Goal: Task Accomplishment & Management: Manage account settings

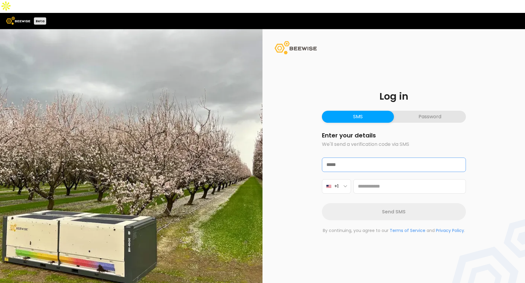
click at [354, 158] on input "email" at bounding box center [393, 165] width 143 height 14
type input "**********"
click at [410, 179] on input at bounding box center [409, 186] width 113 height 14
type input "**********"
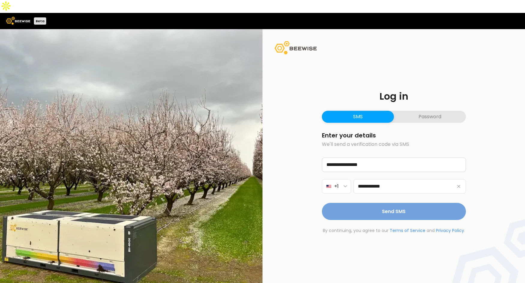
click at [407, 203] on button "Send SMS" at bounding box center [394, 211] width 144 height 17
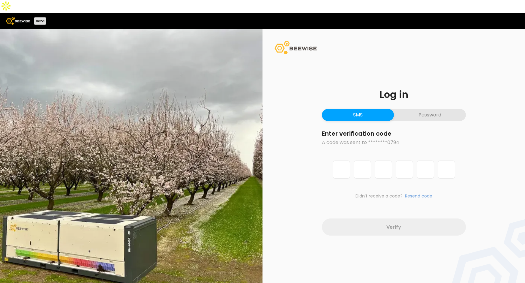
click at [425, 193] on button "Resend code" at bounding box center [418, 196] width 27 height 6
click at [337, 161] on input "Digit 1 of 6" at bounding box center [341, 170] width 17 height 18
click at [356, 194] on div "Didn't receive a code? Resend code (49s)" at bounding box center [394, 182] width 144 height 53
click at [437, 109] on div "Log in SMS Password Enter verification code A code was sent to ********0794 Did…" at bounding box center [394, 162] width 173 height 175
click at [438, 109] on button "Password" at bounding box center [430, 115] width 72 height 12
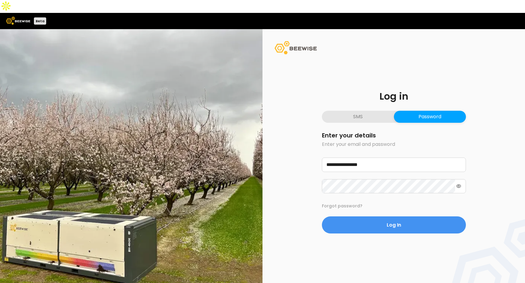
drag, startPoint x: 389, startPoint y: 205, endPoint x: 392, endPoint y: 198, distance: 7.7
click at [389, 216] on button "Log In" at bounding box center [394, 224] width 144 height 17
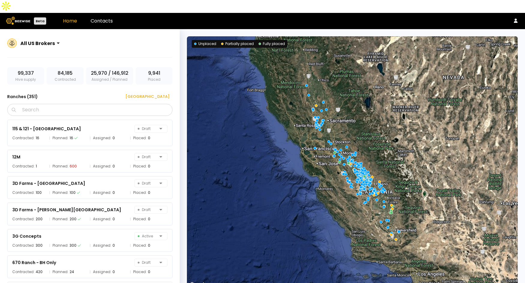
drag, startPoint x: 293, startPoint y: 2, endPoint x: 301, endPoint y: 0, distance: 8.3
click at [293, 13] on header "Beta Home Contacts" at bounding box center [262, 21] width 525 height 16
click at [513, 17] on button at bounding box center [516, 20] width 7 height 7
click at [518, 19] on icon at bounding box center [516, 21] width 4 height 4
click at [485, 18] on div "Log out" at bounding box center [484, 19] width 27 height 11
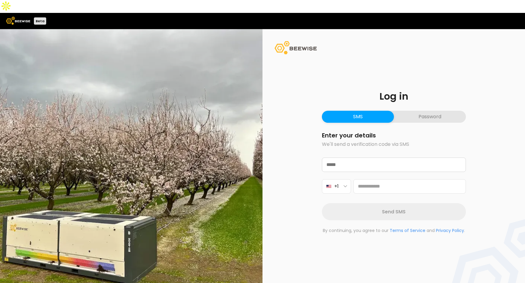
click at [492, 174] on div "Log in SMS Password Enter your details We'll send a verification code via SMS +…" at bounding box center [394, 162] width 263 height 267
click at [392, 179] on input at bounding box center [409, 186] width 113 height 14
type input "**********"
click at [357, 158] on input "email" at bounding box center [393, 165] width 143 height 14
type input "**********"
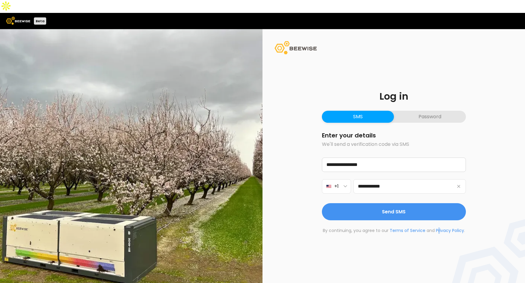
click at [438, 264] on div "**********" at bounding box center [394, 162] width 263 height 267
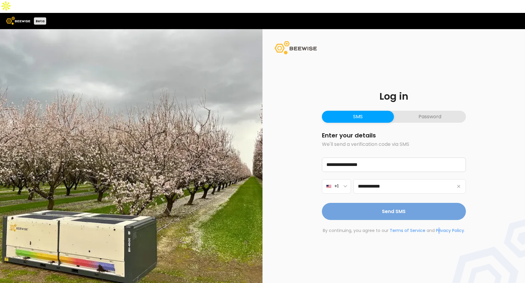
click at [416, 203] on button "Send SMS" at bounding box center [394, 211] width 144 height 17
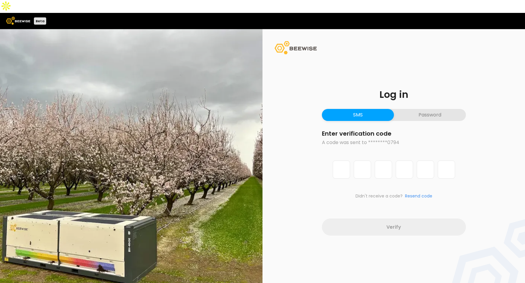
click at [490, 59] on div "Log in SMS Password Enter verification code A code was sent to ********0794 Did…" at bounding box center [394, 162] width 263 height 267
click at [437, 109] on button "Password" at bounding box center [430, 115] width 72 height 12
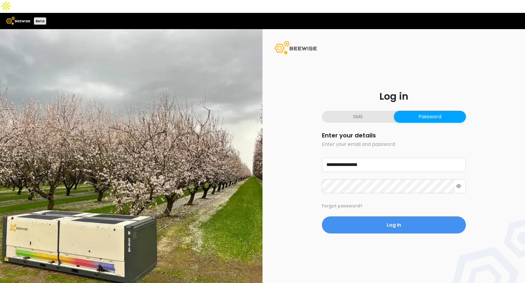
drag, startPoint x: 389, startPoint y: 210, endPoint x: 390, endPoint y: 202, distance: 8.9
click at [389, 221] on span "Log In" at bounding box center [394, 225] width 14 height 8
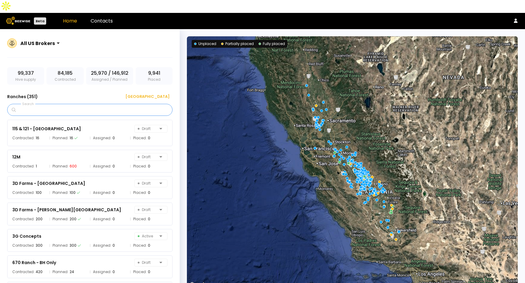
click at [83, 104] on input "Search" at bounding box center [92, 109] width 150 height 11
type input "******"
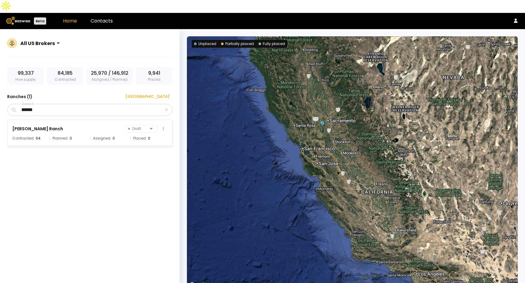
click at [77, 125] on div "[PERSON_NAME] Ranch Draft" at bounding box center [89, 129] width 155 height 8
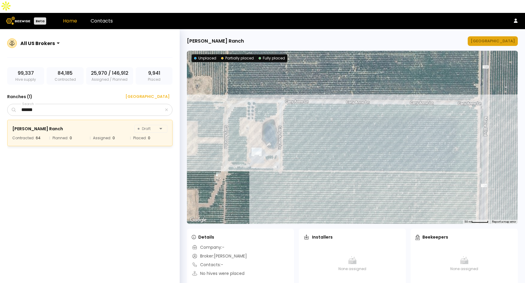
click at [497, 38] on div "[GEOGRAPHIC_DATA]" at bounding box center [493, 41] width 44 height 6
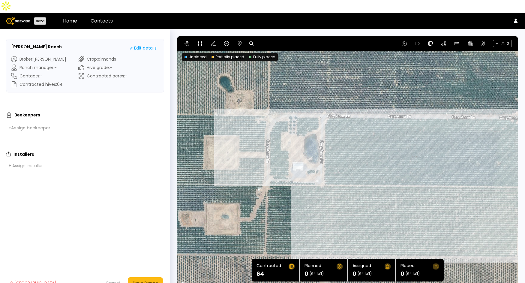
drag, startPoint x: 248, startPoint y: 101, endPoint x: 296, endPoint y: 89, distance: 49.1
click at [296, 89] on div at bounding box center [347, 162] width 341 height 252
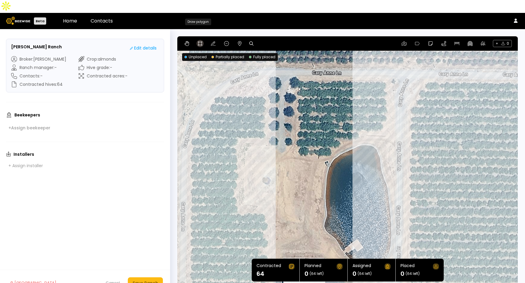
click at [198, 41] on icon at bounding box center [200, 43] width 5 height 5
click at [296, 65] on div at bounding box center [348, 162] width 340 height 253
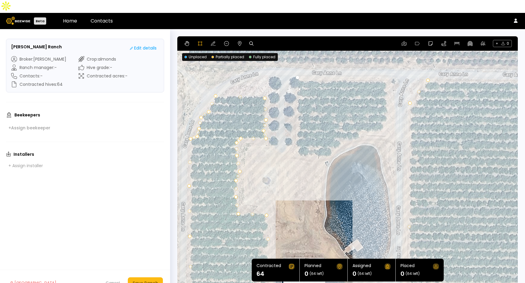
click at [296, 144] on div at bounding box center [348, 162] width 340 height 253
click at [330, 143] on div at bounding box center [348, 162] width 340 height 253
click at [341, 131] on div at bounding box center [348, 162] width 340 height 253
click at [363, 122] on div at bounding box center [348, 162] width 340 height 253
click at [374, 120] on div at bounding box center [348, 162] width 340 height 253
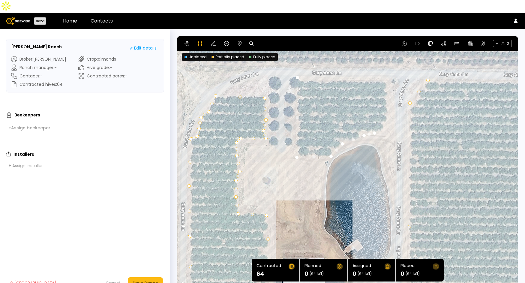
click at [388, 113] on div at bounding box center [348, 162] width 340 height 253
click at [386, 69] on div at bounding box center [348, 162] width 340 height 253
click at [298, 65] on div at bounding box center [348, 162] width 340 height 253
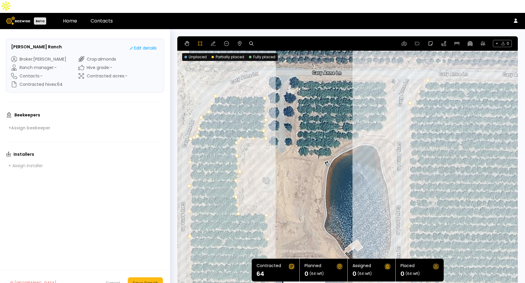
click at [289, 64] on div at bounding box center [348, 162] width 340 height 253
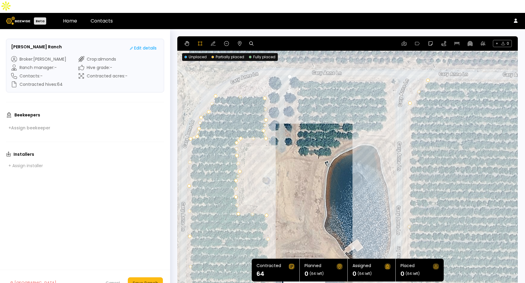
click at [282, 95] on div at bounding box center [348, 162] width 340 height 253
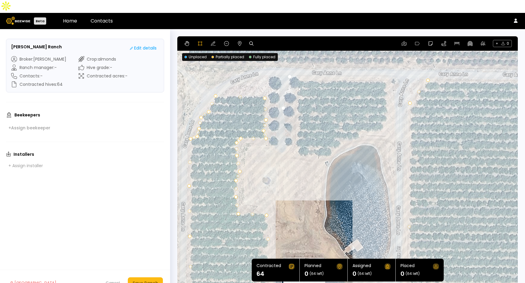
click at [285, 134] on div at bounding box center [348, 162] width 340 height 253
click at [301, 146] on div at bounding box center [348, 162] width 340 height 253
click at [212, 41] on icon at bounding box center [213, 43] width 5 height 5
click at [224, 41] on icon at bounding box center [226, 43] width 5 height 5
drag, startPoint x: 305, startPoint y: 89, endPoint x: 260, endPoint y: 89, distance: 45.0
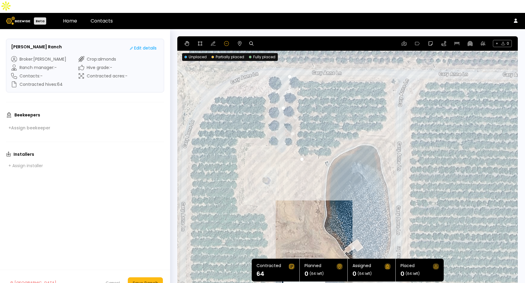
click at [260, 89] on div at bounding box center [347, 162] width 341 height 252
click at [279, 89] on div at bounding box center [347, 162] width 341 height 252
click at [290, 90] on div at bounding box center [347, 162] width 341 height 252
click at [280, 87] on div at bounding box center [347, 162] width 341 height 252
click at [283, 88] on div at bounding box center [347, 162] width 341 height 252
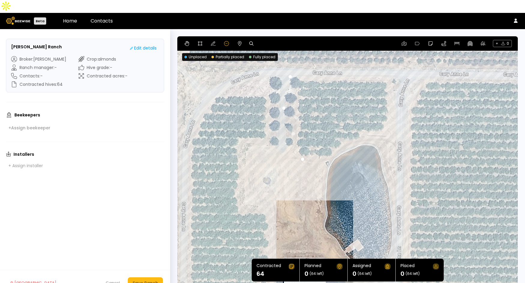
click at [284, 89] on div at bounding box center [347, 162] width 341 height 252
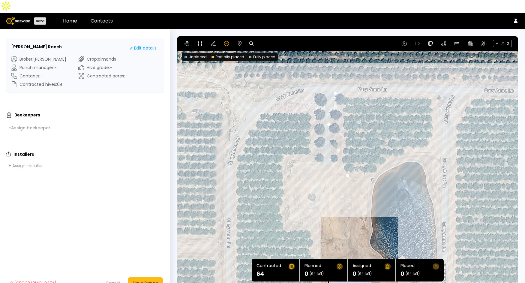
click at [334, 83] on div at bounding box center [347, 162] width 341 height 252
click at [225, 41] on icon at bounding box center [226, 43] width 5 height 5
click at [334, 90] on div at bounding box center [347, 162] width 341 height 252
click at [334, 92] on div at bounding box center [335, 93] width 3 height 3
click at [325, 110] on div at bounding box center [347, 162] width 341 height 252
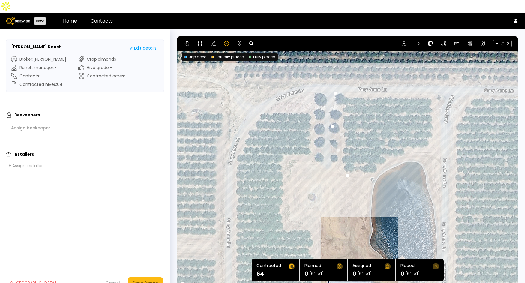
drag, startPoint x: 329, startPoint y: 113, endPoint x: 339, endPoint y: 117, distance: 11.4
click at [113, 280] on div "Cancel" at bounding box center [113, 283] width 14 height 6
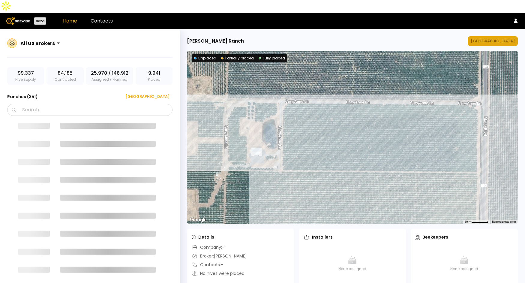
click at [491, 36] on button "[GEOGRAPHIC_DATA]" at bounding box center [493, 41] width 50 height 10
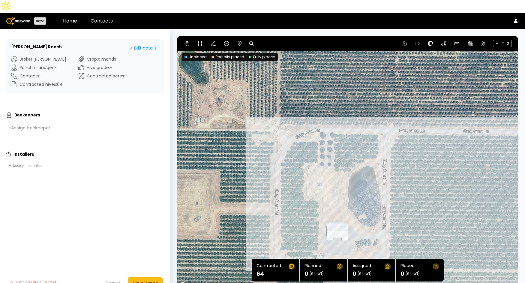
drag, startPoint x: 254, startPoint y: 101, endPoint x: 357, endPoint y: 91, distance: 103.4
click at [357, 91] on div at bounding box center [347, 162] width 341 height 252
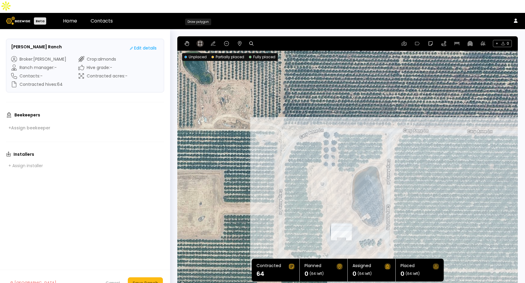
click at [202, 41] on icon at bounding box center [200, 43] width 5 height 5
click at [332, 119] on div at bounding box center [348, 162] width 340 height 253
click at [330, 130] on div at bounding box center [348, 162] width 340 height 253
drag, startPoint x: 330, startPoint y: 145, endPoint x: 331, endPoint y: 150, distance: 5.7
click at [330, 145] on div at bounding box center [348, 162] width 340 height 253
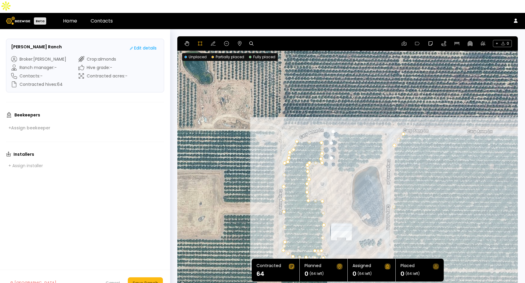
click at [330, 155] on div at bounding box center [348, 162] width 340 height 253
click at [334, 159] on div at bounding box center [348, 162] width 340 height 253
click at [356, 160] on div at bounding box center [348, 162] width 340 height 253
click at [359, 155] on div at bounding box center [348, 162] width 340 height 253
click at [371, 150] on div at bounding box center [348, 162] width 340 height 253
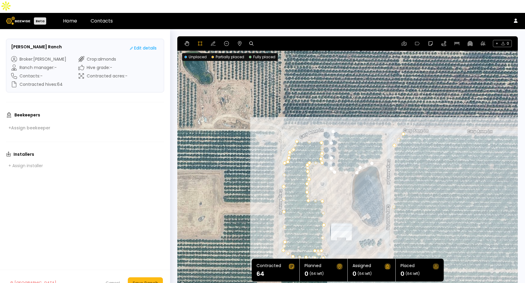
click at [382, 148] on div at bounding box center [348, 162] width 340 height 253
click at [381, 119] on div at bounding box center [348, 162] width 340 height 253
click at [333, 118] on div at bounding box center [348, 162] width 340 height 253
click at [216, 40] on button at bounding box center [213, 43] width 7 height 7
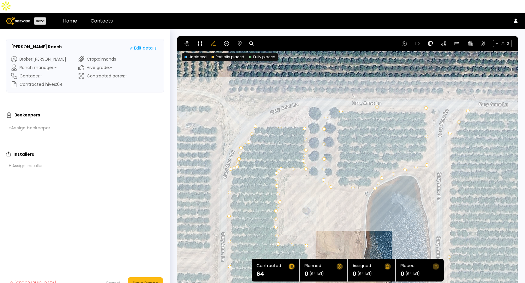
drag, startPoint x: 327, startPoint y: 93, endPoint x: 341, endPoint y: 99, distance: 14.9
drag, startPoint x: 332, startPoint y: 107, endPoint x: 338, endPoint y: 110, distance: 6.2
drag, startPoint x: 329, startPoint y: 114, endPoint x: 336, endPoint y: 120, distance: 9.6
drag, startPoint x: 323, startPoint y: 168, endPoint x: 337, endPoint y: 168, distance: 13.8
drag, startPoint x: 332, startPoint y: 171, endPoint x: 338, endPoint y: 173, distance: 5.8
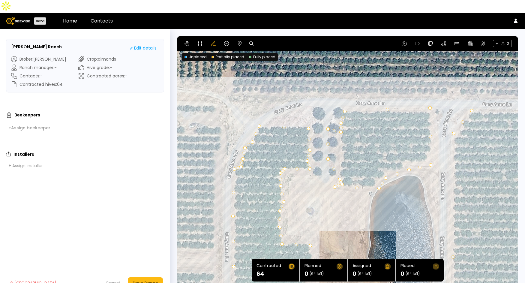
drag, startPoint x: 330, startPoint y: 176, endPoint x: 335, endPoint y: 176, distance: 5.4
click at [335, 176] on div at bounding box center [347, 162] width 341 height 252
drag, startPoint x: 335, startPoint y: 174, endPoint x: 350, endPoint y: 174, distance: 15.3
drag, startPoint x: 380, startPoint y: 176, endPoint x: 377, endPoint y: 174, distance: 3.8
drag, startPoint x: 380, startPoint y: 170, endPoint x: 374, endPoint y: 166, distance: 7.4
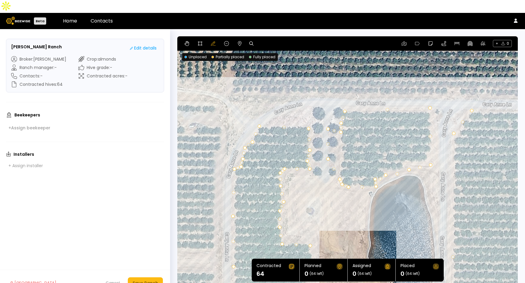
drag, startPoint x: 386, startPoint y: 166, endPoint x: 386, endPoint y: 162, distance: 3.6
drag, startPoint x: 395, startPoint y: 161, endPoint x: 386, endPoint y: 158, distance: 10.2
drag, startPoint x: 398, startPoint y: 158, endPoint x: 402, endPoint y: 158, distance: 4.5
drag, startPoint x: 405, startPoint y: 157, endPoint x: 404, endPoint y: 150, distance: 6.8
drag, startPoint x: 406, startPoint y: 155, endPoint x: 406, endPoint y: 148, distance: 6.6
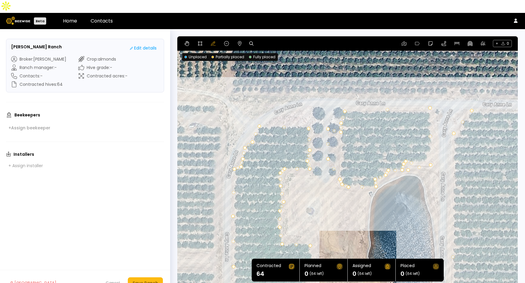
drag, startPoint x: 407, startPoint y: 153, endPoint x: 412, endPoint y: 150, distance: 5.9
drag, startPoint x: 410, startPoint y: 154, endPoint x: 419, endPoint y: 149, distance: 10.1
drag, startPoint x: 408, startPoint y: 158, endPoint x: 428, endPoint y: 148, distance: 21.9
drag, startPoint x: 429, startPoint y: 150, endPoint x: 427, endPoint y: 140, distance: 10.6
drag, startPoint x: 428, startPoint y: 143, endPoint x: 432, endPoint y: 137, distance: 7.6
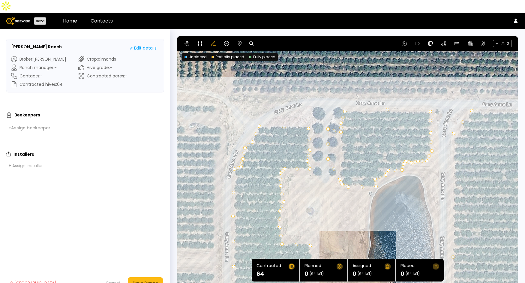
drag, startPoint x: 429, startPoint y: 95, endPoint x: 430, endPoint y: 99, distance: 4.2
drag, startPoint x: 326, startPoint y: 130, endPoint x: 341, endPoint y: 143, distance: 20.0
drag, startPoint x: 327, startPoint y: 116, endPoint x: 342, endPoint y: 133, distance: 22.3
drag, startPoint x: 328, startPoint y: 146, endPoint x: 341, endPoint y: 156, distance: 16.3
click at [151, 280] on div "Save Ranch" at bounding box center [146, 283] width 26 height 7
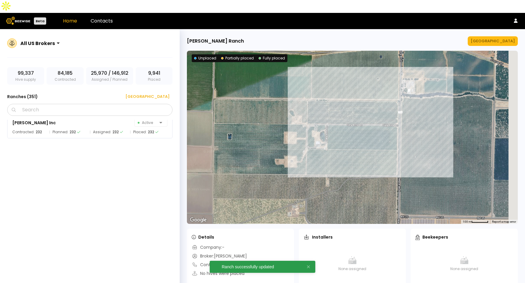
scroll to position [2223, 0]
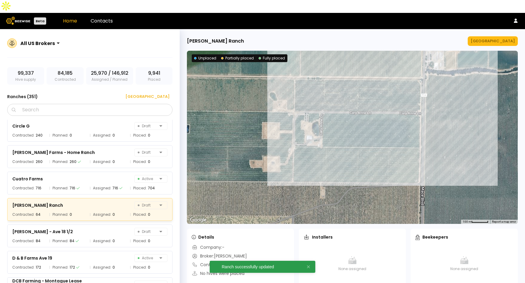
drag, startPoint x: 374, startPoint y: 145, endPoint x: 371, endPoint y: 176, distance: 31.7
click at [371, 176] on div at bounding box center [352, 137] width 331 height 173
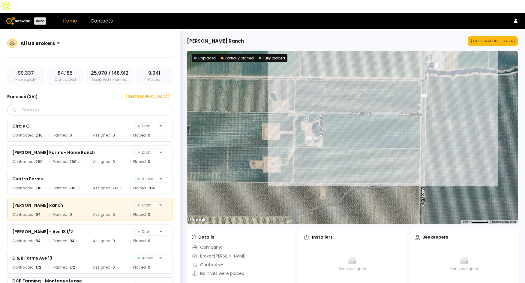
click at [374, 57] on div at bounding box center [352, 137] width 331 height 173
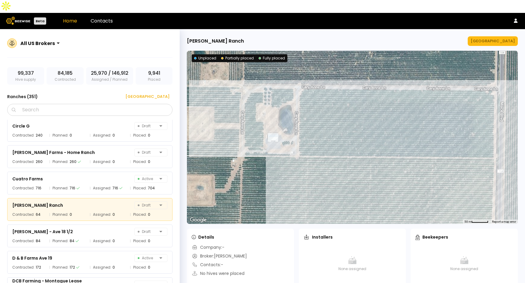
drag, startPoint x: 367, startPoint y: 140, endPoint x: 346, endPoint y: 173, distance: 39.3
click at [346, 173] on div at bounding box center [352, 137] width 331 height 173
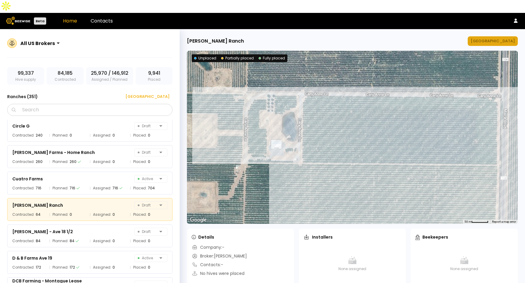
click at [510, 38] on div "[GEOGRAPHIC_DATA]" at bounding box center [493, 41] width 44 height 6
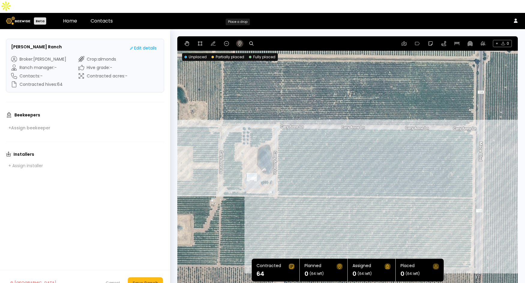
click at [238, 41] on icon at bounding box center [239, 43] width 5 height 5
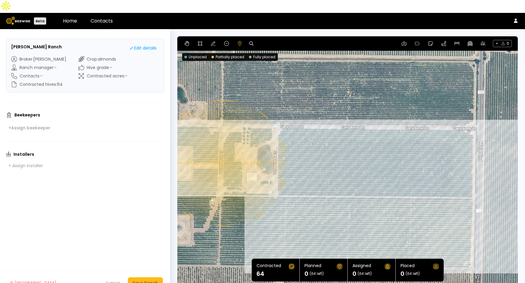
click at [223, 150] on div "0.1 mi 0.1 mi" at bounding box center [347, 162] width 341 height 252
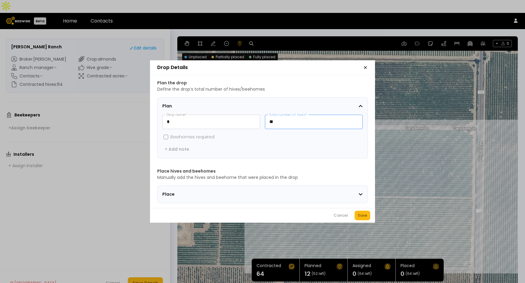
drag, startPoint x: 287, startPoint y: 118, endPoint x: 266, endPoint y: 117, distance: 20.7
click at [266, 117] on input "**" at bounding box center [313, 122] width 97 height 14
type input "*"
click at [353, 216] on div "Cancel Save" at bounding box center [262, 215] width 225 height 15
click at [359, 217] on div "Save" at bounding box center [363, 215] width 10 height 6
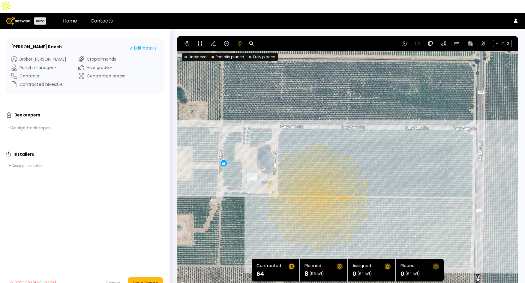
click at [317, 185] on div "0.08 mi 0.08 mi 8" at bounding box center [347, 162] width 341 height 252
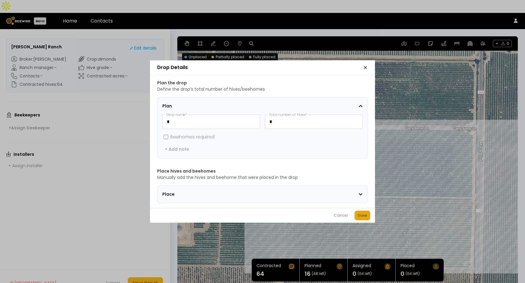
click at [365, 218] on div "Save" at bounding box center [363, 215] width 10 height 6
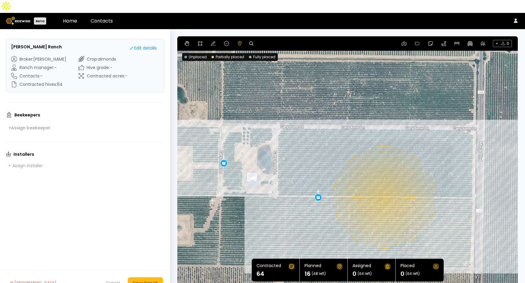
click at [383, 185] on div "0.08 mi 0.08 mi 8 8" at bounding box center [347, 162] width 341 height 252
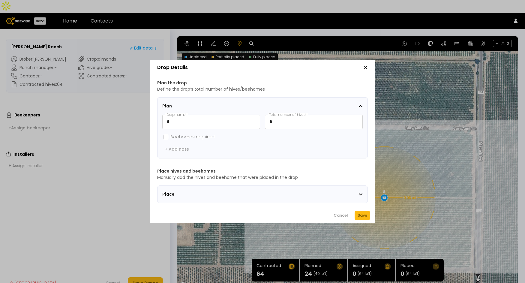
click at [364, 218] on div "Save" at bounding box center [363, 215] width 10 height 6
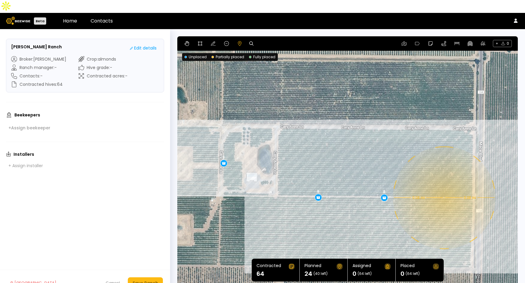
click at [444, 185] on div "0.08 mi 0.08 mi 8 8 8" at bounding box center [347, 162] width 341 height 252
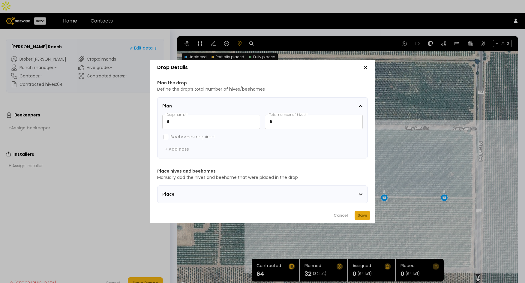
click at [359, 218] on div "Save" at bounding box center [363, 215] width 10 height 6
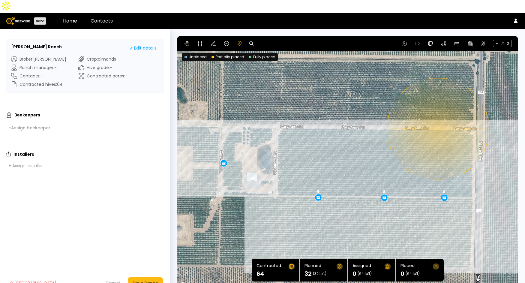
click at [437, 116] on div "0.08 mi 0.08 mi 8 8 8 8" at bounding box center [347, 162] width 341 height 252
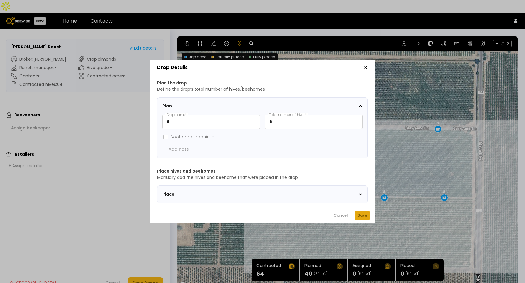
click at [364, 217] on div "Save" at bounding box center [363, 215] width 10 height 6
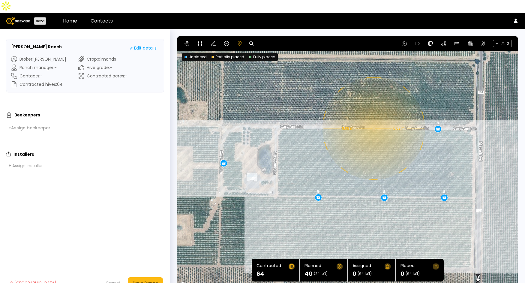
click at [373, 116] on div "0.08 mi 0.08 mi 8 8 8 8 8" at bounding box center [347, 162] width 341 height 252
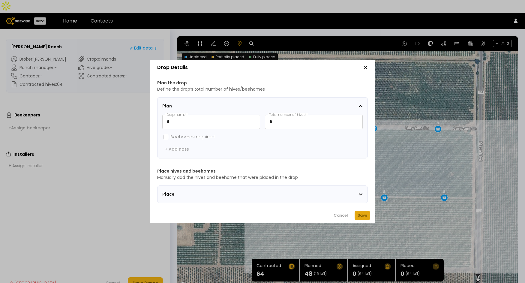
click at [364, 215] on div "Save" at bounding box center [363, 215] width 10 height 6
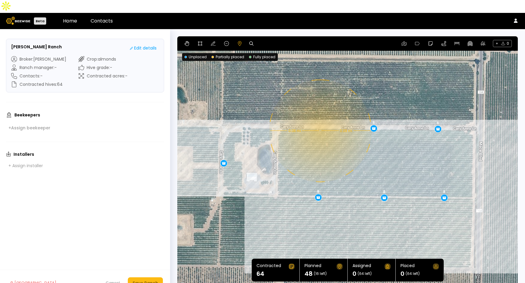
click at [320, 118] on div "0.08 mi 0.08 mi 8 8 8 8 8 8" at bounding box center [347, 162] width 341 height 252
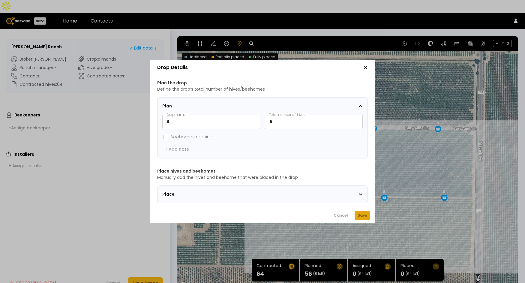
click at [365, 218] on div "Save" at bounding box center [363, 215] width 10 height 6
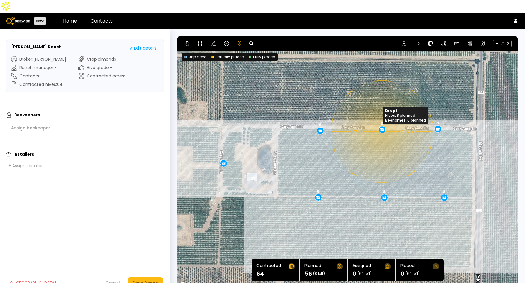
drag, startPoint x: 373, startPoint y: 118, endPoint x: 381, endPoint y: 119, distance: 8.5
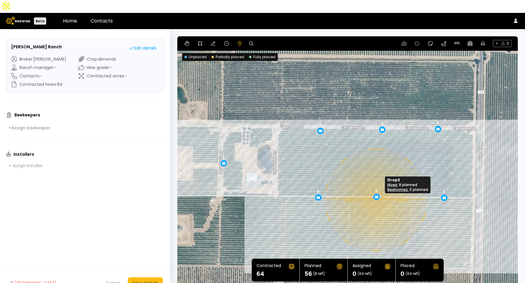
drag, startPoint x: 383, startPoint y: 188, endPoint x: 375, endPoint y: 187, distance: 7.9
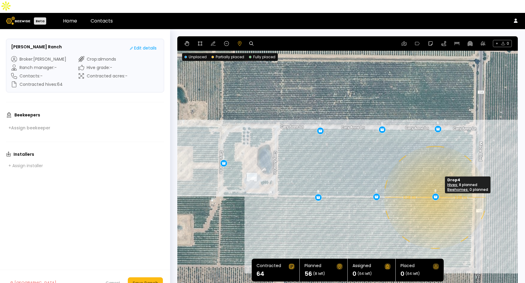
drag, startPoint x: 443, startPoint y: 185, endPoint x: 435, endPoint y: 185, distance: 8.7
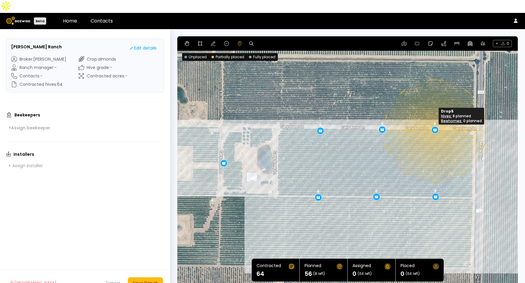
drag, startPoint x: 438, startPoint y: 117, endPoint x: 435, endPoint y: 118, distance: 3.1
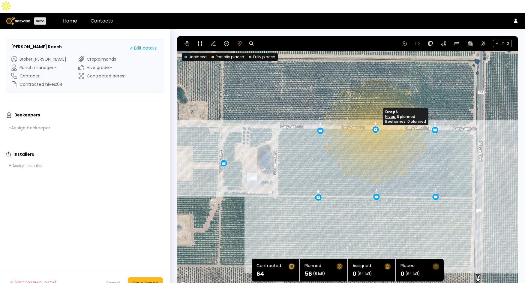
drag, startPoint x: 381, startPoint y: 118, endPoint x: 374, endPoint y: 118, distance: 6.6
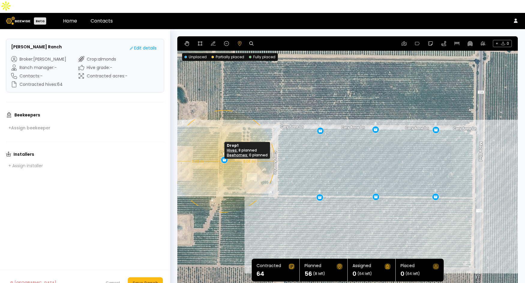
drag, startPoint x: 222, startPoint y: 152, endPoint x: 223, endPoint y: 149, distance: 3.4
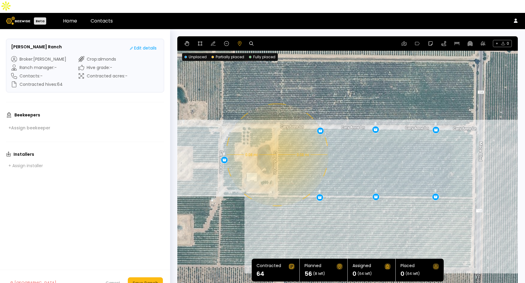
click at [276, 142] on div "0.08 mi 0.08 mi 8 8 8 8 8 8 8" at bounding box center [347, 162] width 341 height 252
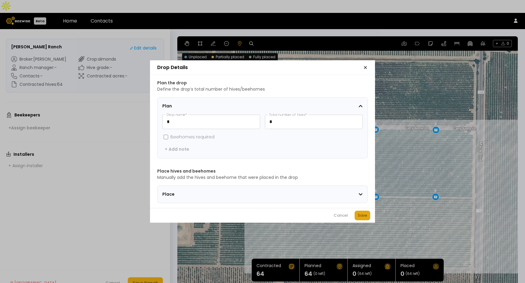
click at [355, 215] on button "Save" at bounding box center [363, 216] width 16 height 10
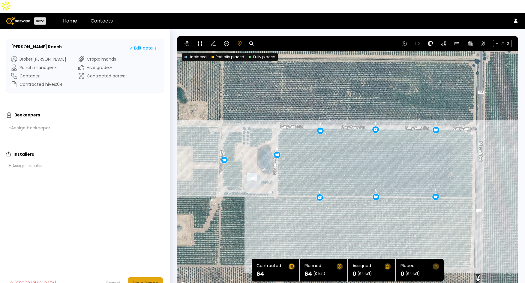
click at [137, 280] on div "Save Ranch" at bounding box center [146, 283] width 26 height 7
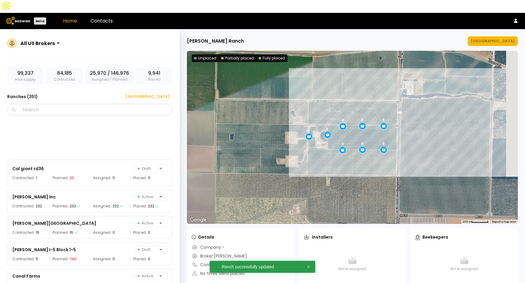
scroll to position [2223, 0]
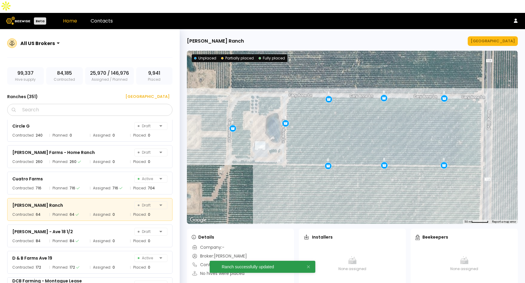
drag, startPoint x: 334, startPoint y: 146, endPoint x: 360, endPoint y: 197, distance: 57.6
click at [360, 197] on div "8 8 8 8 8 8 8 8" at bounding box center [352, 137] width 331 height 173
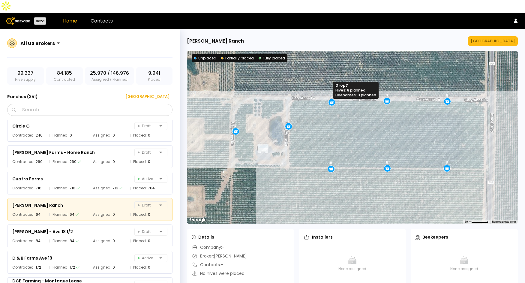
click at [332, 101] on icon at bounding box center [331, 101] width 3 height 1
click at [506, 38] on div "[GEOGRAPHIC_DATA]" at bounding box center [493, 41] width 44 height 6
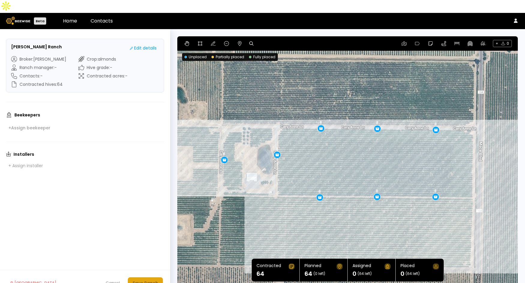
click at [140, 277] on button "Save Ranch" at bounding box center [145, 282] width 35 height 11
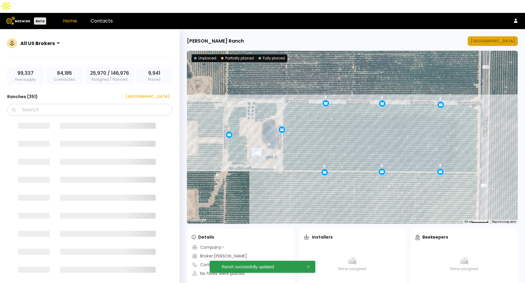
click at [494, 38] on div "[GEOGRAPHIC_DATA]" at bounding box center [493, 41] width 44 height 6
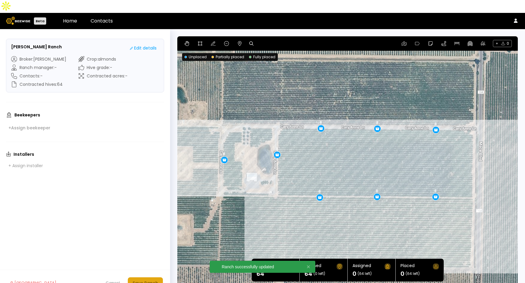
click at [134, 280] on div "Save Ranch" at bounding box center [146, 283] width 26 height 7
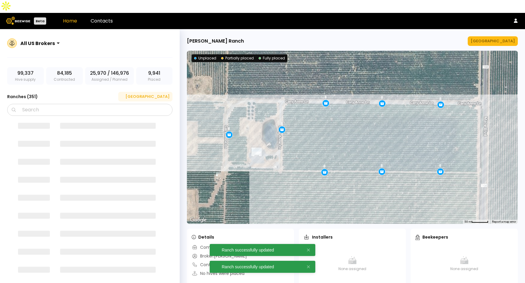
click at [158, 94] on div "[GEOGRAPHIC_DATA]" at bounding box center [145, 97] width 48 height 6
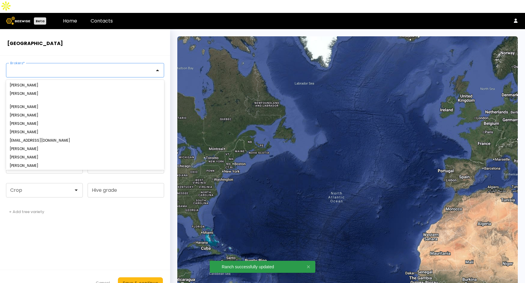
click at [59, 68] on div at bounding box center [83, 70] width 144 height 5
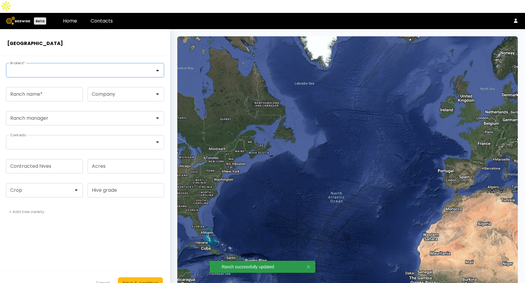
click at [107, 40] on h2 "[GEOGRAPHIC_DATA]" at bounding box center [85, 43] width 156 height 7
click at [81, 64] on div at bounding box center [82, 70] width 153 height 14
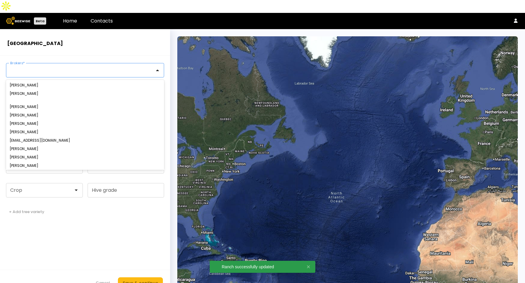
type input "*"
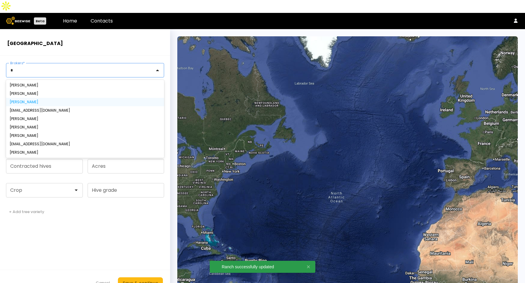
click at [40, 100] on div "[PERSON_NAME]" at bounding box center [85, 102] width 151 height 4
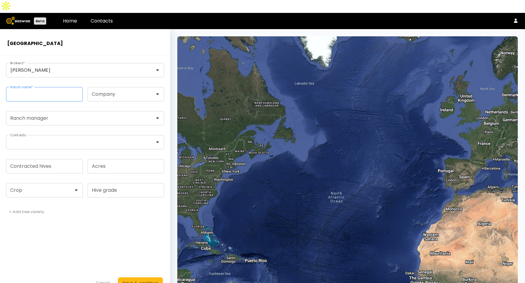
click at [34, 87] on input "Ranch name *" at bounding box center [44, 94] width 76 height 14
paste input "**********"
type input "**********"
click at [44, 188] on div at bounding box center [42, 190] width 63 height 5
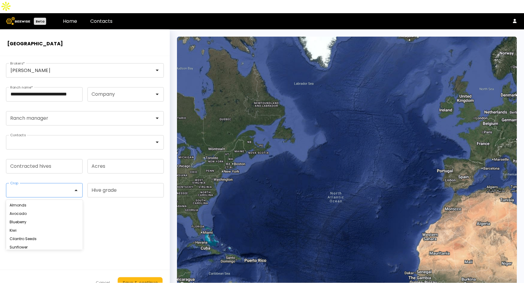
scroll to position [0, 0]
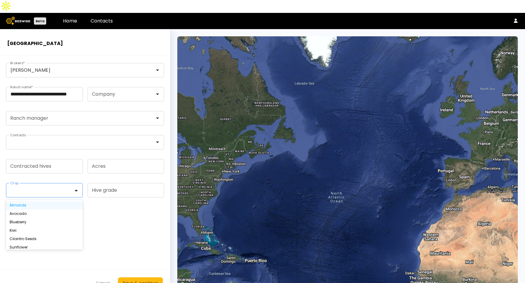
click at [35, 203] on div "Almonds" at bounding box center [45, 205] width 70 height 4
click at [43, 159] on input "Contracted hives" at bounding box center [44, 166] width 76 height 14
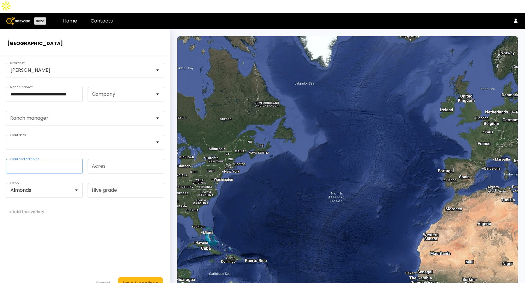
type input "***"
click at [154, 280] on div "Save & continue" at bounding box center [140, 283] width 35 height 7
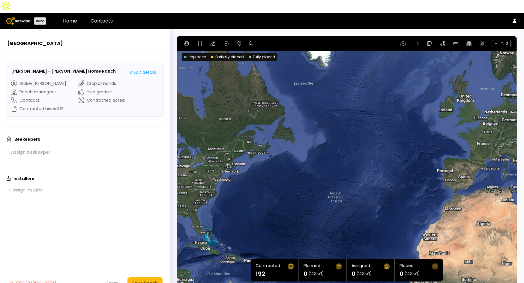
click at [251, 41] on icon at bounding box center [251, 43] width 4 height 4
click at [276, 40] on input at bounding box center [274, 44] width 37 height 8
paste input "**********"
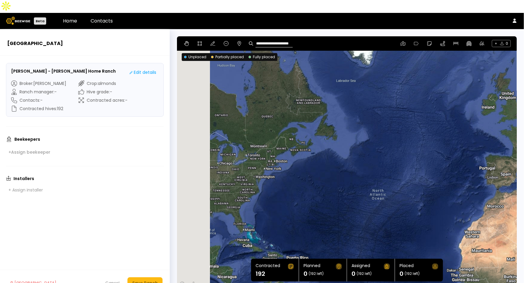
type input "**********"
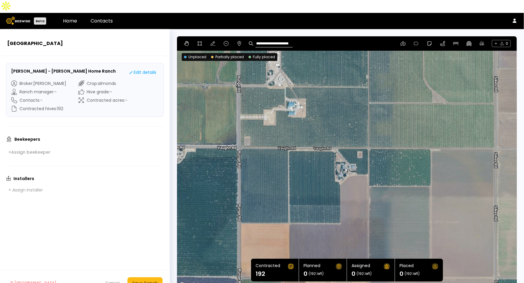
drag, startPoint x: 357, startPoint y: 150, endPoint x: 413, endPoint y: 99, distance: 75.2
click at [413, 99] on div at bounding box center [347, 162] width 340 height 252
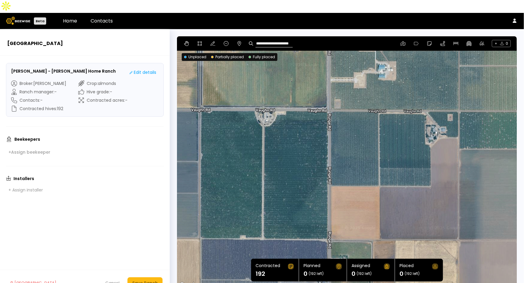
drag, startPoint x: 348, startPoint y: 192, endPoint x: 441, endPoint y: 154, distance: 100.6
click at [441, 154] on div at bounding box center [347, 162] width 340 height 252
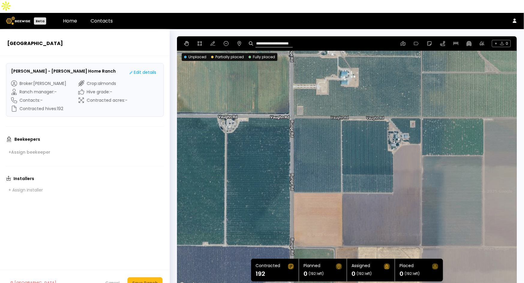
drag, startPoint x: 484, startPoint y: 137, endPoint x: 407, endPoint y: 157, distance: 79.0
click at [407, 157] on div at bounding box center [347, 162] width 340 height 252
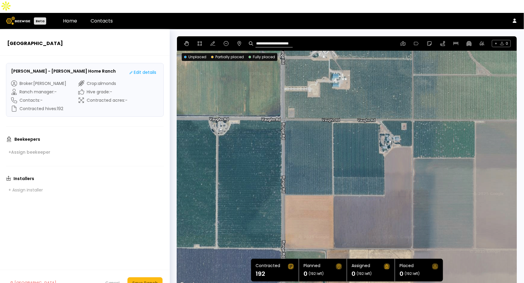
drag, startPoint x: 451, startPoint y: 169, endPoint x: 443, endPoint y: 170, distance: 7.9
click at [443, 170] on div at bounding box center [347, 162] width 340 height 252
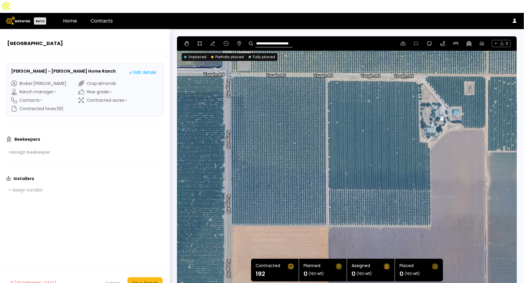
drag, startPoint x: 397, startPoint y: 166, endPoint x: 505, endPoint y: 188, distance: 110.0
click at [505, 188] on div at bounding box center [347, 162] width 340 height 252
click at [200, 41] on icon at bounding box center [199, 43] width 5 height 5
click at [229, 62] on div at bounding box center [347, 162] width 339 height 253
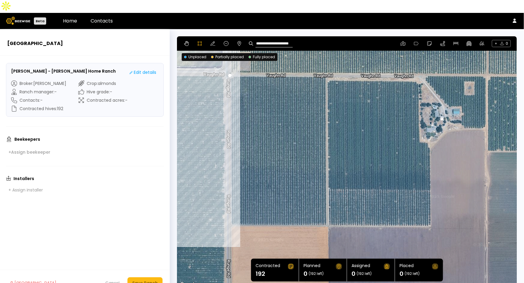
click at [230, 212] on div at bounding box center [347, 162] width 339 height 253
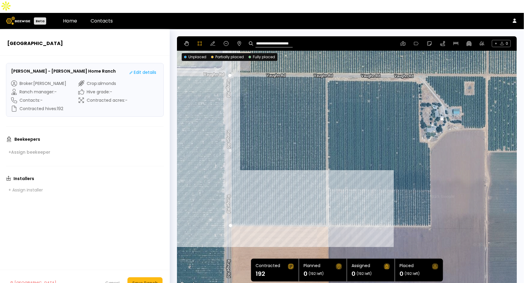
click at [326, 212] on div at bounding box center [347, 162] width 339 height 253
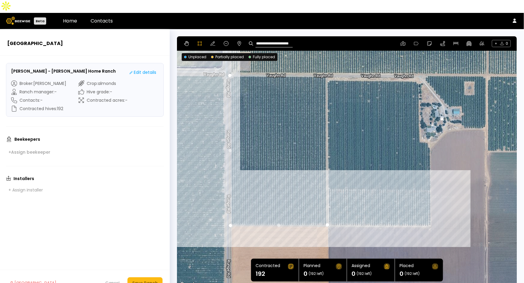
click at [431, 214] on div at bounding box center [347, 162] width 339 height 253
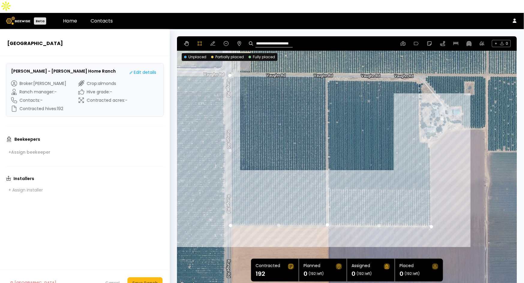
click at [431, 136] on div at bounding box center [347, 162] width 339 height 253
click at [427, 128] on div at bounding box center [347, 162] width 339 height 253
click at [419, 128] on div at bounding box center [347, 162] width 339 height 253
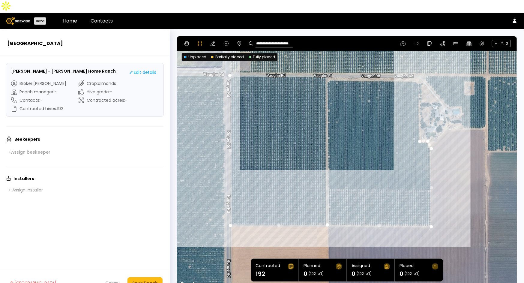
click at [419, 68] on div at bounding box center [347, 162] width 339 height 253
drag, startPoint x: 414, startPoint y: 68, endPoint x: 410, endPoint y: 66, distance: 4.1
click at [414, 67] on div at bounding box center [347, 162] width 339 height 253
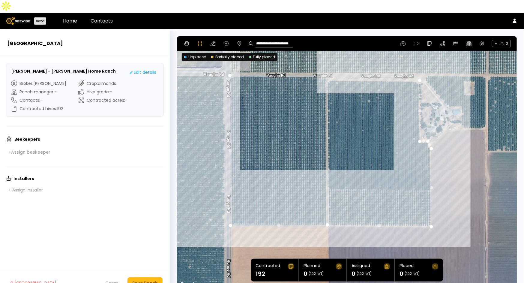
click at [327, 68] on div at bounding box center [347, 162] width 339 height 253
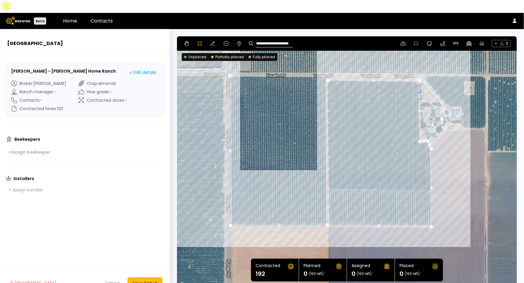
click at [325, 62] on div at bounding box center [347, 162] width 339 height 253
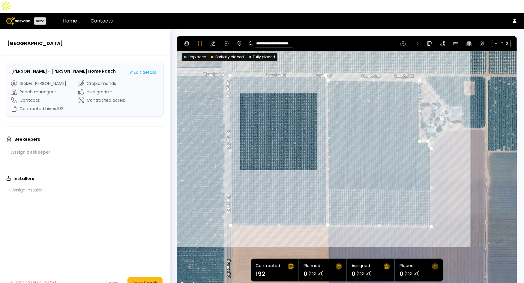
click at [230, 62] on div at bounding box center [347, 162] width 339 height 253
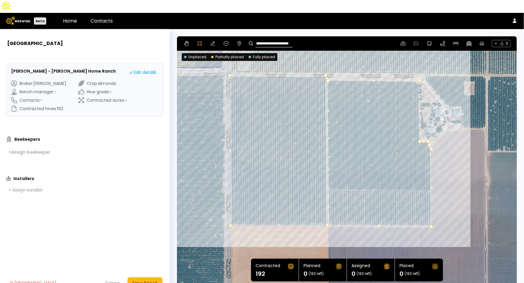
click at [216, 36] on div "**********" at bounding box center [347, 43] width 340 height 14
click at [209, 40] on button at bounding box center [212, 43] width 7 height 7
click at [144, 280] on div "Save Ranch" at bounding box center [145, 283] width 26 height 7
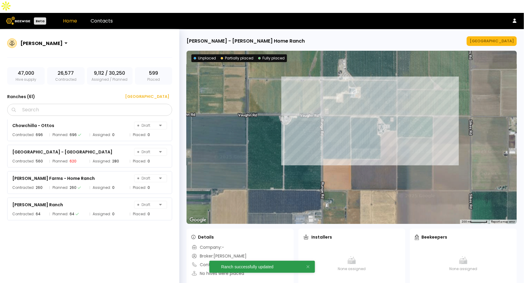
scroll to position [770, 0]
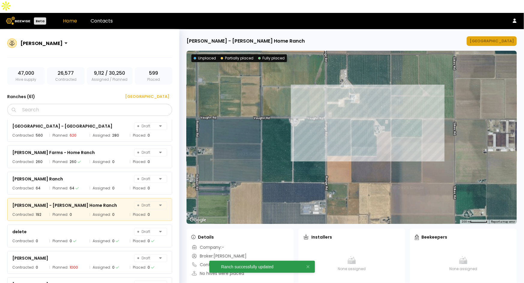
click at [492, 38] on div "[GEOGRAPHIC_DATA]" at bounding box center [492, 41] width 44 height 6
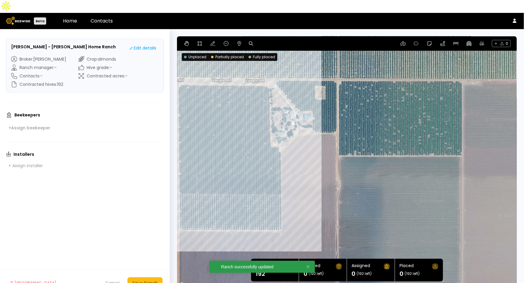
drag, startPoint x: 486, startPoint y: 133, endPoint x: 313, endPoint y: 128, distance: 172.9
click at [313, 128] on div at bounding box center [347, 162] width 340 height 252
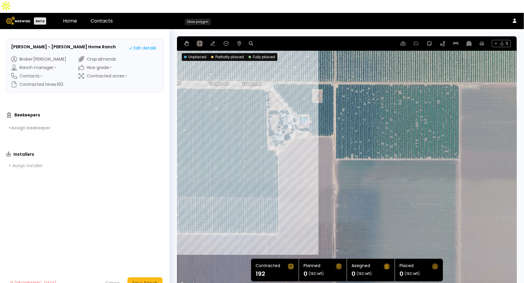
click at [201, 41] on icon at bounding box center [199, 43] width 5 height 5
click at [272, 75] on div at bounding box center [346, 162] width 339 height 253
click at [296, 102] on div at bounding box center [346, 162] width 339 height 253
click at [308, 102] on div at bounding box center [346, 162] width 339 height 253
click at [308, 120] on div at bounding box center [346, 162] width 339 height 253
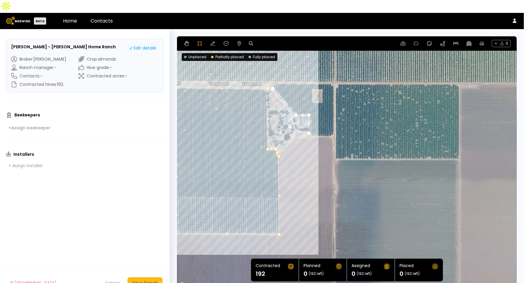
click at [311, 121] on div at bounding box center [346, 162] width 339 height 253
click at [311, 124] on div at bounding box center [346, 162] width 339 height 253
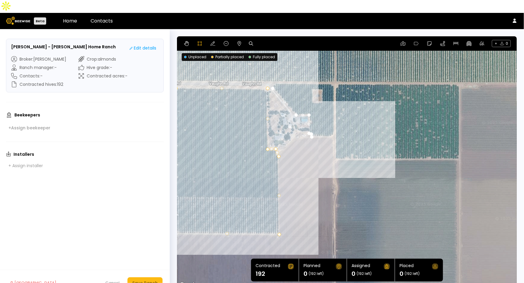
click at [332, 124] on div at bounding box center [346, 162] width 339 height 253
click at [334, 120] on div at bounding box center [346, 162] width 339 height 253
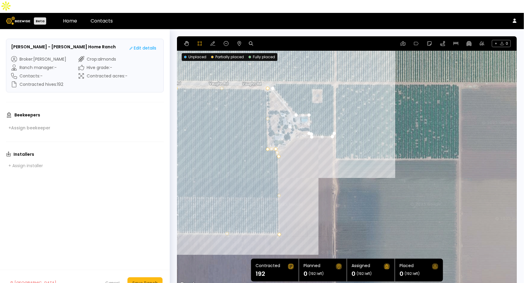
click at [334, 73] on div at bounding box center [346, 162] width 339 height 253
click at [331, 70] on div at bounding box center [346, 162] width 339 height 253
click at [274, 70] on div at bounding box center [346, 162] width 339 height 253
click at [272, 75] on div at bounding box center [346, 162] width 339 height 253
click at [151, 280] on div "Save Ranch" at bounding box center [145, 283] width 26 height 7
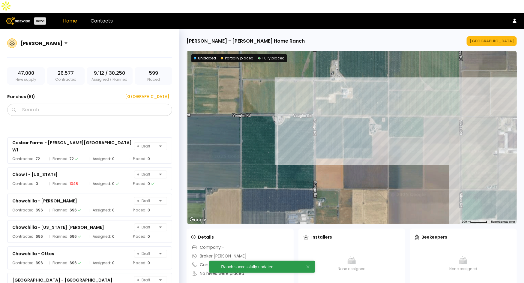
scroll to position [770, 0]
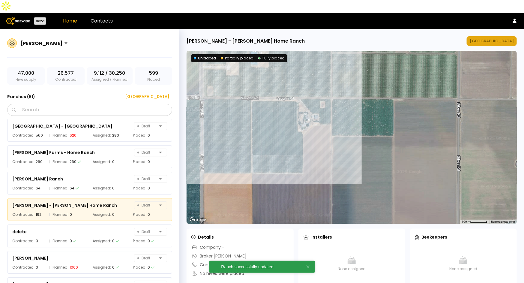
click at [494, 38] on div "[GEOGRAPHIC_DATA]" at bounding box center [492, 41] width 44 height 6
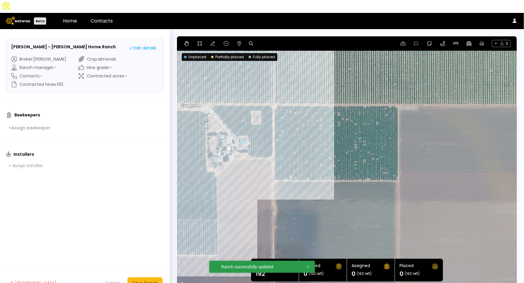
drag, startPoint x: 468, startPoint y: 158, endPoint x: 260, endPoint y: 176, distance: 207.8
click at [260, 176] on div at bounding box center [347, 162] width 340 height 252
click at [198, 41] on icon at bounding box center [200, 43] width 4 height 4
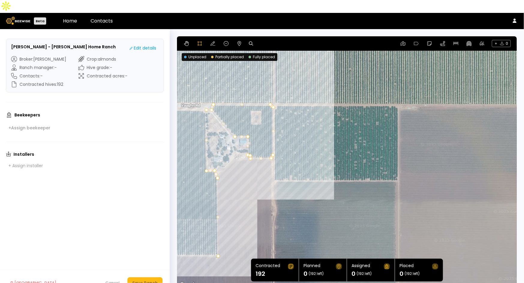
click at [274, 96] on div at bounding box center [346, 162] width 339 height 253
click at [273, 167] on div at bounding box center [346, 162] width 339 height 253
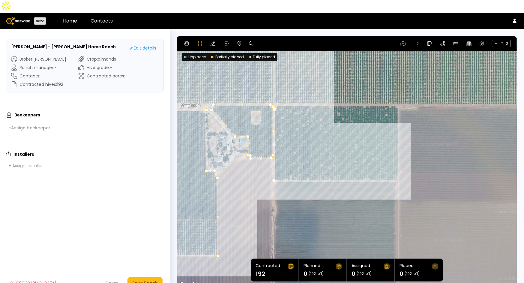
click at [398, 167] on div at bounding box center [346, 162] width 339 height 253
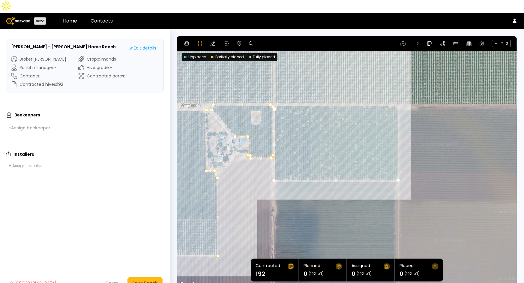
click at [398, 91] on div at bounding box center [346, 162] width 339 height 253
click at [277, 91] on div at bounding box center [346, 162] width 339 height 253
click at [275, 95] on div at bounding box center [346, 162] width 339 height 253
click at [150, 280] on div "Save Ranch" at bounding box center [145, 283] width 26 height 7
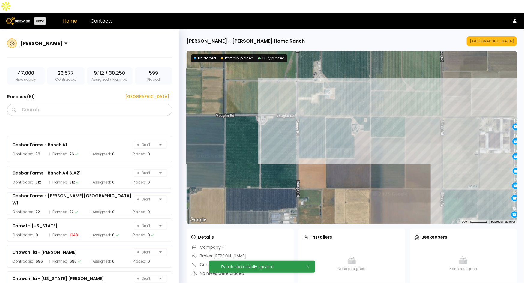
scroll to position [770, 0]
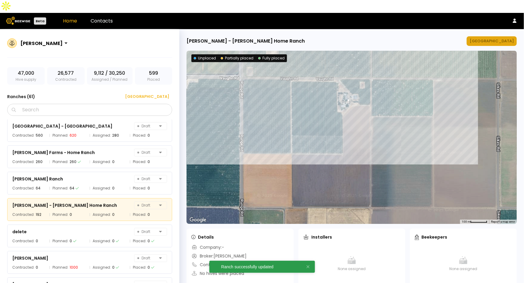
click at [501, 38] on div "[GEOGRAPHIC_DATA]" at bounding box center [492, 41] width 44 height 6
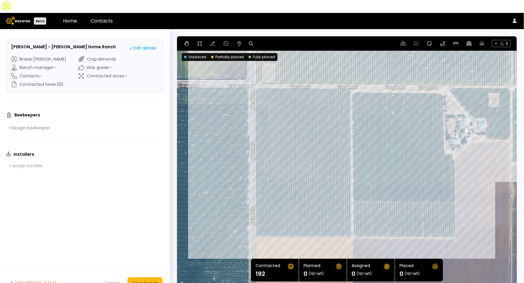
drag, startPoint x: 454, startPoint y: 76, endPoint x: 459, endPoint y: 44, distance: 31.7
click at [459, 44] on div at bounding box center [347, 162] width 340 height 252
click at [238, 41] on icon at bounding box center [239, 43] width 5 height 5
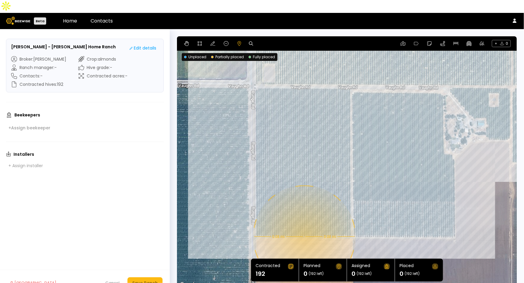
click at [304, 224] on div "0.08 mi 0.08 mi" at bounding box center [347, 162] width 340 height 252
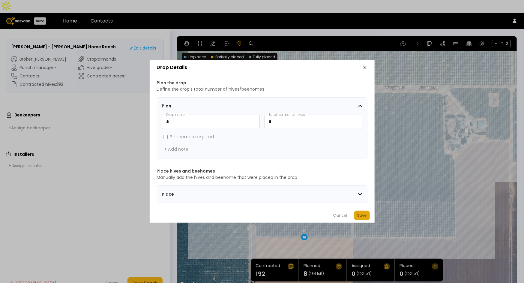
click at [357, 218] on div "Save" at bounding box center [362, 215] width 10 height 6
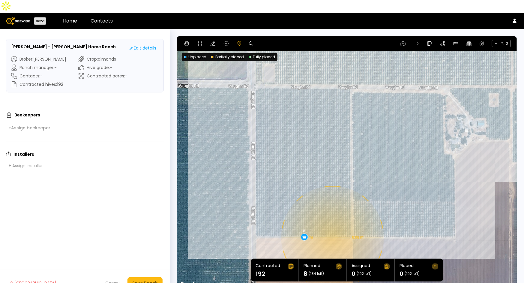
click at [332, 224] on div "0.08 mi 0.08 mi 8" at bounding box center [347, 162] width 340 height 252
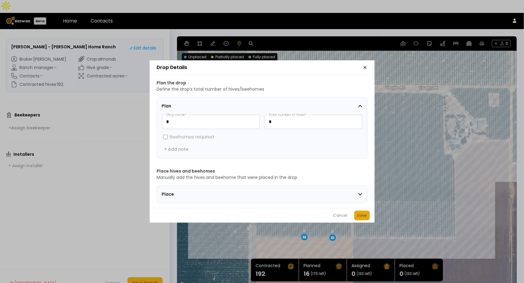
click at [363, 216] on div "Save" at bounding box center [362, 215] width 10 height 6
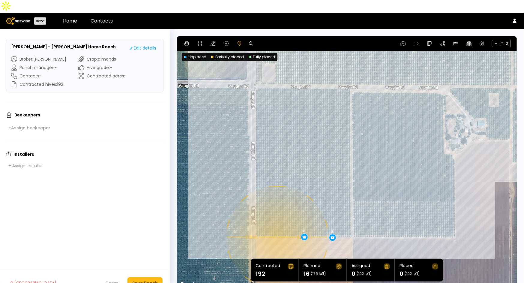
click at [277, 224] on div "0.08 mi 0.08 mi 8 8" at bounding box center [347, 162] width 340 height 252
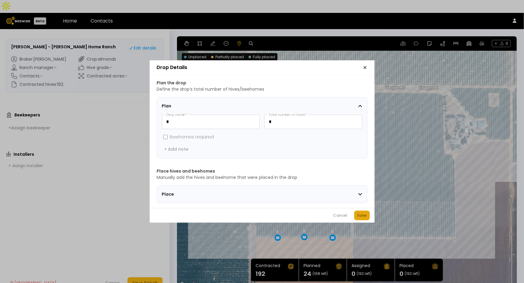
click at [365, 218] on div "Save" at bounding box center [362, 215] width 10 height 6
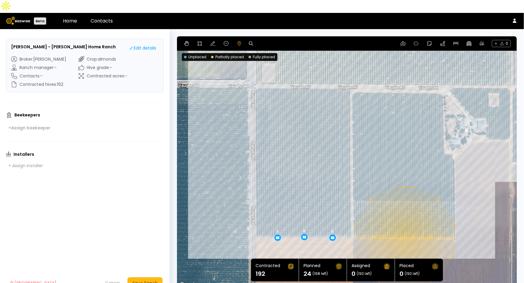
click at [404, 225] on div "0.08 mi 0.08 mi 8 8 8" at bounding box center [347, 162] width 340 height 252
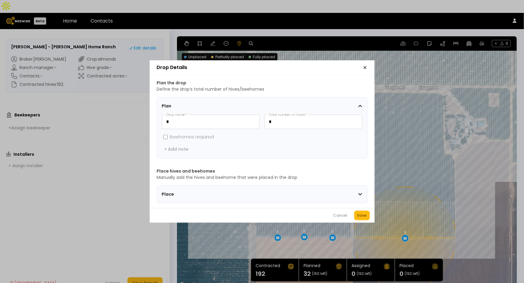
drag, startPoint x: 358, startPoint y: 218, endPoint x: 364, endPoint y: 218, distance: 5.7
click at [359, 218] on div "Save" at bounding box center [362, 215] width 10 height 6
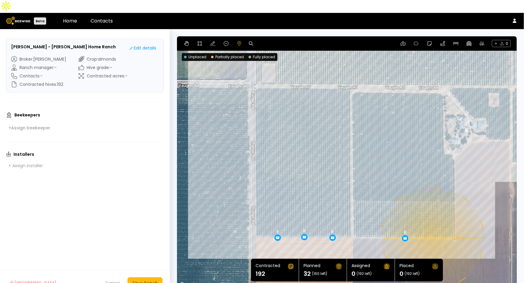
click at [432, 225] on div "0.08 mi 0.08 mi 8 8 8 8" at bounding box center [347, 162] width 340 height 252
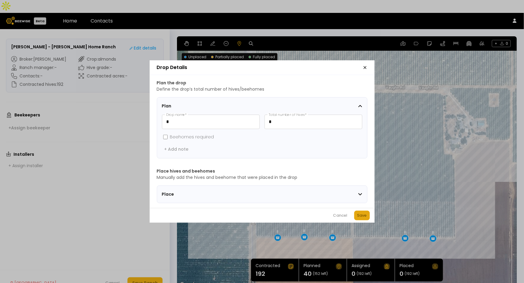
click at [368, 220] on button "Save" at bounding box center [362, 216] width 16 height 10
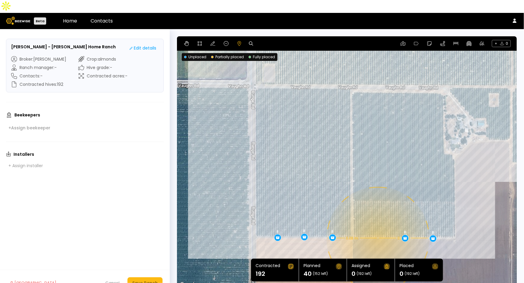
click at [377, 225] on div "0.08 mi 0.08 mi 8 8 8 8 8" at bounding box center [347, 162] width 340 height 252
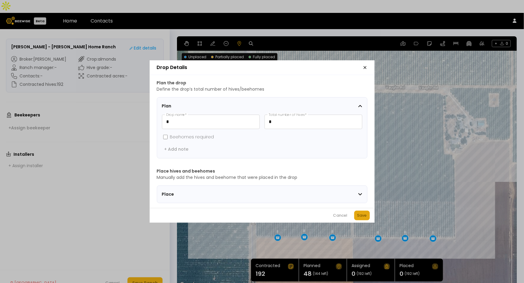
click at [356, 219] on button "Save" at bounding box center [362, 216] width 16 height 10
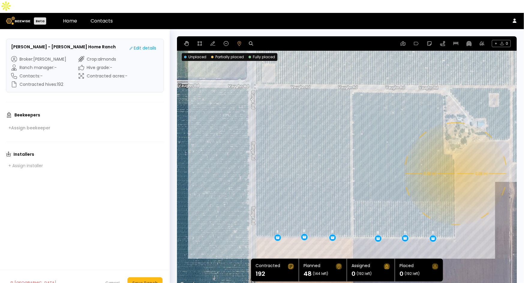
click at [455, 161] on div "0.08 mi 0.08 mi 8 8 8 8 8 8" at bounding box center [347, 162] width 340 height 252
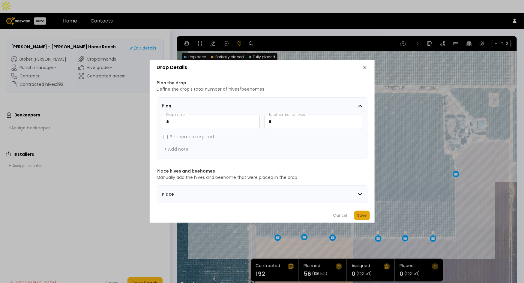
click at [365, 217] on div "Save" at bounding box center [362, 215] width 10 height 6
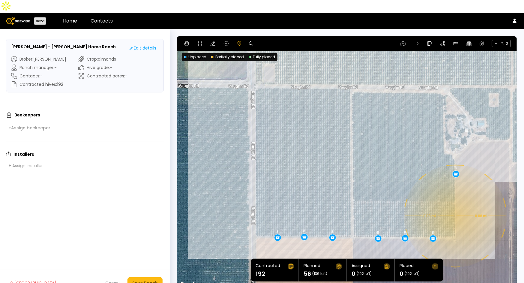
click at [455, 203] on div "0.08 mi 0.08 mi 8 8 8 8 8 8 8" at bounding box center [347, 162] width 340 height 252
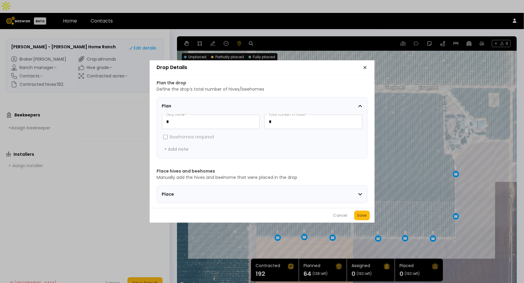
click at [353, 217] on div "Cancel Save" at bounding box center [262, 215] width 225 height 15
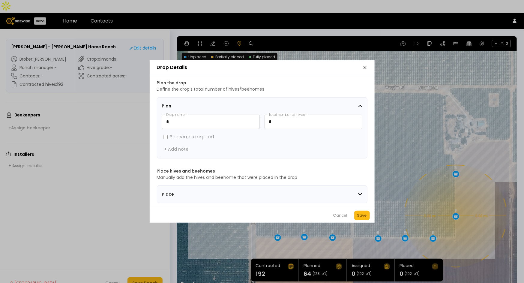
drag, startPoint x: 363, startPoint y: 216, endPoint x: 365, endPoint y: 192, distance: 24.1
click at [363, 216] on div "Save" at bounding box center [362, 215] width 10 height 6
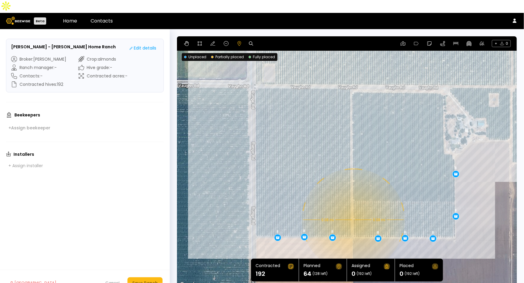
click at [353, 207] on div "0.08 mi 0.08 mi 8 8 8 8 8 8 8 8" at bounding box center [347, 162] width 340 height 252
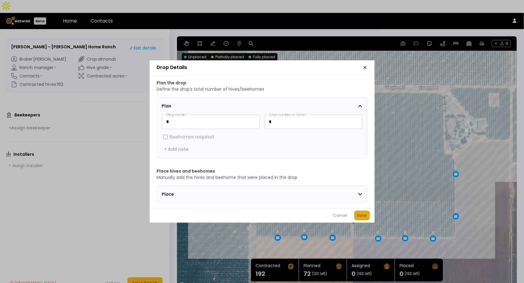
click at [368, 219] on button "Save" at bounding box center [362, 216] width 16 height 10
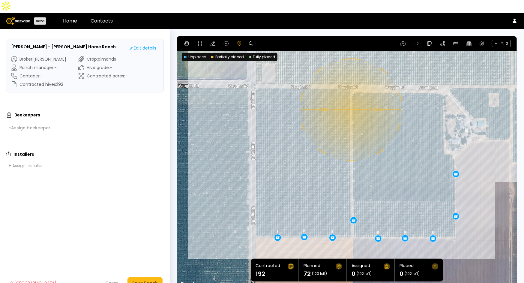
click at [350, 97] on div "0.08 mi 0.08 mi 8 8 8 8 8 8 8 8 8" at bounding box center [347, 162] width 340 height 252
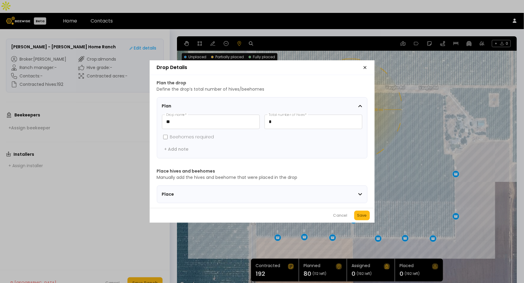
click at [362, 218] on div "Save" at bounding box center [362, 215] width 10 height 6
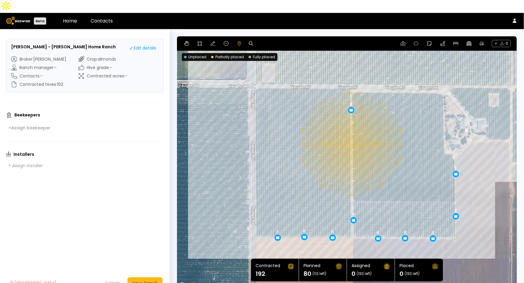
click at [351, 131] on div "0.08 mi 0.08 mi 8 8 8 8 8 8 8 8 8 8" at bounding box center [347, 162] width 340 height 252
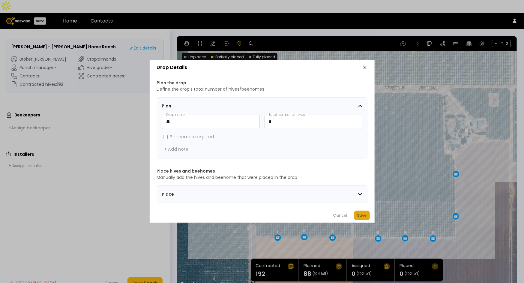
click at [365, 215] on div "Save" at bounding box center [362, 215] width 10 height 6
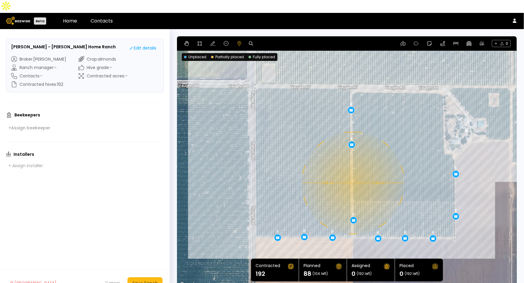
click at [352, 170] on div "0.08 mi 0.08 mi 8 8 8 8 8 8 8 8 8 8 8" at bounding box center [347, 162] width 340 height 252
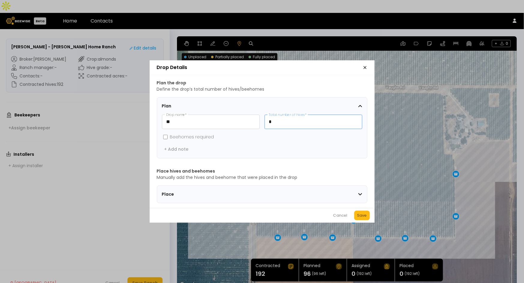
drag, startPoint x: 292, startPoint y: 118, endPoint x: 268, endPoint y: 121, distance: 24.2
click at [268, 121] on input "*" at bounding box center [313, 122] width 97 height 14
type input "**"
click at [359, 217] on div "Save" at bounding box center [362, 215] width 10 height 6
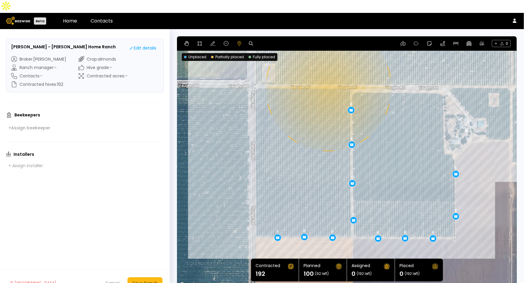
click at [328, 75] on div "0.1 mi 0.1 mi 8 8 8 8 8 8 8 8 8 8 8 12" at bounding box center [347, 162] width 340 height 252
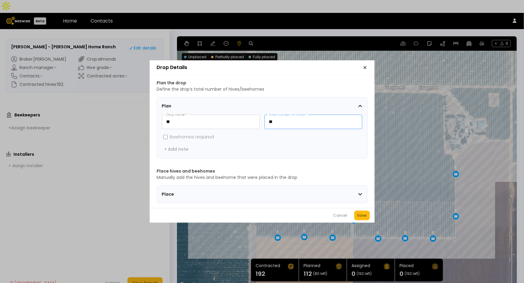
drag, startPoint x: 281, startPoint y: 116, endPoint x: 266, endPoint y: 118, distance: 14.5
click at [266, 118] on input "**" at bounding box center [313, 122] width 97 height 14
type input "*"
click at [363, 213] on button "Save" at bounding box center [362, 216] width 16 height 10
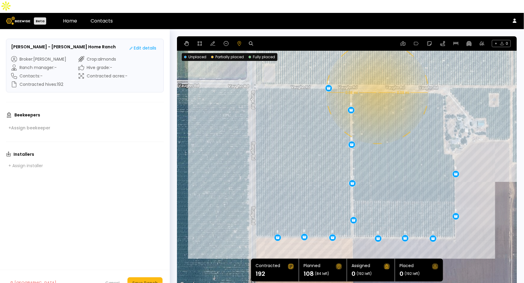
click at [377, 80] on div "0.08 mi 0.08 mi 8 8 8 8 8 8 8 8 8 8 8 12 8" at bounding box center [347, 162] width 340 height 252
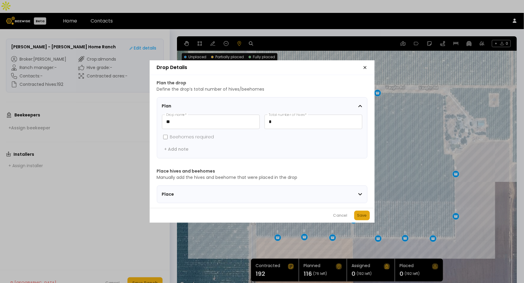
click at [362, 215] on div "Save" at bounding box center [362, 215] width 10 height 6
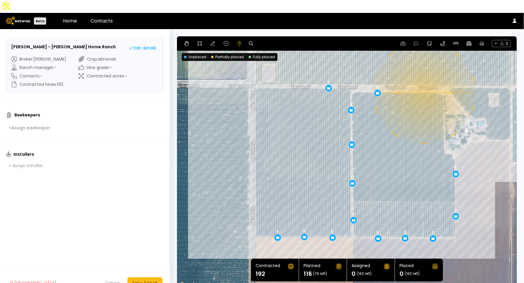
click at [424, 80] on div "0.08 mi 0.08 mi 8 8 8 8 8 8 8 8 8 8 8 12 8 8" at bounding box center [347, 162] width 340 height 252
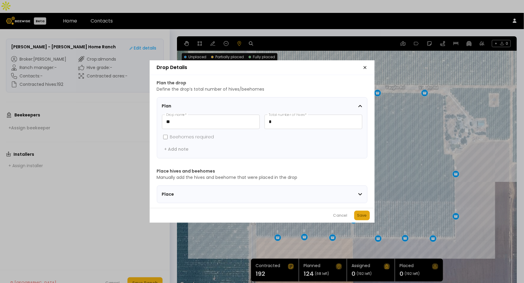
click at [363, 218] on div "Save" at bounding box center [362, 215] width 10 height 6
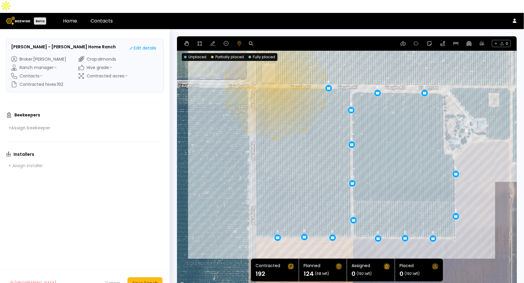
click at [275, 75] on div "0.08 mi 0.08 mi 8 8 8 8 8 8 8 8 8 8 8 12 8 8 8" at bounding box center [347, 162] width 340 height 252
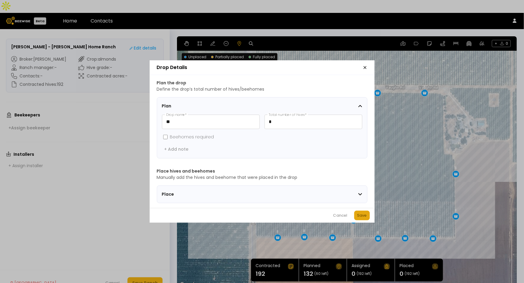
click at [357, 218] on div "Save" at bounding box center [362, 215] width 10 height 6
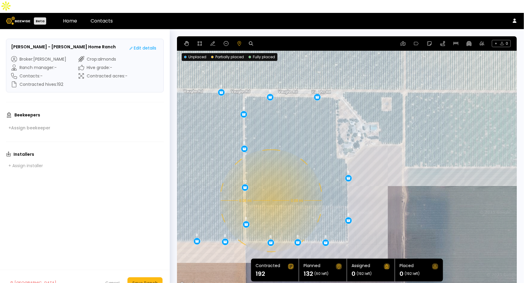
drag, startPoint x: 486, startPoint y: 179, endPoint x: 378, endPoint y: 184, distance: 108.4
click at [378, 184] on div "0.08 mi 0.08 mi 8 8 8 8 8 8 8 8 8 8 8 12 8 8 8 8" at bounding box center [347, 162] width 340 height 252
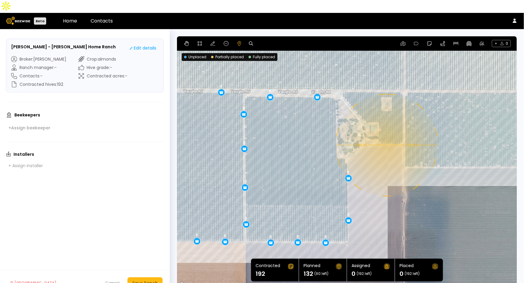
click at [386, 132] on div "0.08 mi 0.08 mi 8 8 8 8 8 8 8 8 8 8 8 12 8 8 8 8" at bounding box center [347, 162] width 340 height 252
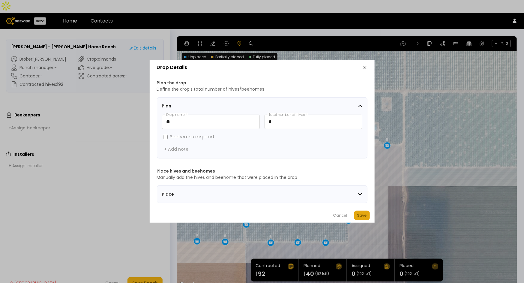
click at [362, 216] on div "Save" at bounding box center [362, 215] width 10 height 6
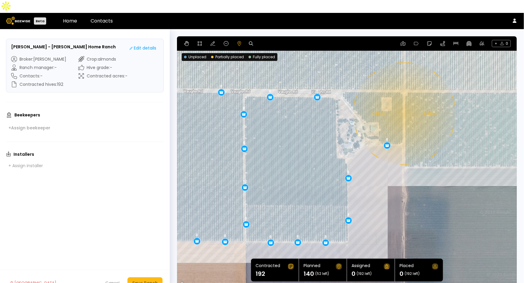
click at [404, 101] on div "0.08 mi 0.08 mi 8 8 8 8 8 8 8 8 8 8 8 12 8 8 8 8 8" at bounding box center [347, 162] width 340 height 252
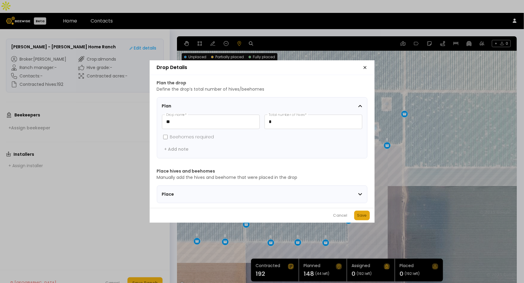
click at [365, 216] on div "Save" at bounding box center [362, 215] width 10 height 6
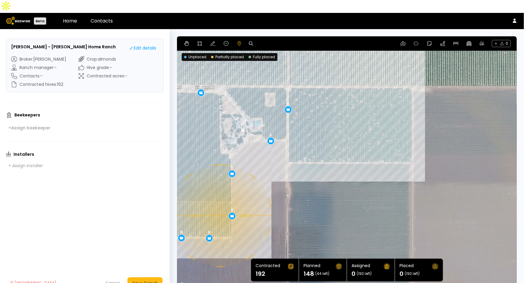
drag, startPoint x: 453, startPoint y: 212, endPoint x: 335, endPoint y: 207, distance: 118.0
click at [335, 207] on div "0.08 mi 0.08 mi 8 8 8 8 8 8 8 8 8 8 8 12 8 8 8 8 8 8" at bounding box center [347, 162] width 340 height 252
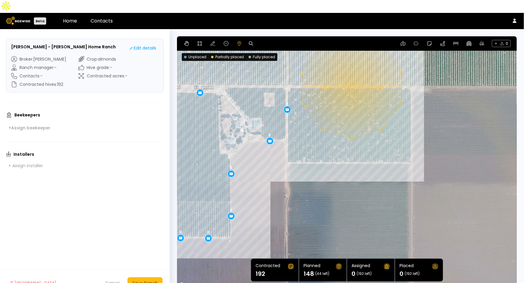
click at [351, 74] on div "0.08 mi 0.08 mi 8 8 8 8 8 8 8 8 8 8 8 12 8 8 8 8 8 8" at bounding box center [347, 162] width 340 height 252
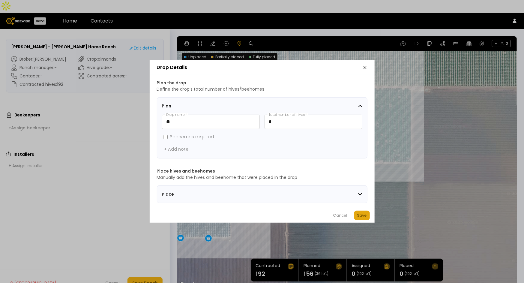
click at [363, 216] on div "Save" at bounding box center [362, 215] width 10 height 6
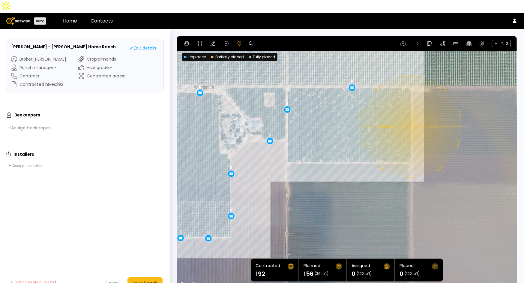
click at [410, 114] on div "0.08 mi 0.08 mi 8 8 8 8 8 8 8 8 8 8 8 12 8 8 8 8 8 8 8" at bounding box center [347, 162] width 340 height 252
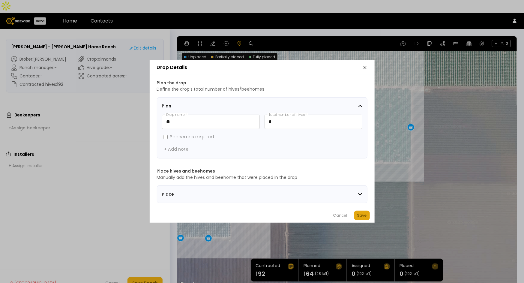
click at [366, 218] on div "Save" at bounding box center [362, 215] width 10 height 6
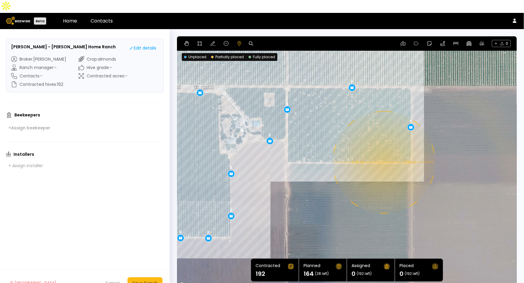
click at [383, 149] on div "0.08 mi 0.08 mi 8 8 8 8 8 8 8 8 8 8 8 12 8 8 8 8 8 8 8 8" at bounding box center [347, 162] width 340 height 252
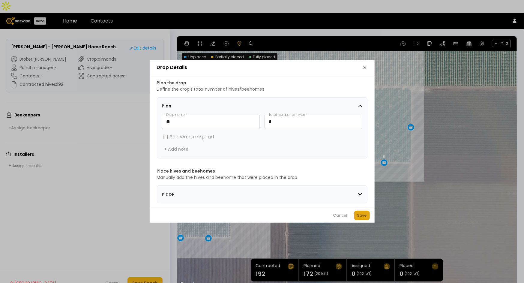
click at [365, 218] on div "Save" at bounding box center [362, 215] width 10 height 6
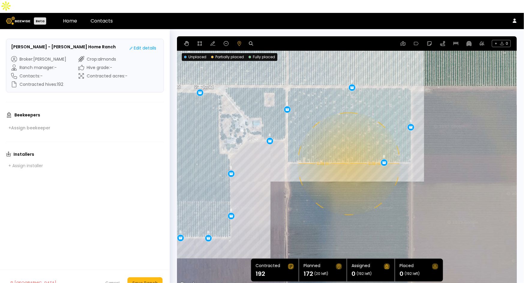
click at [348, 151] on div "0.08 mi 0.08 mi 8 8 8 8 8 8 8 8 8 8 8 12 8 8 8 8 8 8 8 8 8" at bounding box center [347, 162] width 340 height 252
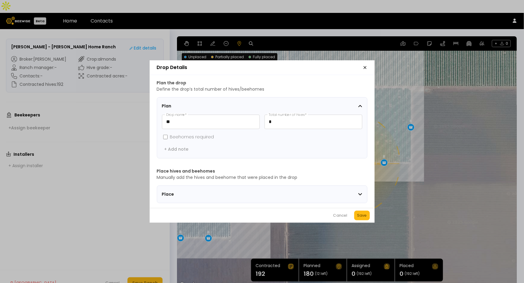
click at [366, 215] on div "Save" at bounding box center [362, 215] width 10 height 6
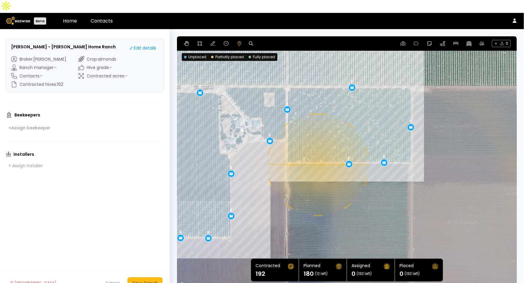
click at [317, 152] on div "0.08 mi 0.08 mi 8 8 8 8 8 8 8 8 8 8 8 12 8 8 8 8 8 8 8 8 8 8" at bounding box center [347, 162] width 340 height 252
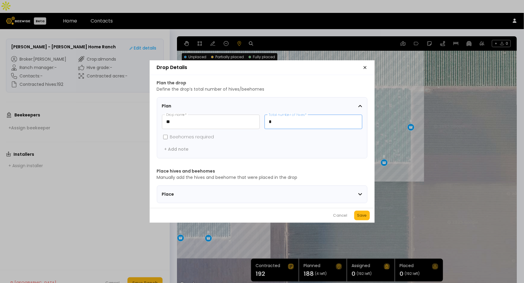
drag, startPoint x: 287, startPoint y: 119, endPoint x: 269, endPoint y: 118, distance: 18.6
click at [269, 118] on input "*" at bounding box center [313, 122] width 97 height 14
type input "**"
click at [365, 216] on div "Save" at bounding box center [362, 215] width 10 height 6
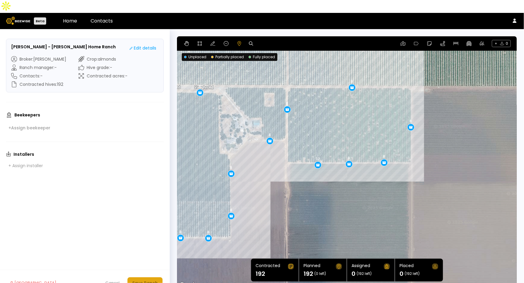
click at [148, 280] on div "Save Ranch" at bounding box center [145, 283] width 26 height 7
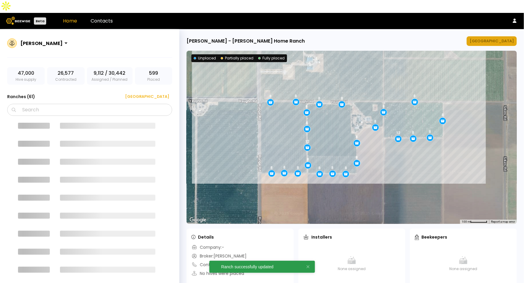
click at [494, 38] on div "[GEOGRAPHIC_DATA]" at bounding box center [492, 41] width 44 height 6
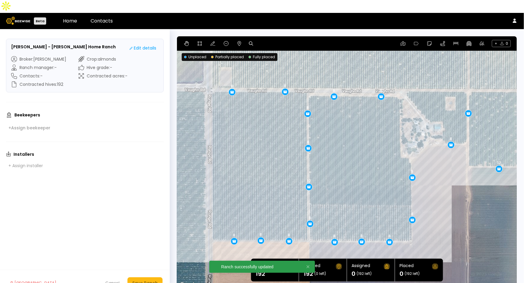
drag, startPoint x: 392, startPoint y: 95, endPoint x: 491, endPoint y: 40, distance: 113.6
click at [491, 40] on div "8 8 8 8 8 8 8 8 8 8 8 12 8 8 8 8 8 12 8 8 8 8 8" at bounding box center [347, 162] width 340 height 252
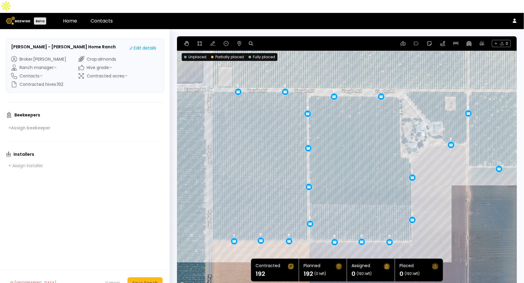
drag, startPoint x: 233, startPoint y: 79, endPoint x: 239, endPoint y: 79, distance: 6.0
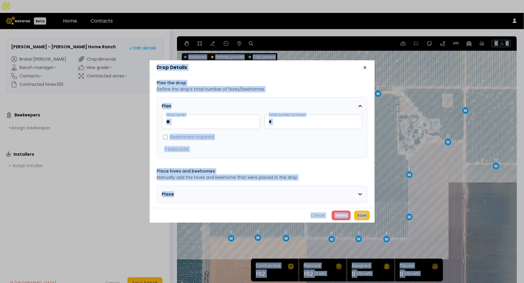
click at [365, 66] on icon "button" at bounding box center [365, 67] width 2 height 2
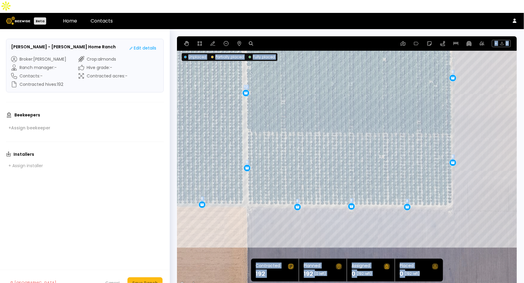
drag, startPoint x: 429, startPoint y: 185, endPoint x: 453, endPoint y: 112, distance: 77.1
click at [453, 112] on div "8 8 8 8 8 8 8 8 8 8 8 12 8 8 8 8 8 8 8 8 12 8 8" at bounding box center [347, 162] width 340 height 252
drag, startPoint x: 296, startPoint y: 195, endPoint x: 286, endPoint y: 194, distance: 10.2
drag, startPoint x: 407, startPoint y: 195, endPoint x: 410, endPoint y: 194, distance: 3.1
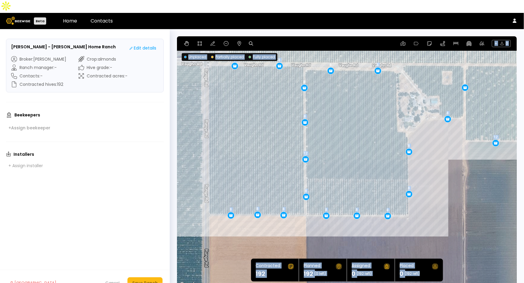
drag, startPoint x: 475, startPoint y: 197, endPoint x: 424, endPoint y: 180, distance: 53.4
click at [441, 189] on div "8 8 8 8 8 8 8 8 8 8 12 8 8 8 8 8 8 12 8 8 8 8 8" at bounding box center [347, 162] width 340 height 252
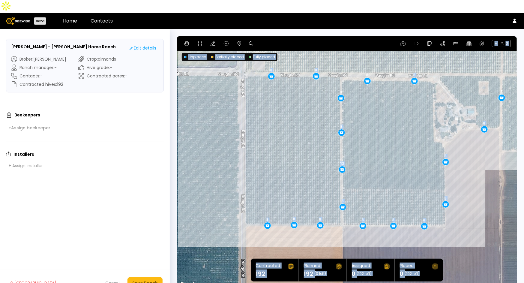
drag, startPoint x: 379, startPoint y: 160, endPoint x: 506, endPoint y: 191, distance: 131.4
click at [506, 191] on div "8 8 8 8 8 8 8 8 8 8 12 8 8 8 8 8 8 12 8 8 8 8 8" at bounding box center [347, 162] width 340 height 252
drag, startPoint x: 444, startPoint y: 148, endPoint x: 443, endPoint y: 140, distance: 7.8
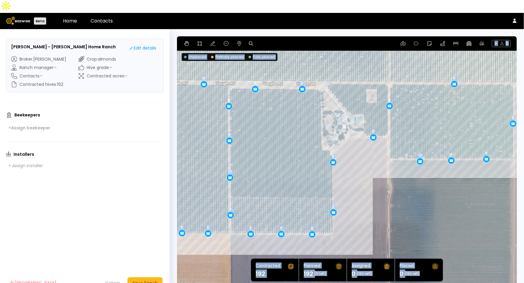
drag, startPoint x: 482, startPoint y: 176, endPoint x: 367, endPoint y: 184, distance: 115.5
click at [367, 184] on div "8 8 8 8 8 8 8 8 8 12 8 8 8 8 8 12 8 8 8 8 8 8 8" at bounding box center [347, 162] width 340 height 252
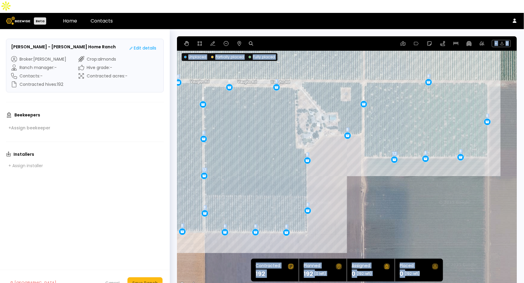
drag, startPoint x: 477, startPoint y: 110, endPoint x: 450, endPoint y: 108, distance: 26.5
click at [450, 108] on div "8 8 8 8 8 8 8 8 8 12 8 8 8 8 8 12 8 8 8 8 8 8 8" at bounding box center [347, 162] width 340 height 252
click at [149, 280] on div "Save Ranch" at bounding box center [145, 283] width 26 height 7
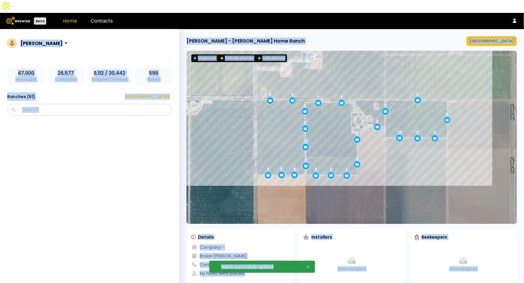
scroll to position [770, 0]
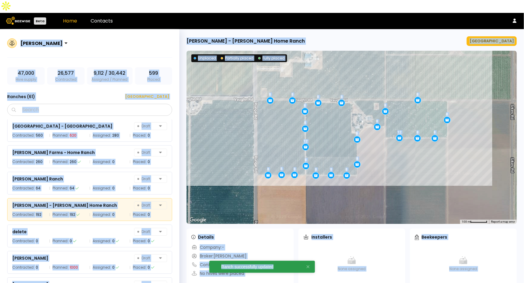
click at [173, 64] on div "[PERSON_NAME] 47,000 Hive supply 26,577 Contracted 9,112 / 30,442 Assigned / Pl…" at bounding box center [89, 169] width 179 height 281
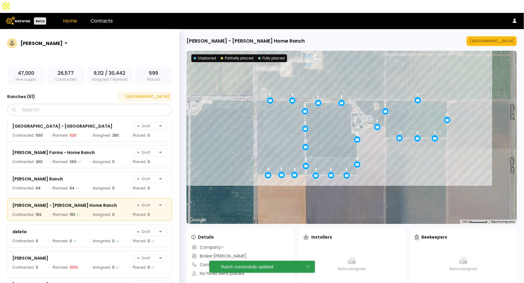
click at [163, 94] on div "[GEOGRAPHIC_DATA]" at bounding box center [145, 97] width 48 height 6
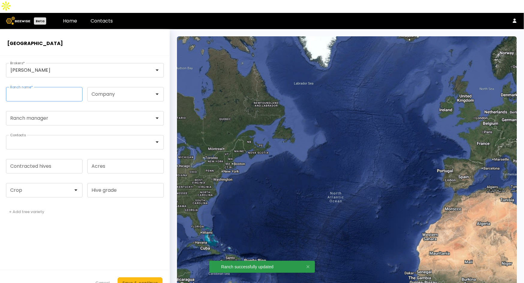
click at [53, 87] on input "Ranch name *" at bounding box center [44, 94] width 76 height 14
paste input "**********"
type input "**********"
click at [44, 183] on div at bounding box center [41, 190] width 71 height 14
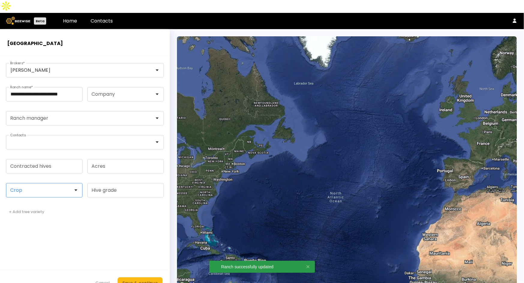
scroll to position [0, 0]
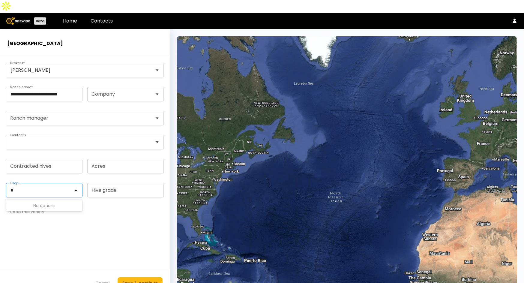
type input "***"
click at [65, 159] on input "Contracted hives" at bounding box center [44, 166] width 76 height 14
paste input "***"
type input "***"
click at [19, 183] on div at bounding box center [41, 190] width 71 height 14
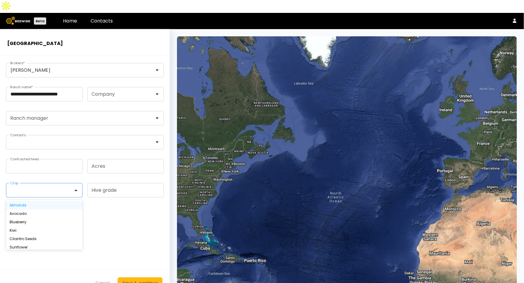
click at [23, 203] on div "Almonds" at bounding box center [44, 205] width 69 height 4
click at [140, 280] on div "Save & continue" at bounding box center [139, 283] width 35 height 7
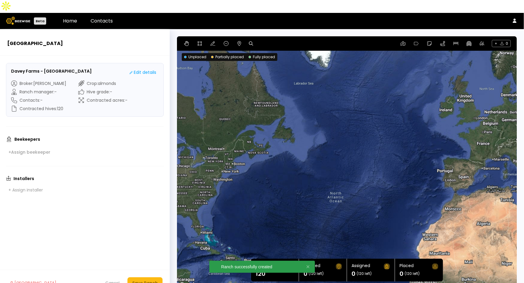
click at [253, 41] on icon at bounding box center [251, 43] width 4 height 4
click at [269, 40] on input at bounding box center [274, 44] width 37 height 8
paste input "**********"
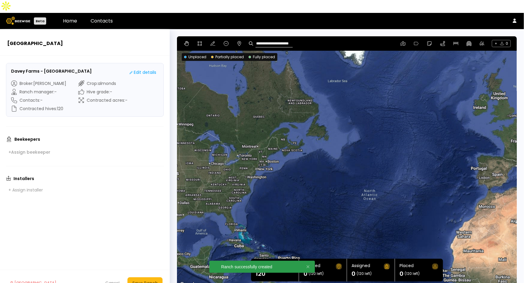
type input "**********"
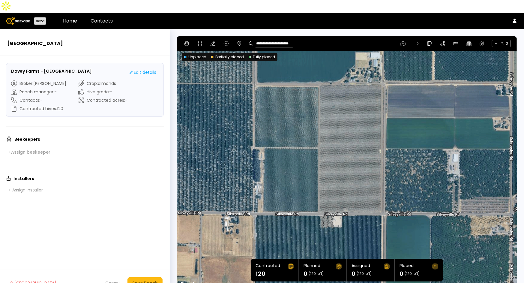
drag, startPoint x: 430, startPoint y: 167, endPoint x: 419, endPoint y: 128, distance: 40.5
click at [419, 128] on div at bounding box center [347, 162] width 340 height 252
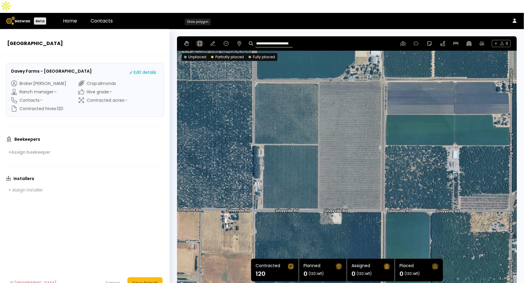
click at [199, 41] on icon at bounding box center [199, 43] width 5 height 5
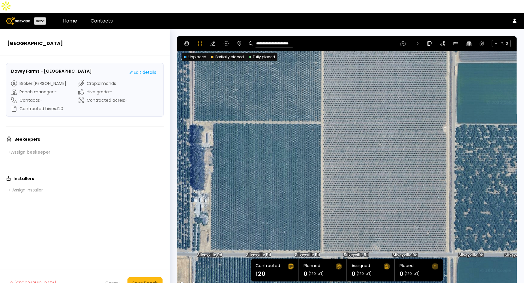
drag, startPoint x: 469, startPoint y: 157, endPoint x: 470, endPoint y: 95, distance: 62.4
click at [470, 95] on div at bounding box center [347, 162] width 339 height 253
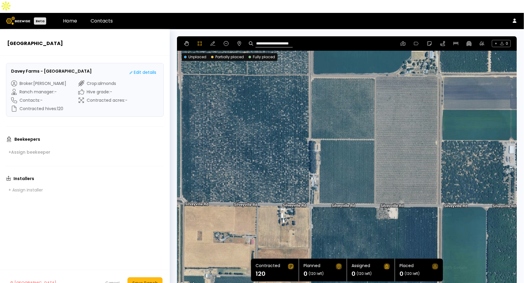
drag, startPoint x: 482, startPoint y: 89, endPoint x: 458, endPoint y: 117, distance: 37.9
click at [458, 117] on div at bounding box center [346, 162] width 339 height 253
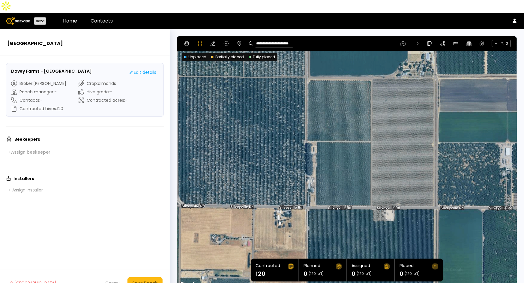
click at [371, 65] on div at bounding box center [346, 162] width 339 height 253
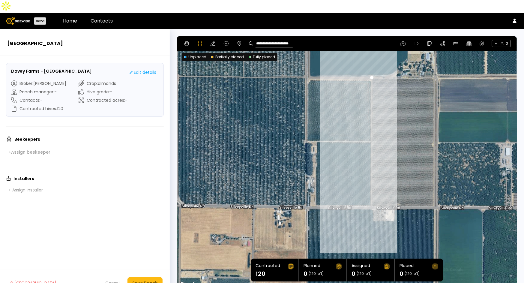
click at [370, 194] on div at bounding box center [346, 162] width 339 height 253
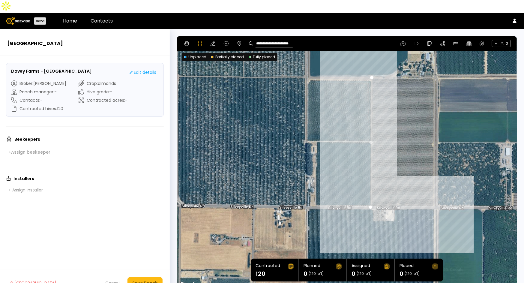
click at [435, 194] on div at bounding box center [346, 162] width 339 height 253
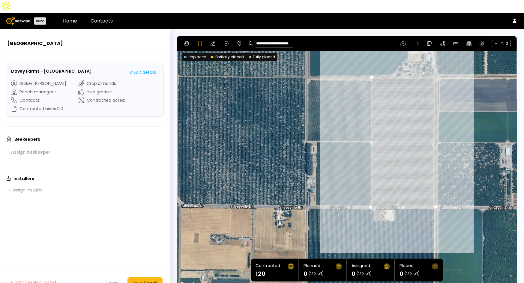
click at [435, 64] on div at bounding box center [346, 162] width 339 height 253
click at [373, 65] on div at bounding box center [346, 162] width 339 height 253
click at [212, 41] on icon at bounding box center [213, 43] width 5 height 5
click at [147, 280] on div "Save Ranch" at bounding box center [145, 283] width 26 height 7
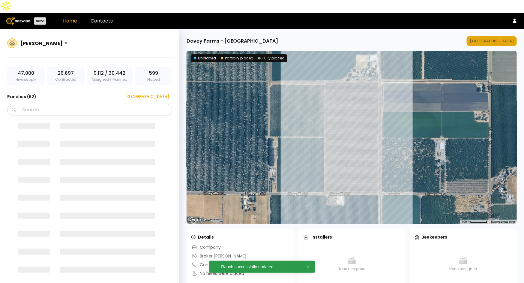
click at [504, 38] on div "[GEOGRAPHIC_DATA]" at bounding box center [492, 41] width 44 height 6
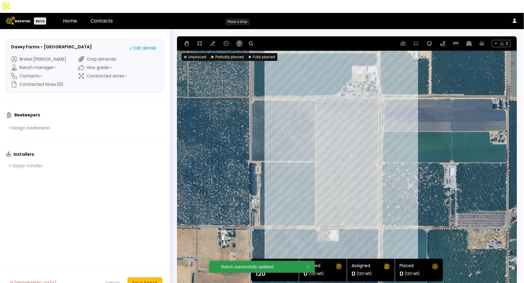
click at [239, 40] on button at bounding box center [239, 43] width 7 height 7
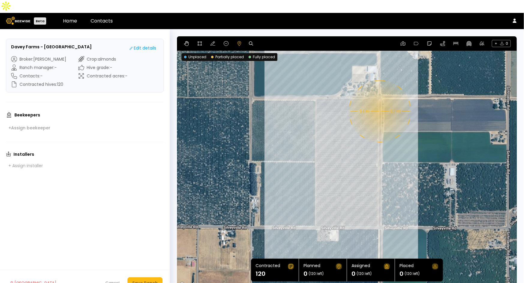
click at [380, 98] on div "0.1 mi 0.1 mi" at bounding box center [347, 162] width 340 height 252
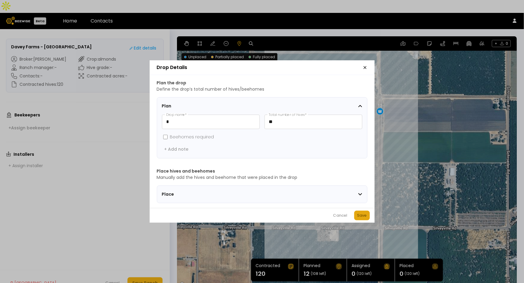
click at [368, 218] on button "Save" at bounding box center [362, 216] width 16 height 10
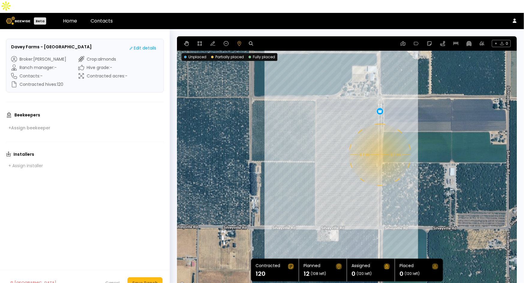
click at [380, 142] on div "0.1 mi 0.1 mi 12" at bounding box center [347, 162] width 340 height 252
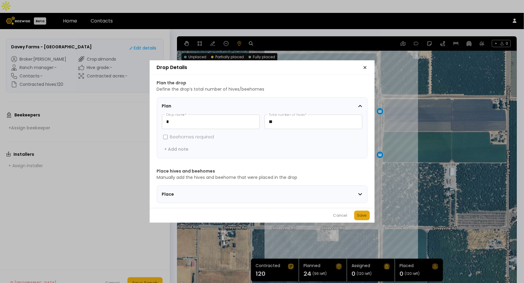
click at [362, 218] on div "Save" at bounding box center [362, 215] width 10 height 6
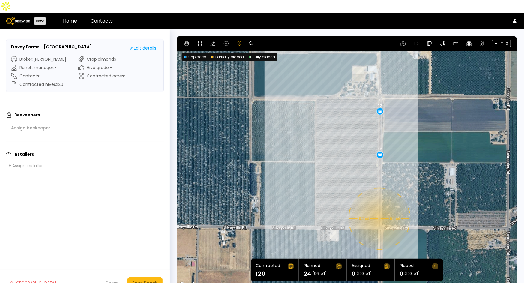
click at [379, 206] on div "0.1 mi 0.1 mi 12 12" at bounding box center [347, 162] width 340 height 252
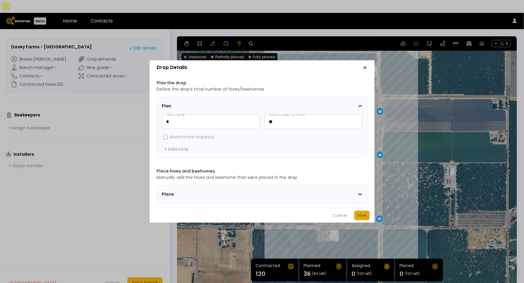
click at [363, 218] on div "Save" at bounding box center [362, 215] width 10 height 6
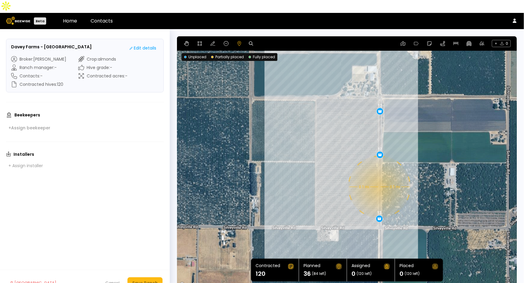
click at [379, 173] on div "0.1 mi 0.1 mi 12 12 12" at bounding box center [347, 162] width 340 height 252
click at [380, 173] on div "0.1 mi 0.1 mi 12 12 12" at bounding box center [347, 162] width 340 height 252
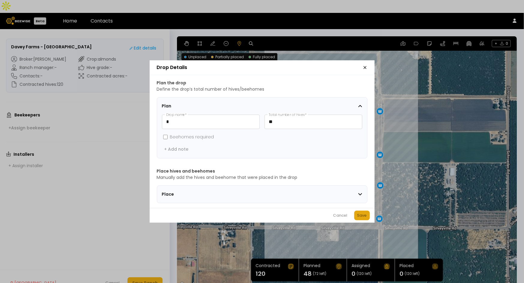
click at [362, 216] on div "Save" at bounding box center [362, 215] width 10 height 6
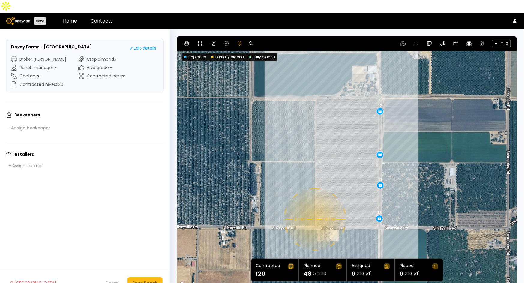
click at [314, 206] on div "0.1 mi 0.1 mi 12 12 12 12" at bounding box center [347, 162] width 340 height 252
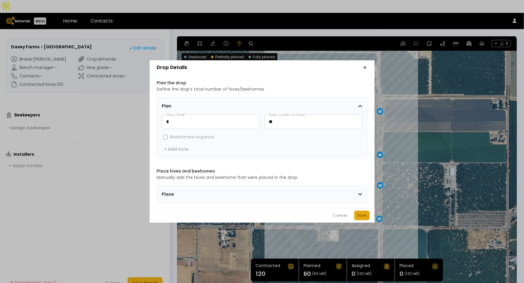
click at [359, 217] on div "Save" at bounding box center [362, 215] width 10 height 6
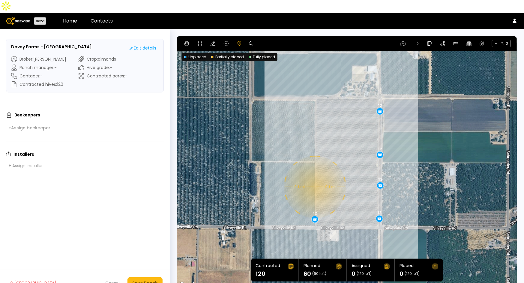
click at [314, 174] on div "0.1 mi 0.1 mi 12 12 12 12 12" at bounding box center [347, 162] width 340 height 252
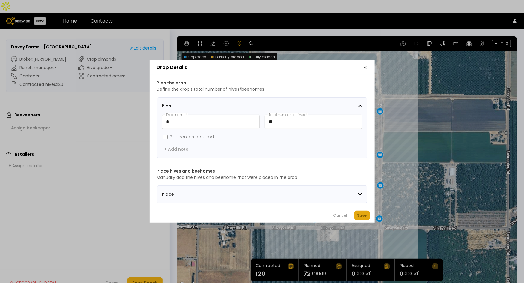
click at [365, 217] on div "Save" at bounding box center [362, 215] width 10 height 6
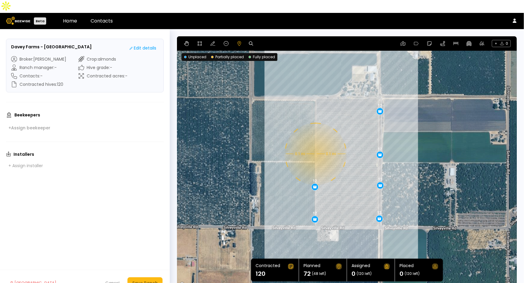
click at [315, 141] on div "0.1 mi 0.1 mi 12 12 12 12 12 12" at bounding box center [347, 162] width 340 height 252
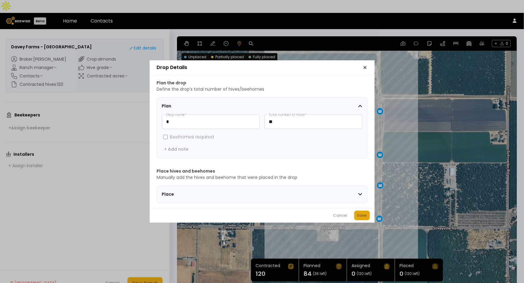
click at [355, 217] on button "Save" at bounding box center [362, 216] width 16 height 10
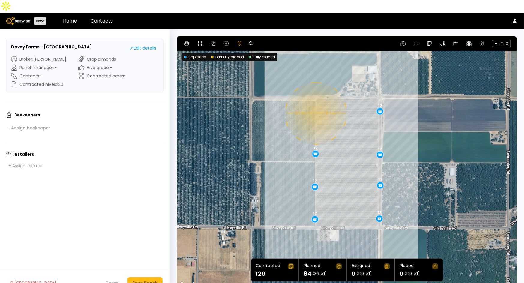
click at [315, 101] on div "0.1 mi 0.1 mi 12 12 12 12 12 12 12" at bounding box center [347, 162] width 340 height 252
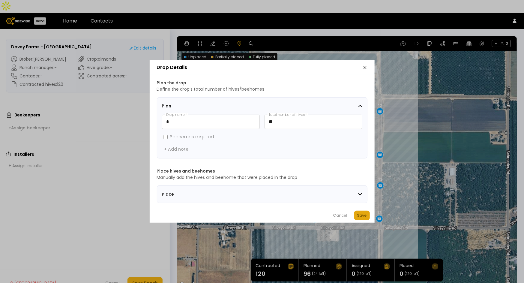
click at [359, 218] on div "Save" at bounding box center [362, 215] width 10 height 6
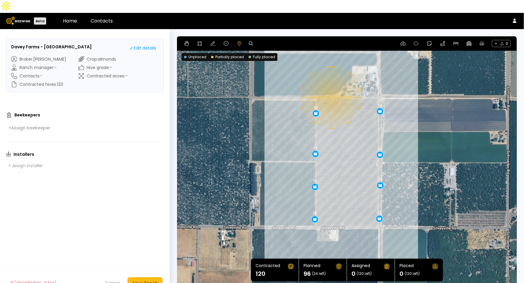
click at [331, 85] on div "0.1 mi 0.1 mi 12 12 12 12 12 12 12 12" at bounding box center [347, 162] width 340 height 252
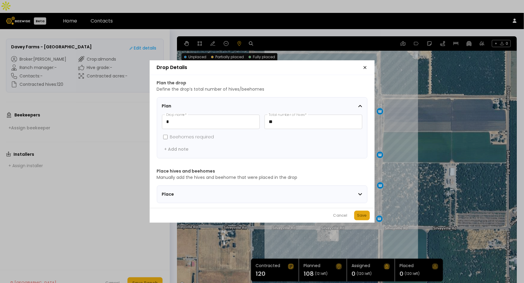
click at [363, 217] on div "Save" at bounding box center [362, 215] width 10 height 6
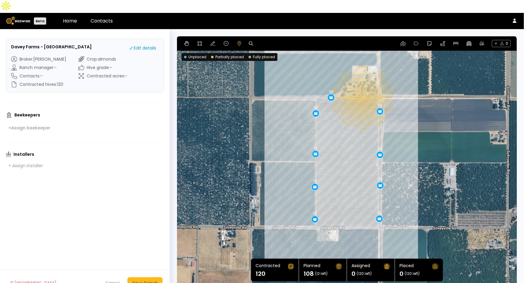
click at [362, 85] on div "0.1 mi 0.1 mi 12 12 12 12 12 12 12 12 12" at bounding box center [347, 162] width 340 height 252
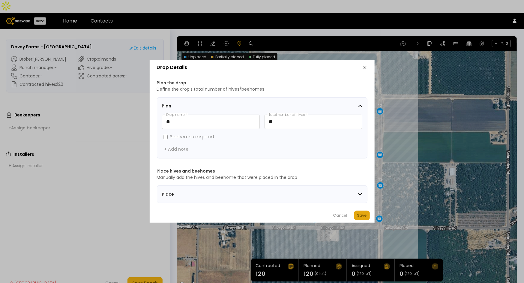
click at [363, 218] on div "Save" at bounding box center [362, 215] width 10 height 6
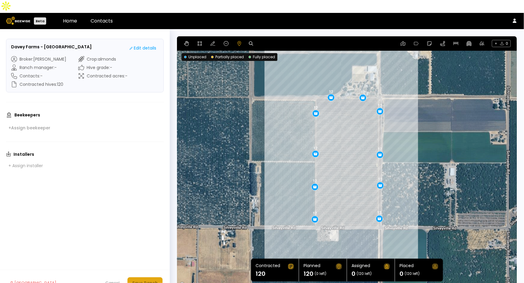
click at [149, 280] on div "Save Ranch" at bounding box center [145, 283] width 26 height 7
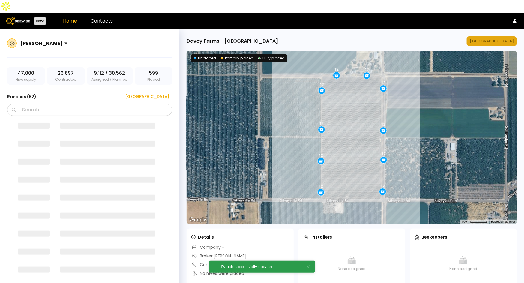
click at [495, 36] on button "[GEOGRAPHIC_DATA]" at bounding box center [492, 41] width 50 height 10
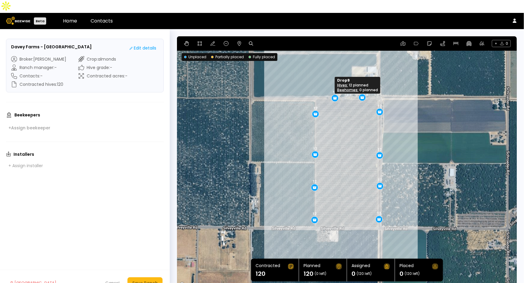
drag, startPoint x: 329, startPoint y: 85, endPoint x: 334, endPoint y: 85, distance: 4.2
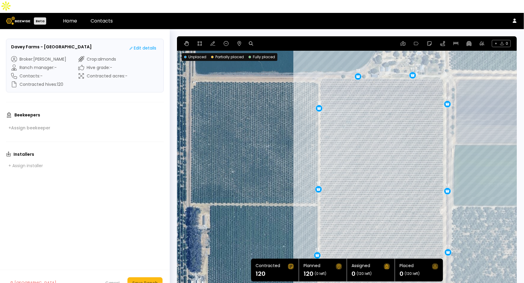
drag, startPoint x: 411, startPoint y: 117, endPoint x: 545, endPoint y: 140, distance: 135.8
click at [524, 140] on html "Beta Home Contacts Davey Farms - Daveys Ranch Edit details Broker : [PERSON_NAM…" at bounding box center [262, 148] width 524 height 296
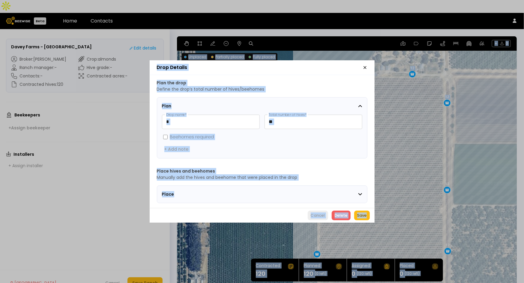
click at [319, 216] on div "Cancel" at bounding box center [318, 215] width 14 height 6
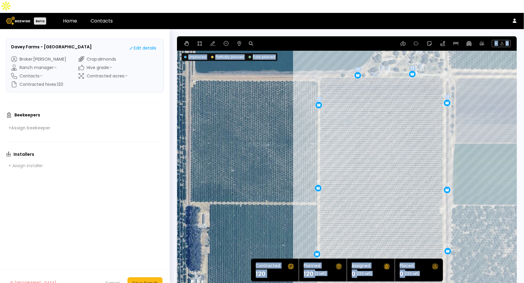
click at [474, 133] on div "12 12 12 12 12 12 12 12 12 12" at bounding box center [347, 162] width 340 height 252
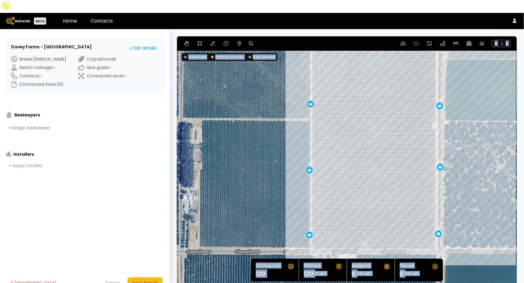
drag, startPoint x: 474, startPoint y: 180, endPoint x: 467, endPoint y: 95, distance: 85.8
click at [467, 95] on div "12 12 12 12 12 12 12 12 12 12" at bounding box center [347, 162] width 340 height 252
click at [156, 280] on div "Save Ranch" at bounding box center [145, 283] width 26 height 7
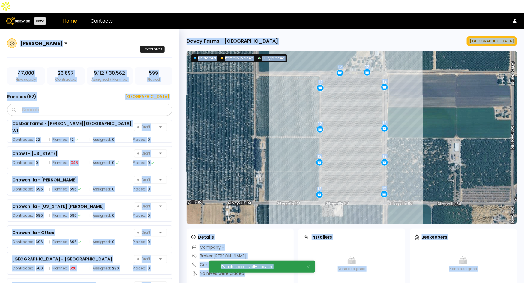
scroll to position [797, 0]
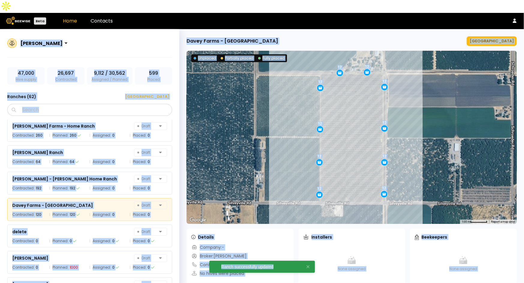
click at [140, 36] on div "[PERSON_NAME]" at bounding box center [89, 46] width 165 height 21
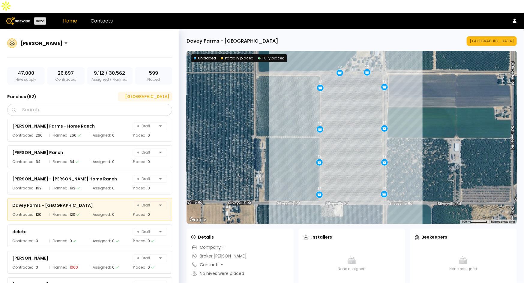
click at [157, 94] on div "[GEOGRAPHIC_DATA]" at bounding box center [145, 97] width 48 height 6
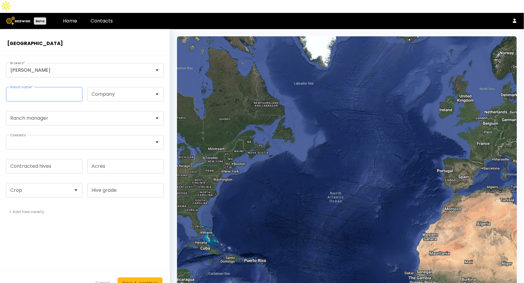
click at [55, 87] on input "Ranch name *" at bounding box center [44, 94] width 76 height 14
paste input "**********"
type input "**********"
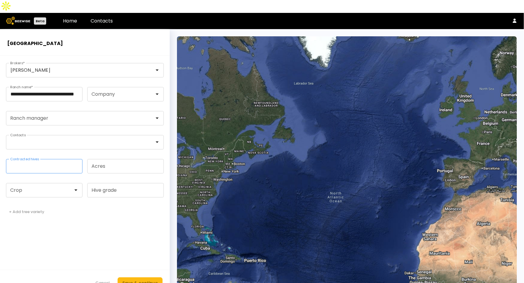
click at [33, 159] on input "Contracted hives" at bounding box center [44, 166] width 76 height 14
type input "**"
click at [32, 188] on div at bounding box center [42, 190] width 63 height 5
click at [29, 203] on div "Almonds" at bounding box center [44, 205] width 69 height 4
click at [137, 280] on div "Save & continue" at bounding box center [139, 283] width 35 height 7
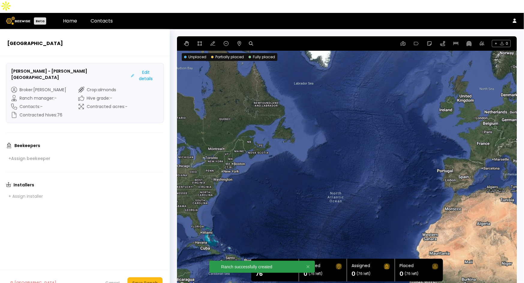
click at [251, 41] on icon at bounding box center [251, 43] width 4 height 4
click at [274, 40] on input at bounding box center [274, 44] width 37 height 8
paste input "**********"
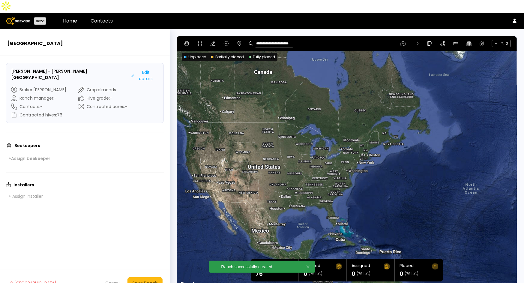
type input "**********"
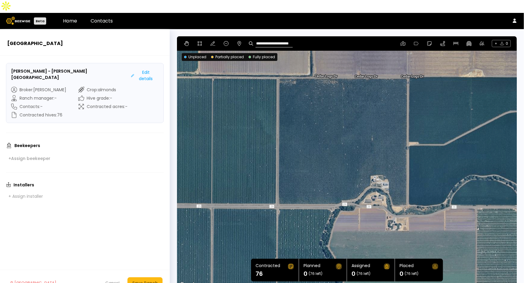
drag, startPoint x: 348, startPoint y: 135, endPoint x: 427, endPoint y: 154, distance: 81.1
click at [427, 154] on div at bounding box center [347, 162] width 340 height 252
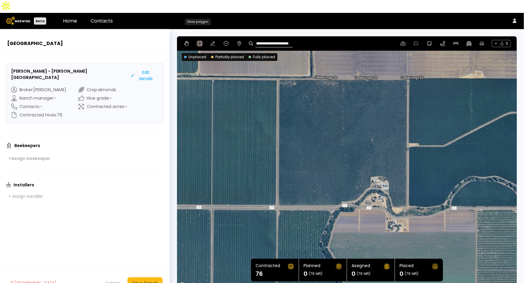
click at [200, 41] on icon at bounding box center [199, 43] width 5 height 5
click at [278, 65] on div at bounding box center [346, 162] width 339 height 253
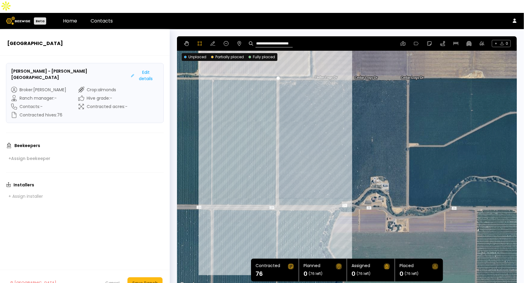
click at [278, 195] on div at bounding box center [346, 162] width 339 height 253
click at [337, 195] on div at bounding box center [346, 162] width 339 height 253
click at [344, 190] on div at bounding box center [346, 162] width 339 height 253
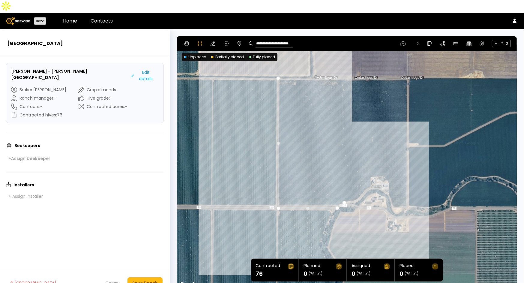
drag, startPoint x: 355, startPoint y: 189, endPoint x: 359, endPoint y: 187, distance: 4.6
click at [355, 189] on div at bounding box center [346, 162] width 339 height 253
click at [365, 180] on div at bounding box center [346, 162] width 339 height 253
click at [366, 177] on div at bounding box center [346, 162] width 339 height 253
click at [371, 175] on div at bounding box center [346, 162] width 339 height 253
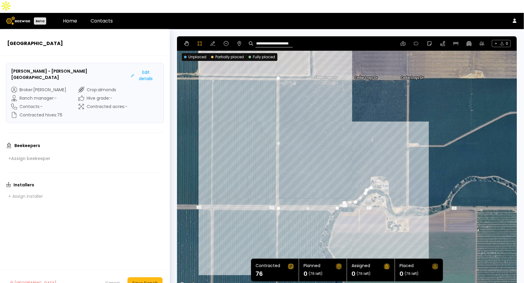
click at [371, 164] on div at bounding box center [346, 162] width 339 height 253
click at [382, 164] on div at bounding box center [346, 162] width 339 height 253
click at [385, 167] on div at bounding box center [346, 162] width 339 height 253
click at [389, 169] on div at bounding box center [346, 162] width 339 height 253
click at [389, 174] on div at bounding box center [346, 162] width 339 height 253
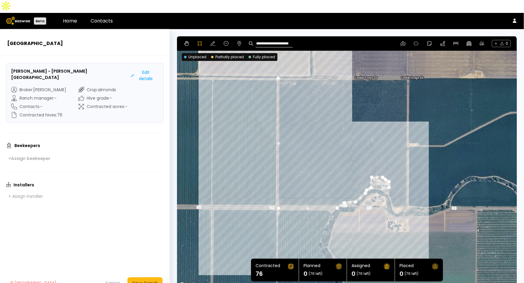
click at [389, 181] on div at bounding box center [346, 162] width 339 height 253
click at [390, 188] on div at bounding box center [346, 162] width 339 height 253
click at [393, 194] on div at bounding box center [346, 162] width 339 height 253
click at [399, 196] on div at bounding box center [346, 162] width 339 height 253
click at [406, 194] on div at bounding box center [346, 162] width 339 height 253
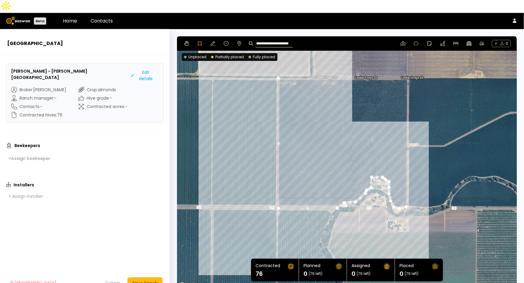
click at [408, 190] on div at bounding box center [346, 162] width 339 height 253
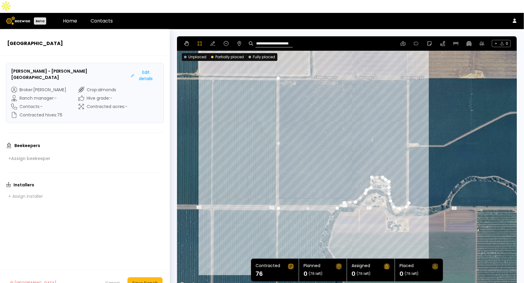
click at [407, 66] on div at bounding box center [346, 162] width 339 height 253
click at [277, 65] on div at bounding box center [346, 162] width 339 height 253
click at [158, 277] on button "Save Ranch" at bounding box center [145, 282] width 35 height 11
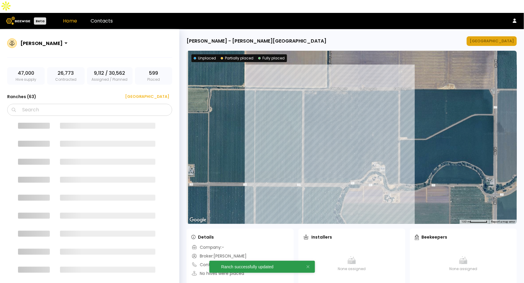
click at [502, 36] on button "[GEOGRAPHIC_DATA]" at bounding box center [492, 41] width 50 height 10
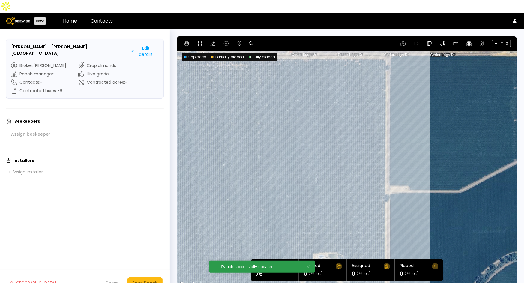
drag, startPoint x: 428, startPoint y: 150, endPoint x: 429, endPoint y: 143, distance: 7.5
click at [429, 143] on div at bounding box center [347, 162] width 340 height 252
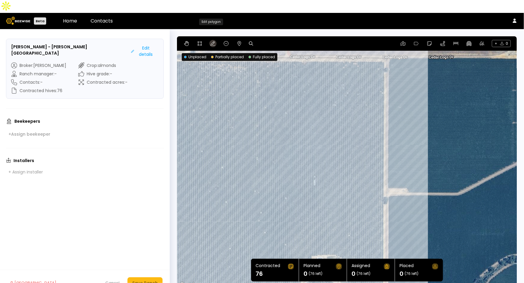
click at [209, 40] on button at bounding box center [212, 43] width 7 height 7
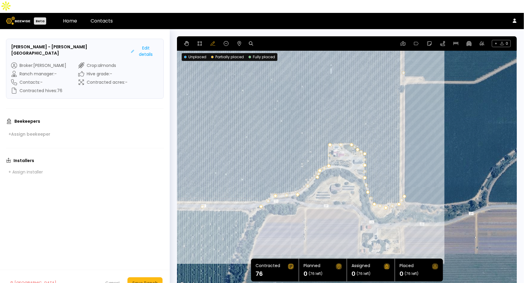
drag, startPoint x: 447, startPoint y: 212, endPoint x: 465, endPoint y: 86, distance: 127.7
click at [465, 86] on div at bounding box center [347, 162] width 340 height 252
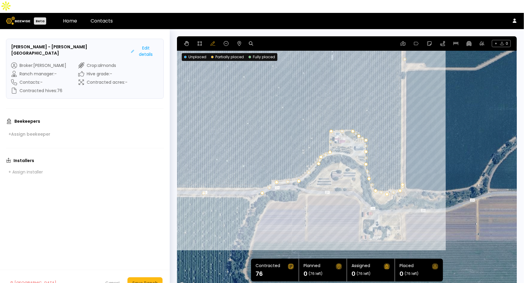
drag, startPoint x: 405, startPoint y: 169, endPoint x: 402, endPoint y: 171, distance: 3.8
drag, startPoint x: 371, startPoint y: 173, endPoint x: 369, endPoint y: 177, distance: 4.8
drag, startPoint x: 359, startPoint y: 123, endPoint x: 354, endPoint y: 130, distance: 7.6
click at [366, 139] on div at bounding box center [366, 140] width 3 height 3
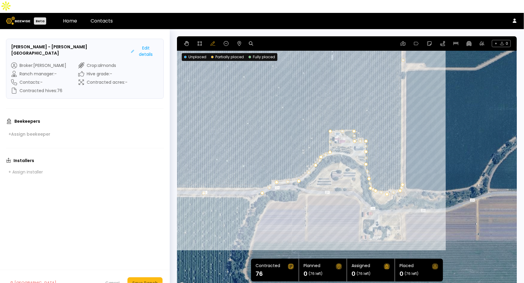
drag, startPoint x: 317, startPoint y: 151, endPoint x: 314, endPoint y: 153, distance: 4.6
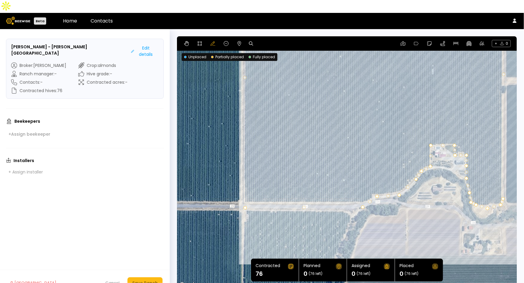
drag, startPoint x: 245, startPoint y: 210, endPoint x: 312, endPoint y: 276, distance: 94.4
click at [314, 275] on div at bounding box center [347, 162] width 340 height 252
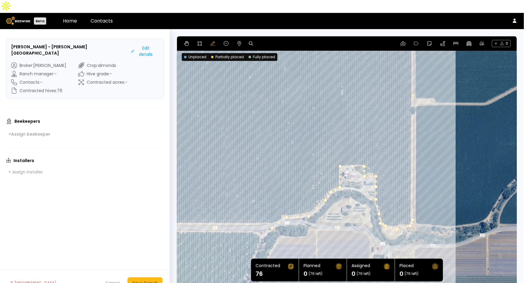
drag, startPoint x: 323, startPoint y: 134, endPoint x: 319, endPoint y: 37, distance: 97.3
click at [319, 37] on section "← Move left → Move right ↑ Move up ↓ Move down + Zoom in - Zoom out Home Jump l…" at bounding box center [347, 162] width 340 height 252
drag, startPoint x: 397, startPoint y: 218, endPoint x: 397, endPoint y: 214, distance: 3.9
click at [404, 224] on div at bounding box center [403, 225] width 3 height 3
drag, startPoint x: 376, startPoint y: 193, endPoint x: 373, endPoint y: 190, distance: 4.3
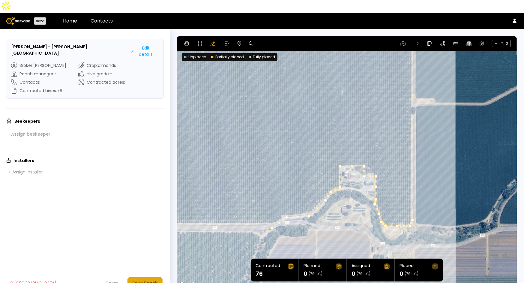
click at [142, 277] on button "Save Ranch" at bounding box center [145, 282] width 35 height 11
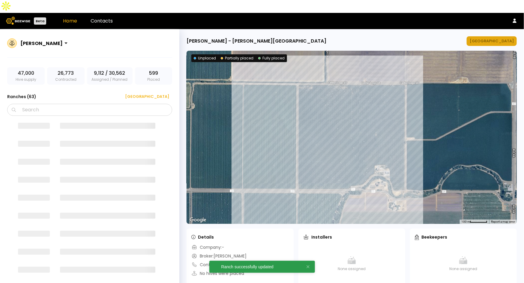
click at [503, 38] on div "[GEOGRAPHIC_DATA]" at bounding box center [492, 41] width 44 height 6
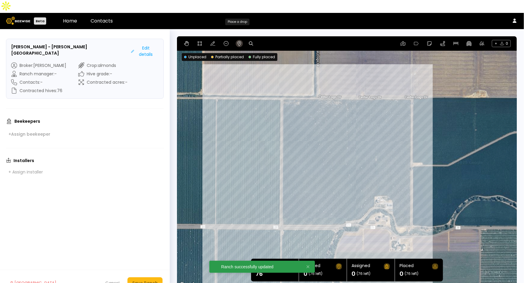
click at [242, 40] on button at bounding box center [239, 43] width 7 height 7
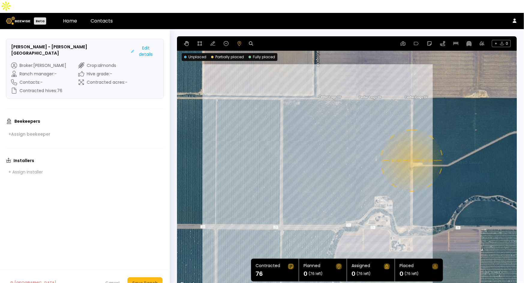
click at [411, 148] on div "0.1 mi 0.1 mi" at bounding box center [347, 162] width 340 height 252
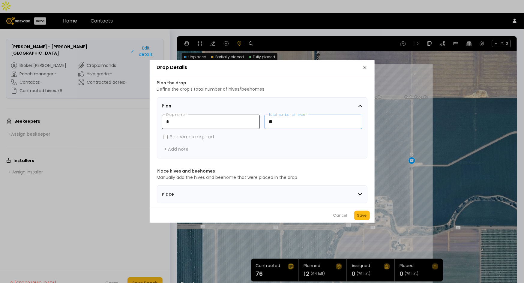
drag, startPoint x: 289, startPoint y: 116, endPoint x: 234, endPoint y: 116, distance: 54.9
click at [234, 116] on div "* Drop name * ** Total number of hives *" at bounding box center [262, 122] width 200 height 14
type input "*"
click at [367, 215] on button "Save" at bounding box center [362, 216] width 16 height 10
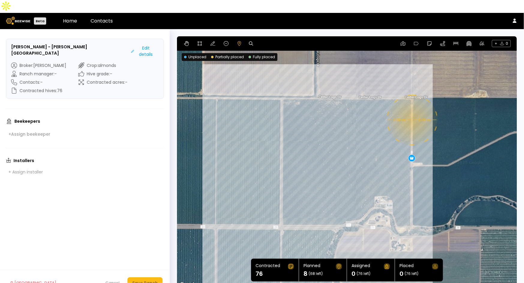
click at [412, 107] on div "0.08 mi 0.08 mi 8" at bounding box center [347, 162] width 340 height 252
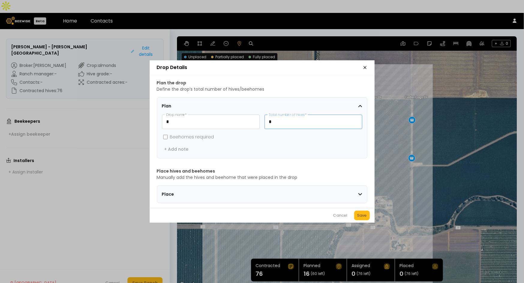
drag, startPoint x: 293, startPoint y: 117, endPoint x: 268, endPoint y: 118, distance: 24.9
click at [268, 118] on input "*" at bounding box center [313, 122] width 97 height 14
type input "**"
click at [363, 217] on div "Save" at bounding box center [362, 215] width 10 height 6
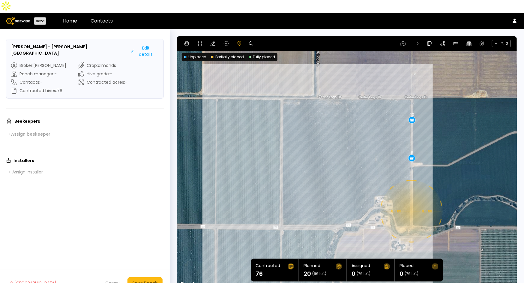
click at [411, 198] on div "0.1 mi 0.1 mi 8 12" at bounding box center [347, 162] width 340 height 252
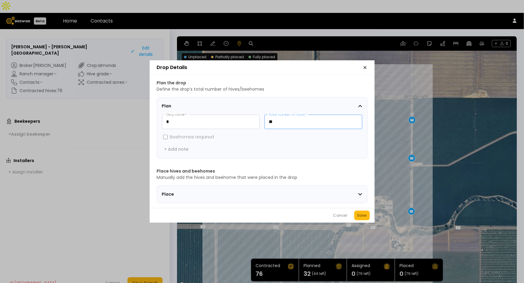
drag, startPoint x: 278, startPoint y: 118, endPoint x: 263, endPoint y: 113, distance: 16.0
click at [263, 115] on div "* Drop name * ** Total number of hives *" at bounding box center [262, 122] width 200 height 14
type input "*"
click at [362, 218] on div "Save" at bounding box center [362, 215] width 10 height 6
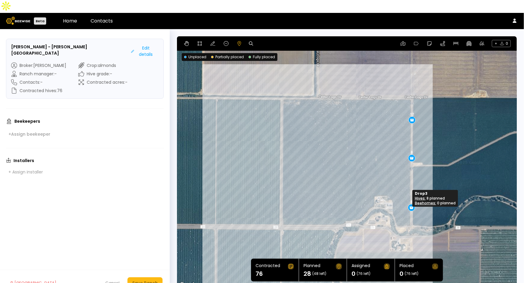
drag, startPoint x: 410, startPoint y: 199, endPoint x: 410, endPoint y: 195, distance: 3.6
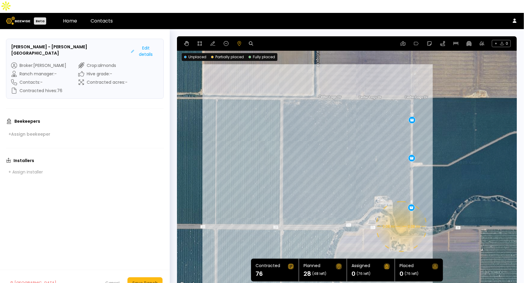
click at [401, 214] on div "0.08 mi 0.08 mi 8 12 8" at bounding box center [347, 162] width 340 height 252
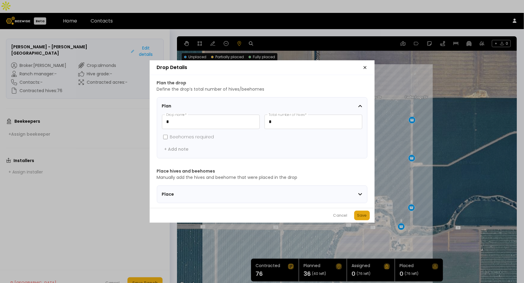
click at [365, 218] on div "Save" at bounding box center [362, 215] width 10 height 6
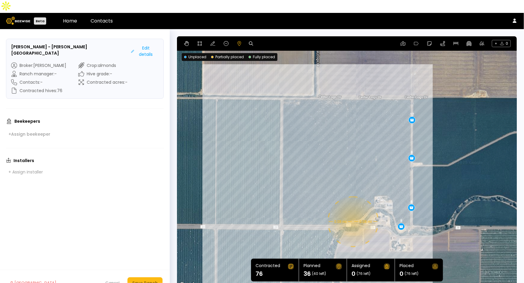
click at [353, 209] on div "0.08 mi 0.08 mi 8 12 8 8" at bounding box center [347, 162] width 340 height 252
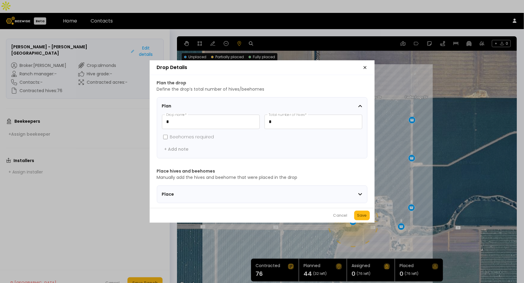
click at [359, 218] on div "Save" at bounding box center [362, 215] width 10 height 6
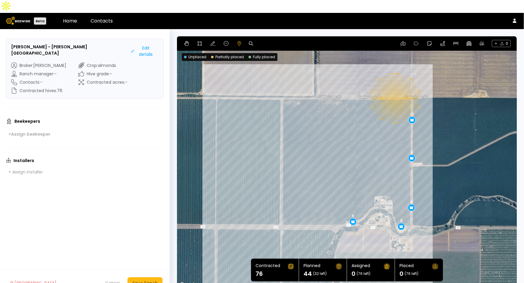
click at [395, 86] on div "0.08 mi 0.08 mi 8 12 8 8 8" at bounding box center [347, 162] width 340 height 252
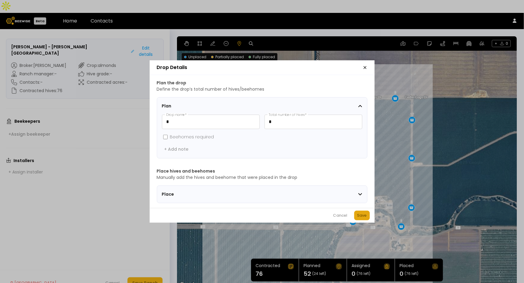
click at [363, 218] on div "Save" at bounding box center [362, 215] width 10 height 6
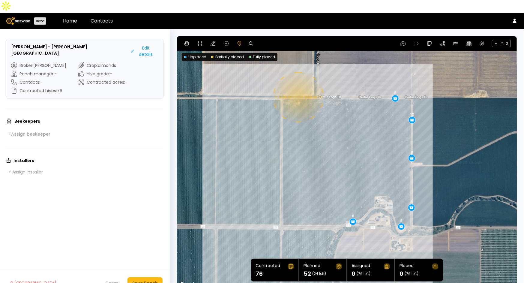
click at [298, 84] on div "0.08 mi 0.08 mi 8 12 8 8 8 8" at bounding box center [347, 162] width 340 height 252
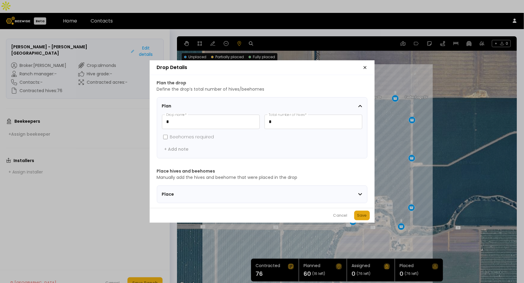
click at [363, 216] on div "Save" at bounding box center [362, 215] width 10 height 6
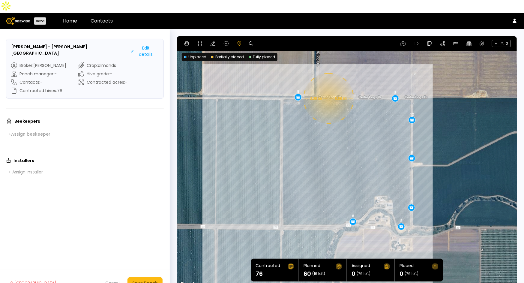
click at [328, 85] on div "0.08 mi 0.08 mi 8 12 8 8 8 8 8" at bounding box center [347, 162] width 340 height 252
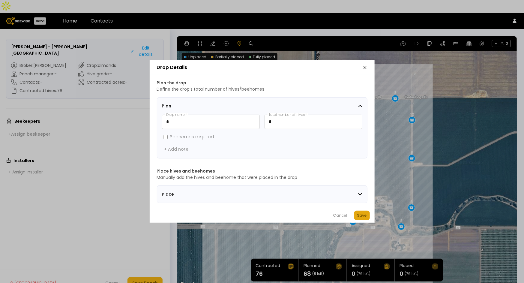
click at [362, 216] on div "Save" at bounding box center [362, 215] width 10 height 6
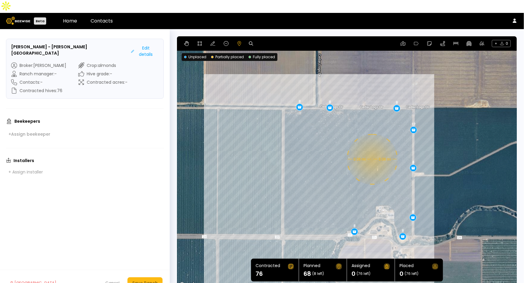
drag, startPoint x: 365, startPoint y: 107, endPoint x: 368, endPoint y: 127, distance: 20.4
click at [368, 127] on div "0.08 mi 0.08 mi 8 12 8 8 8 8 8 8" at bounding box center [347, 162] width 340 height 252
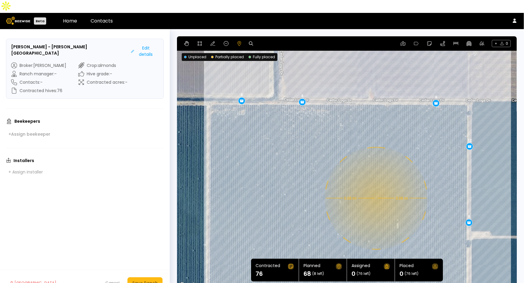
drag, startPoint x: 383, startPoint y: 116, endPoint x: 380, endPoint y: 152, distance: 35.9
click at [380, 152] on div "0.08 mi 0.08 mi 8 12 8 8 8 8 8 8" at bounding box center [347, 162] width 340 height 252
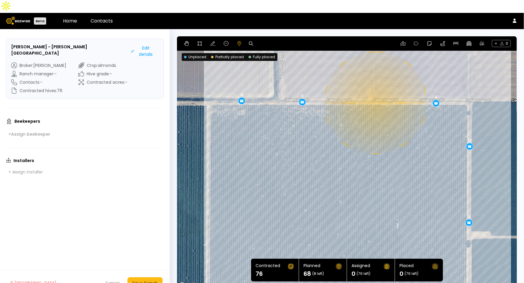
click at [375, 90] on div "0.08 mi 0.08 mi 8 12 8 8 8 8 8 8" at bounding box center [347, 162] width 340 height 252
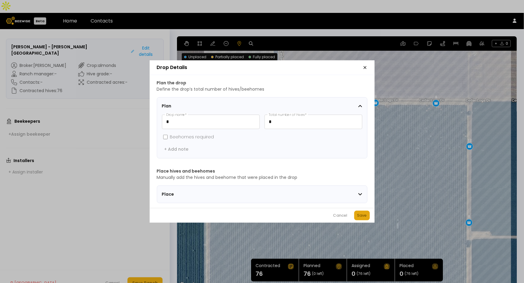
click at [364, 213] on button "Save" at bounding box center [362, 216] width 16 height 10
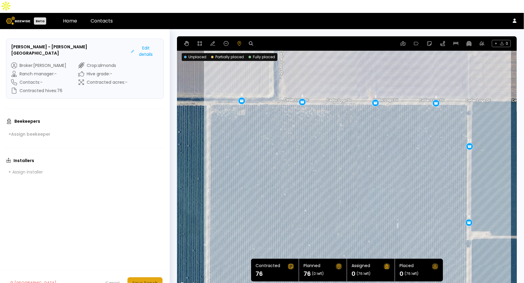
click at [148, 280] on div "Save Ranch" at bounding box center [145, 283] width 26 height 7
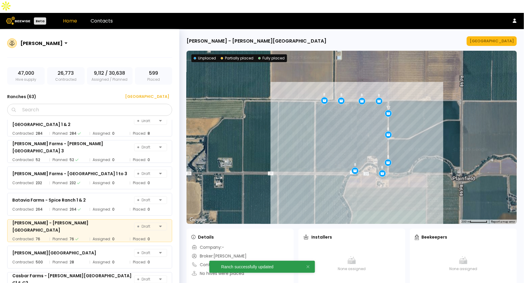
scroll to position [321, 0]
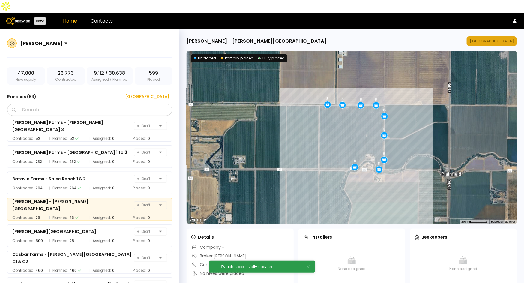
click at [496, 38] on div "[GEOGRAPHIC_DATA]" at bounding box center [492, 41] width 44 height 6
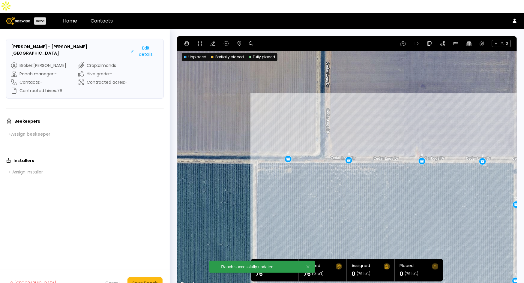
drag, startPoint x: 358, startPoint y: 112, endPoint x: 390, endPoint y: 233, distance: 125.7
click at [390, 233] on div "8 8 8 8 8 12 8 8 8" at bounding box center [347, 162] width 340 height 252
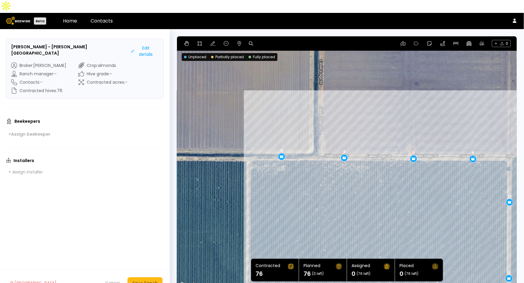
drag, startPoint x: 477, startPoint y: 191, endPoint x: 461, endPoint y: 185, distance: 16.4
click at [461, 185] on div "8 8 8 12 8 8 8 8 8" at bounding box center [347, 162] width 340 height 252
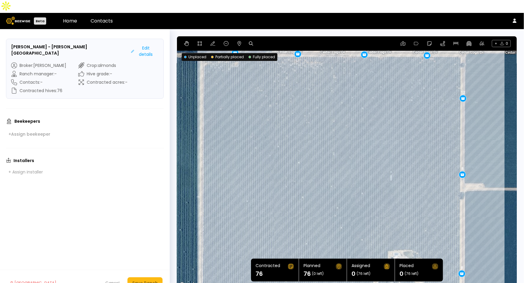
drag, startPoint x: 428, startPoint y: 189, endPoint x: 392, endPoint y: 88, distance: 107.1
click at [392, 88] on div "8 8 8 12 8 8 8 8 8" at bounding box center [347, 162] width 340 height 252
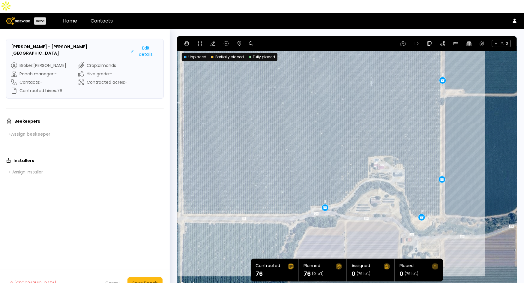
drag, startPoint x: 407, startPoint y: 175, endPoint x: 386, endPoint y: 77, distance: 100.0
click at [386, 77] on div "8 8 8 12 8 8 8 8 8" at bounding box center [347, 162] width 340 height 252
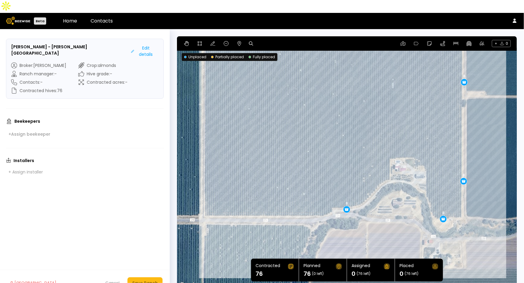
drag, startPoint x: 394, startPoint y: 104, endPoint x: 416, endPoint y: 106, distance: 22.3
click at [416, 106] on div "8 8 8 12 8 8 8 8 8" at bounding box center [347, 162] width 340 height 252
click at [146, 280] on div "Save Ranch" at bounding box center [145, 283] width 26 height 7
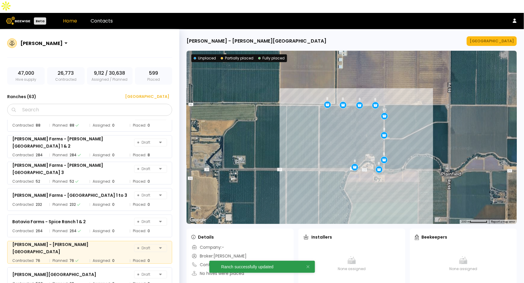
scroll to position [321, 0]
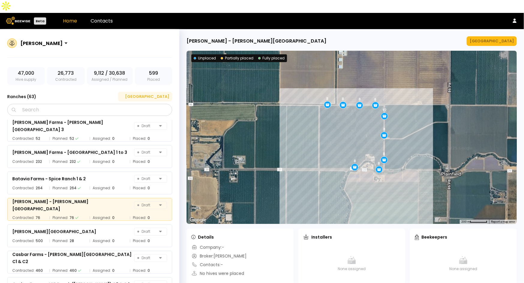
click at [155, 94] on div "[GEOGRAPHIC_DATA]" at bounding box center [145, 97] width 48 height 6
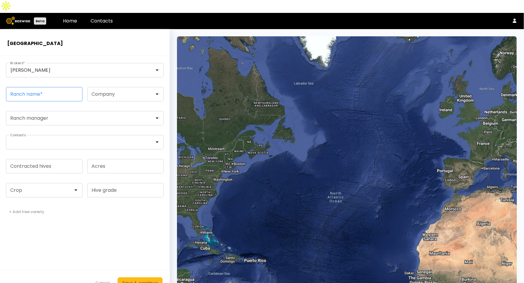
click at [38, 87] on input "Ranch name *" at bounding box center [44, 94] width 76 height 14
paste input "**********"
type input "**********"
click at [23, 188] on div at bounding box center [42, 190] width 63 height 5
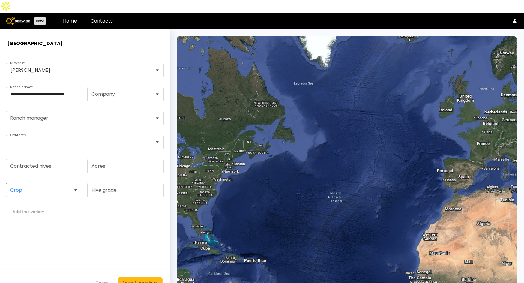
scroll to position [0, 0]
click at [23, 201] on div "Almonds" at bounding box center [44, 205] width 77 height 8
click at [34, 159] on input "Contracted hives" at bounding box center [44, 166] width 76 height 14
click at [23, 183] on div at bounding box center [41, 190] width 71 height 14
click at [24, 203] on div "Almonds" at bounding box center [44, 205] width 69 height 4
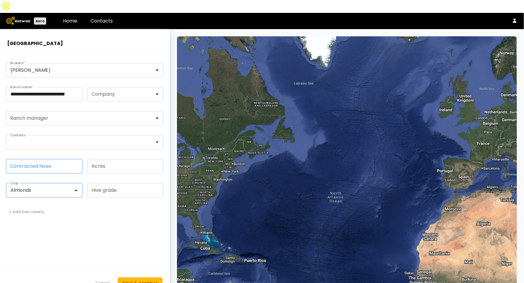
click at [50, 159] on input "Contracted hives" at bounding box center [44, 166] width 76 height 14
type input "**"
drag, startPoint x: 147, startPoint y: 263, endPoint x: 148, endPoint y: 268, distance: 4.3
click at [148, 270] on footer "Cancel Save & continue" at bounding box center [85, 283] width 170 height 26
click at [148, 280] on div "Save & continue" at bounding box center [139, 283] width 35 height 7
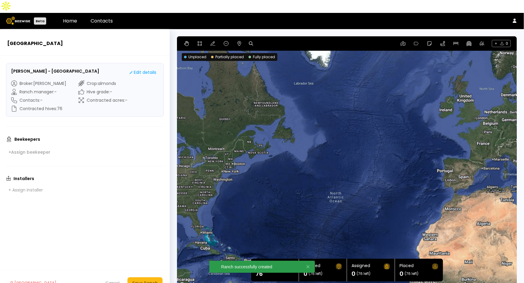
click at [250, 41] on icon at bounding box center [251, 43] width 4 height 4
click at [273, 40] on input at bounding box center [274, 44] width 37 height 8
paste input "**********"
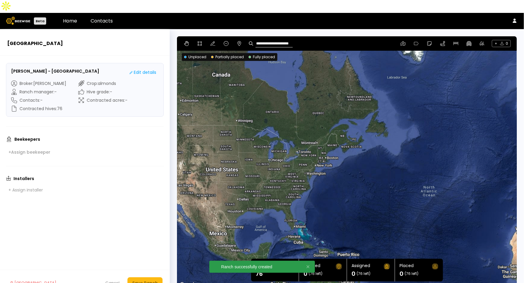
type input "**********"
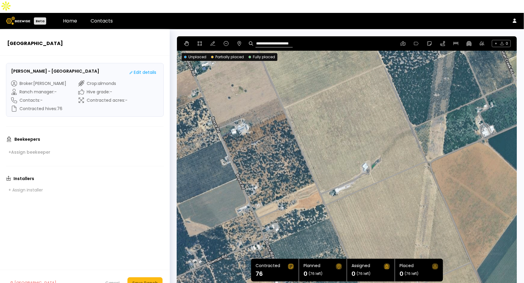
drag, startPoint x: 414, startPoint y: 120, endPoint x: 406, endPoint y: 194, distance: 74.3
click at [406, 194] on div at bounding box center [347, 162] width 340 height 252
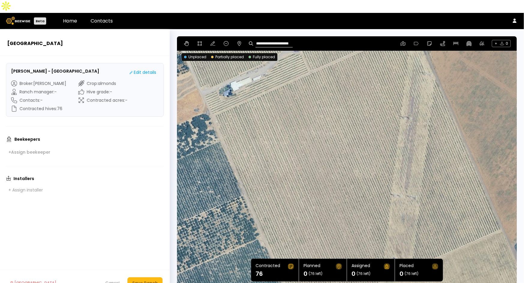
drag, startPoint x: 391, startPoint y: 156, endPoint x: 360, endPoint y: 56, distance: 105.3
click at [360, 56] on div at bounding box center [347, 162] width 340 height 252
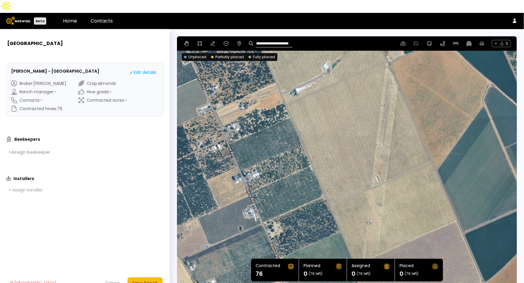
drag, startPoint x: 350, startPoint y: 86, endPoint x: 346, endPoint y: 85, distance: 4.5
click at [346, 85] on div at bounding box center [347, 162] width 340 height 252
click at [196, 36] on div "**********" at bounding box center [347, 43] width 340 height 14
click at [202, 40] on button at bounding box center [199, 43] width 7 height 7
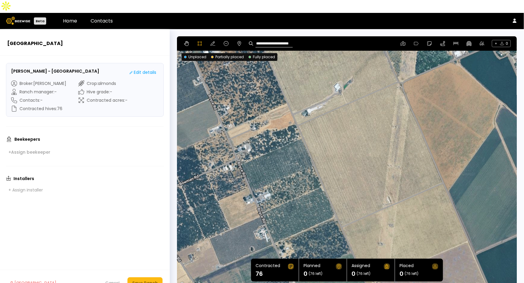
drag, startPoint x: 393, startPoint y: 126, endPoint x: 354, endPoint y: 126, distance: 39.0
click at [354, 126] on div at bounding box center [346, 162] width 339 height 253
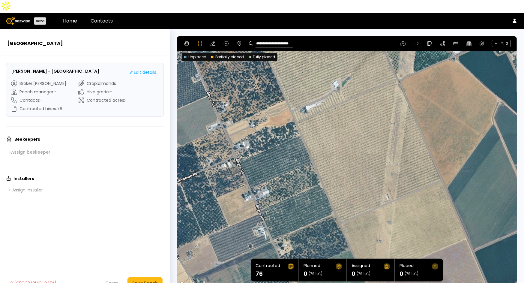
click at [340, 210] on div at bounding box center [346, 162] width 339 height 253
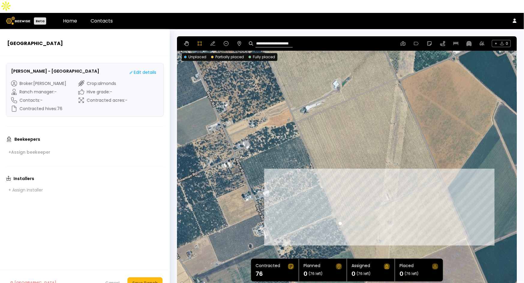
click at [441, 167] on div at bounding box center [346, 162] width 339 height 253
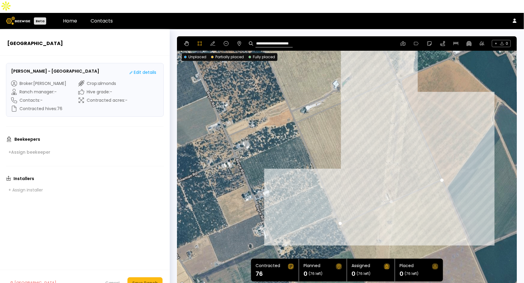
click at [400, 71] on div at bounding box center [346, 162] width 339 height 253
click at [398, 67] on div at bounding box center [346, 162] width 339 height 253
click at [395, 66] on div at bounding box center [346, 162] width 339 height 253
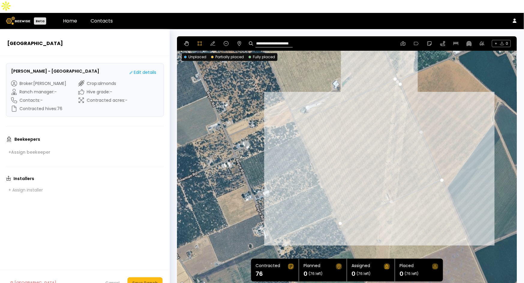
click at [296, 110] on div at bounding box center [346, 162] width 339 height 253
click at [338, 212] on div at bounding box center [346, 162] width 339 height 253
click at [155, 280] on div "Save Ranch" at bounding box center [145, 283] width 26 height 7
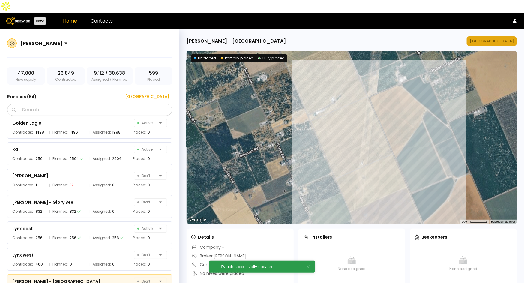
click at [497, 38] on div "[GEOGRAPHIC_DATA]" at bounding box center [492, 41] width 44 height 6
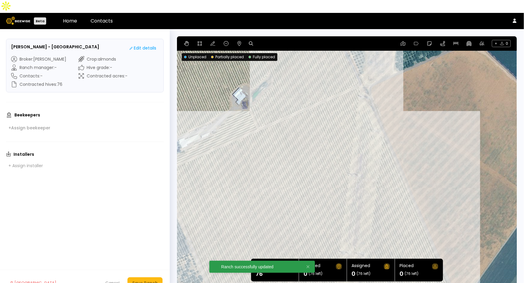
drag, startPoint x: 404, startPoint y: 73, endPoint x: 404, endPoint y: 88, distance: 15.0
click at [404, 88] on div at bounding box center [347, 162] width 340 height 252
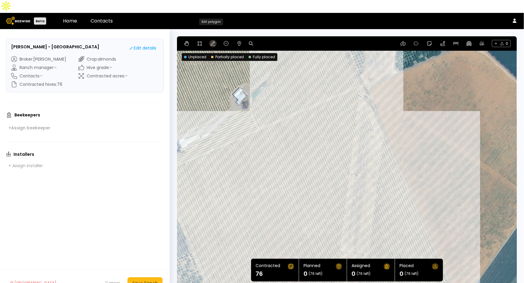
click at [212, 41] on icon at bounding box center [213, 43] width 5 height 5
drag, startPoint x: 362, startPoint y: 77, endPoint x: 362, endPoint y: 83, distance: 5.7
drag, startPoint x: 368, startPoint y: 83, endPoint x: 368, endPoint y: 86, distance: 3.3
click at [146, 280] on div "Save Ranch" at bounding box center [145, 283] width 26 height 7
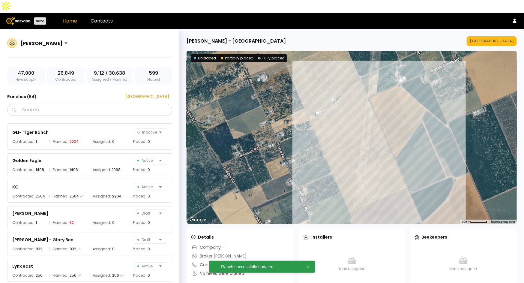
scroll to position [1140, 0]
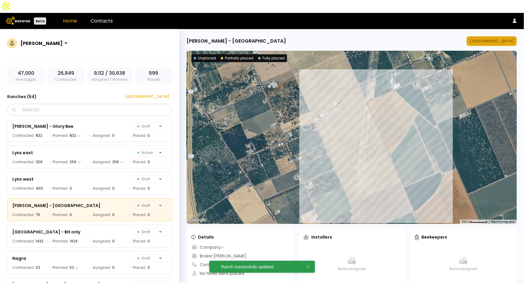
click at [497, 38] on div "[GEOGRAPHIC_DATA]" at bounding box center [492, 41] width 44 height 6
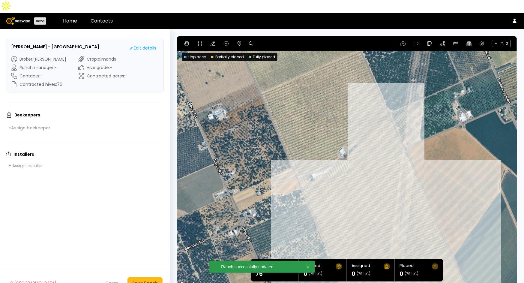
drag, startPoint x: 391, startPoint y: 68, endPoint x: 420, endPoint y: 127, distance: 65.8
click at [420, 127] on div at bounding box center [347, 162] width 340 height 252
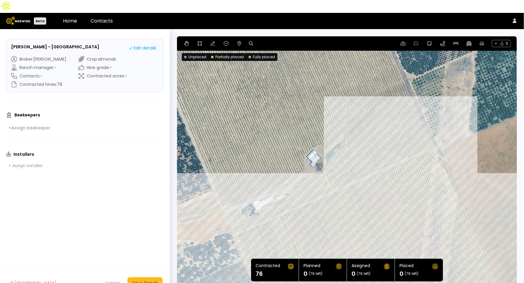
drag, startPoint x: 381, startPoint y: 78, endPoint x: 432, endPoint y: 71, distance: 51.2
click at [432, 71] on div at bounding box center [347, 162] width 340 height 252
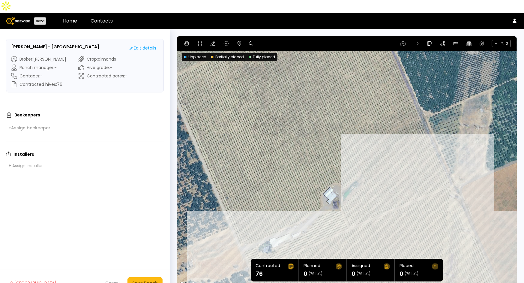
drag, startPoint x: 432, startPoint y: 71, endPoint x: 449, endPoint y: 110, distance: 42.5
click at [449, 110] on div at bounding box center [347, 162] width 340 height 252
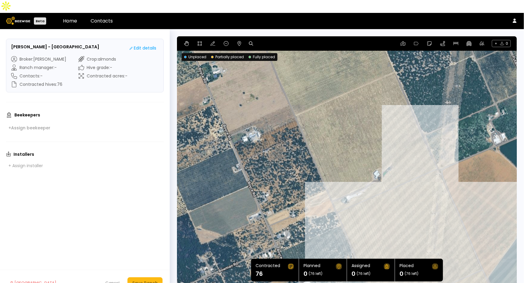
drag, startPoint x: 452, startPoint y: 88, endPoint x: 439, endPoint y: 104, distance: 20.4
click at [439, 104] on div at bounding box center [347, 162] width 340 height 252
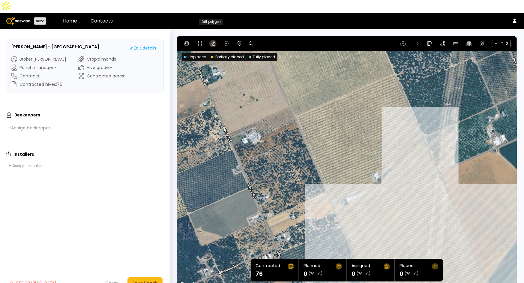
click at [212, 41] on icon at bounding box center [213, 43] width 5 height 5
click at [200, 41] on icon at bounding box center [199, 43] width 5 height 5
click at [295, 104] on div at bounding box center [346, 162] width 339 height 253
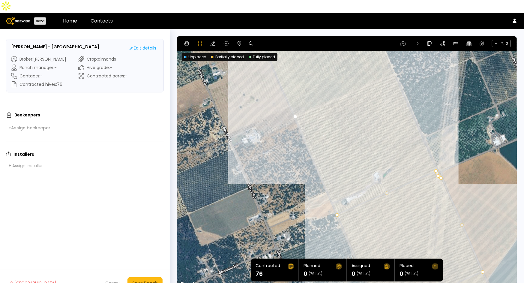
click at [395, 60] on div at bounding box center [346, 162] width 339 height 253
click at [436, 156] on div at bounding box center [346, 162] width 339 height 253
click at [335, 202] on div at bounding box center [346, 162] width 339 height 253
click at [332, 191] on div at bounding box center [346, 162] width 339 height 253
click at [344, 194] on div at bounding box center [346, 162] width 339 height 253
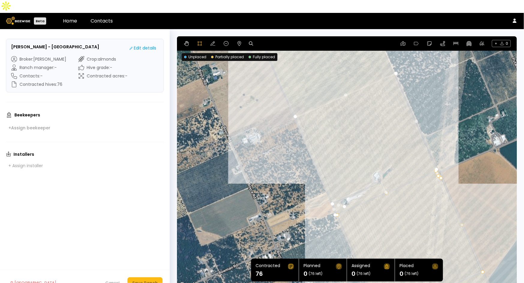
click at [359, 185] on div at bounding box center [346, 162] width 339 height 253
click at [371, 174] on div at bounding box center [346, 162] width 339 height 253
click at [374, 171] on div at bounding box center [346, 162] width 339 height 253
click at [380, 171] on div at bounding box center [346, 162] width 339 height 253
click at [383, 162] on div at bounding box center [346, 162] width 339 height 253
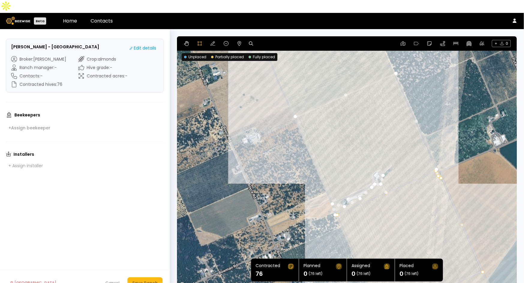
click at [381, 157] on div at bounding box center [346, 162] width 339 height 253
click at [377, 157] on div at bounding box center [346, 162] width 339 height 253
click at [371, 161] on div at bounding box center [346, 162] width 339 height 253
click at [371, 167] on div at bounding box center [346, 162] width 339 height 253
click at [371, 169] on div at bounding box center [346, 162] width 339 height 253
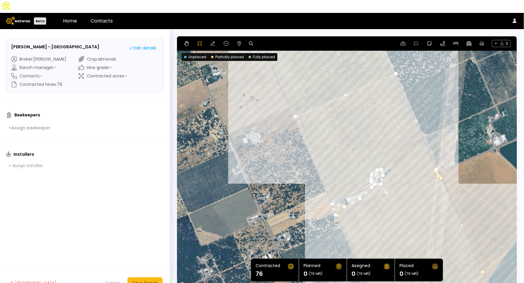
click at [368, 172] on div at bounding box center [346, 162] width 339 height 253
click at [362, 175] on div at bounding box center [346, 162] width 339 height 253
click at [355, 179] on div at bounding box center [346, 162] width 339 height 253
click at [347, 182] on div at bounding box center [346, 162] width 339 height 253
click at [338, 185] on div at bounding box center [346, 162] width 339 height 253
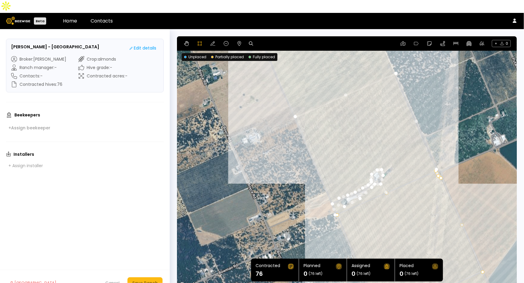
click at [333, 188] on div at bounding box center [346, 162] width 339 height 253
click at [331, 188] on div at bounding box center [346, 162] width 339 height 253
click at [294, 104] on div at bounding box center [346, 162] width 339 height 253
click at [151, 280] on div "Save Ranch" at bounding box center [145, 283] width 26 height 7
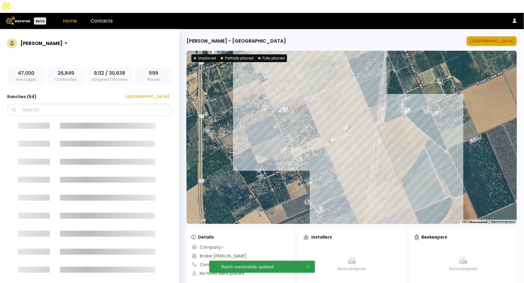
click at [504, 38] on div "[GEOGRAPHIC_DATA]" at bounding box center [492, 41] width 44 height 6
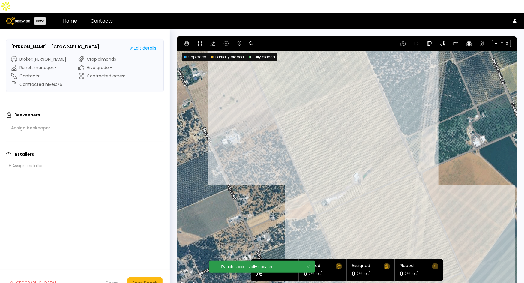
drag, startPoint x: 399, startPoint y: 116, endPoint x: 426, endPoint y: 101, distance: 30.2
click at [426, 101] on div at bounding box center [347, 162] width 340 height 252
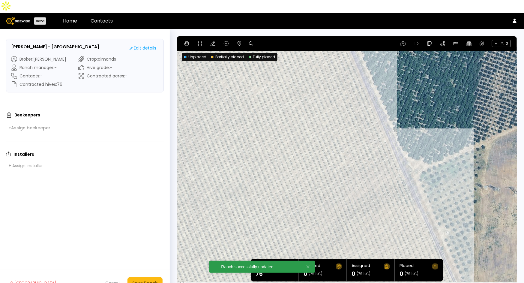
drag, startPoint x: 420, startPoint y: 106, endPoint x: 464, endPoint y: 90, distance: 46.9
click at [464, 90] on div at bounding box center [347, 162] width 340 height 252
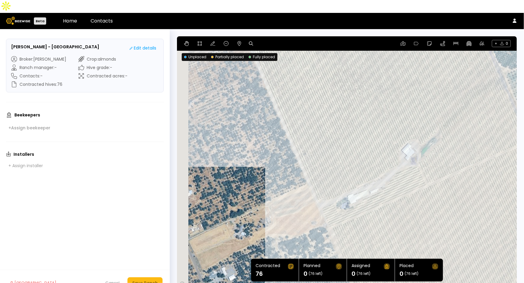
drag, startPoint x: 329, startPoint y: 150, endPoint x: 379, endPoint y: 98, distance: 72.2
click at [404, 75] on div at bounding box center [347, 162] width 340 height 252
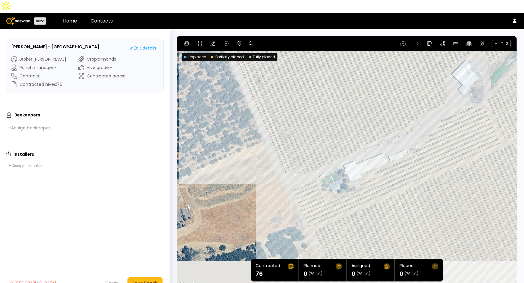
drag, startPoint x: 414, startPoint y: 151, endPoint x: 408, endPoint y: 55, distance: 96.2
click at [408, 55] on div at bounding box center [347, 162] width 340 height 252
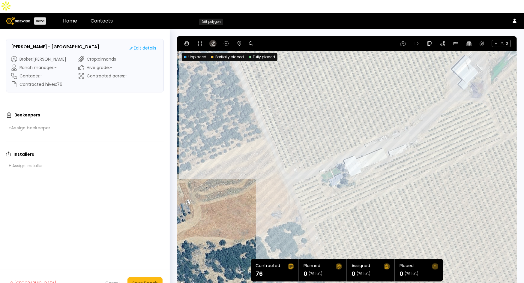
click at [211, 41] on icon at bounding box center [213, 43] width 5 height 5
drag, startPoint x: 299, startPoint y: 214, endPoint x: 306, endPoint y: 212, distance: 7.4
drag, startPoint x: 311, startPoint y: 176, endPoint x: 314, endPoint y: 160, distance: 16.6
drag, startPoint x: 337, startPoint y: 181, endPoint x: 326, endPoint y: 185, distance: 12.2
drag, startPoint x: 363, startPoint y: 167, endPoint x: 358, endPoint y: 171, distance: 6.7
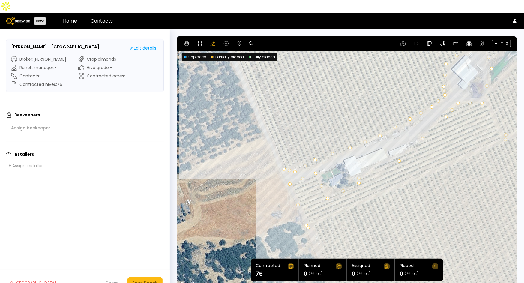
drag, startPoint x: 378, startPoint y: 159, endPoint x: 357, endPoint y: 166, distance: 22.2
drag, startPoint x: 378, startPoint y: 157, endPoint x: 371, endPoint y: 159, distance: 7.1
drag, startPoint x: 386, startPoint y: 154, endPoint x: 371, endPoint y: 155, distance: 15.0
drag, startPoint x: 398, startPoint y: 148, endPoint x: 395, endPoint y: 144, distance: 4.3
drag, startPoint x: 421, startPoint y: 123, endPoint x: 409, endPoint y: 137, distance: 18.7
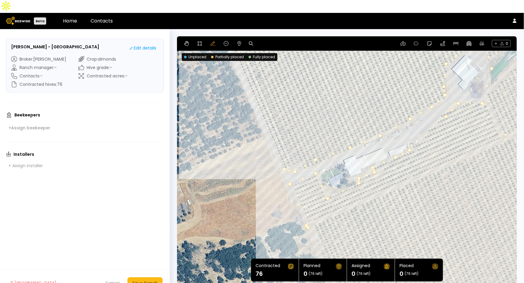
drag, startPoint x: 428, startPoint y: 120, endPoint x: 410, endPoint y: 132, distance: 21.3
drag, startPoint x: 429, startPoint y: 118, endPoint x: 424, endPoint y: 121, distance: 5.4
drag, startPoint x: 425, startPoint y: 121, endPoint x: 426, endPoint y: 115, distance: 6.0
drag, startPoint x: 446, startPoint y: 104, endPoint x: 440, endPoint y: 101, distance: 6.5
drag, startPoint x: 470, startPoint y: 92, endPoint x: 471, endPoint y: 87, distance: 4.3
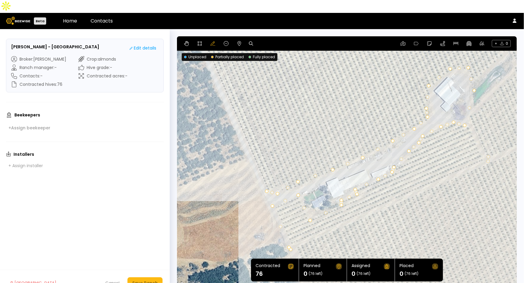
drag, startPoint x: 500, startPoint y: 62, endPoint x: 482, endPoint y: 85, distance: 29.3
click at [482, 85] on div at bounding box center [347, 162] width 340 height 252
drag, startPoint x: 474, startPoint y: 77, endPoint x: 469, endPoint y: 78, distance: 4.8
drag, startPoint x: 467, startPoint y: 55, endPoint x: 467, endPoint y: 61, distance: 5.7
drag, startPoint x: 428, startPoint y: 74, endPoint x: 431, endPoint y: 76, distance: 3.7
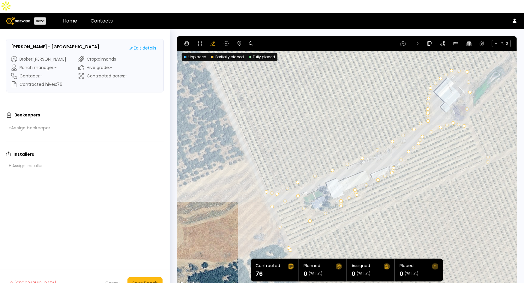
drag, startPoint x: 427, startPoint y: 104, endPoint x: 429, endPoint y: 108, distance: 4.0
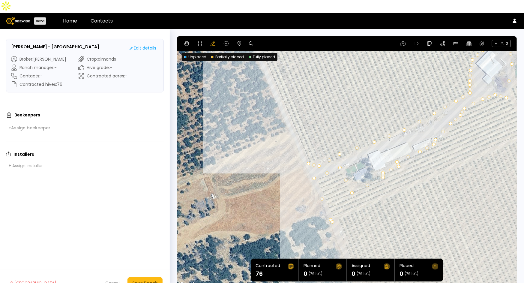
drag, startPoint x: 285, startPoint y: 129, endPoint x: 342, endPoint y: 92, distance: 67.5
click at [342, 92] on div at bounding box center [347, 162] width 340 height 252
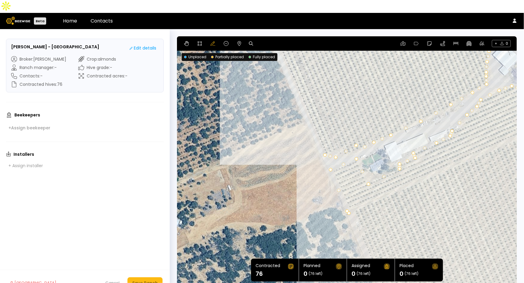
drag, startPoint x: 364, startPoint y: 131, endPoint x: 364, endPoint y: 135, distance: 3.9
drag, startPoint x: 359, startPoint y: 134, endPoint x: 359, endPoint y: 137, distance: 3.9
drag, startPoint x: 356, startPoint y: 132, endPoint x: 353, endPoint y: 142, distance: 9.5
drag, startPoint x: 335, startPoint y: 144, endPoint x: 341, endPoint y: 136, distance: 9.8
drag, startPoint x: 347, startPoint y: 138, endPoint x: 344, endPoint y: 144, distance: 6.9
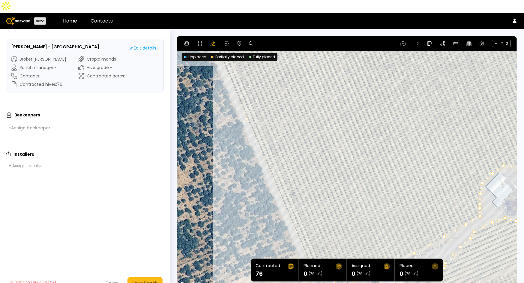
drag, startPoint x: 356, startPoint y: 75, endPoint x: 343, endPoint y: 247, distance: 172.1
click at [345, 245] on div at bounding box center [347, 162] width 340 height 252
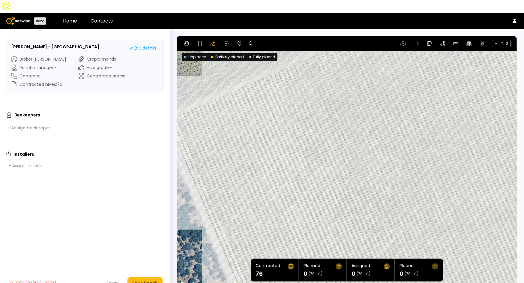
drag, startPoint x: 329, startPoint y: 104, endPoint x: 321, endPoint y: 237, distance: 133.7
click at [321, 237] on div at bounding box center [347, 162] width 340 height 252
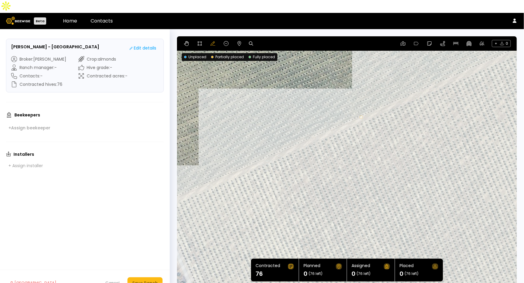
drag, startPoint x: 332, startPoint y: 89, endPoint x: 282, endPoint y: 188, distance: 110.7
click at [282, 192] on div at bounding box center [347, 162] width 340 height 252
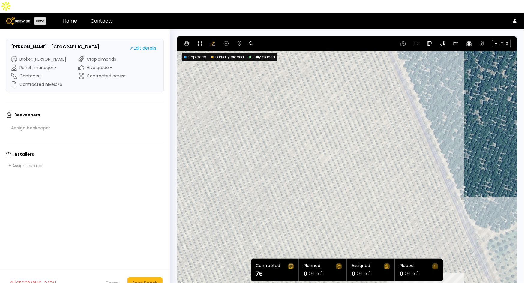
drag, startPoint x: 452, startPoint y: 116, endPoint x: 375, endPoint y: 27, distance: 116.8
click at [376, 36] on section "← Move left → Move right ↑ Move up ↓ Move down + Zoom in - Zoom out Home Jump l…" at bounding box center [347, 162] width 340 height 252
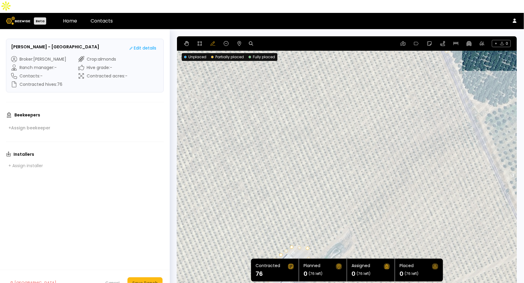
drag, startPoint x: 389, startPoint y: 173, endPoint x: 394, endPoint y: 100, distance: 73.9
click at [394, 100] on div at bounding box center [347, 162] width 340 height 252
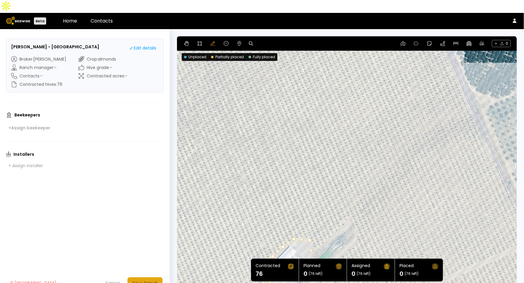
click at [150, 280] on div "Save Ranch" at bounding box center [145, 283] width 26 height 7
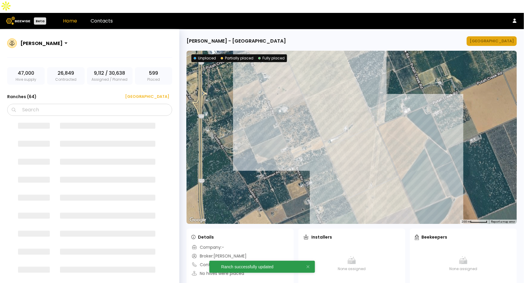
click at [498, 38] on div "[GEOGRAPHIC_DATA]" at bounding box center [492, 41] width 44 height 6
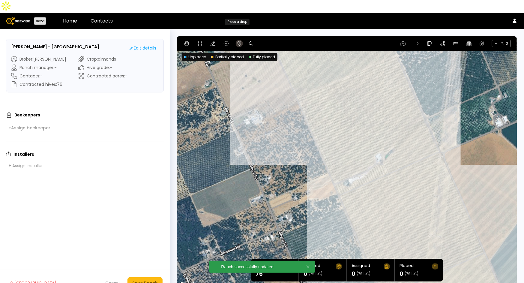
click at [238, 40] on button at bounding box center [239, 43] width 7 height 7
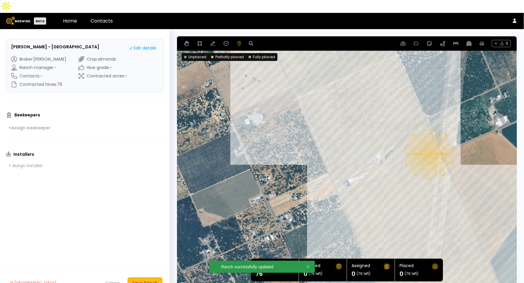
click at [429, 141] on div "0.08 mi 0.08 mi" at bounding box center [347, 162] width 340 height 252
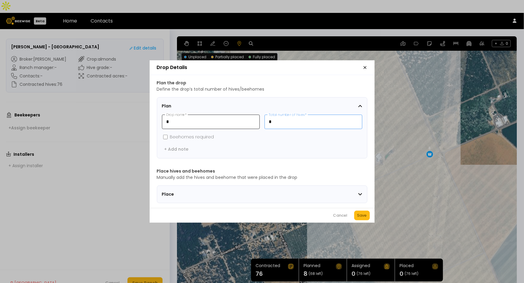
drag, startPoint x: 288, startPoint y: 119, endPoint x: 242, endPoint y: 118, distance: 46.2
click at [242, 118] on div "* Drop name * * Total number of hives *" at bounding box center [262, 122] width 200 height 14
type input "**"
click at [360, 218] on div "Save" at bounding box center [362, 215] width 10 height 6
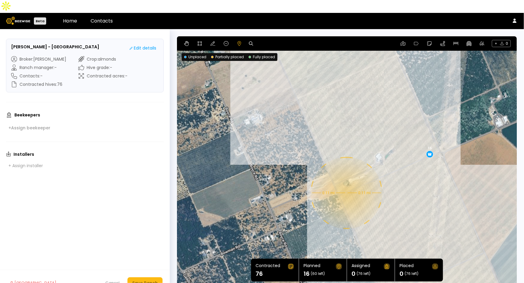
click at [346, 180] on div "0.11 mi 0.11 mi 16" at bounding box center [347, 162] width 340 height 252
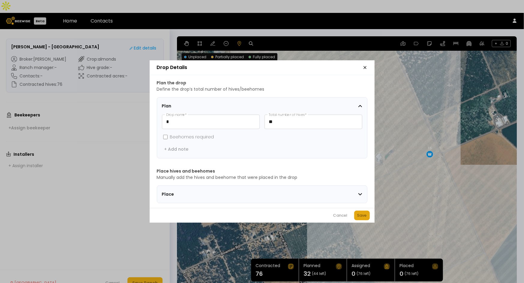
click at [364, 215] on div "Save" at bounding box center [362, 215] width 10 height 6
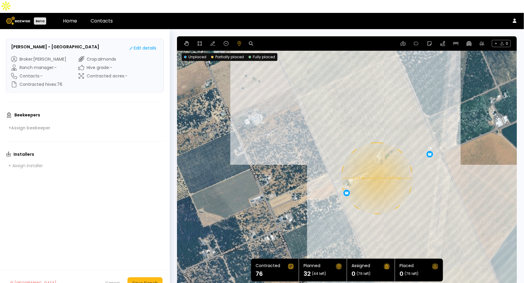
click at [377, 165] on div "0.11 mi 0.11 mi 16 16" at bounding box center [347, 162] width 340 height 252
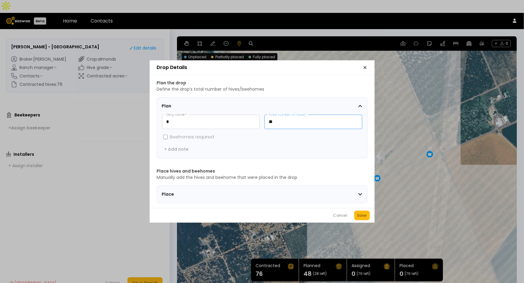
drag, startPoint x: 271, startPoint y: 120, endPoint x: 262, endPoint y: 119, distance: 8.7
click at [262, 119] on div "* Drop name * ** Total number of hives *" at bounding box center [262, 122] width 200 height 14
drag, startPoint x: 279, startPoint y: 119, endPoint x: 264, endPoint y: 118, distance: 15.1
click at [265, 118] on input "**" at bounding box center [313, 122] width 97 height 14
drag, startPoint x: 284, startPoint y: 117, endPoint x: 265, endPoint y: 115, distance: 18.7
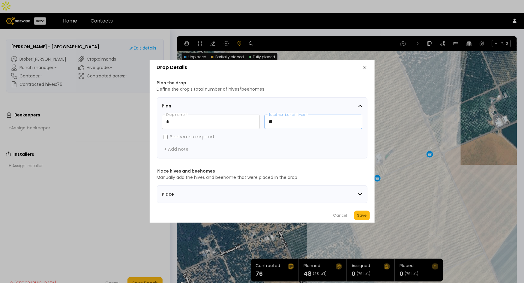
click at [265, 115] on input "**" at bounding box center [313, 122] width 97 height 14
type input "**"
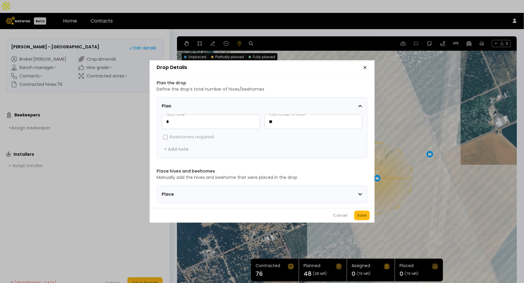
click at [361, 216] on div "Save" at bounding box center [362, 215] width 10 height 6
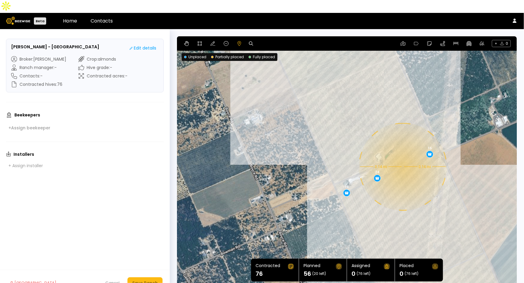
click at [402, 154] on div "0.14 mi 0.14 mi 16 16 24" at bounding box center [347, 162] width 340 height 252
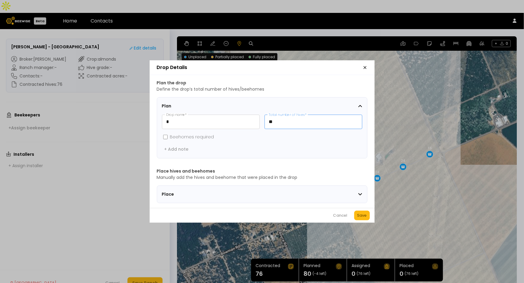
click at [293, 119] on input "**" at bounding box center [313, 122] width 97 height 14
type input "**"
click at [368, 218] on button "Save" at bounding box center [362, 216] width 16 height 10
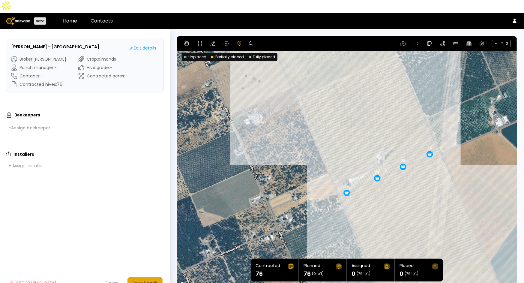
click at [145, 280] on div "Save Ranch" at bounding box center [145, 283] width 26 height 7
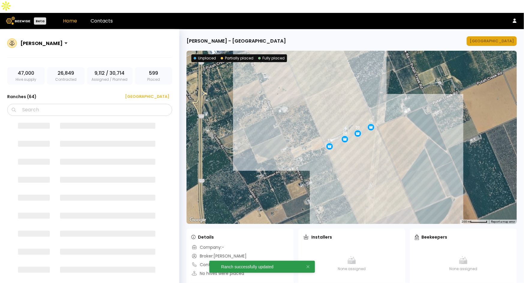
click at [498, 38] on div "[GEOGRAPHIC_DATA]" at bounding box center [492, 41] width 44 height 6
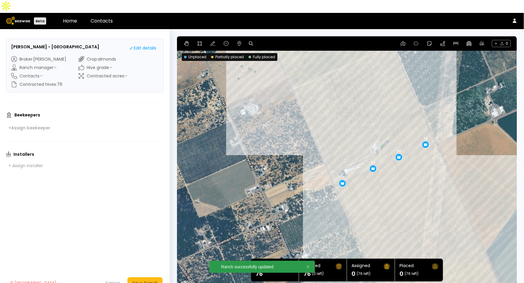
drag, startPoint x: 344, startPoint y: 134, endPoint x: 437, endPoint y: 143, distance: 93.2
click at [437, 143] on div "16 16 24 20" at bounding box center [347, 162] width 340 height 252
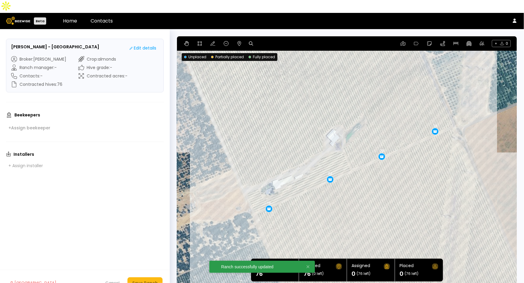
drag, startPoint x: 368, startPoint y: 154, endPoint x: 388, endPoint y: 155, distance: 19.5
click at [388, 155] on div "16 16 24 20" at bounding box center [347, 162] width 340 height 252
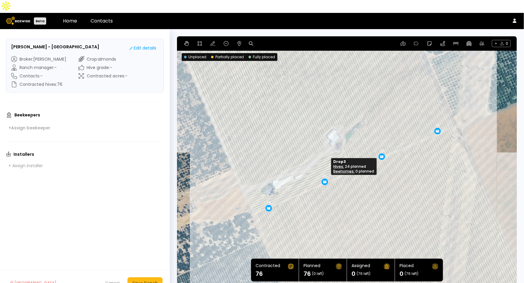
drag, startPoint x: 329, startPoint y: 164, endPoint x: 324, endPoint y: 167, distance: 5.9
drag, startPoint x: 325, startPoint y: 169, endPoint x: 322, endPoint y: 171, distance: 3.8
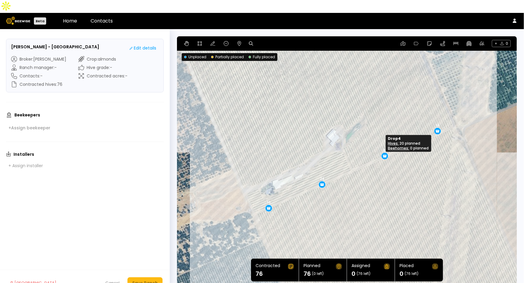
drag, startPoint x: 382, startPoint y: 143, endPoint x: 385, endPoint y: 143, distance: 3.1
click at [155, 280] on div "Save Ranch" at bounding box center [145, 283] width 26 height 7
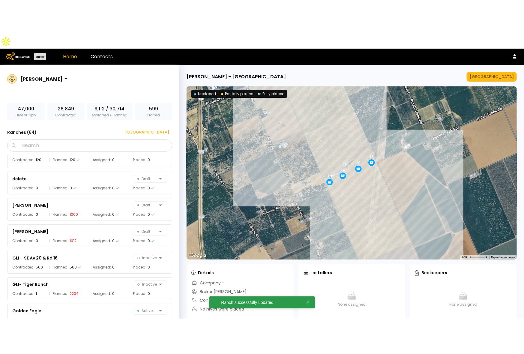
scroll to position [1140, 0]
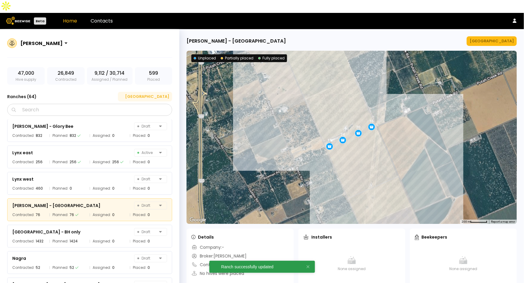
click at [164, 92] on button "[GEOGRAPHIC_DATA]" at bounding box center [145, 97] width 54 height 10
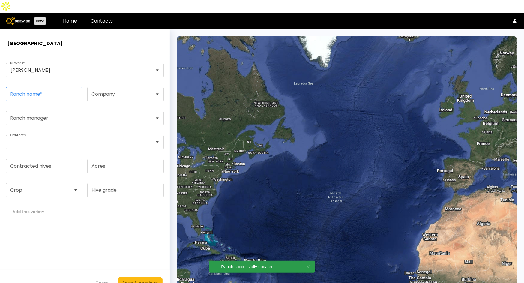
click at [56, 87] on input "Ranch name *" at bounding box center [44, 94] width 76 height 14
paste input "**********"
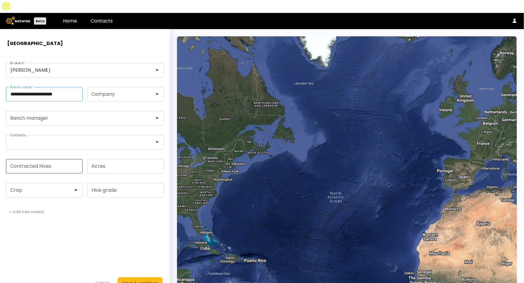
type input "**********"
click at [42, 159] on input "Contracted hives" at bounding box center [44, 166] width 76 height 14
type input "***"
click at [47, 188] on div at bounding box center [42, 190] width 63 height 5
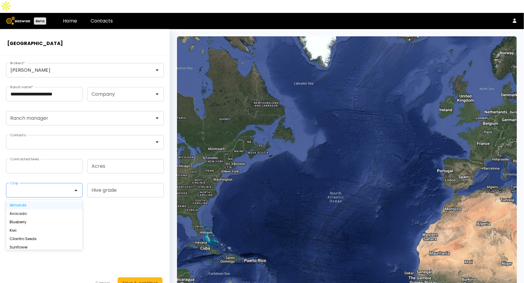
click at [37, 203] on div "Almonds" at bounding box center [44, 205] width 69 height 4
click at [149, 280] on div "Save & continue" at bounding box center [139, 283] width 35 height 7
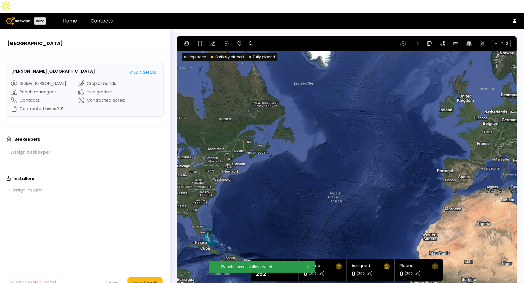
click at [250, 41] on icon at bounding box center [251, 43] width 4 height 4
click at [271, 40] on input at bounding box center [274, 44] width 37 height 8
paste input "**********"
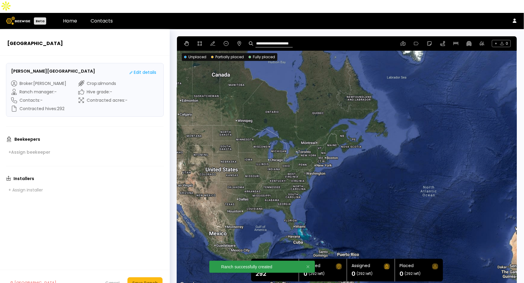
type input "**********"
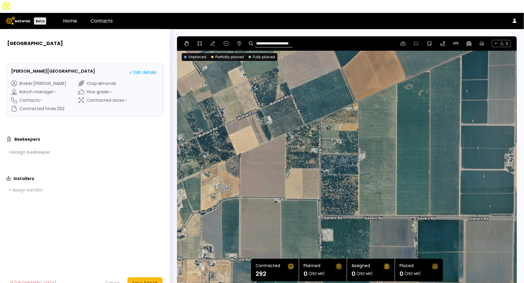
drag, startPoint x: 368, startPoint y: 171, endPoint x: 399, endPoint y: 140, distance: 44.6
click at [399, 140] on div at bounding box center [347, 162] width 340 height 252
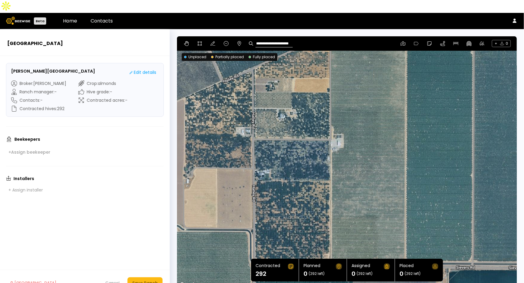
click at [438, 125] on div at bounding box center [347, 162] width 340 height 252
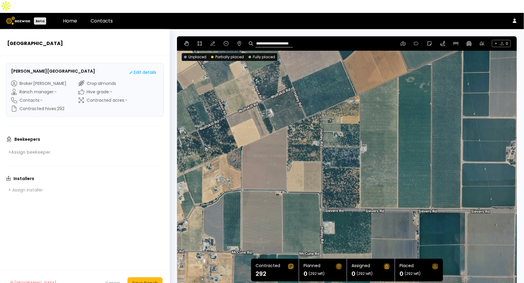
drag, startPoint x: 437, startPoint y: 118, endPoint x: 408, endPoint y: 128, distance: 30.6
click at [408, 128] on div at bounding box center [347, 162] width 340 height 252
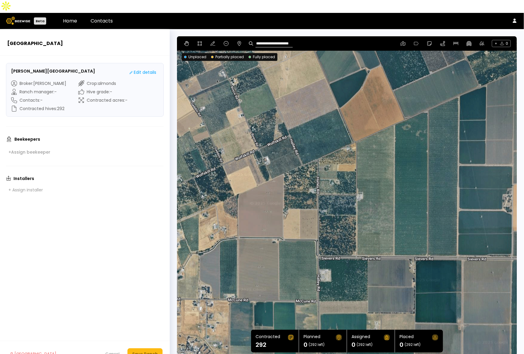
drag, startPoint x: 449, startPoint y: 134, endPoint x: 449, endPoint y: 146, distance: 12.0
click at [449, 146] on div at bounding box center [347, 197] width 340 height 323
click at [198, 40] on button at bounding box center [199, 43] width 7 height 7
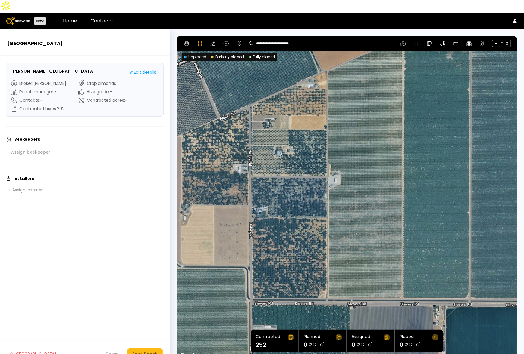
click at [328, 176] on div at bounding box center [347, 197] width 339 height 323
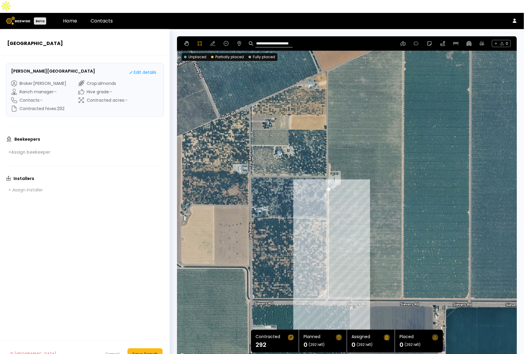
click at [327, 283] on div at bounding box center [347, 197] width 339 height 323
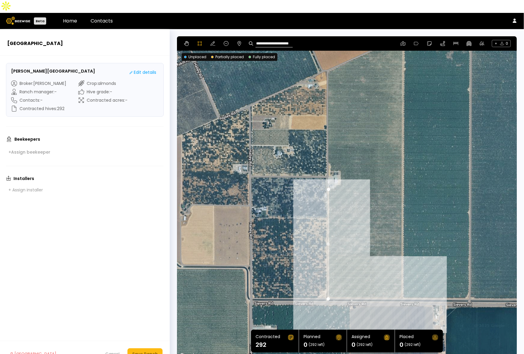
click at [401, 283] on div at bounding box center [347, 197] width 339 height 323
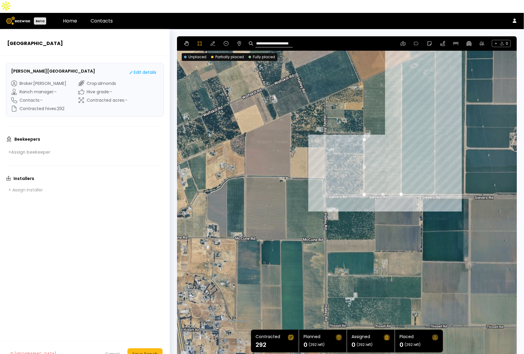
click at [401, 50] on div at bounding box center [347, 197] width 339 height 323
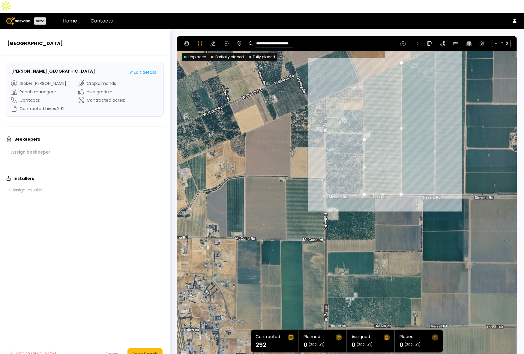
click at [363, 67] on div at bounding box center [347, 197] width 339 height 323
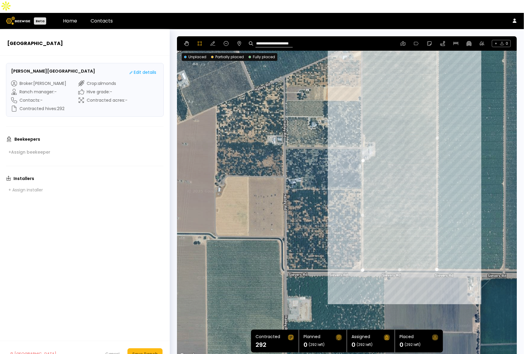
click at [362, 122] on div at bounding box center [347, 197] width 339 height 323
click at [364, 125] on div at bounding box center [347, 197] width 339 height 323
click at [364, 130] on div at bounding box center [347, 197] width 339 height 323
click at [374, 130] on div at bounding box center [347, 197] width 339 height 323
click at [375, 144] on div at bounding box center [347, 197] width 339 height 323
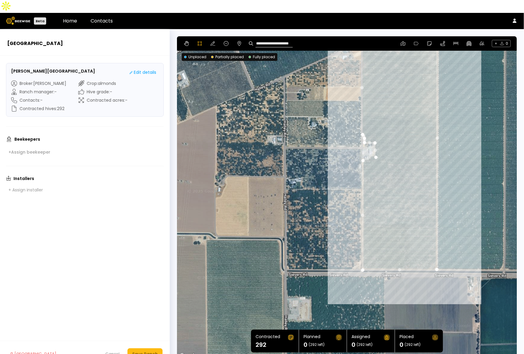
click at [370, 144] on div at bounding box center [347, 197] width 339 height 323
click at [367, 147] on div at bounding box center [347, 197] width 339 height 323
click at [362, 148] on div at bounding box center [347, 197] width 339 height 323
click at [150, 283] on div "Save Ranch" at bounding box center [145, 354] width 26 height 7
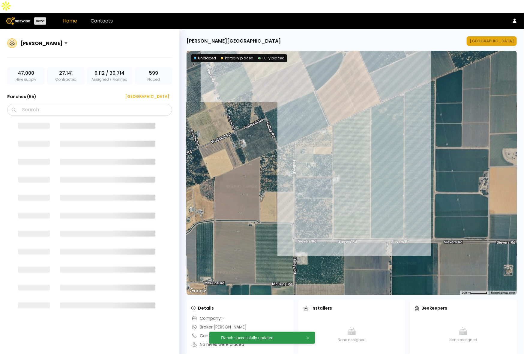
click at [503, 38] on div "[GEOGRAPHIC_DATA]" at bounding box center [492, 41] width 44 height 6
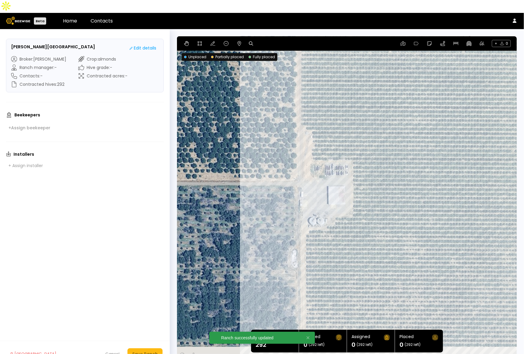
drag, startPoint x: 379, startPoint y: 241, endPoint x: 386, endPoint y: 60, distance: 180.8
click at [386, 60] on div at bounding box center [347, 197] width 340 height 323
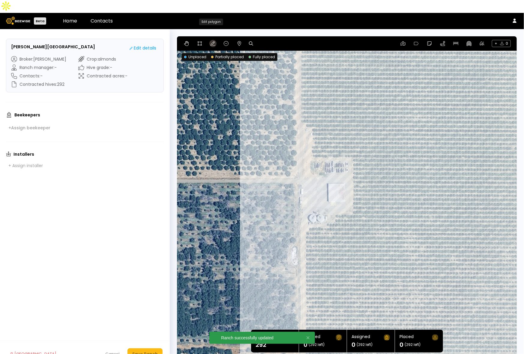
click at [211, 41] on icon at bounding box center [213, 43] width 5 height 5
drag, startPoint x: 356, startPoint y: 204, endPoint x: 351, endPoint y: 201, distance: 5.8
drag, startPoint x: 306, startPoint y: 120, endPoint x: 311, endPoint y: 116, distance: 6.4
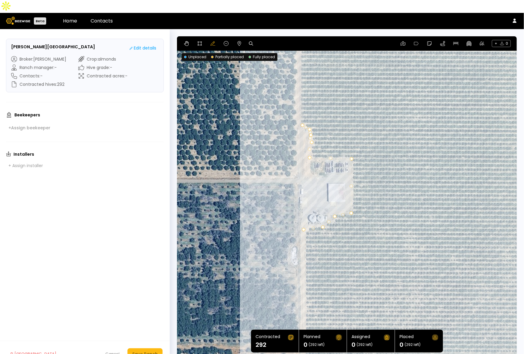
drag, startPoint x: 308, startPoint y: 129, endPoint x: 311, endPoint y: 131, distance: 3.4
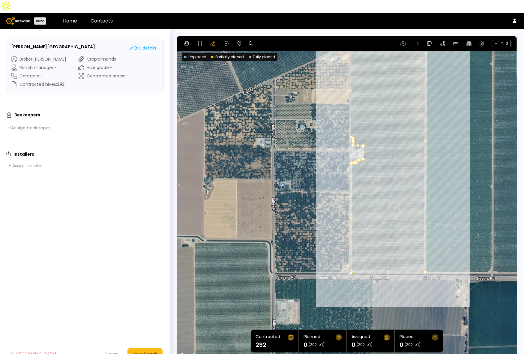
drag, startPoint x: 455, startPoint y: 225, endPoint x: 392, endPoint y: 145, distance: 101.6
click at [392, 145] on div at bounding box center [347, 197] width 340 height 323
click at [152, 283] on div "Save Ranch" at bounding box center [145, 354] width 26 height 7
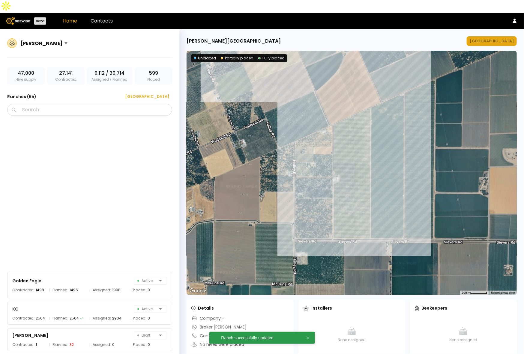
scroll to position [1131, 0]
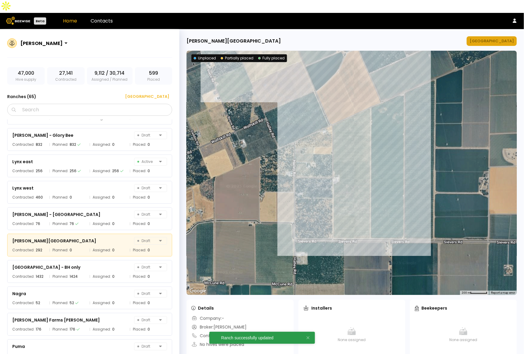
click at [494, 36] on button "[GEOGRAPHIC_DATA]" at bounding box center [492, 41] width 50 height 10
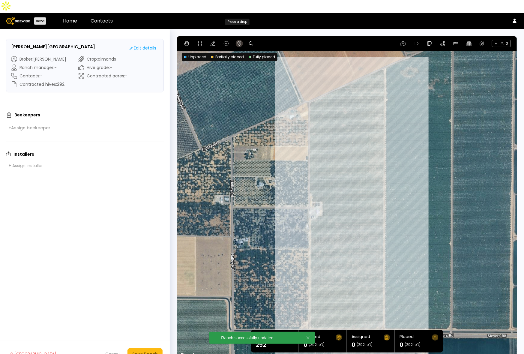
click at [240, 41] on icon at bounding box center [239, 43] width 5 height 5
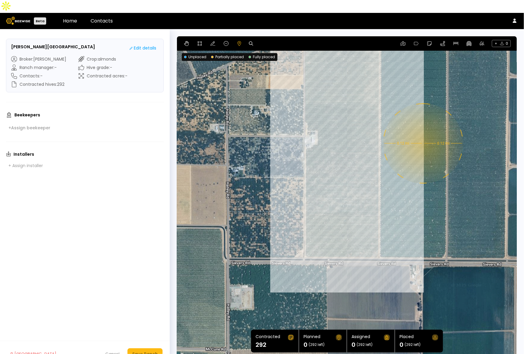
drag, startPoint x: 432, startPoint y: 275, endPoint x: 428, endPoint y: 202, distance: 72.8
click at [428, 202] on div "0.12 mi 0.12 mi" at bounding box center [347, 197] width 340 height 323
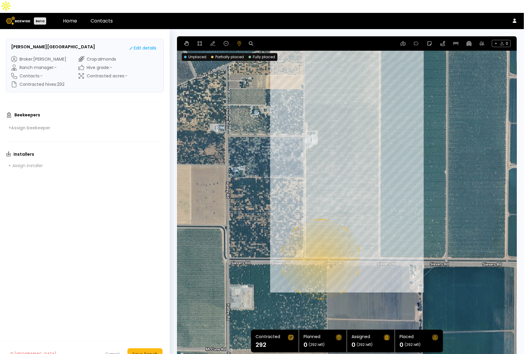
click at [320, 246] on div "0.12 mi 0.12 mi" at bounding box center [347, 197] width 340 height 323
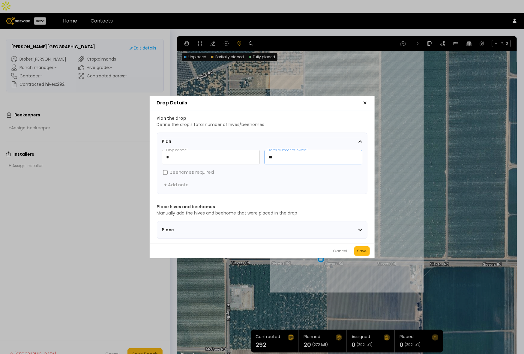
drag, startPoint x: 273, startPoint y: 153, endPoint x: 267, endPoint y: 152, distance: 6.4
click at [267, 152] on input "**" at bounding box center [313, 157] width 97 height 14
type input "**"
click at [361, 252] on div "Save" at bounding box center [362, 251] width 10 height 6
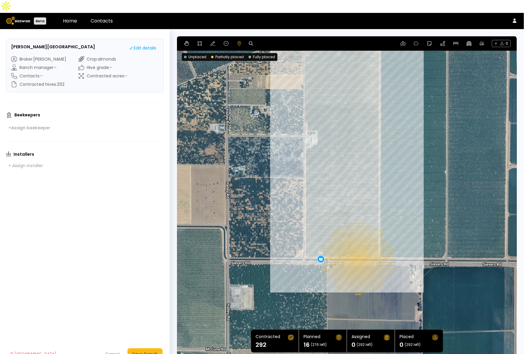
click at [358, 246] on div "0.11 mi 0.11 mi 16" at bounding box center [347, 197] width 340 height 323
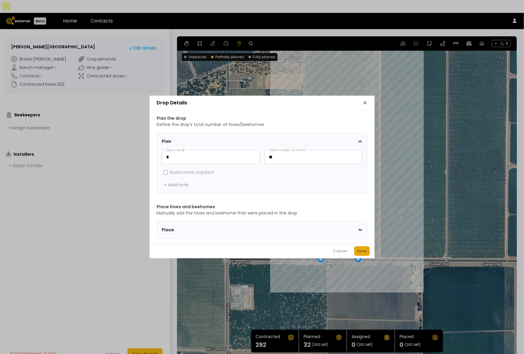
click at [360, 254] on div "Save" at bounding box center [362, 251] width 10 height 6
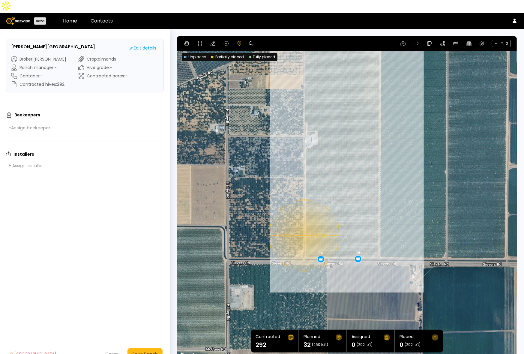
click at [304, 223] on div "0.11 mi 0.11 mi 16 16" at bounding box center [347, 197] width 340 height 323
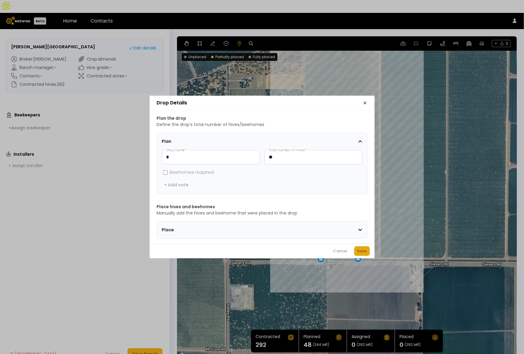
click at [359, 252] on div "Save" at bounding box center [362, 251] width 10 height 6
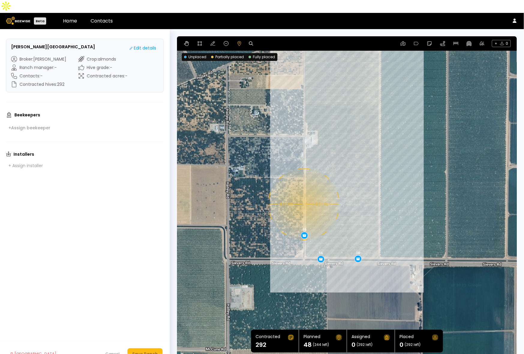
click at [303, 191] on div "0.11 mi 0.11 mi 16 16 16" at bounding box center [347, 197] width 340 height 323
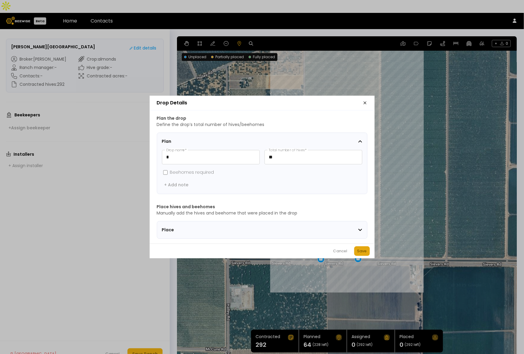
click at [360, 251] on div "Save" at bounding box center [362, 251] width 10 height 6
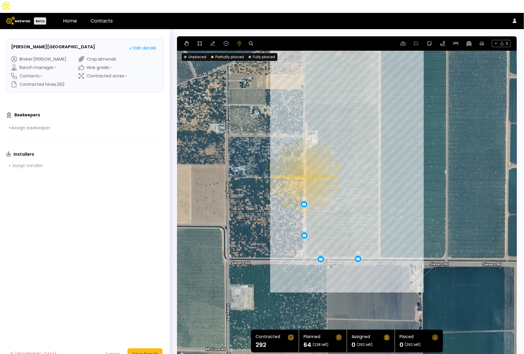
click at [304, 164] on div "0.11 mi 0.11 mi 16 16 16 16" at bounding box center [347, 197] width 340 height 323
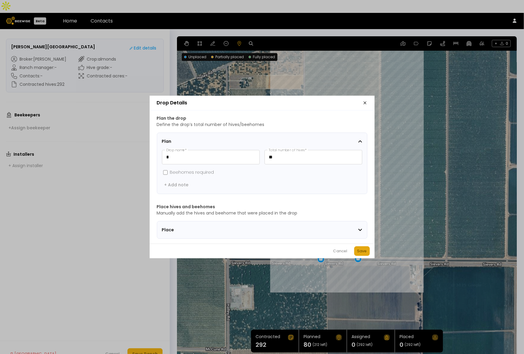
click at [365, 254] on div "Save" at bounding box center [362, 251] width 10 height 6
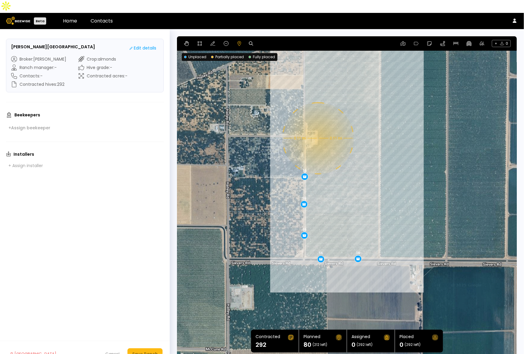
click at [317, 125] on div "0.11 mi 0.11 mi 16 16 16 16 16" at bounding box center [347, 197] width 340 height 323
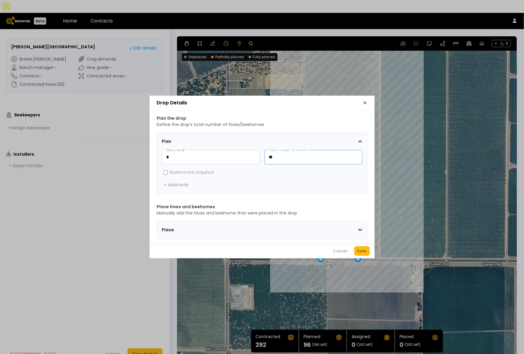
drag, startPoint x: 278, startPoint y: 155, endPoint x: 260, endPoint y: 155, distance: 18.0
click at [260, 155] on div "* Drop name * ** Total number of hives *" at bounding box center [262, 157] width 200 height 14
type input "**"
click at [365, 251] on div "Save" at bounding box center [362, 251] width 10 height 6
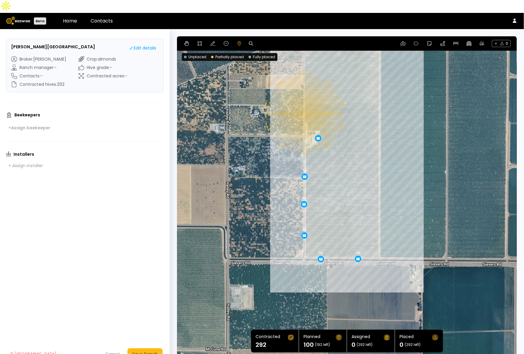
click at [304, 101] on div "0.12 mi 0.12 mi 16 16 16 16 16 20" at bounding box center [347, 197] width 340 height 323
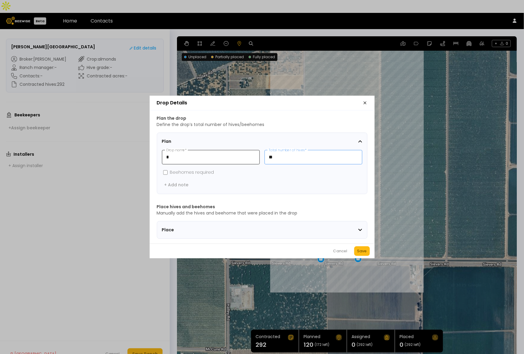
drag, startPoint x: 302, startPoint y: 152, endPoint x: 249, endPoint y: 151, distance: 52.5
click at [249, 151] on div "* Drop name * ** Total number of hives *" at bounding box center [262, 157] width 200 height 14
type input "**"
click at [365, 254] on div "Save" at bounding box center [362, 251] width 10 height 6
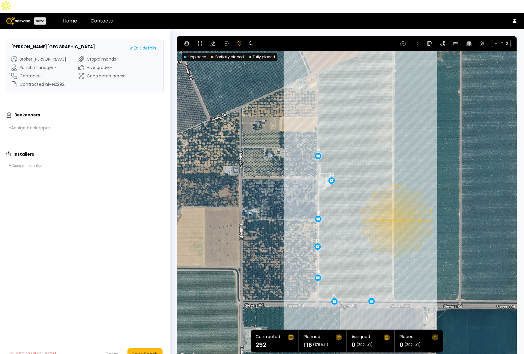
drag, startPoint x: 369, startPoint y: 122, endPoint x: 383, endPoint y: 167, distance: 46.5
click at [383, 167] on div "0.11 mi 0.11 mi 16 16 16 16 16 20 16" at bounding box center [347, 197] width 340 height 323
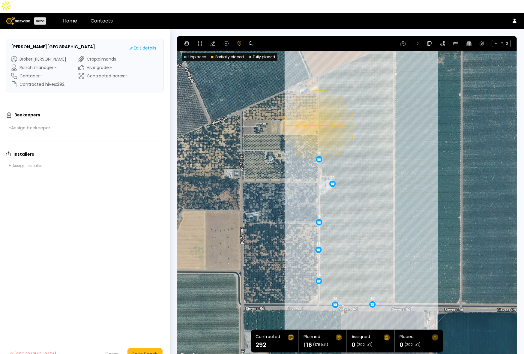
click at [318, 113] on div "0.11 mi 0.11 mi 16 16 16 16 16 20 16" at bounding box center [347, 197] width 340 height 323
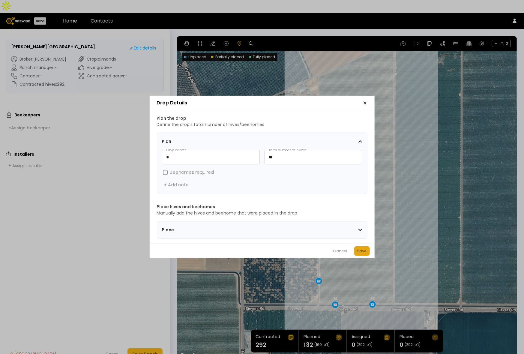
click at [362, 251] on div "Save" at bounding box center [362, 251] width 10 height 6
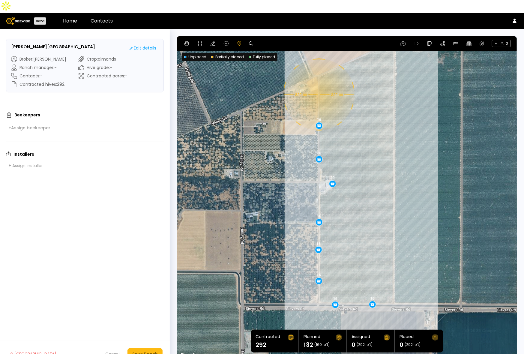
click at [318, 82] on div "0.11 mi 0.11 mi 16 16 16 16 16 20 16 16" at bounding box center [347, 197] width 340 height 323
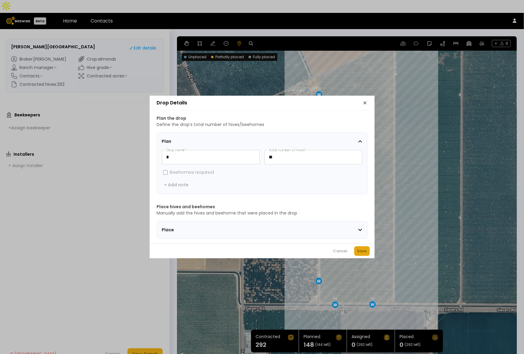
click at [368, 252] on button "Save" at bounding box center [362, 251] width 16 height 10
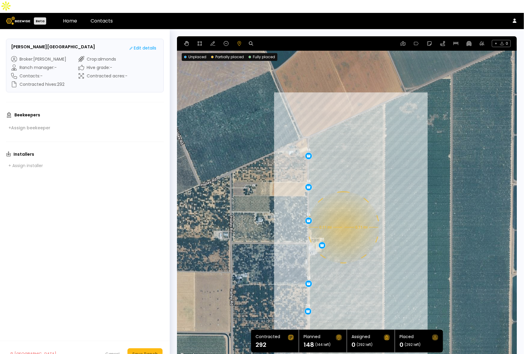
drag, startPoint x: 364, startPoint y: 89, endPoint x: 337, endPoint y: 123, distance: 44.0
click at [353, 154] on div "0.11 mi 0.11 mi 16 16 16 16 16 20 16 16 16" at bounding box center [347, 197] width 340 height 323
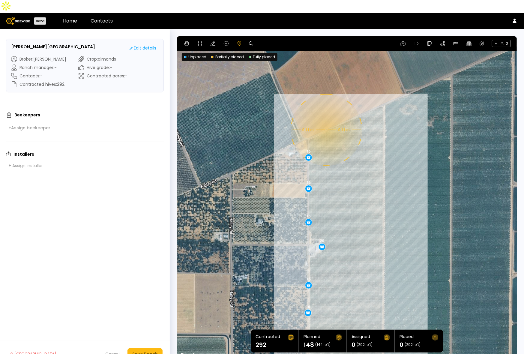
click at [326, 117] on div "0.11 mi 0.11 mi 16 16 16 16 16 20 16 16 16" at bounding box center [347, 197] width 340 height 323
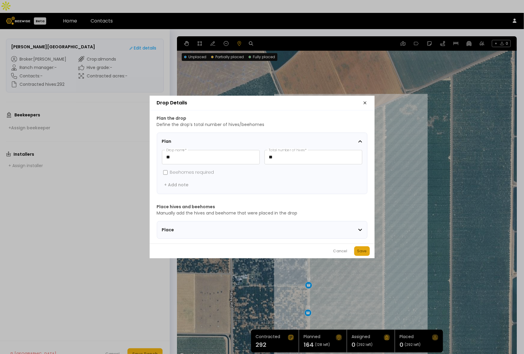
click at [364, 250] on button "Save" at bounding box center [362, 251] width 16 height 10
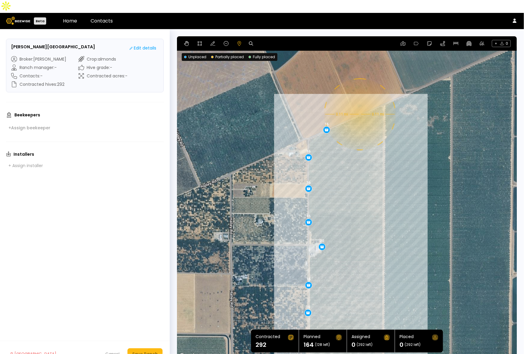
click at [359, 101] on div "0.11 mi 0.11 mi 16 16 16 16 16 20 16 16 16 16" at bounding box center [347, 197] width 340 height 323
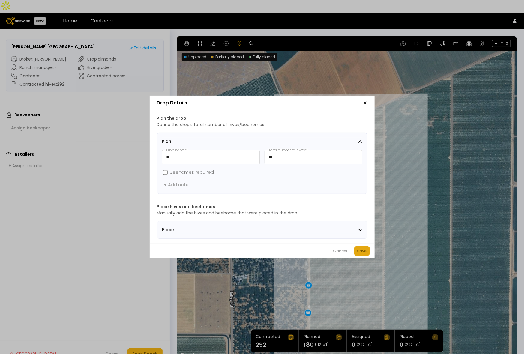
click at [365, 251] on div "Save" at bounding box center [362, 251] width 10 height 6
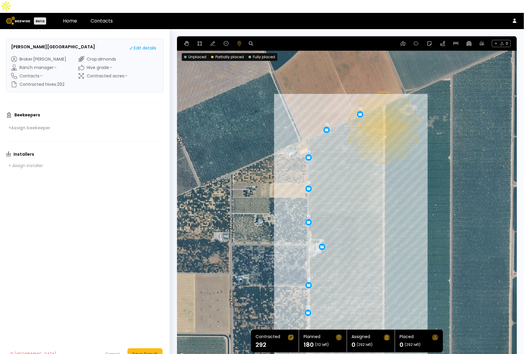
click at [383, 115] on div "0.11 mi 0.11 mi 16 16 16 16 16 20 16 16 16 16 16" at bounding box center [347, 197] width 340 height 323
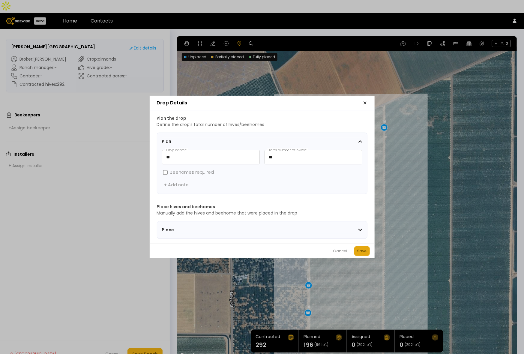
click at [360, 252] on div "Save" at bounding box center [362, 251] width 10 height 6
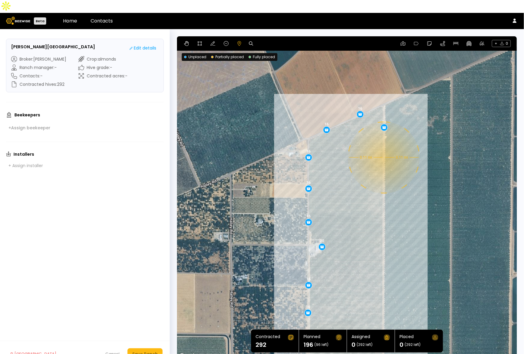
click at [383, 145] on div "0.11 mi 0.11 mi 16 16 16 16 16 20 16 16 16 16 16 16" at bounding box center [347, 197] width 340 height 323
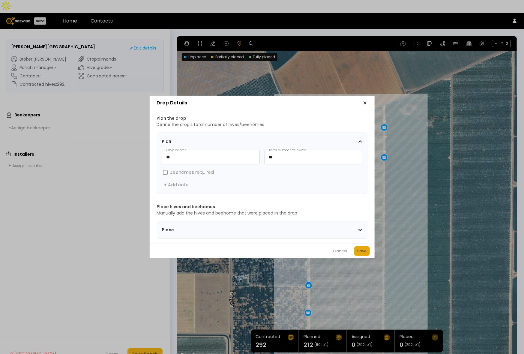
click at [362, 253] on div "Save" at bounding box center [362, 251] width 10 height 6
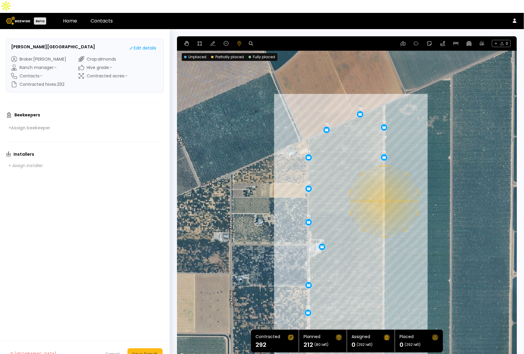
click at [384, 188] on div "0.11 mi 0.11 mi 16 16 16 16 16 20 16 16 16 16 16 16 16" at bounding box center [347, 197] width 340 height 323
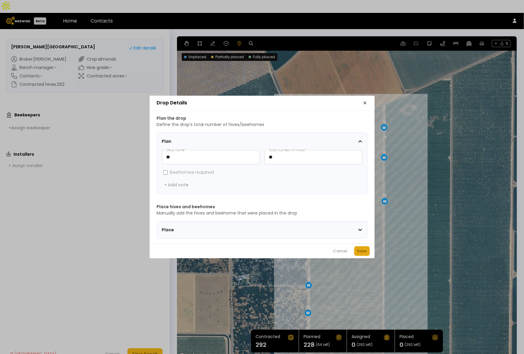
click at [360, 254] on div "Save" at bounding box center [362, 251] width 10 height 6
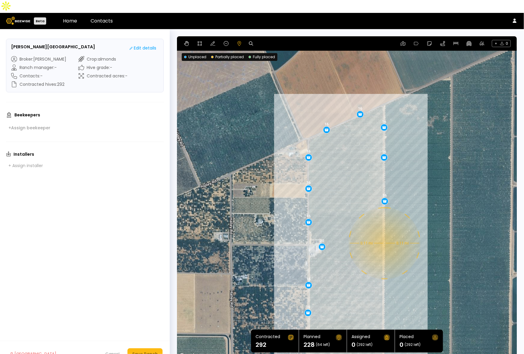
click at [384, 230] on div "0.11 mi 0.11 mi 16 16 16 16 16 20 16 16 16 16 16 16 16 16" at bounding box center [347, 197] width 340 height 323
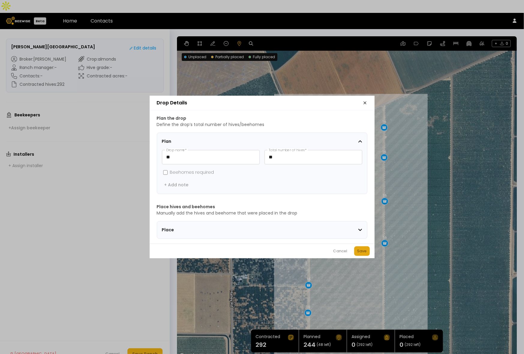
click at [364, 254] on div "Save" at bounding box center [362, 251] width 10 height 6
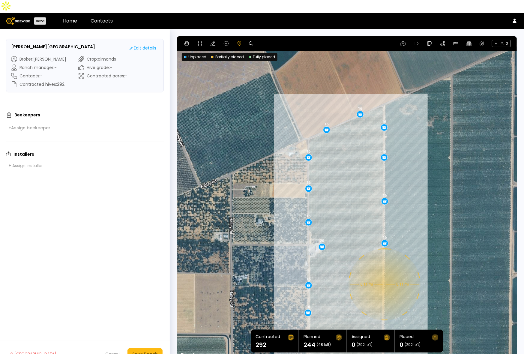
click at [384, 272] on div "0.11 mi 0.11 mi 16 16 16 16 16 20 16 16 16 16 16 16 16 16 16" at bounding box center [347, 197] width 340 height 323
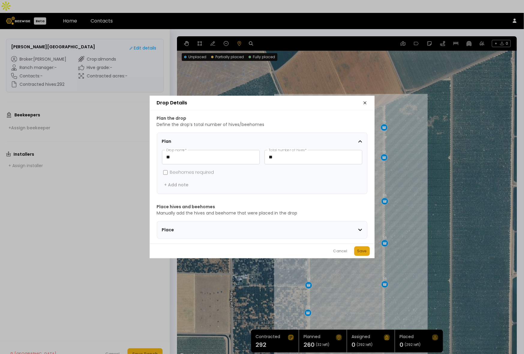
click at [366, 252] on div "Save" at bounding box center [362, 251] width 10 height 6
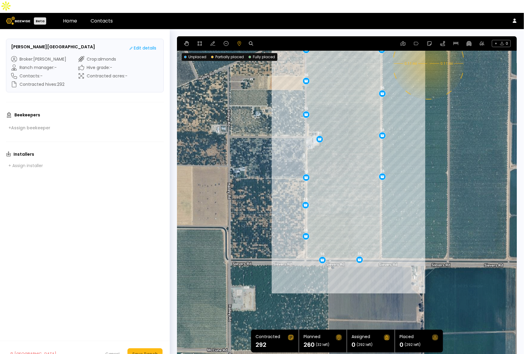
drag, startPoint x: 433, startPoint y: 267, endPoint x: 431, endPoint y: 158, distance: 109.0
click at [431, 158] on div "0.11 mi 0.11 mi 16 16 16 16 16 20 16 16 16 16 16 16 16 16 16 16" at bounding box center [347, 197] width 340 height 323
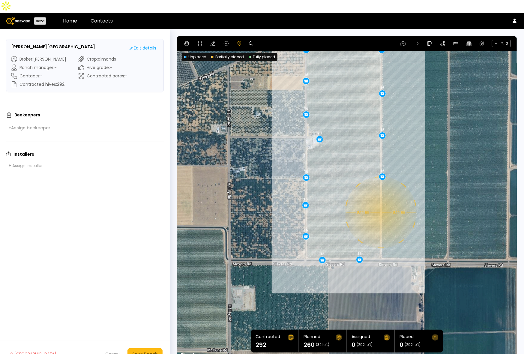
click at [380, 200] on div "0.11 mi 0.11 mi 16 16 16 16 16 20 16 16 16 16 16 16 16 16 16 16" at bounding box center [347, 197] width 340 height 323
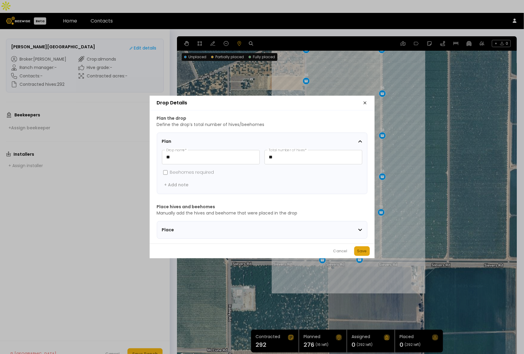
click at [362, 253] on div "Save" at bounding box center [362, 251] width 10 height 6
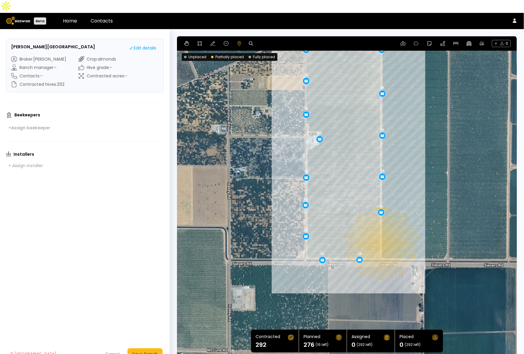
click at [381, 231] on div "0.11 mi 0.11 mi 16 16 16 16 16 20 16 16 16 16 16 16 16 16 16 16 16" at bounding box center [347, 197] width 340 height 323
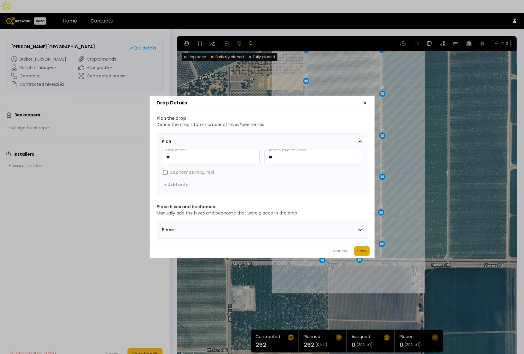
click at [362, 251] on div "Save" at bounding box center [362, 251] width 10 height 6
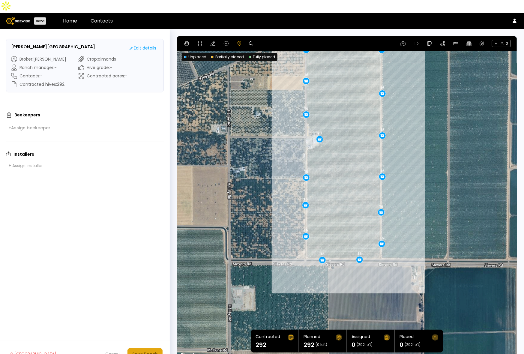
click at [150, 283] on div "Save Ranch" at bounding box center [145, 354] width 26 height 7
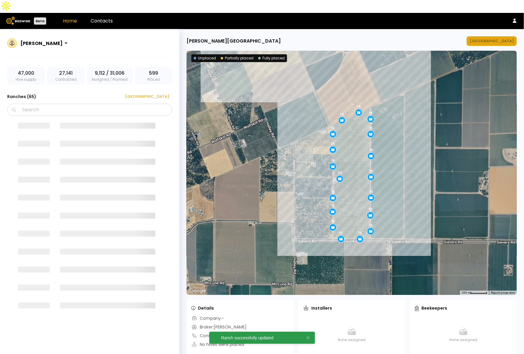
click at [498, 38] on div "[GEOGRAPHIC_DATA]" at bounding box center [492, 41] width 44 height 6
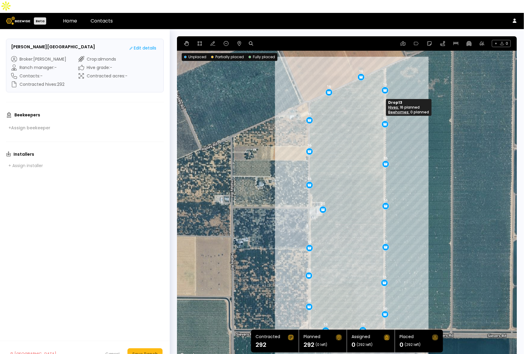
drag, startPoint x: 385, startPoint y: 108, endPoint x: 385, endPoint y: 112, distance: 3.9
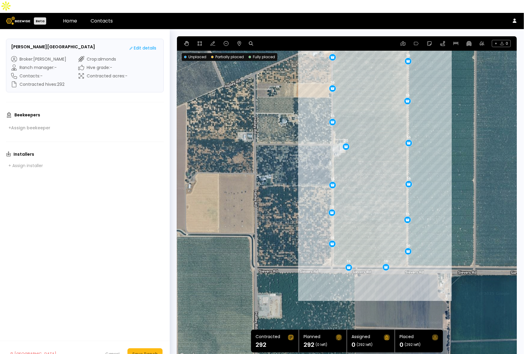
drag, startPoint x: 421, startPoint y: 201, endPoint x: 444, endPoint y: 137, distance: 68.8
click at [444, 137] on div "16 16 20 16 16 16 16 16 16 16 16 16 16 16 16 16 16 16" at bounding box center [347, 197] width 340 height 323
drag, startPoint x: 407, startPoint y: 130, endPoint x: 406, endPoint y: 127, distance: 3.1
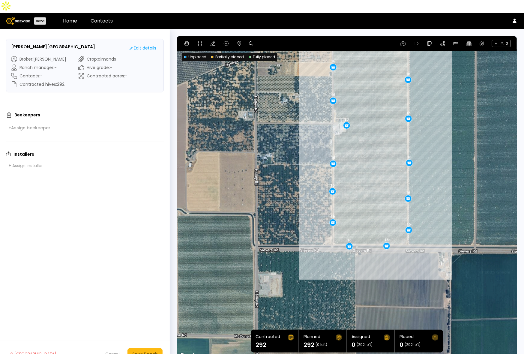
drag, startPoint x: 450, startPoint y: 170, endPoint x: 448, endPoint y: 147, distance: 22.6
click at [448, 147] on div "16 16 20 16 16 16 16 16 16 16 16 16 16 16 16 16 16 16" at bounding box center [347, 197] width 340 height 323
drag, startPoint x: 331, startPoint y: 149, endPoint x: 332, endPoint y: 146, distance: 3.1
drag, startPoint x: 408, startPoint y: 149, endPoint x: 407, endPoint y: 146, distance: 4.1
drag, startPoint x: 407, startPoint y: 185, endPoint x: 407, endPoint y: 181, distance: 4.2
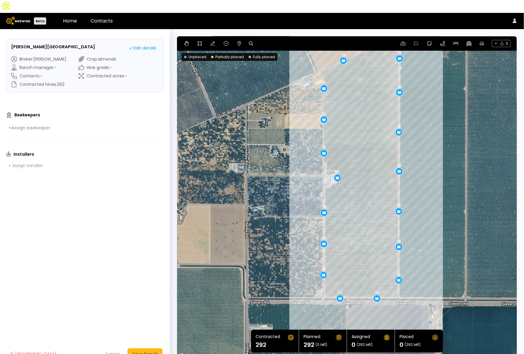
drag, startPoint x: 452, startPoint y: 89, endPoint x: 441, endPoint y: 144, distance: 56.3
click at [441, 144] on div "16 20 16 16 16 16 16 16 16 16 16 16 16 16 16 16 16 16" at bounding box center [347, 197] width 340 height 323
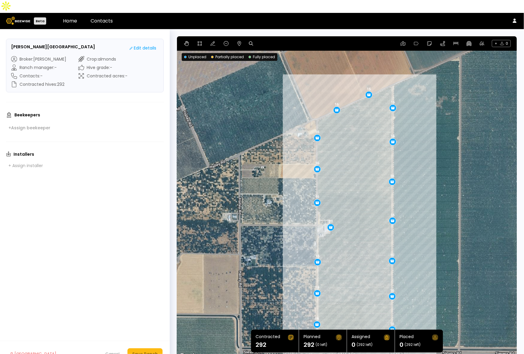
drag, startPoint x: 362, startPoint y: 96, endPoint x: 355, endPoint y: 147, distance: 51.1
click at [355, 147] on div "16 20 16 16 16 16 16 16 16 16 16 16 16 16 16 16 16 16" at bounding box center [347, 197] width 340 height 323
click at [150, 283] on div "Save Ranch" at bounding box center [145, 354] width 26 height 7
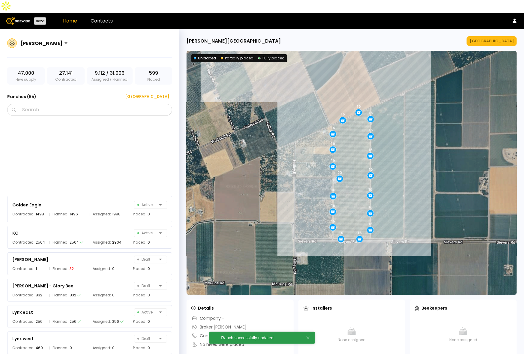
scroll to position [1131, 0]
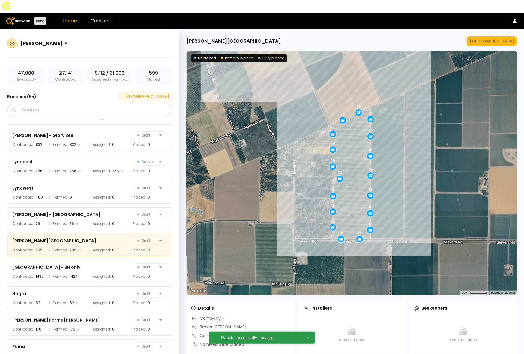
click at [156, 94] on div "[GEOGRAPHIC_DATA]" at bounding box center [145, 97] width 48 height 6
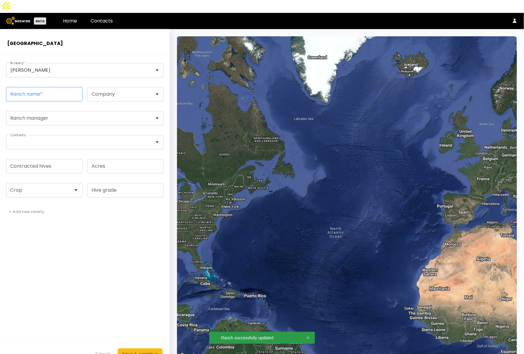
click at [32, 87] on input "Ranch name *" at bounding box center [44, 94] width 76 height 14
paste input "**********"
type input "**********"
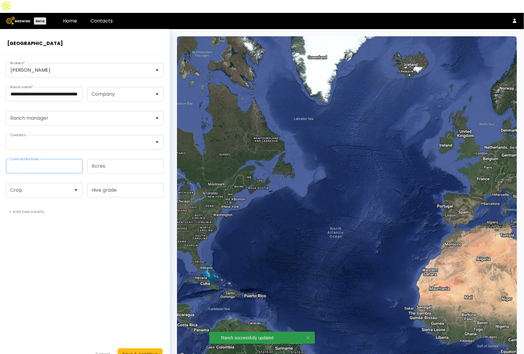
click at [35, 159] on input "Contracted hives" at bounding box center [44, 166] width 76 height 14
type input "***"
click at [38, 188] on div at bounding box center [42, 190] width 63 height 5
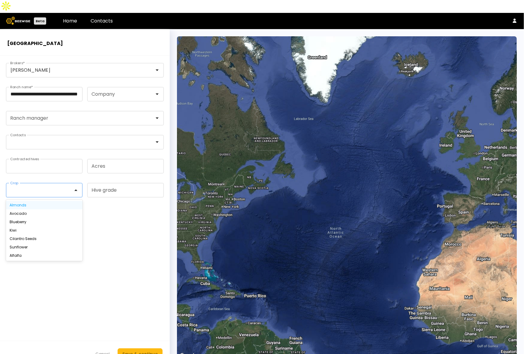
click at [35, 203] on div "Almonds" at bounding box center [44, 205] width 69 height 4
click at [151, 283] on div "Save & continue" at bounding box center [139, 354] width 35 height 7
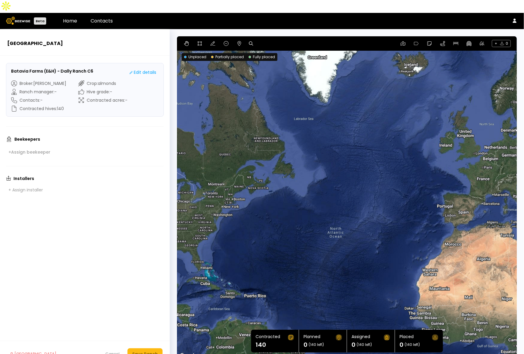
click at [251, 41] on icon at bounding box center [251, 43] width 4 height 4
click at [266, 40] on input at bounding box center [274, 44] width 37 height 8
paste input "**********"
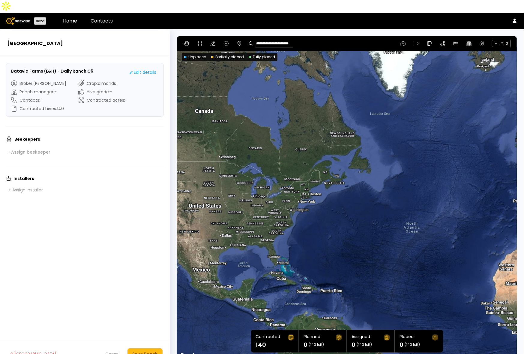
type input "**********"
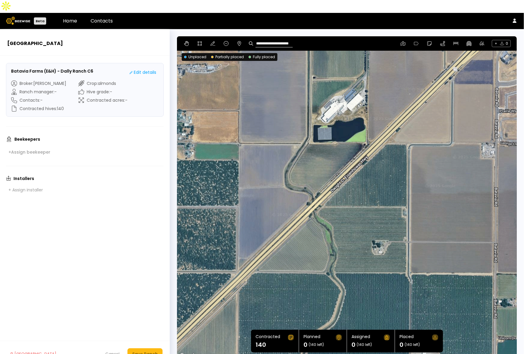
drag, startPoint x: 472, startPoint y: 206, endPoint x: 443, endPoint y: 101, distance: 108.7
click at [443, 101] on div at bounding box center [347, 197] width 340 height 323
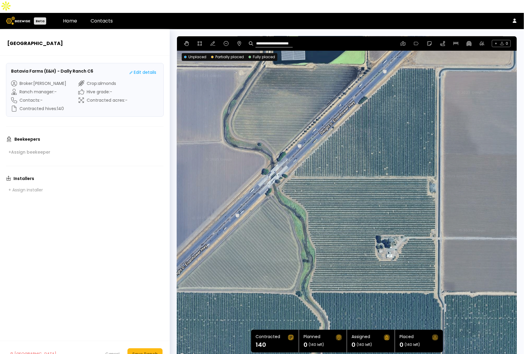
drag, startPoint x: 426, startPoint y: 170, endPoint x: 499, endPoint y: 130, distance: 83.0
click at [499, 130] on div at bounding box center [347, 197] width 340 height 323
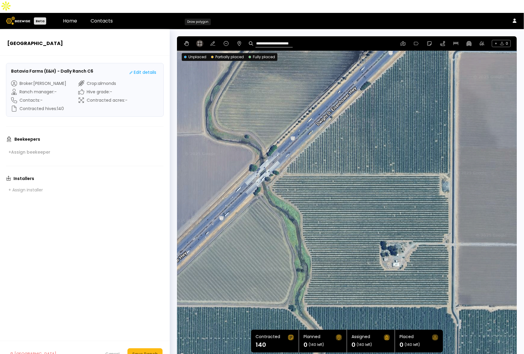
click at [197, 41] on icon at bounding box center [199, 43] width 5 height 5
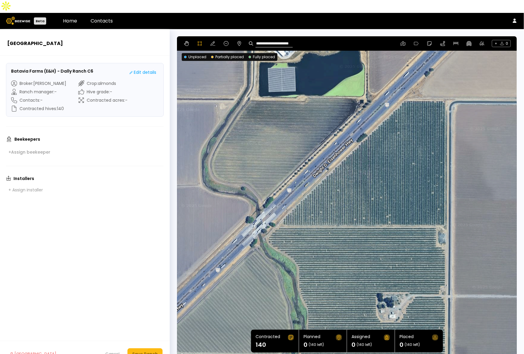
drag, startPoint x: 465, startPoint y: 121, endPoint x: 462, endPoint y: 165, distance: 44.9
click at [462, 165] on div at bounding box center [347, 197] width 339 height 323
click at [446, 87] on div at bounding box center [347, 197] width 339 height 323
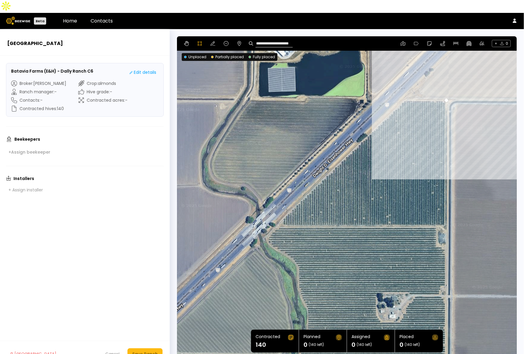
click at [406, 86] on div at bounding box center [347, 197] width 339 height 323
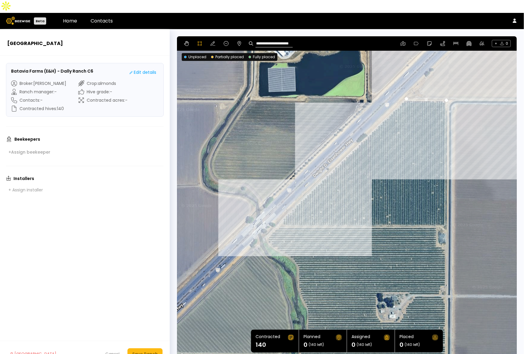
click at [282, 205] on div at bounding box center [347, 197] width 339 height 323
click at [282, 214] on div at bounding box center [347, 197] width 339 height 323
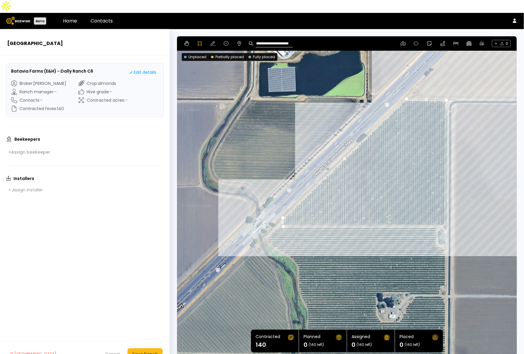
click at [446, 213] on div at bounding box center [347, 197] width 339 height 323
click at [447, 87] on div at bounding box center [347, 197] width 339 height 323
click at [149, 283] on div "Save Ranch" at bounding box center [145, 354] width 26 height 7
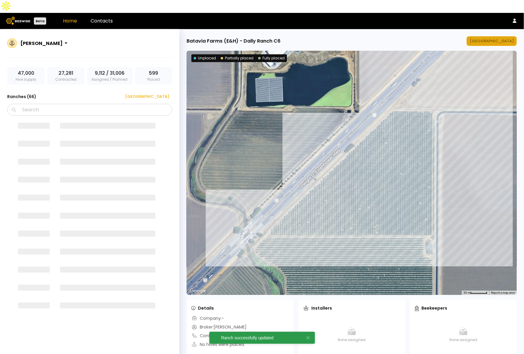
click at [493, 36] on button "[GEOGRAPHIC_DATA]" at bounding box center [492, 41] width 50 height 10
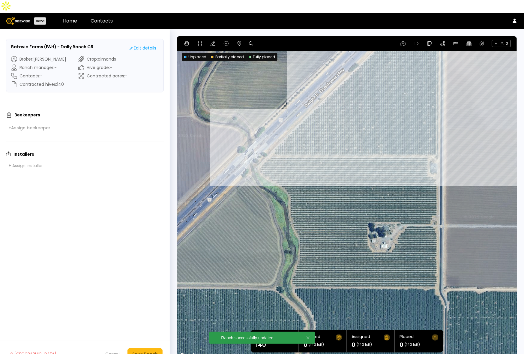
drag, startPoint x: 467, startPoint y: 224, endPoint x: 467, endPoint y: 161, distance: 63.0
click at [467, 161] on div at bounding box center [347, 197] width 340 height 323
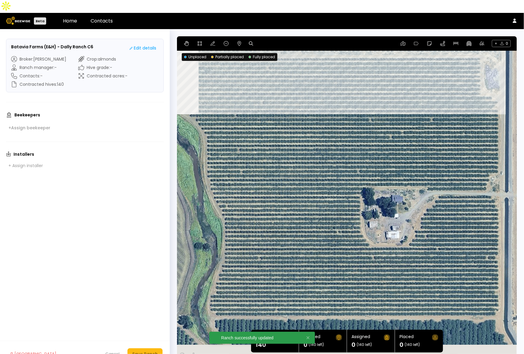
drag, startPoint x: 335, startPoint y: 190, endPoint x: 380, endPoint y: 149, distance: 60.7
click at [380, 149] on div at bounding box center [347, 197] width 340 height 323
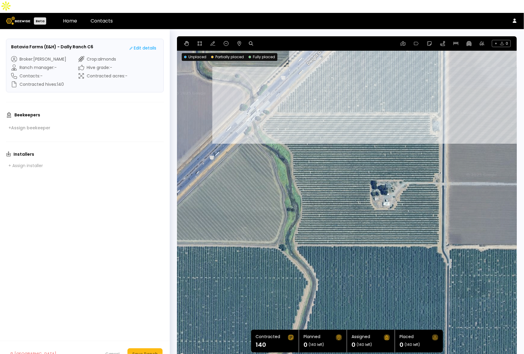
drag, startPoint x: 338, startPoint y: 135, endPoint x: 341, endPoint y: 140, distance: 5.1
click at [341, 140] on div at bounding box center [347, 197] width 340 height 323
click at [200, 41] on icon at bounding box center [199, 43] width 5 height 5
click at [295, 233] on div at bounding box center [347, 197] width 339 height 323
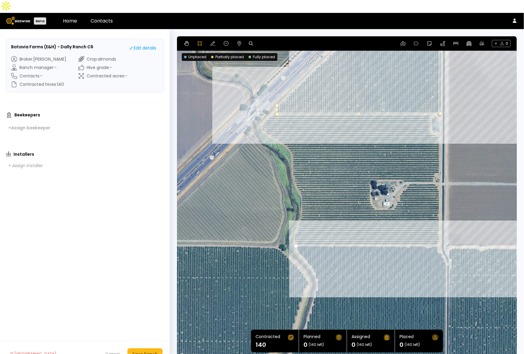
click at [440, 233] on div at bounding box center [347, 197] width 339 height 323
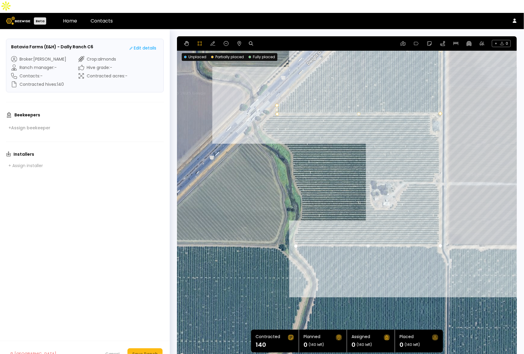
click at [440, 176] on div at bounding box center [347, 197] width 339 height 323
click at [435, 171] on div at bounding box center [347, 197] width 339 height 323
click at [411, 171] on div at bounding box center [347, 197] width 339 height 323
click at [407, 173] on div at bounding box center [347, 197] width 339 height 323
click at [404, 178] on div at bounding box center [347, 197] width 339 height 323
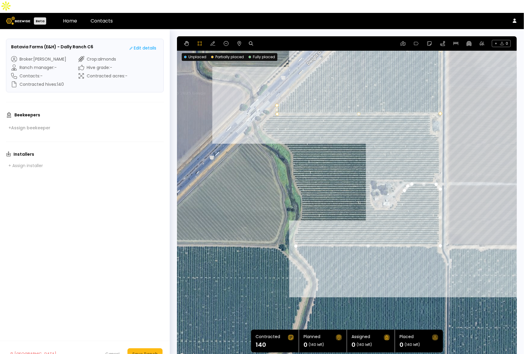
click at [400, 182] on div at bounding box center [347, 197] width 339 height 323
click at [398, 182] on div at bounding box center [347, 197] width 339 height 323
click at [398, 187] on div at bounding box center [347, 197] width 339 height 323
click at [395, 192] on div at bounding box center [347, 197] width 339 height 323
click at [392, 197] on div at bounding box center [347, 197] width 339 height 323
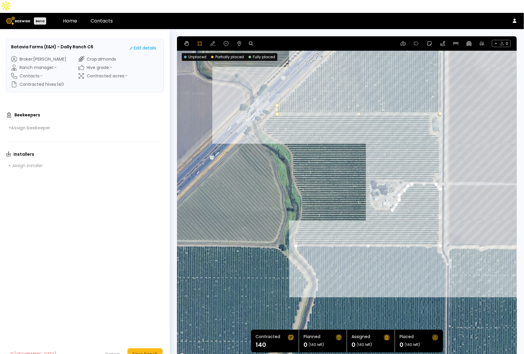
click at [375, 197] on div at bounding box center [347, 197] width 339 height 323
click at [371, 192] on div at bounding box center [347, 197] width 339 height 323
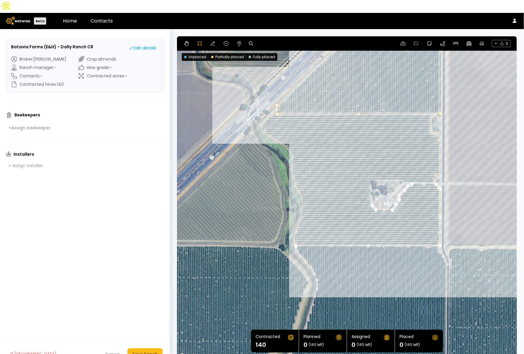
click at [370, 186] on div at bounding box center [347, 197] width 339 height 323
click at [370, 177] on div at bounding box center [347, 197] width 339 height 323
click at [369, 170] on div at bounding box center [347, 197] width 339 height 323
click at [370, 167] on div at bounding box center [347, 197] width 339 height 323
click at [402, 167] on div at bounding box center [347, 197] width 339 height 323
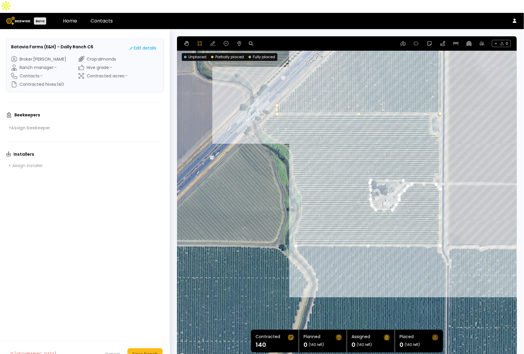
click at [403, 170] on div at bounding box center [347, 197] width 339 height 323
click at [432, 169] on div at bounding box center [347, 197] width 339 height 323
click at [434, 164] on div at bounding box center [347, 197] width 339 height 323
click at [437, 160] on div at bounding box center [347, 197] width 339 height 323
click at [440, 158] on div at bounding box center [347, 197] width 339 height 323
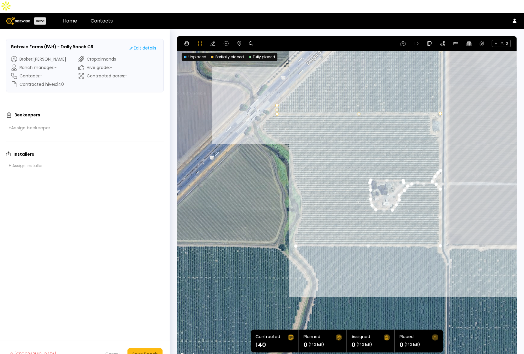
click at [439, 124] on div at bounding box center [347, 197] width 339 height 323
click at [434, 119] on div at bounding box center [347, 197] width 339 height 323
click at [429, 119] on div at bounding box center [347, 197] width 339 height 323
click at [430, 110] on div at bounding box center [347, 197] width 339 height 323
click at [429, 102] on div at bounding box center [347, 197] width 339 height 323
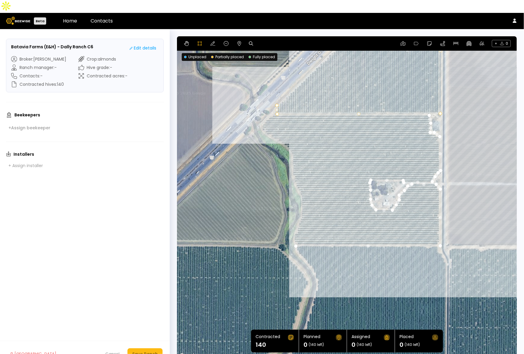
click at [272, 104] on div at bounding box center [347, 197] width 339 height 323
click at [265, 107] on div at bounding box center [347, 197] width 339 height 323
click at [262, 113] on div at bounding box center [347, 197] width 339 height 323
click at [264, 118] on div at bounding box center [347, 197] width 339 height 323
click at [270, 123] on div at bounding box center [347, 197] width 339 height 323
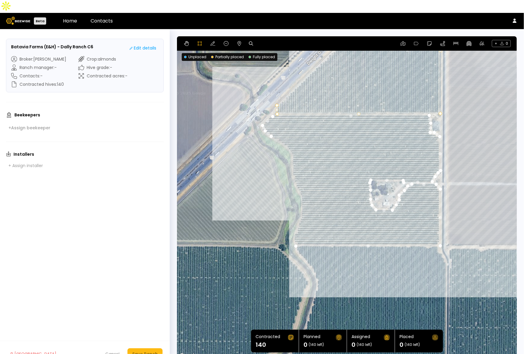
click at [279, 128] on div at bounding box center [347, 197] width 339 height 323
click at [287, 133] on div at bounding box center [347, 197] width 339 height 323
click at [290, 140] on div at bounding box center [347, 197] width 339 height 323
click at [291, 148] on div at bounding box center [347, 197] width 339 height 323
click at [292, 159] on div at bounding box center [347, 197] width 339 height 323
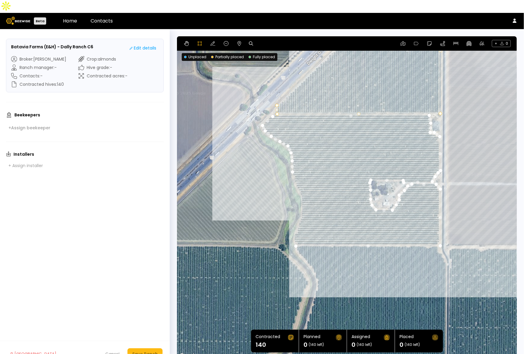
click at [293, 170] on div at bounding box center [347, 197] width 339 height 323
click at [298, 177] on div at bounding box center [347, 197] width 339 height 323
click at [299, 183] on div at bounding box center [347, 197] width 339 height 323
click at [302, 193] on div at bounding box center [347, 197] width 339 height 323
click at [299, 205] on div at bounding box center [347, 197] width 339 height 323
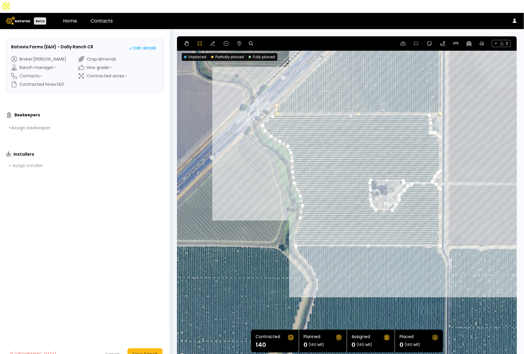
click at [296, 215] on div at bounding box center [347, 197] width 339 height 323
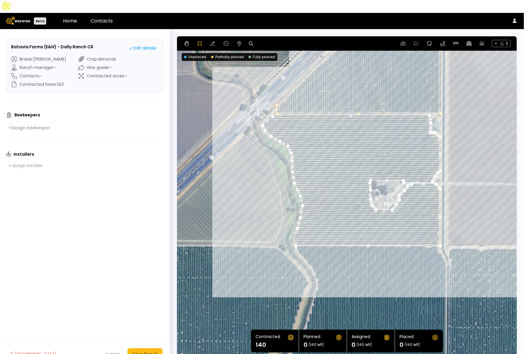
click at [293, 224] on div at bounding box center [347, 197] width 339 height 323
click at [295, 230] on div at bounding box center [347, 197] width 339 height 323
click at [296, 233] on div at bounding box center [347, 197] width 339 height 323
click at [158, 283] on button "Save Ranch" at bounding box center [145, 353] width 35 height 11
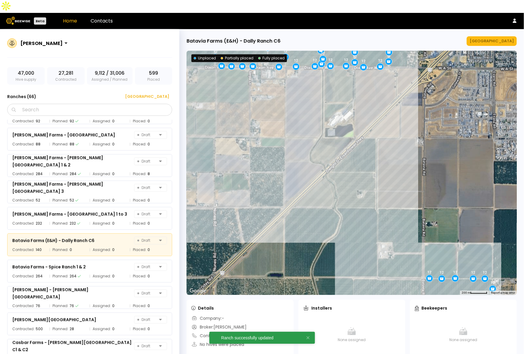
scroll to position [260, 0]
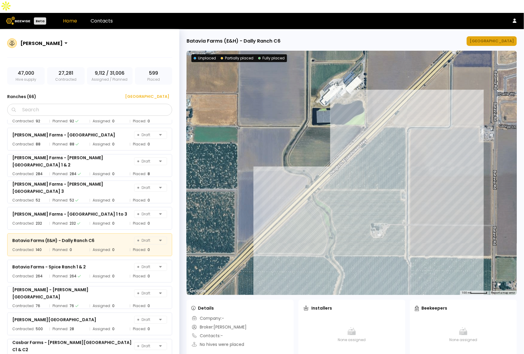
click at [497, 36] on button "[GEOGRAPHIC_DATA]" at bounding box center [492, 41] width 50 height 10
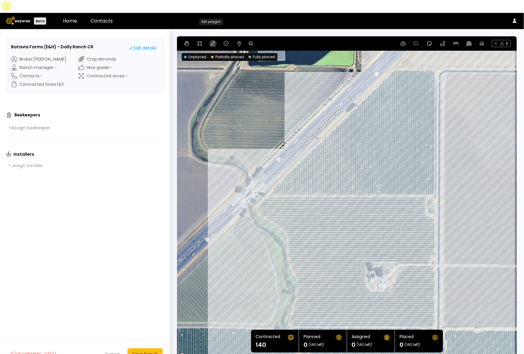
click at [209, 40] on button at bounding box center [212, 43] width 7 height 7
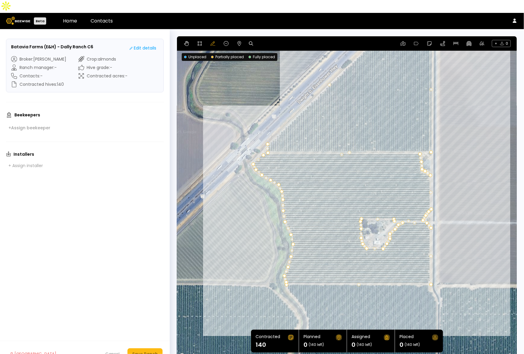
drag, startPoint x: 466, startPoint y: 215, endPoint x: 461, endPoint y: 171, distance: 44.1
click at [461, 171] on div at bounding box center [347, 197] width 340 height 323
click at [152, 348] on button "Save Ranch" at bounding box center [145, 353] width 35 height 11
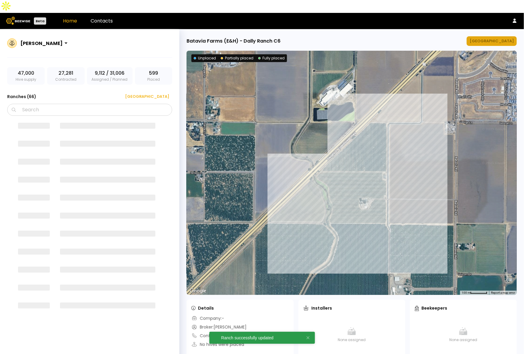
click at [497, 38] on div "[GEOGRAPHIC_DATA]" at bounding box center [492, 41] width 44 height 6
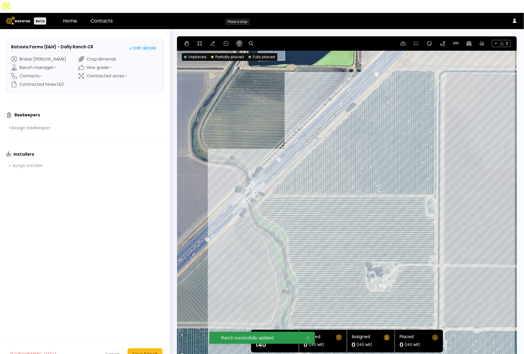
click at [238, 41] on icon at bounding box center [239, 43] width 5 height 5
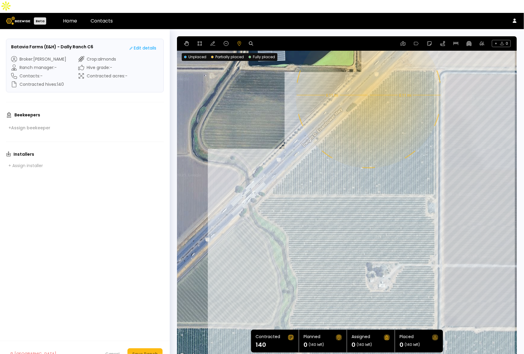
click at [368, 83] on div "0.11 mi 0.11 mi" at bounding box center [347, 197] width 340 height 323
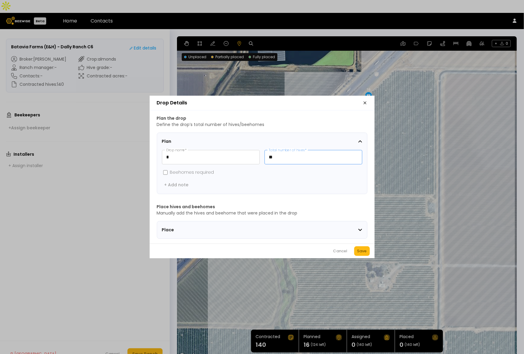
drag, startPoint x: 299, startPoint y: 157, endPoint x: 266, endPoint y: 155, distance: 33.9
click at [266, 155] on input "**" at bounding box center [313, 157] width 97 height 14
type input "**"
click at [362, 253] on div "Save" at bounding box center [362, 251] width 10 height 6
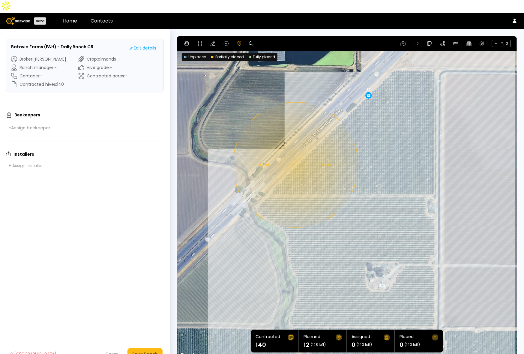
click at [295, 152] on div "0.1 mi 0.1 mi 12" at bounding box center [347, 197] width 340 height 323
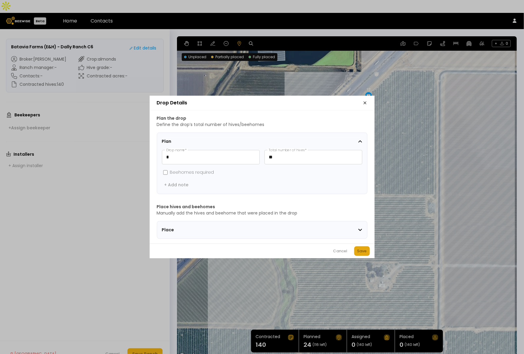
click at [359, 253] on div "Save" at bounding box center [362, 251] width 10 height 6
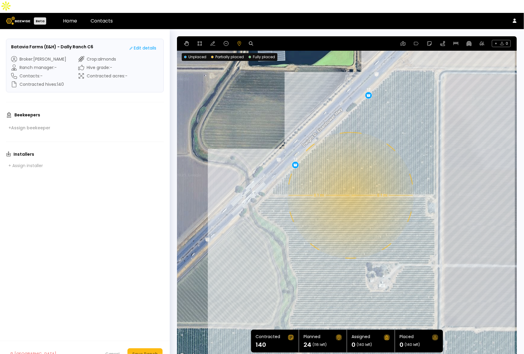
click at [350, 182] on div "0.1 mi 0.1 mi 12 12" at bounding box center [347, 197] width 340 height 323
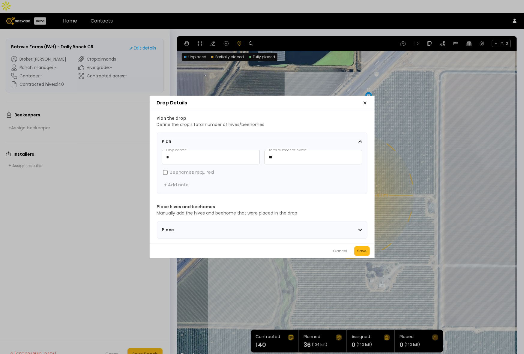
click at [362, 251] on div "Save" at bounding box center [362, 251] width 10 height 6
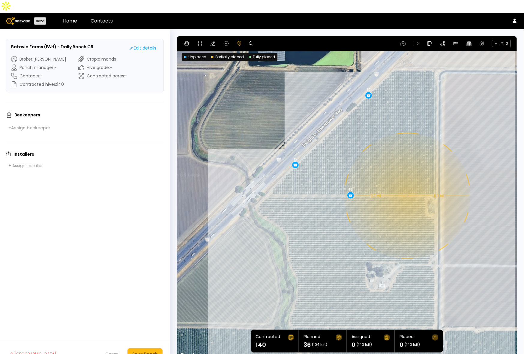
click at [407, 183] on div "0.1 mi 0.1 mi 12 12 12" at bounding box center [347, 197] width 340 height 323
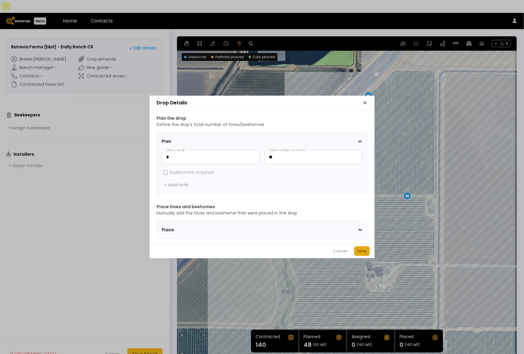
click at [367, 254] on button "Save" at bounding box center [362, 251] width 16 height 10
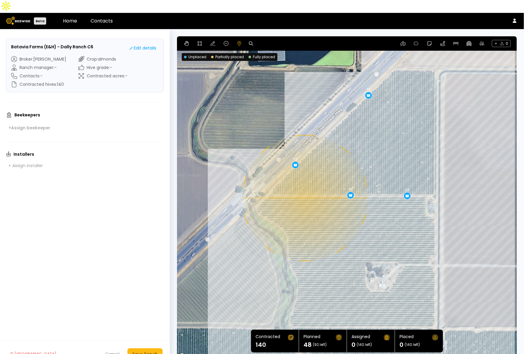
click at [305, 185] on div "0.1 mi 0.1 mi 12 12 12 12" at bounding box center [347, 197] width 340 height 323
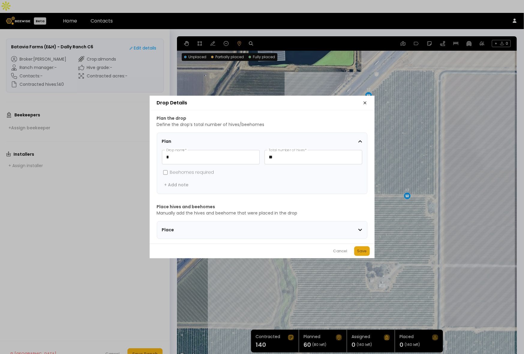
click at [363, 251] on div "Save" at bounding box center [362, 251] width 10 height 6
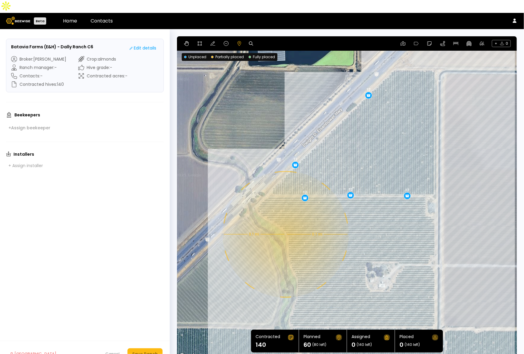
click at [284, 221] on div "0.1 mi 0.1 mi 12 12 12 12 12" at bounding box center [347, 197] width 340 height 323
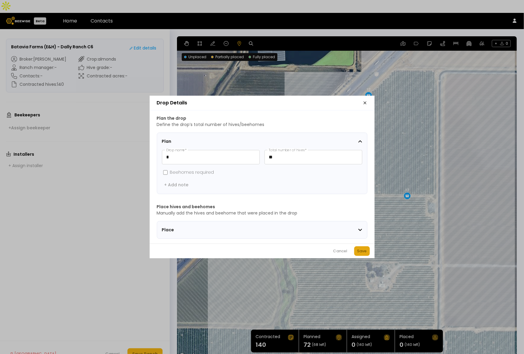
click at [359, 253] on div "Save" at bounding box center [362, 251] width 10 height 6
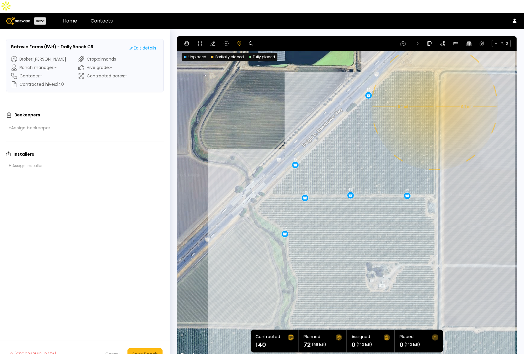
click at [434, 94] on div "0.1 mi 0.1 mi 12 12 12 12 12 12" at bounding box center [347, 197] width 340 height 323
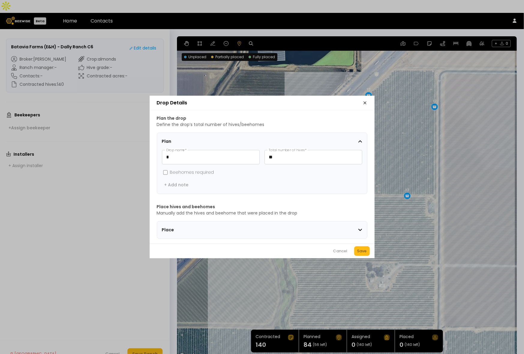
click at [362, 247] on div "Cancel Save" at bounding box center [262, 251] width 225 height 15
click at [362, 249] on button "Save" at bounding box center [362, 251] width 16 height 10
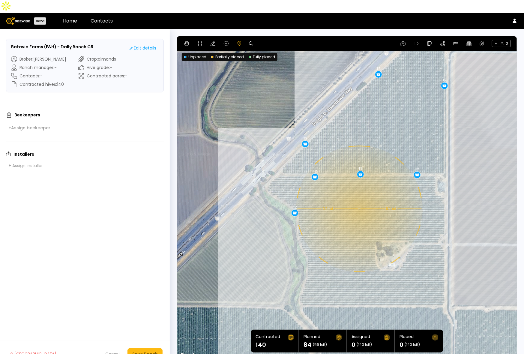
drag, startPoint x: 339, startPoint y: 239, endPoint x: 349, endPoint y: 217, distance: 24.0
click at [349, 217] on div "0.1 mi 0.1 mi 12 12 12 12 12 12 12" at bounding box center [347, 197] width 340 height 323
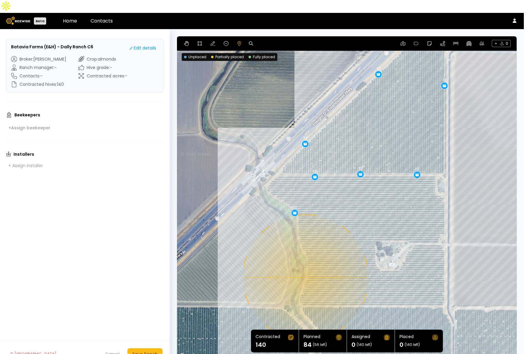
click at [305, 265] on div "0.1 mi 0.1 mi 12 12 12 12 12 12 12" at bounding box center [347, 197] width 340 height 323
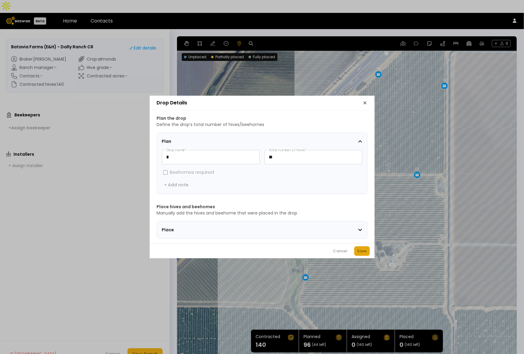
click at [361, 252] on div "Save" at bounding box center [362, 251] width 10 height 6
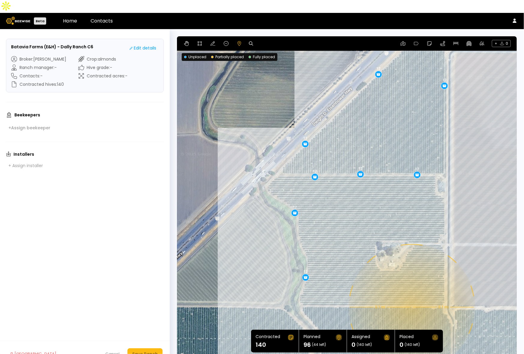
click at [411, 294] on div "0.1 mi 0.1 mi 12 12 12 12 12 12 12 12" at bounding box center [347, 197] width 340 height 323
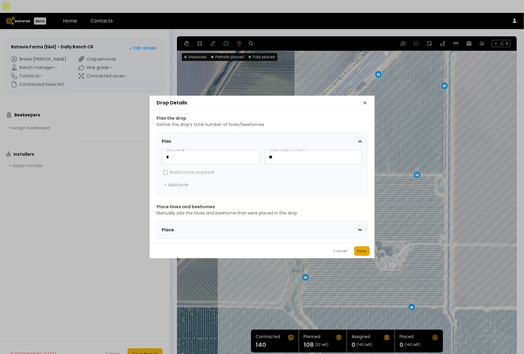
click at [368, 254] on button "Save" at bounding box center [362, 251] width 16 height 10
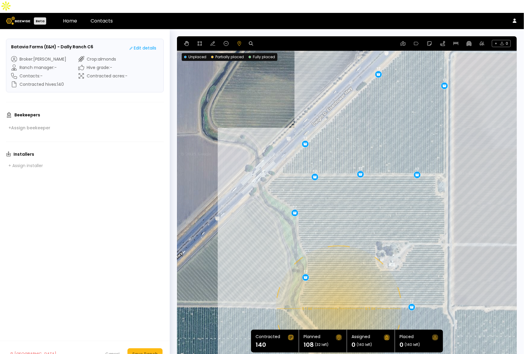
click at [338, 296] on div "0.1 mi 0.1 mi 12 12 12 12 12 12 12 12 12" at bounding box center [347, 197] width 340 height 323
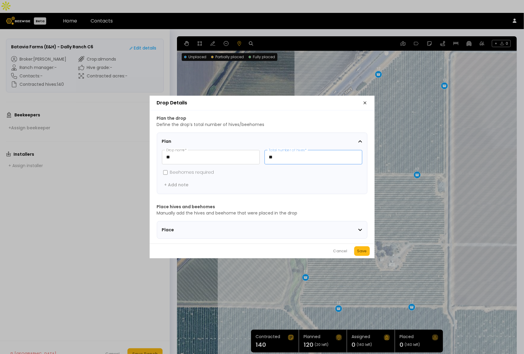
drag, startPoint x: 275, startPoint y: 157, endPoint x: 260, endPoint y: 155, distance: 14.5
click at [260, 155] on div "** Drop name * ** Total number of hives *" at bounding box center [262, 157] width 200 height 14
click at [262, 155] on div "** Drop name * * Total number of hives *" at bounding box center [262, 157] width 200 height 14
type input "*"
click at [362, 249] on button "Save" at bounding box center [362, 251] width 16 height 10
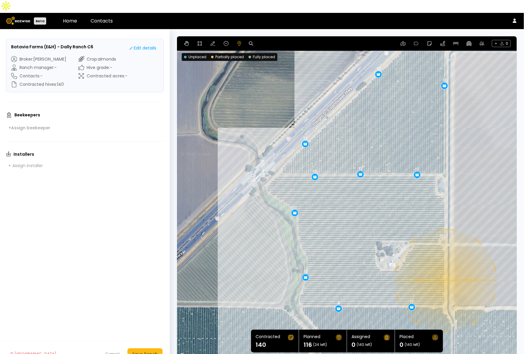
click at [445, 268] on div "0.08 mi 0.08 mi 12 12 12 12 12 12 12 12 12 8" at bounding box center [347, 197] width 340 height 323
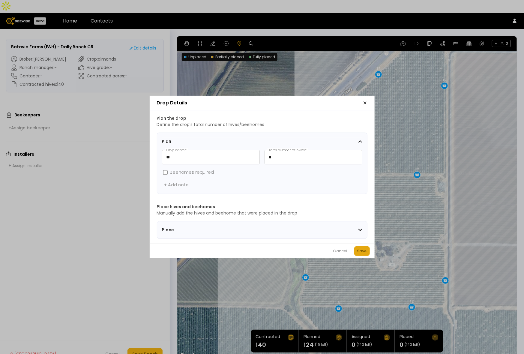
click at [361, 251] on div "Save" at bounding box center [362, 251] width 10 height 6
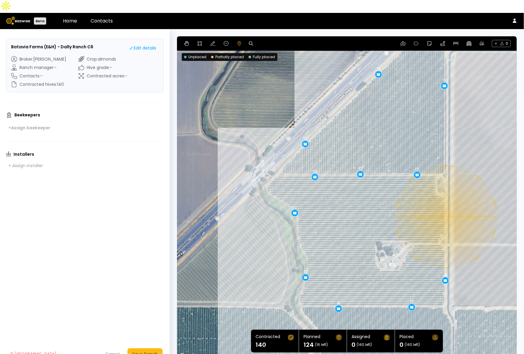
click at [446, 204] on div "0.08 mi 0.08 mi 12 12 12 12 12 12 12 12 12 8 8" at bounding box center [347, 197] width 340 height 323
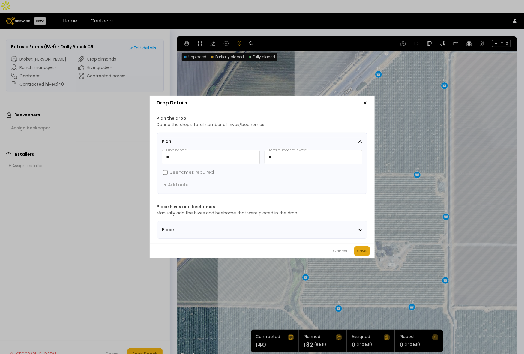
click at [365, 251] on div "Save" at bounding box center [362, 251] width 10 height 6
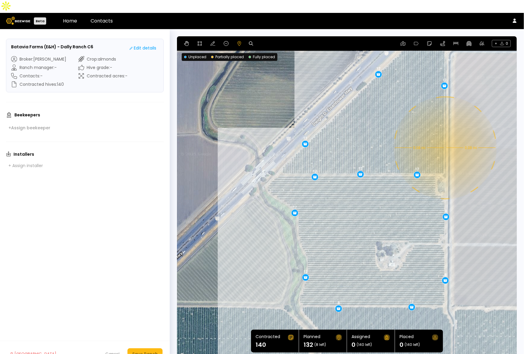
click at [445, 135] on div "0.08 mi 0.08 mi 12 12 12 12 12 12 12 12 12 8 8 8" at bounding box center [347, 197] width 340 height 323
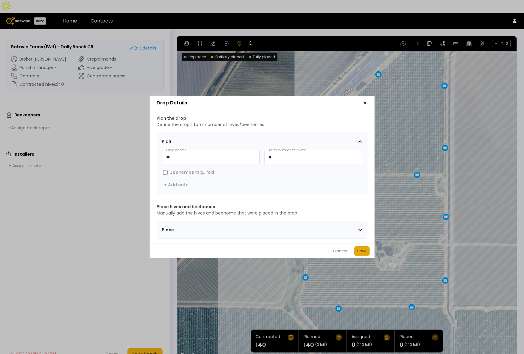
click at [368, 251] on button "Save" at bounding box center [362, 251] width 16 height 10
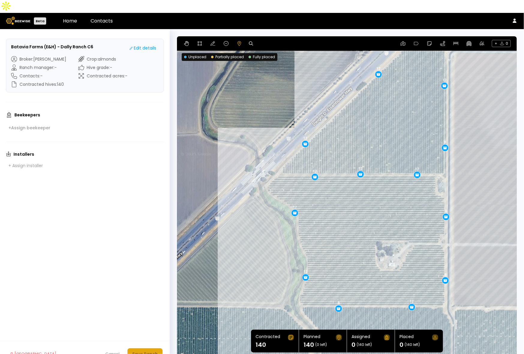
click at [149, 351] on div "Save Ranch" at bounding box center [145, 354] width 26 height 7
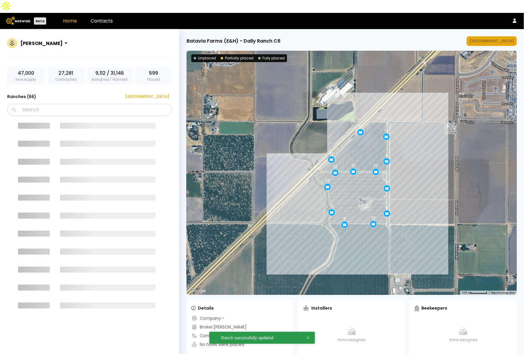
click at [496, 38] on div "[GEOGRAPHIC_DATA]" at bounding box center [492, 41] width 44 height 6
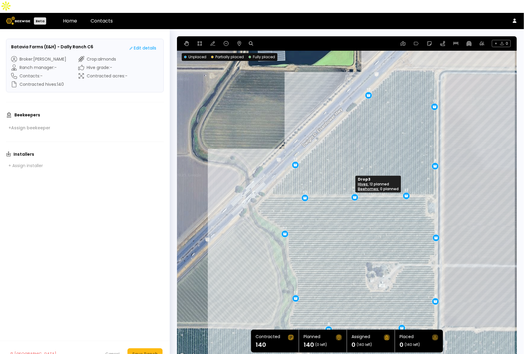
drag, startPoint x: 350, startPoint y: 183, endPoint x: 354, endPoint y: 185, distance: 4.7
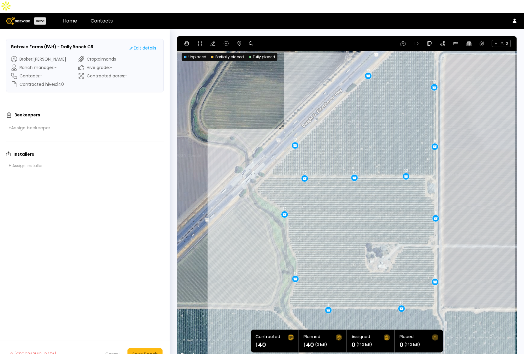
drag, startPoint x: 358, startPoint y: 215, endPoint x: 357, endPoint y: 195, distance: 20.1
click at [357, 195] on div "12 12 12 8 12 12 8 12 12 8 8 12 12" at bounding box center [347, 197] width 340 height 323
click at [131, 348] on button "Save Ranch" at bounding box center [145, 353] width 35 height 11
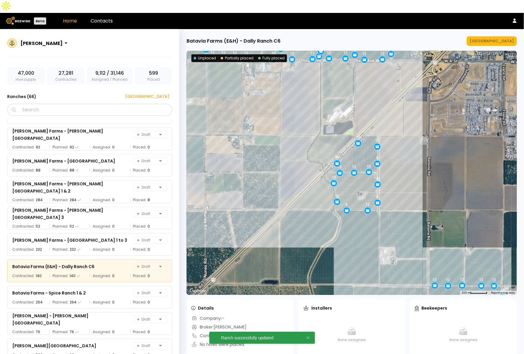
scroll to position [260, 0]
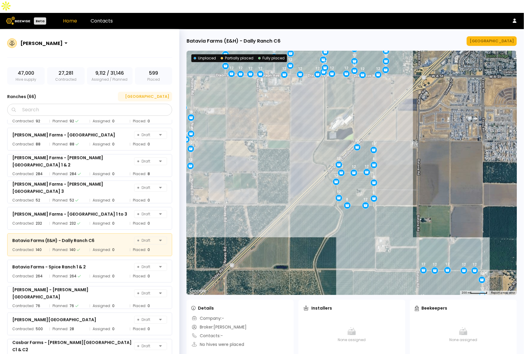
click at [158, 94] on div "[GEOGRAPHIC_DATA]" at bounding box center [145, 97] width 48 height 6
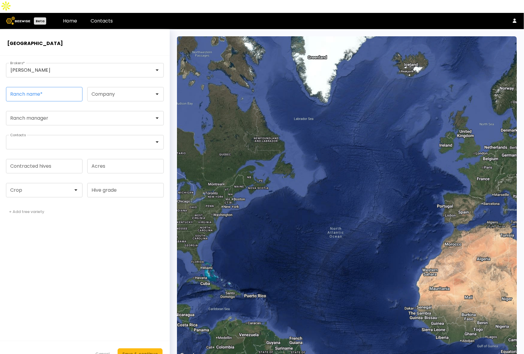
click at [48, 87] on input "Ranch name *" at bounding box center [44, 94] width 76 height 14
paste input "**********"
type input "**********"
click at [26, 190] on form "**********" at bounding box center [85, 211] width 170 height 311
click at [26, 188] on div at bounding box center [42, 190] width 63 height 5
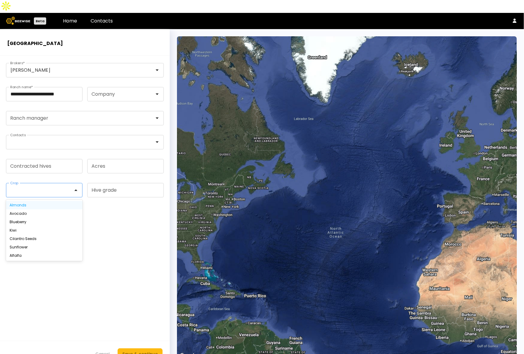
click at [26, 203] on div "Almonds" at bounding box center [44, 205] width 69 height 4
click at [38, 159] on input "Contracted hives" at bounding box center [44, 166] width 76 height 14
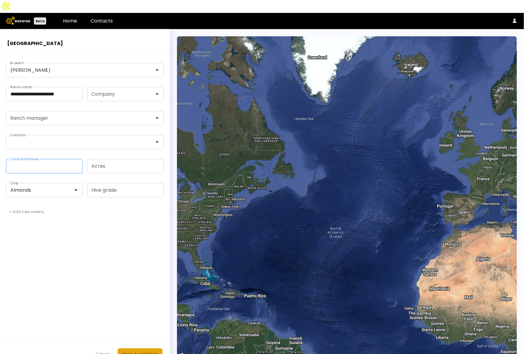
type input "***"
click at [137, 351] on div "Save & continue" at bounding box center [139, 354] width 35 height 7
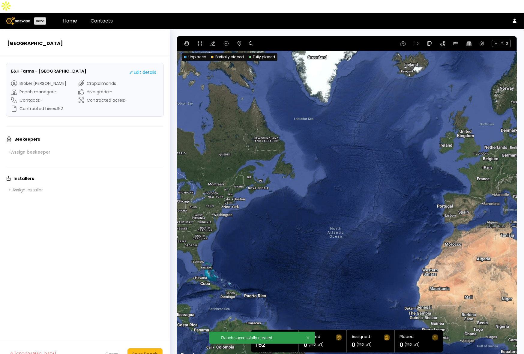
click at [250, 41] on icon at bounding box center [251, 43] width 4 height 4
click at [263, 40] on input at bounding box center [274, 44] width 37 height 8
paste input "**********"
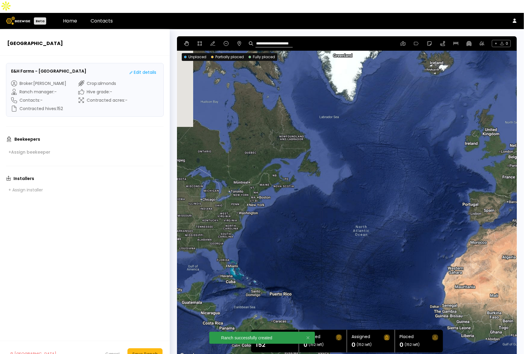
type input "**********"
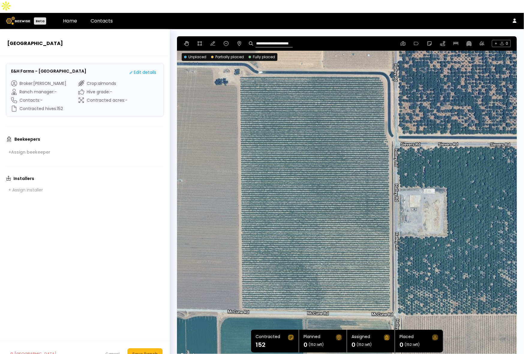
drag, startPoint x: 399, startPoint y: 199, endPoint x: 362, endPoint y: 77, distance: 127.0
click at [362, 77] on div at bounding box center [347, 197] width 340 height 323
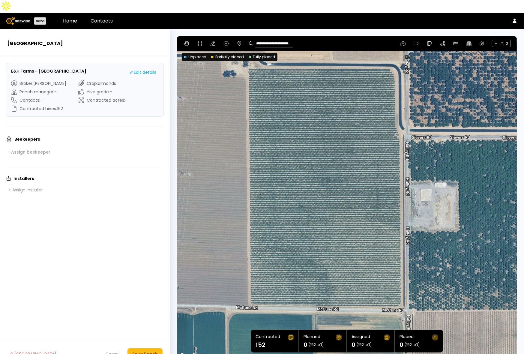
drag, startPoint x: 304, startPoint y: 136, endPoint x: 332, endPoint y: 134, distance: 28.6
click at [320, 155] on div at bounding box center [347, 197] width 340 height 323
click at [200, 41] on icon at bounding box center [199, 43] width 5 height 5
click at [247, 55] on div at bounding box center [346, 197] width 339 height 323
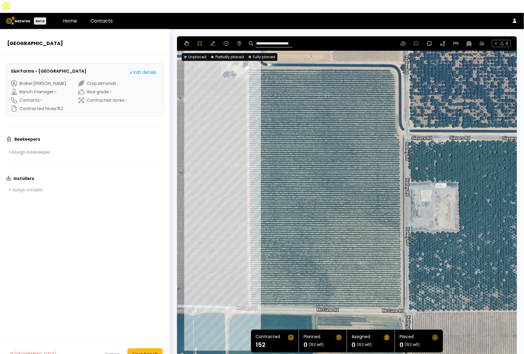
click at [248, 294] on div at bounding box center [346, 197] width 339 height 323
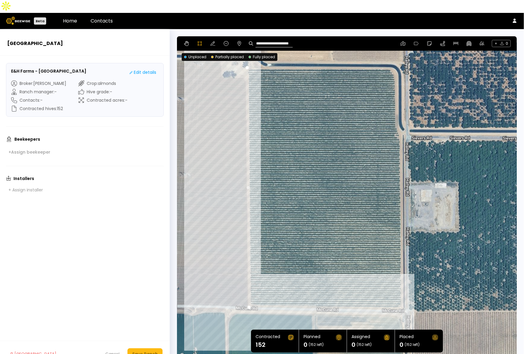
click at [396, 296] on div at bounding box center [346, 197] width 339 height 323
click at [401, 293] on div at bounding box center [346, 197] width 339 height 323
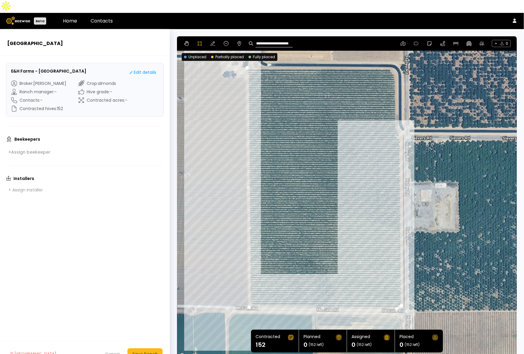
drag, startPoint x: 400, startPoint y: 119, endPoint x: 399, endPoint y: 113, distance: 5.4
click at [400, 119] on div at bounding box center [346, 197] width 339 height 323
click at [395, 113] on div at bounding box center [346, 197] width 339 height 323
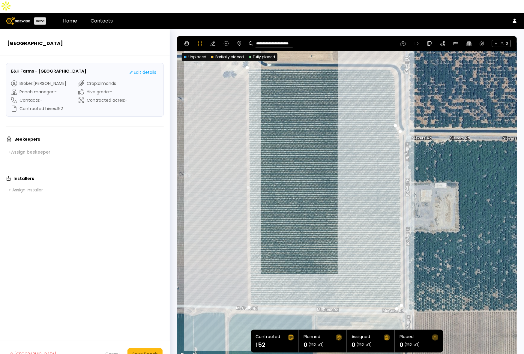
click at [395, 86] on div at bounding box center [346, 197] width 339 height 323
click at [394, 68] on div at bounding box center [346, 197] width 339 height 323
click at [395, 62] on div at bounding box center [346, 197] width 339 height 323
click at [389, 56] on div at bounding box center [346, 197] width 339 height 323
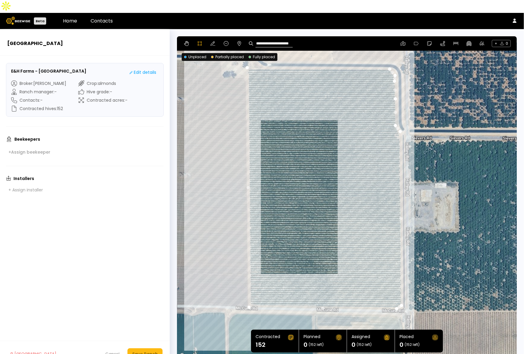
click at [249, 55] on div at bounding box center [346, 197] width 339 height 323
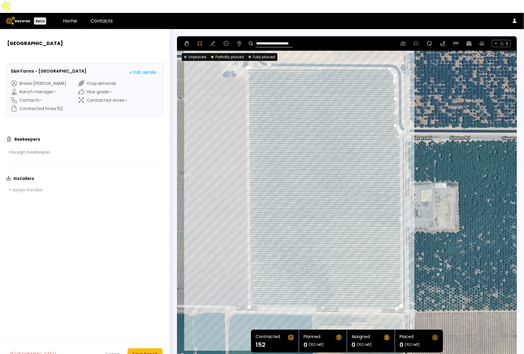
click at [247, 55] on div at bounding box center [346, 197] width 339 height 323
click at [140, 351] on div "Save Ranch" at bounding box center [145, 354] width 26 height 7
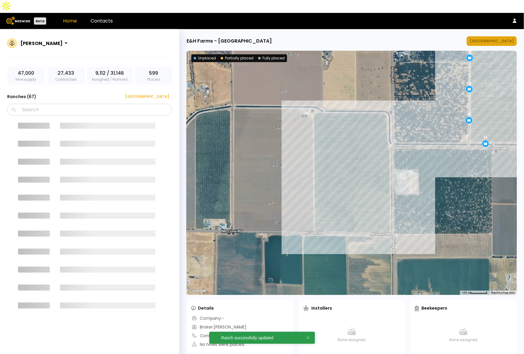
click at [501, 38] on div "[GEOGRAPHIC_DATA]" at bounding box center [492, 41] width 44 height 6
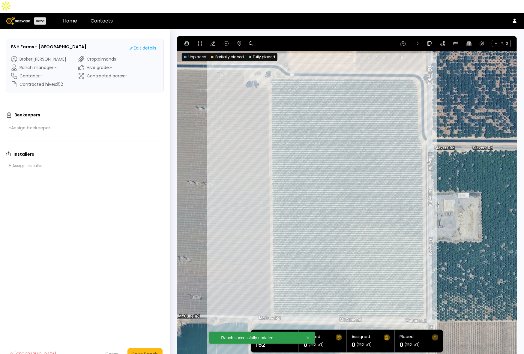
click at [266, 13] on header "Beta Home Contacts" at bounding box center [262, 21] width 524 height 16
click at [238, 41] on icon at bounding box center [239, 43] width 5 height 5
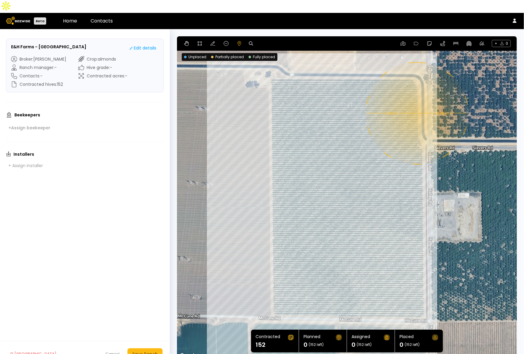
click at [416, 101] on div "0.08 mi 0.08 mi" at bounding box center [347, 197] width 340 height 323
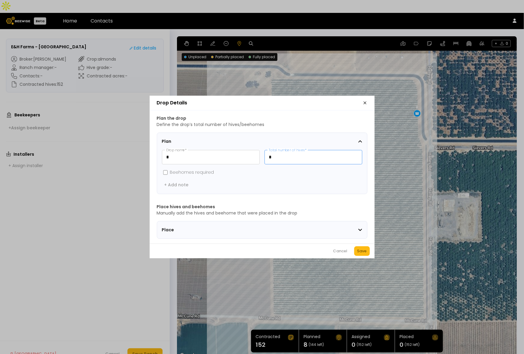
drag, startPoint x: 274, startPoint y: 152, endPoint x: 266, endPoint y: 152, distance: 7.2
click at [266, 152] on input "*" at bounding box center [313, 157] width 97 height 14
type input "**"
click at [359, 254] on div "Save" at bounding box center [362, 251] width 10 height 6
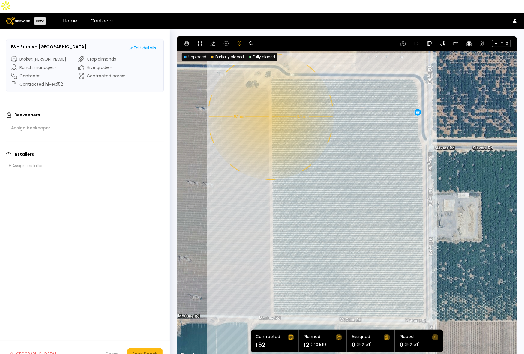
click at [270, 104] on div "0.1 mi 0.1 mi 12" at bounding box center [347, 197] width 340 height 323
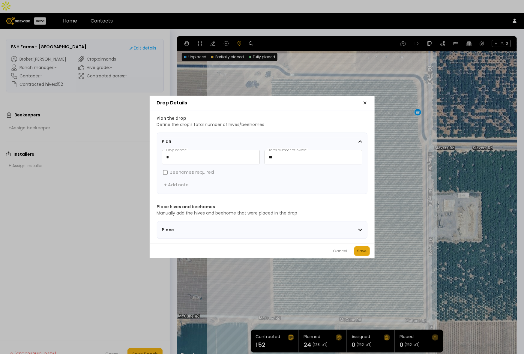
click at [367, 254] on button "Save" at bounding box center [362, 251] width 16 height 10
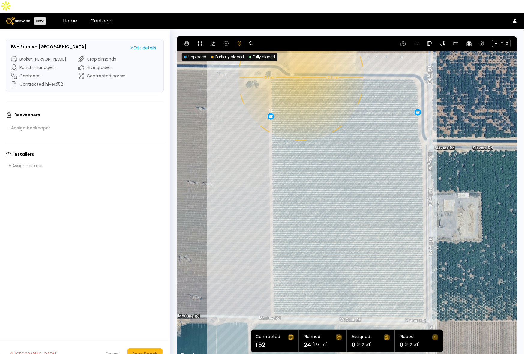
click at [300, 65] on div "0.1 mi 0.1 mi 12 12" at bounding box center [347, 197] width 340 height 323
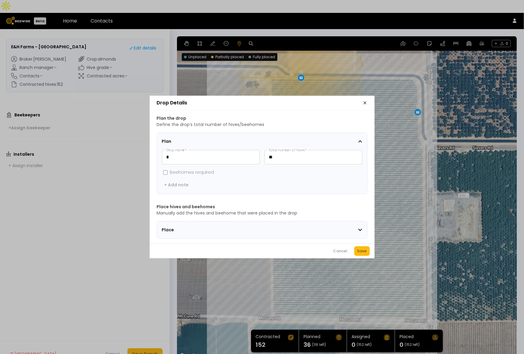
click at [359, 251] on div "Save" at bounding box center [362, 251] width 10 height 6
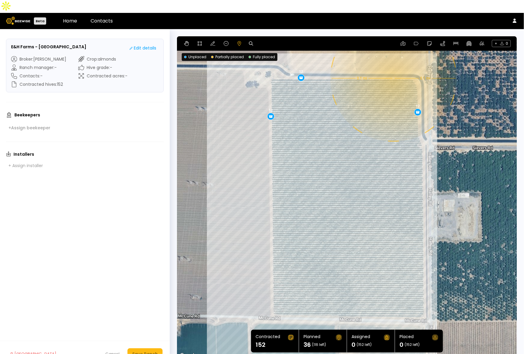
click at [393, 65] on div "0.1 mi 0.1 mi 12 12 12" at bounding box center [347, 197] width 340 height 323
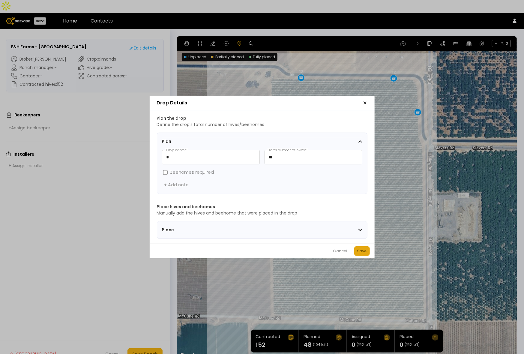
click at [356, 250] on button "Save" at bounding box center [362, 251] width 16 height 10
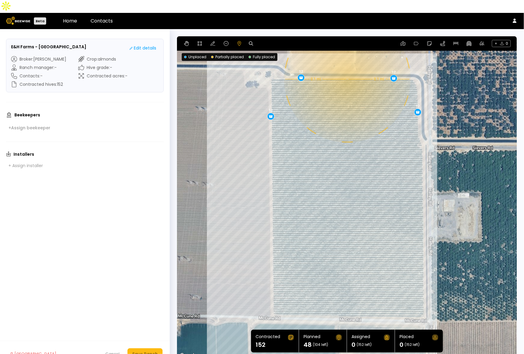
click at [347, 66] on div "0.1 mi 0.1 mi 12 12 12 12" at bounding box center [347, 197] width 340 height 323
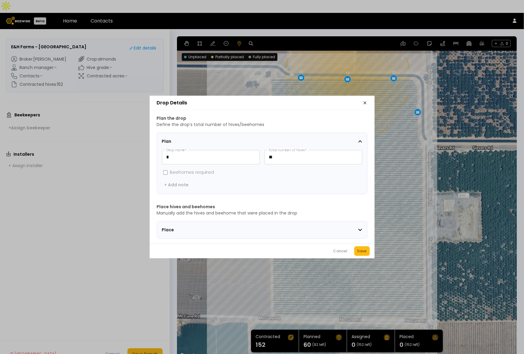
drag, startPoint x: 364, startPoint y: 255, endPoint x: 366, endPoint y: 249, distance: 6.7
click at [364, 254] on div "Save" at bounding box center [362, 251] width 10 height 6
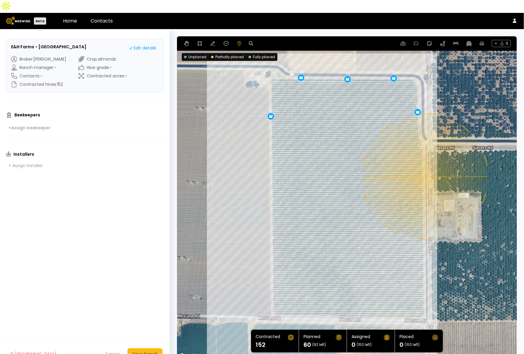
click at [425, 164] on div "0.1 mi 0.1 mi 12 12 12 12 12" at bounding box center [347, 197] width 340 height 323
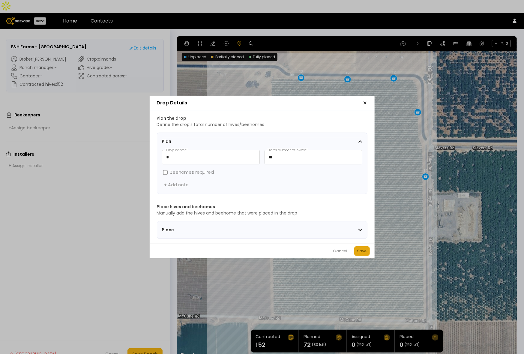
click at [367, 251] on button "Save" at bounding box center [362, 251] width 16 height 10
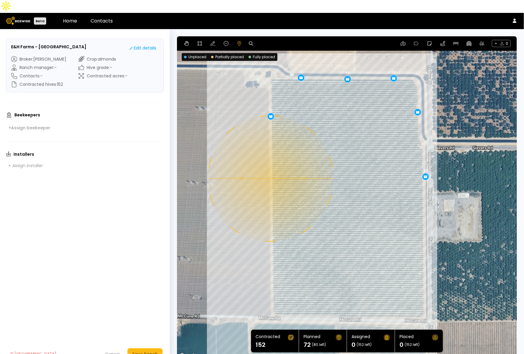
click at [270, 166] on div "0.1 mi 0.1 mi 12 12 12 12 12 12" at bounding box center [347, 197] width 340 height 323
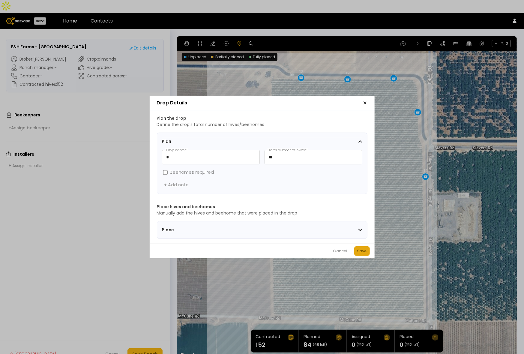
click at [365, 254] on div "Save" at bounding box center [362, 251] width 10 height 6
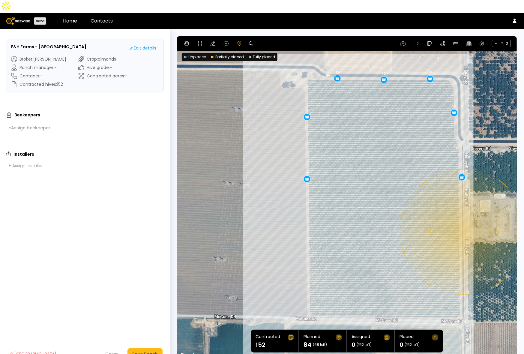
click at [463, 219] on div "0.1 mi 0.1 mi 12 12 12 12 12 12 12" at bounding box center [347, 197] width 340 height 323
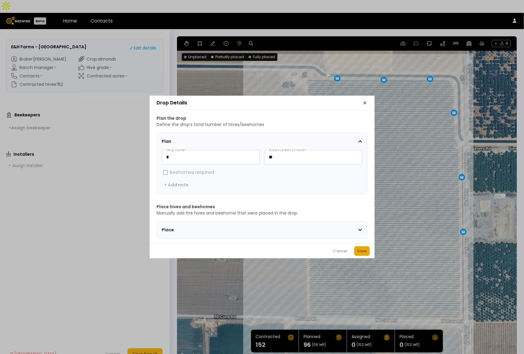
click at [362, 251] on div "Save" at bounding box center [362, 251] width 10 height 6
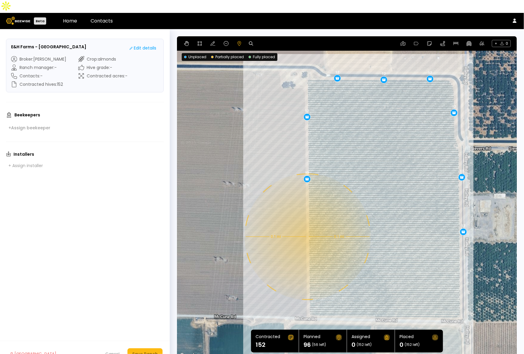
click at [307, 224] on div "0.1 mi 0.1 mi 12 12 12 12 12 12 12 12" at bounding box center [347, 197] width 340 height 323
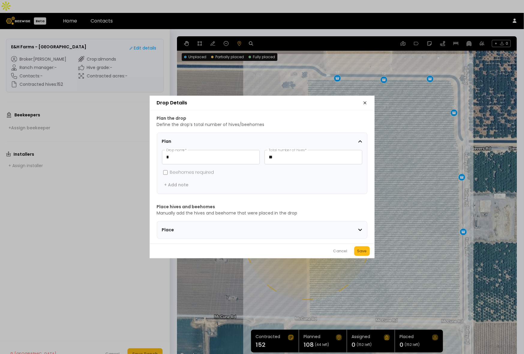
click at [362, 252] on div "Save" at bounding box center [362, 251] width 10 height 6
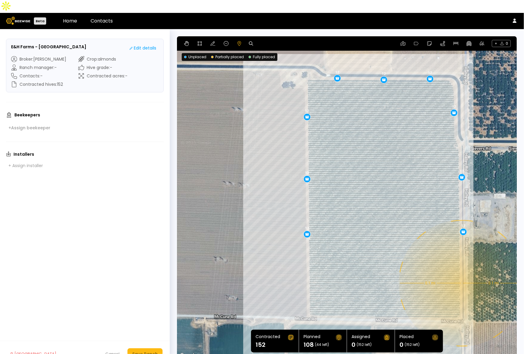
click at [462, 270] on div "0.1 mi 0.1 mi 12 12 12 12 12 12 12 12 12" at bounding box center [347, 197] width 340 height 323
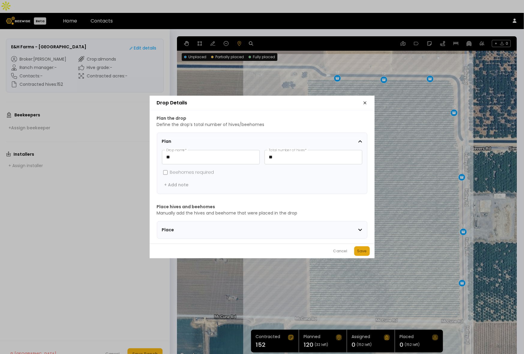
click at [361, 251] on div "Save" at bounding box center [362, 251] width 10 height 6
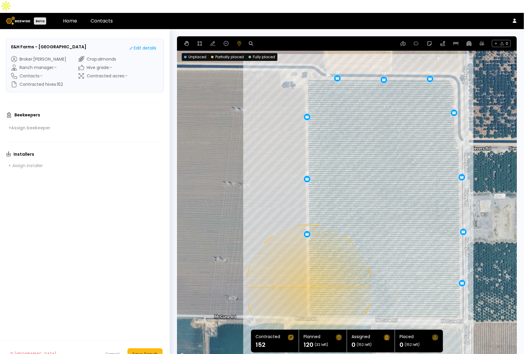
click at [308, 275] on div "0.1 mi 0.1 mi 12 12 12 12 12 12 12 12 12 12" at bounding box center [347, 197] width 340 height 323
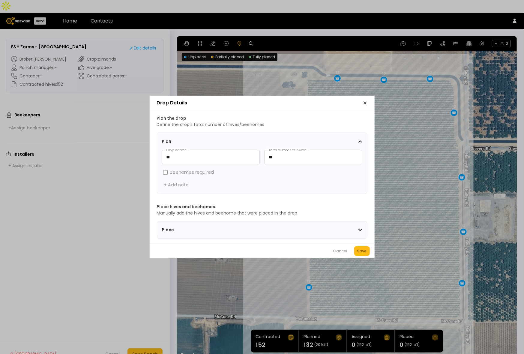
click at [359, 258] on div "Cancel Save" at bounding box center [262, 251] width 225 height 15
click at [359, 254] on div "Save" at bounding box center [362, 251] width 10 height 6
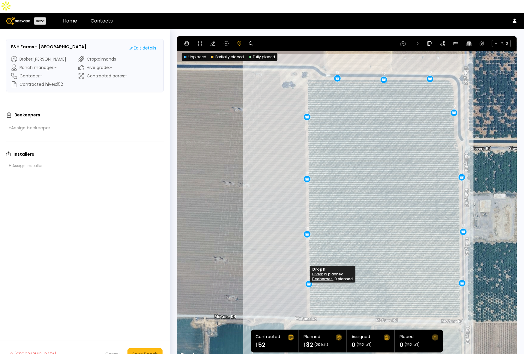
drag, startPoint x: 307, startPoint y: 275, endPoint x: 307, endPoint y: 272, distance: 3.3
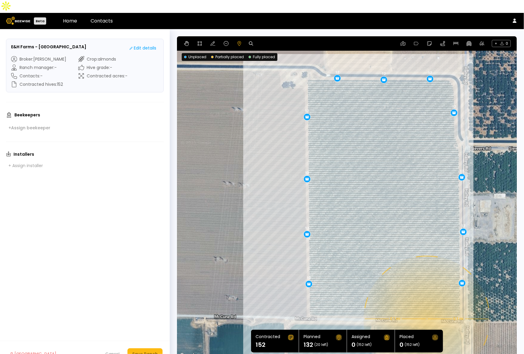
click at [426, 306] on div "0.1 mi 0.1 mi 12 12 12 12 12 12 12 12 12 12 12" at bounding box center [347, 197] width 340 height 323
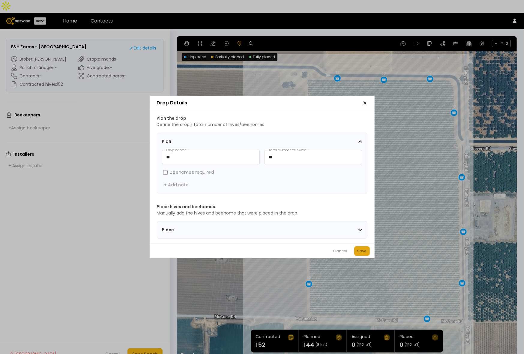
click at [359, 252] on div "Save" at bounding box center [362, 251] width 10 height 6
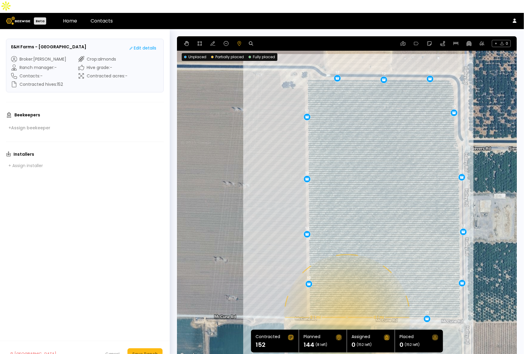
click at [347, 305] on div "0.1 mi 0.1 mi 12 12 12 12 12 12 12 12 12 12 12 12" at bounding box center [347, 197] width 340 height 323
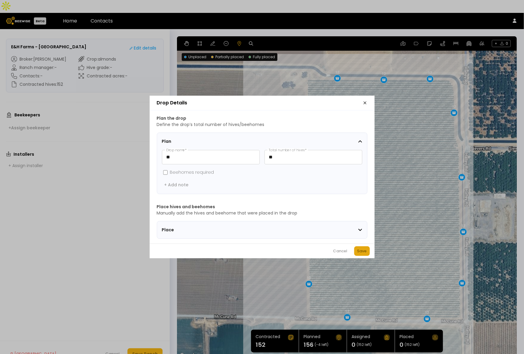
click at [362, 254] on div "Save" at bounding box center [362, 251] width 10 height 6
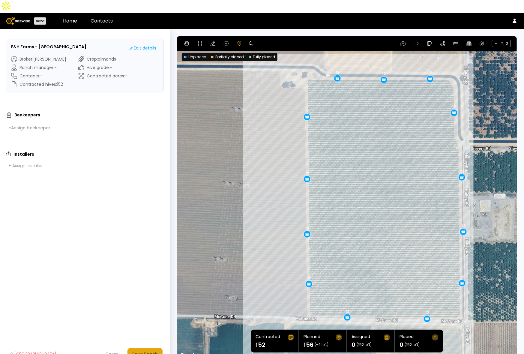
click at [146, 351] on div "Save Ranch" at bounding box center [145, 354] width 26 height 7
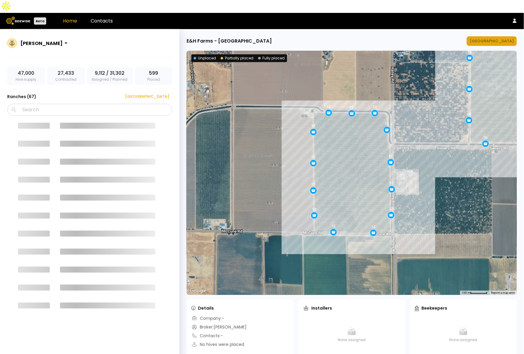
click at [499, 38] on div "[GEOGRAPHIC_DATA]" at bounding box center [492, 41] width 44 height 6
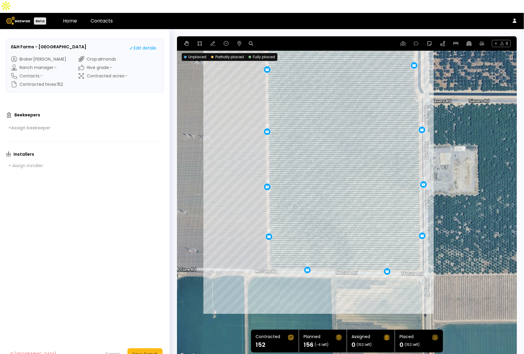
drag, startPoint x: 473, startPoint y: 257, endPoint x: 468, endPoint y: 210, distance: 47.0
click at [468, 210] on div "12 12 12 12 12 12 12 12 12 12 12 12 12" at bounding box center [347, 197] width 340 height 323
drag, startPoint x: 423, startPoint y: 170, endPoint x: 421, endPoint y: 174, distance: 4.4
drag, startPoint x: 307, startPoint y: 258, endPoint x: 311, endPoint y: 258, distance: 3.6
click at [142, 348] on button "Save Ranch" at bounding box center [145, 353] width 35 height 11
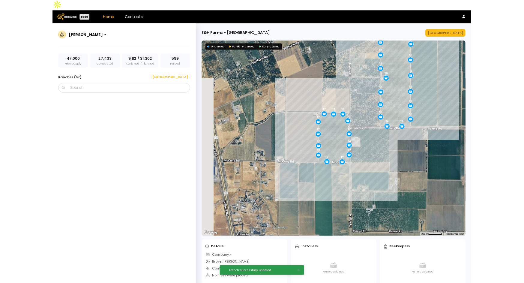
scroll to position [920, 0]
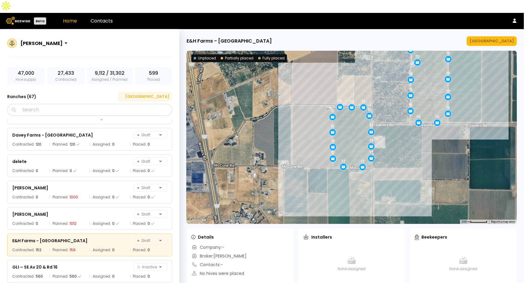
click at [157, 94] on div "[GEOGRAPHIC_DATA]" at bounding box center [145, 97] width 48 height 6
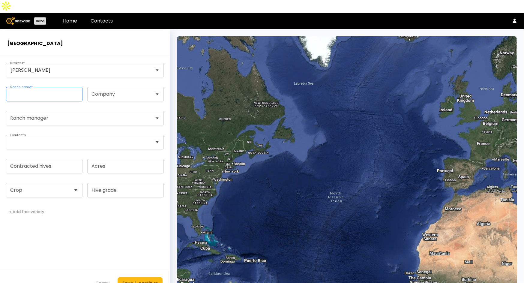
click at [38, 87] on input "Ranch name *" at bounding box center [44, 94] width 76 height 14
paste input "**********"
type input "**********"
click at [43, 159] on input "Contracted hives" at bounding box center [44, 166] width 76 height 14
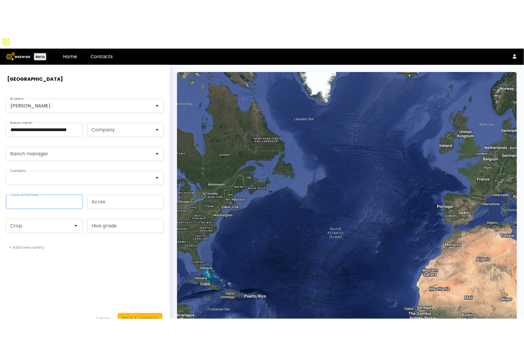
scroll to position [0, 0]
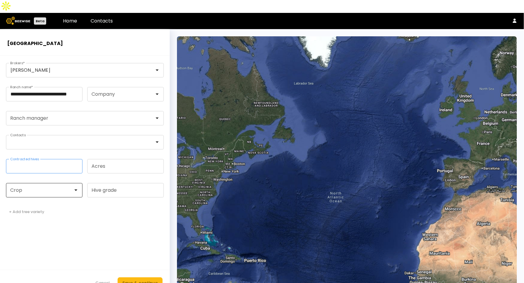
type input "***"
click at [29, 183] on div at bounding box center [41, 190] width 71 height 14
click at [29, 203] on div "Almonds" at bounding box center [44, 205] width 69 height 4
click at [135, 280] on div "Save & continue" at bounding box center [139, 283] width 35 height 7
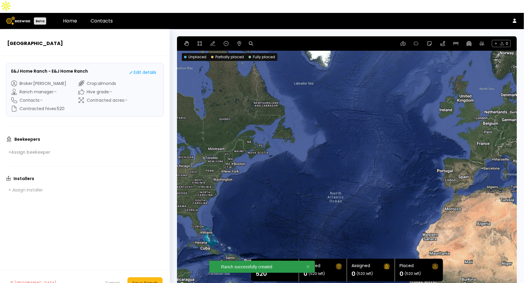
click at [251, 41] on icon at bounding box center [251, 43] width 4 height 4
click at [272, 40] on input at bounding box center [274, 44] width 37 height 8
paste input "**********"
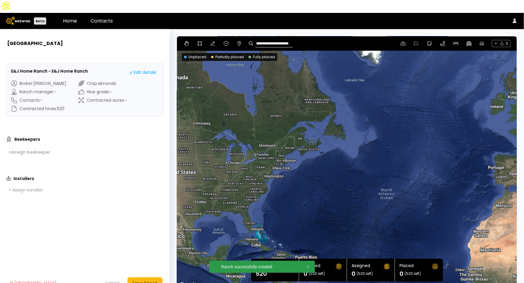
type input "**********"
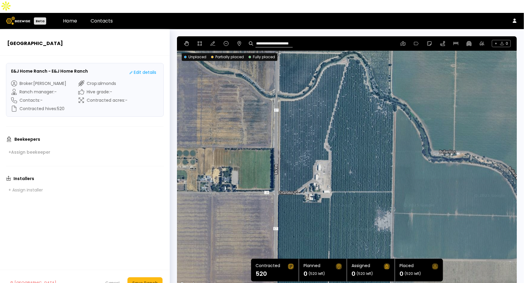
drag, startPoint x: 435, startPoint y: 158, endPoint x: 313, endPoint y: 99, distance: 135.8
click at [377, 151] on div at bounding box center [347, 162] width 340 height 252
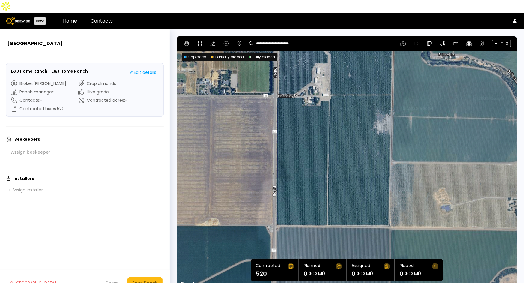
drag, startPoint x: 335, startPoint y: 149, endPoint x: 353, endPoint y: 50, distance: 101.0
click at [353, 50] on div at bounding box center [347, 162] width 340 height 252
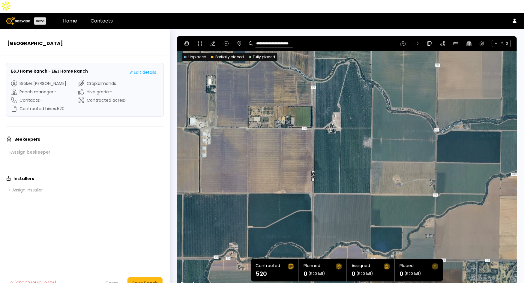
drag, startPoint x: 358, startPoint y: 108, endPoint x: 354, endPoint y: 122, distance: 14.0
click at [354, 122] on div at bounding box center [347, 162] width 340 height 252
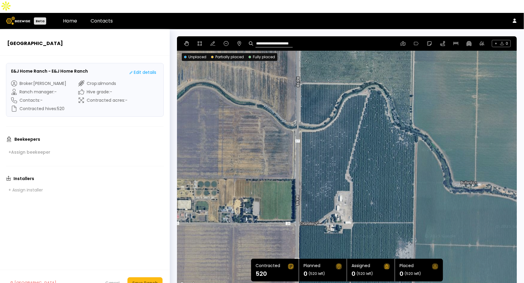
drag, startPoint x: 395, startPoint y: 107, endPoint x: 456, endPoint y: 166, distance: 85.1
click at [456, 166] on div at bounding box center [347, 162] width 340 height 252
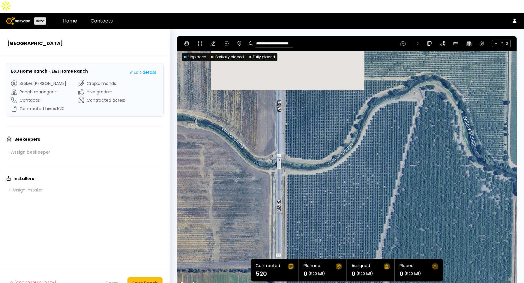
drag, startPoint x: 395, startPoint y: 120, endPoint x: 388, endPoint y: 185, distance: 64.6
click at [388, 185] on div at bounding box center [347, 162] width 340 height 252
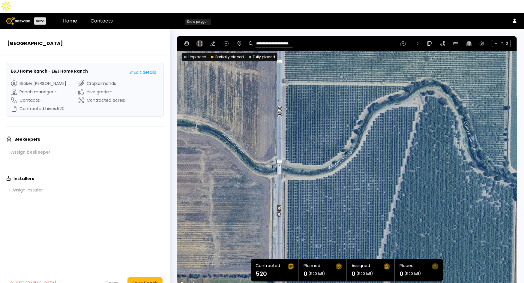
click at [200, 41] on icon at bounding box center [199, 43] width 5 height 5
click at [284, 70] on div at bounding box center [347, 162] width 339 height 253
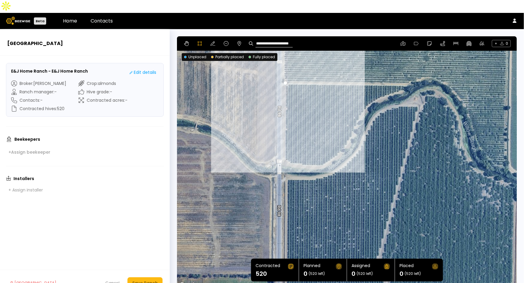
click at [284, 149] on div at bounding box center [347, 162] width 339 height 253
click at [295, 151] on div at bounding box center [347, 162] width 339 height 253
click at [305, 154] on div at bounding box center [347, 162] width 339 height 253
click at [320, 153] on div at bounding box center [347, 162] width 339 height 253
click at [330, 149] on div at bounding box center [347, 162] width 339 height 253
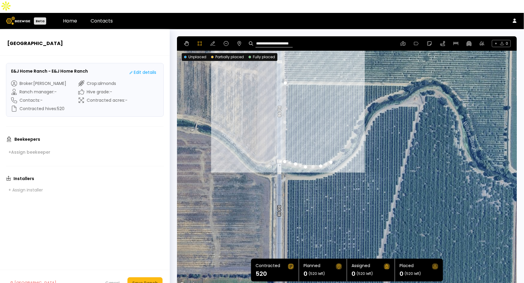
click at [337, 142] on div at bounding box center [347, 162] width 339 height 253
click at [344, 134] on div at bounding box center [347, 162] width 339 height 253
click at [350, 125] on div at bounding box center [347, 162] width 339 height 253
click at [353, 119] on div at bounding box center [347, 162] width 339 height 253
click at [355, 111] on div at bounding box center [347, 162] width 339 height 253
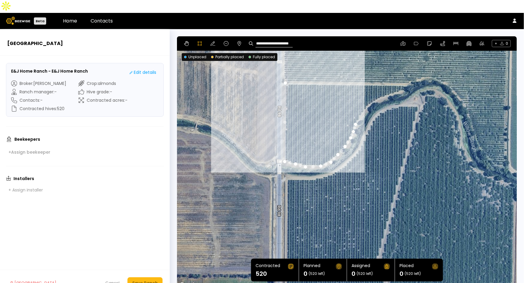
click at [359, 104] on div at bounding box center [347, 162] width 339 height 253
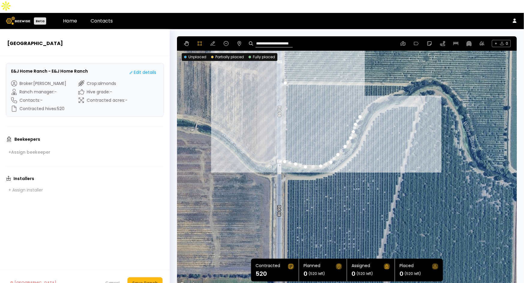
click at [365, 97] on div at bounding box center [347, 162] width 339 height 253
click at [369, 91] on div at bounding box center [347, 162] width 339 height 253
click at [377, 88] on div at bounding box center [347, 162] width 339 height 253
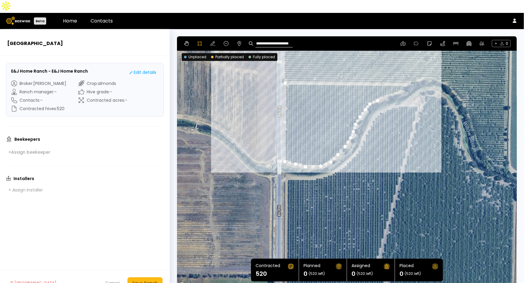
click at [383, 83] on div at bounding box center [347, 162] width 339 height 253
click at [391, 82] on div at bounding box center [347, 162] width 339 height 253
click at [399, 80] on div at bounding box center [347, 162] width 339 height 253
click at [404, 78] on div at bounding box center [347, 162] width 339 height 253
click at [404, 72] on div at bounding box center [347, 162] width 339 height 253
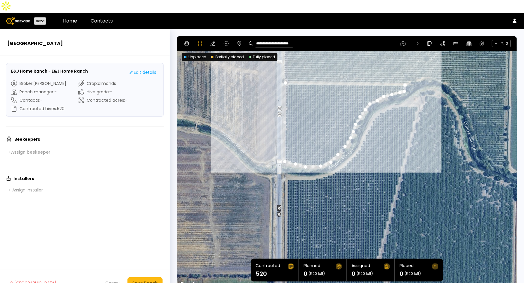
click at [284, 70] on div at bounding box center [347, 162] width 339 height 253
click at [151, 280] on div "Save Ranch" at bounding box center [145, 283] width 26 height 7
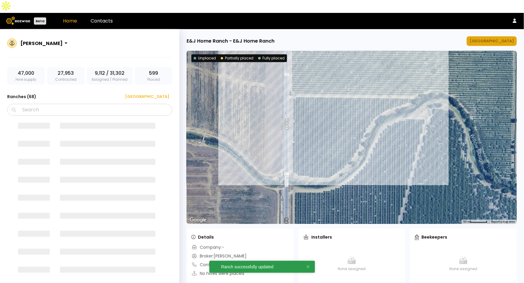
click at [494, 38] on div "[GEOGRAPHIC_DATA]" at bounding box center [492, 41] width 44 height 6
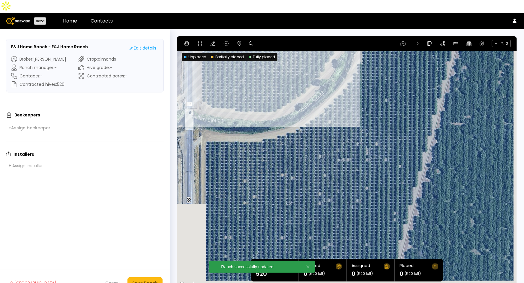
drag, startPoint x: 414, startPoint y: 205, endPoint x: 386, endPoint y: 87, distance: 121.0
click at [387, 71] on div at bounding box center [347, 162] width 340 height 252
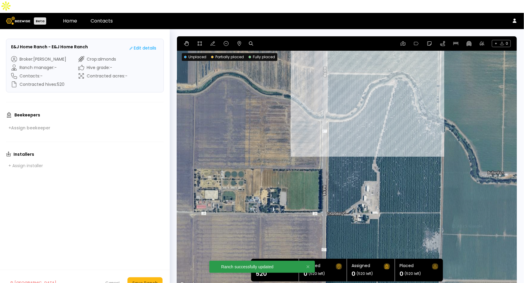
drag, startPoint x: 369, startPoint y: 172, endPoint x: 347, endPoint y: 145, distance: 35.0
click at [347, 145] on div at bounding box center [347, 162] width 340 height 252
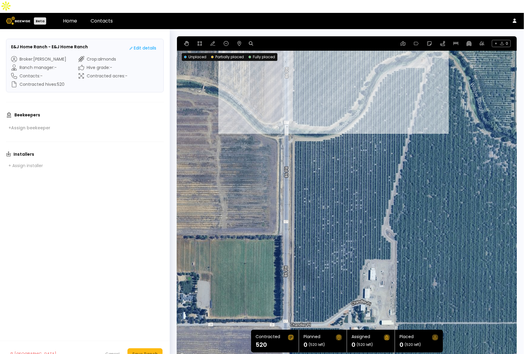
drag, startPoint x: 400, startPoint y: 173, endPoint x: 426, endPoint y: 244, distance: 75.0
click at [426, 244] on div at bounding box center [347, 197] width 340 height 323
click at [198, 41] on icon at bounding box center [199, 43] width 5 height 5
click at [292, 310] on div at bounding box center [346, 197] width 339 height 323
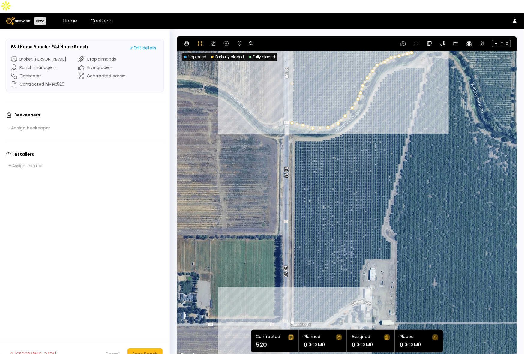
click at [314, 309] on div at bounding box center [346, 197] width 339 height 323
click at [323, 310] on div at bounding box center [346, 197] width 339 height 323
click at [331, 305] on div at bounding box center [346, 197] width 339 height 323
drag, startPoint x: 340, startPoint y: 297, endPoint x: 347, endPoint y: 291, distance: 9.8
click at [340, 297] on div at bounding box center [346, 197] width 339 height 323
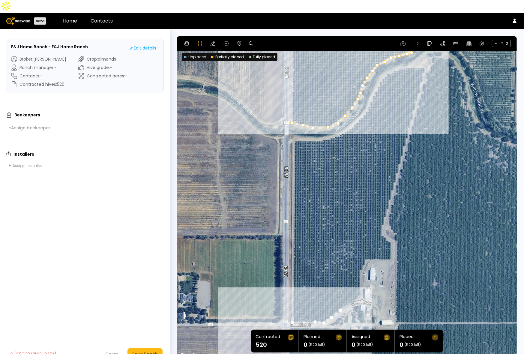
click at [350, 289] on div at bounding box center [346, 197] width 339 height 323
click at [359, 282] on div at bounding box center [346, 197] width 339 height 323
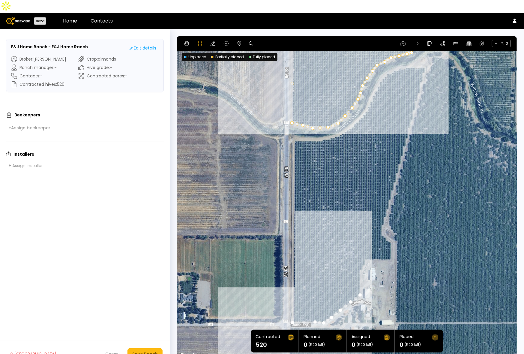
click at [361, 257] on div at bounding box center [346, 197] width 339 height 323
click at [364, 254] on div at bounding box center [346, 197] width 339 height 323
click at [366, 248] on div at bounding box center [346, 197] width 339 height 323
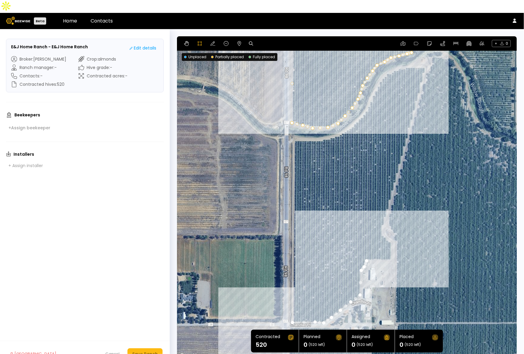
click at [391, 248] on div at bounding box center [346, 197] width 339 height 323
click at [392, 230] on div at bounding box center [346, 197] width 339 height 323
click at [382, 223] on div at bounding box center [346, 197] width 339 height 323
click at [380, 215] on div at bounding box center [346, 197] width 339 height 323
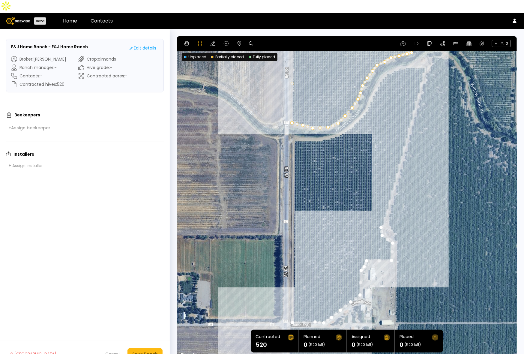
click at [427, 55] on div at bounding box center [346, 197] width 339 height 323
click at [412, 53] on div at bounding box center [346, 197] width 339 height 323
click at [397, 56] on div at bounding box center [346, 197] width 339 height 323
click at [387, 59] on div at bounding box center [346, 197] width 339 height 323
click at [379, 67] on div at bounding box center [346, 197] width 339 height 323
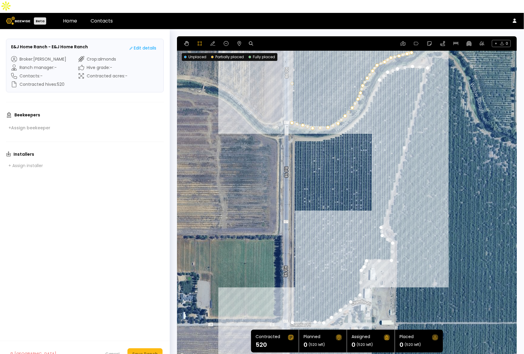
click at [374, 78] on div at bounding box center [346, 197] width 339 height 323
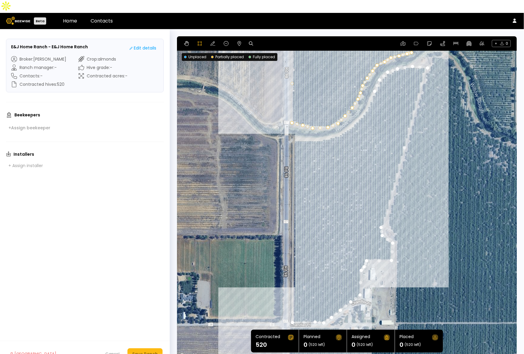
click at [368, 92] on div at bounding box center [346, 197] width 339 height 323
click at [362, 101] on div at bounding box center [346, 197] width 339 height 323
click at [356, 110] on div at bounding box center [346, 197] width 339 height 323
click at [346, 115] on div at bounding box center [346, 197] width 339 height 323
click at [341, 121] on div at bounding box center [346, 197] width 339 height 323
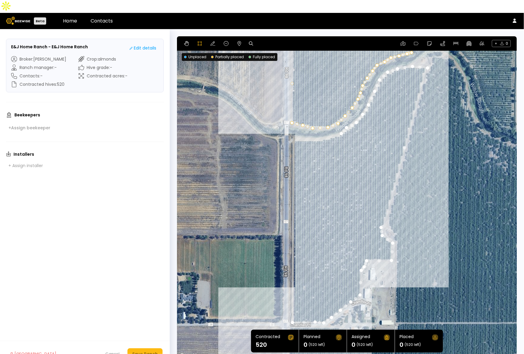
click at [326, 125] on div at bounding box center [346, 197] width 339 height 323
click at [314, 125] on div at bounding box center [346, 197] width 339 height 323
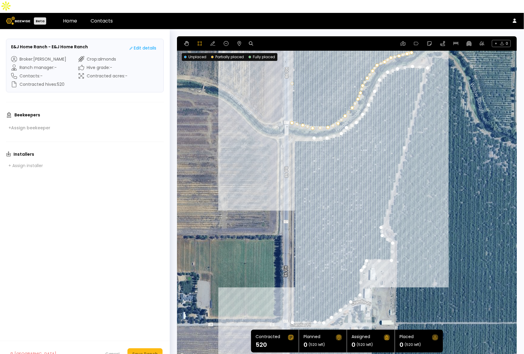
click at [298, 126] on div at bounding box center [346, 197] width 339 height 323
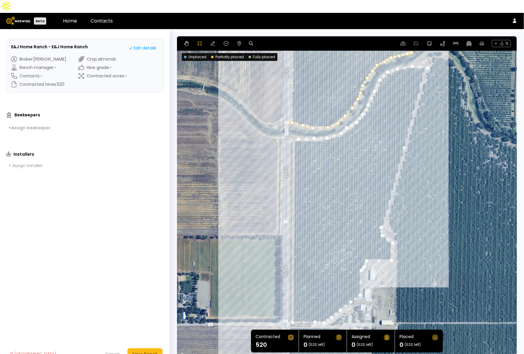
click at [292, 126] on div at bounding box center [346, 197] width 339 height 323
click at [291, 310] on div at bounding box center [346, 197] width 339 height 323
click at [211, 41] on icon at bounding box center [213, 43] width 5 height 5
drag, startPoint x: 381, startPoint y: 215, endPoint x: 384, endPoint y: 215, distance: 3.3
click at [152, 351] on div "Save Ranch" at bounding box center [145, 354] width 26 height 7
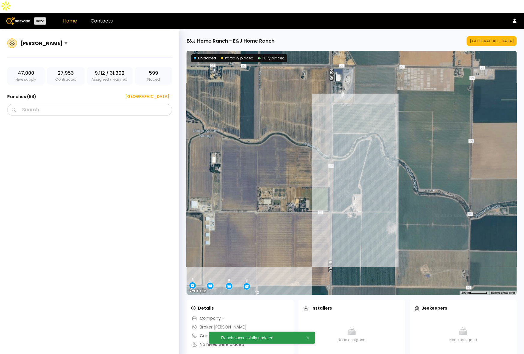
scroll to position [946, 0]
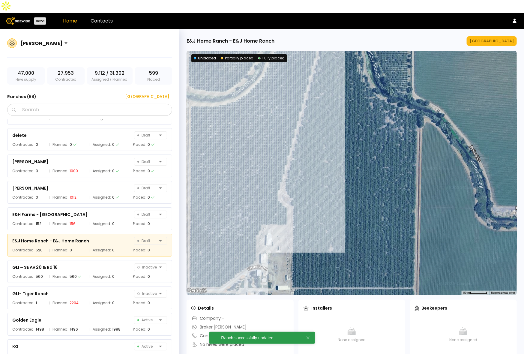
drag, startPoint x: 340, startPoint y: 122, endPoint x: 343, endPoint y: 191, distance: 68.8
click at [343, 191] on div at bounding box center [352, 173] width 330 height 244
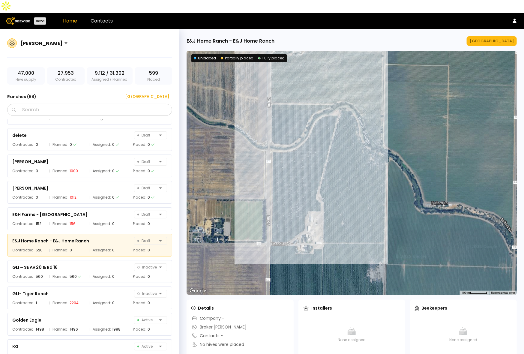
drag, startPoint x: 352, startPoint y: 176, endPoint x: 359, endPoint y: 173, distance: 7.3
click at [359, 173] on div at bounding box center [352, 173] width 330 height 244
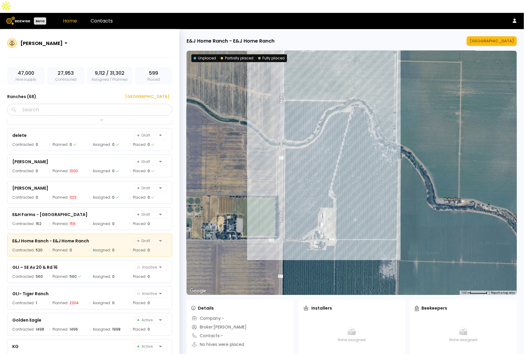
drag, startPoint x: 363, startPoint y: 170, endPoint x: 364, endPoint y: 161, distance: 9.3
click at [364, 161] on div at bounding box center [352, 173] width 330 height 244
click at [497, 38] on div "[GEOGRAPHIC_DATA]" at bounding box center [492, 41] width 44 height 6
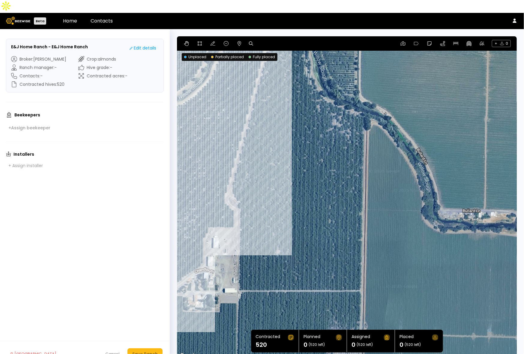
drag, startPoint x: 455, startPoint y: 176, endPoint x: 314, endPoint y: 137, distance: 147.0
click at [314, 137] on div at bounding box center [347, 197] width 340 height 323
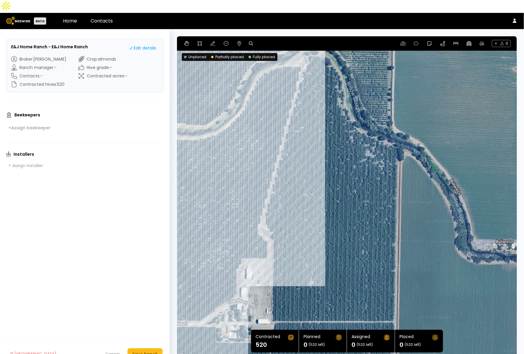
drag, startPoint x: 296, startPoint y: 127, endPoint x: 342, endPoint y: 158, distance: 55.9
click at [342, 158] on div at bounding box center [347, 197] width 340 height 323
click at [211, 41] on icon at bounding box center [213, 43] width 5 height 5
click at [198, 41] on icon at bounding box center [200, 43] width 4 height 4
drag, startPoint x: 272, startPoint y: 310, endPoint x: 282, endPoint y: 309, distance: 10.2
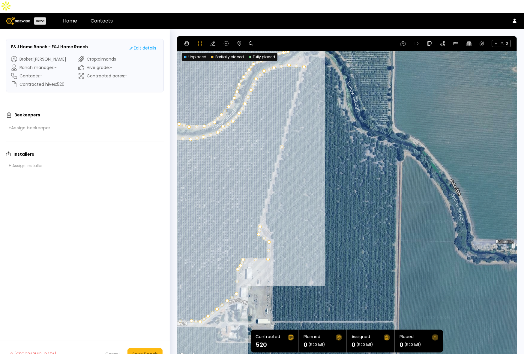
click at [272, 310] on div at bounding box center [347, 197] width 339 height 323
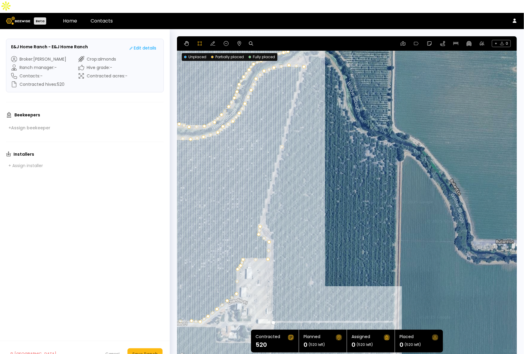
click at [395, 308] on div at bounding box center [347, 197] width 339 height 323
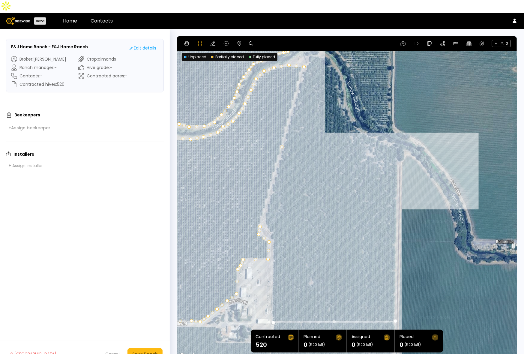
click at [397, 134] on div at bounding box center [347, 197] width 339 height 323
click at [385, 130] on div at bounding box center [347, 197] width 339 height 323
click at [373, 125] on div at bounding box center [347, 197] width 339 height 323
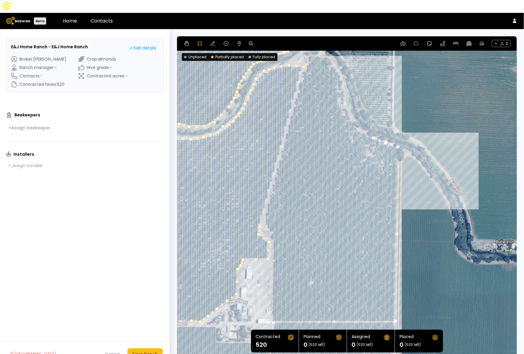
click at [362, 121] on div at bounding box center [347, 197] width 339 height 323
click at [356, 116] on div at bounding box center [347, 197] width 339 height 323
click at [351, 108] on div at bounding box center [347, 197] width 339 height 323
click at [347, 98] on div at bounding box center [347, 197] width 339 height 323
click at [344, 89] on div at bounding box center [347, 197] width 339 height 323
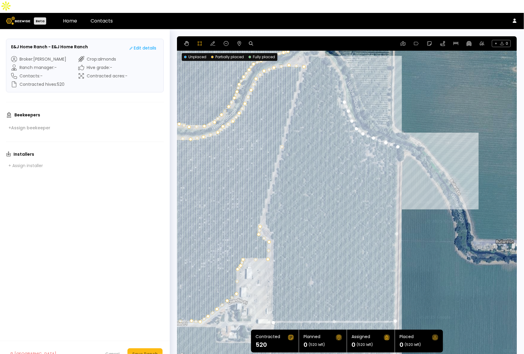
click at [342, 77] on div at bounding box center [347, 197] width 339 height 323
click at [341, 66] on div at bounding box center [347, 197] width 339 height 323
click at [337, 58] on div at bounding box center [347, 197] width 339 height 323
click at [332, 52] on div at bounding box center [347, 197] width 339 height 323
click at [329, 45] on div at bounding box center [347, 197] width 339 height 323
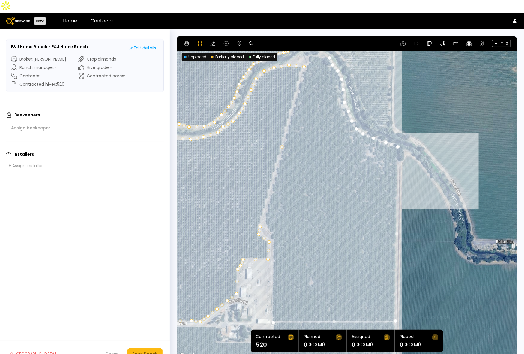
click at [321, 43] on div at bounding box center [347, 197] width 339 height 323
click at [319, 45] on div at bounding box center [347, 197] width 339 height 323
click at [314, 43] on div at bounding box center [347, 197] width 339 height 323
click at [308, 43] on div at bounding box center [347, 197] width 339 height 323
click at [309, 52] on div at bounding box center [347, 197] width 339 height 323
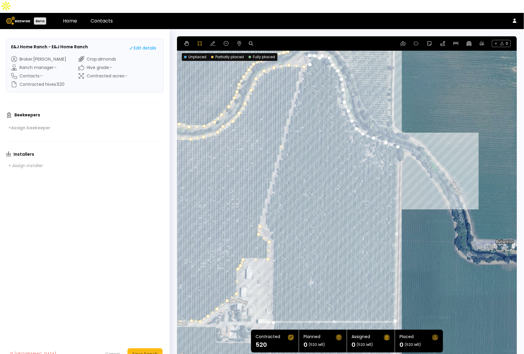
click at [307, 54] on div at bounding box center [347, 197] width 339 height 323
click at [304, 59] on div at bounding box center [347, 197] width 339 height 323
click at [264, 202] on div at bounding box center [347, 197] width 339 height 323
click at [265, 213] on div at bounding box center [347, 197] width 339 height 323
click at [267, 217] on div at bounding box center [347, 197] width 339 height 323
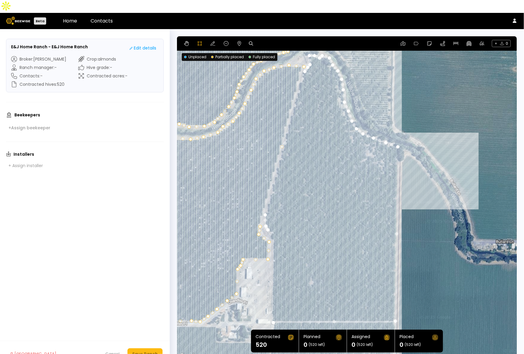
click at [271, 223] on div at bounding box center [347, 197] width 339 height 323
click at [273, 233] on div at bounding box center [347, 197] width 339 height 323
click at [271, 299] on div at bounding box center [347, 197] width 339 height 323
click at [274, 308] on div at bounding box center [347, 197] width 339 height 323
click at [140, 351] on div "Save Ranch" at bounding box center [145, 354] width 26 height 7
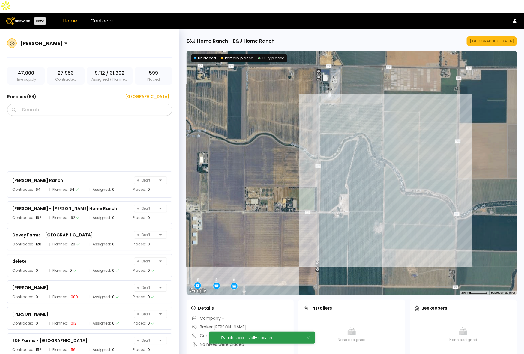
scroll to position [946, 0]
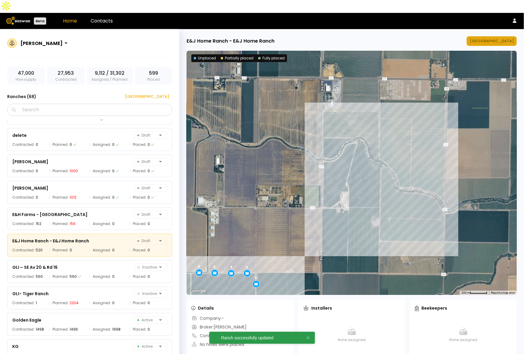
click at [489, 38] on div "[GEOGRAPHIC_DATA]" at bounding box center [492, 41] width 44 height 6
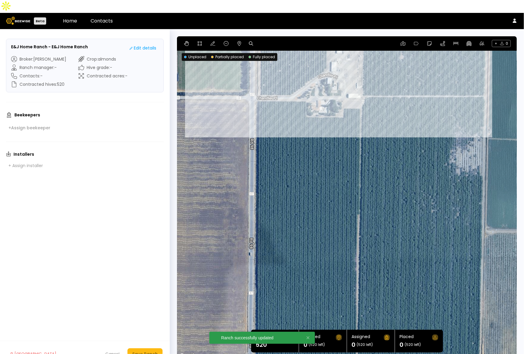
drag, startPoint x: 404, startPoint y: 203, endPoint x: 421, endPoint y: -15, distance: 218.8
click at [421, 0] on html "Beta Home Contacts E&J Home Ranch - E&J Home Ranch Edit details Broker : Sharon…" at bounding box center [262, 183] width 524 height 367
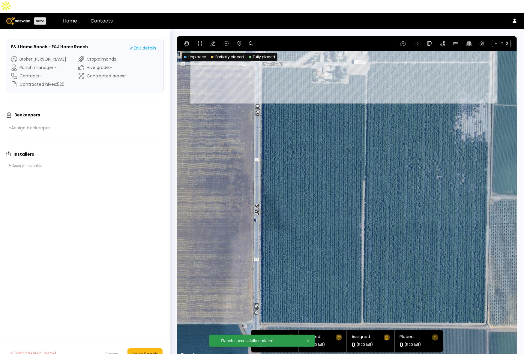
drag, startPoint x: 398, startPoint y: 231, endPoint x: 404, endPoint y: 209, distance: 23.2
click at [404, 209] on div at bounding box center [347, 197] width 340 height 323
click at [200, 41] on icon at bounding box center [199, 43] width 5 height 5
click at [260, 53] on div at bounding box center [347, 197] width 339 height 323
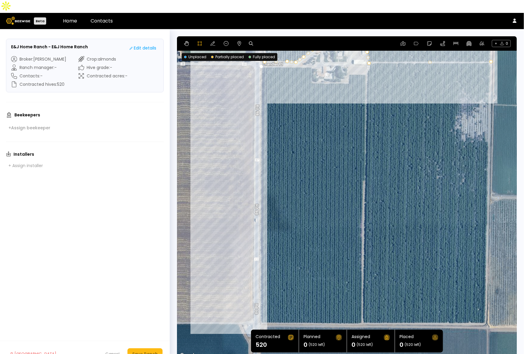
click at [259, 313] on div at bounding box center [347, 197] width 339 height 323
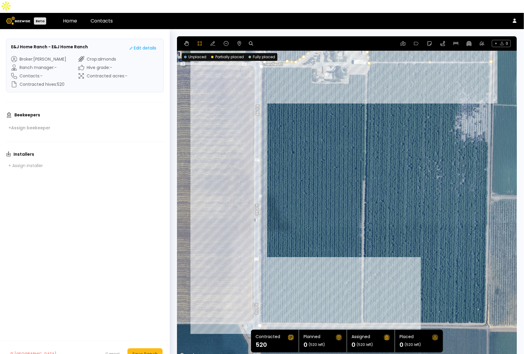
click at [361, 312] on div at bounding box center [347, 197] width 339 height 323
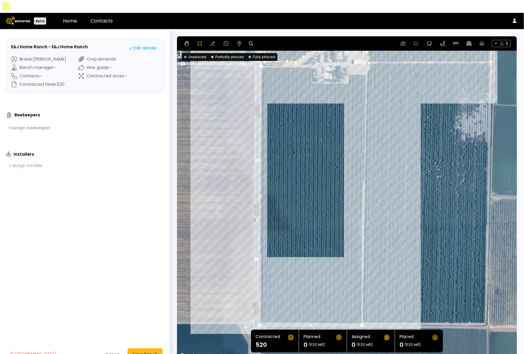
click at [365, 60] on div at bounding box center [347, 197] width 339 height 323
click at [348, 61] on div at bounding box center [347, 197] width 339 height 323
click at [349, 70] on div at bounding box center [347, 197] width 339 height 323
click at [312, 70] on div at bounding box center [347, 197] width 339 height 323
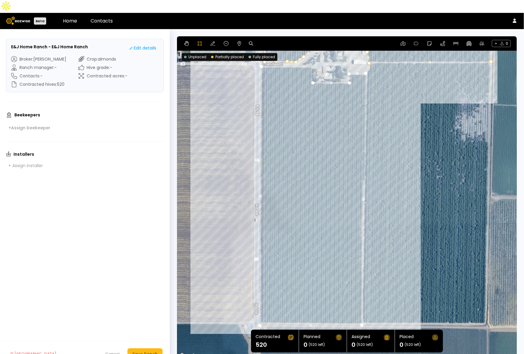
click at [310, 68] on div at bounding box center [347, 197] width 339 height 323
click at [310, 54] on div at bounding box center [347, 197] width 339 height 323
click at [261, 55] on div at bounding box center [347, 197] width 339 height 323
click at [131, 348] on button "Save Ranch" at bounding box center [145, 353] width 35 height 11
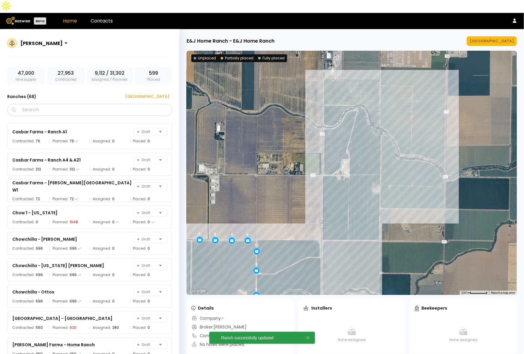
scroll to position [946, 0]
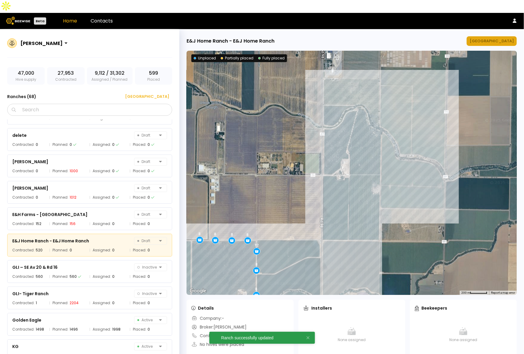
click at [501, 38] on div "[GEOGRAPHIC_DATA]" at bounding box center [492, 41] width 44 height 6
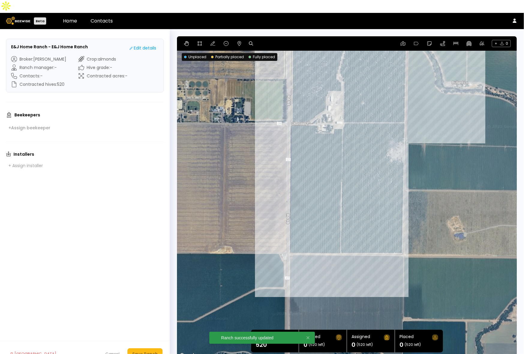
drag, startPoint x: 446, startPoint y: 228, endPoint x: 447, endPoint y: 149, distance: 79.2
click at [447, 149] on div at bounding box center [347, 197] width 340 height 323
click at [198, 41] on icon at bounding box center [199, 43] width 5 height 5
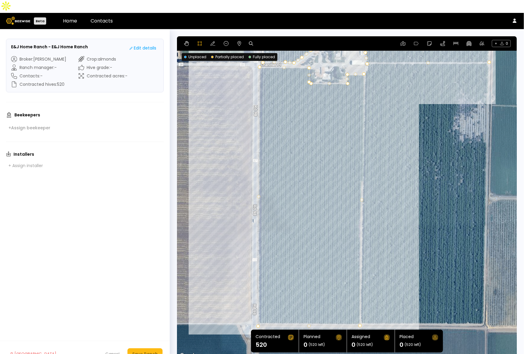
click at [362, 312] on div at bounding box center [346, 197] width 339 height 323
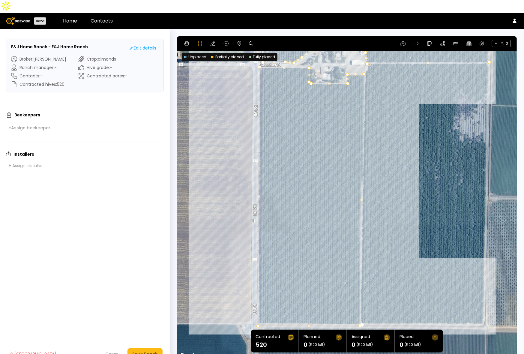
click at [484, 311] on div at bounding box center [346, 197] width 339 height 323
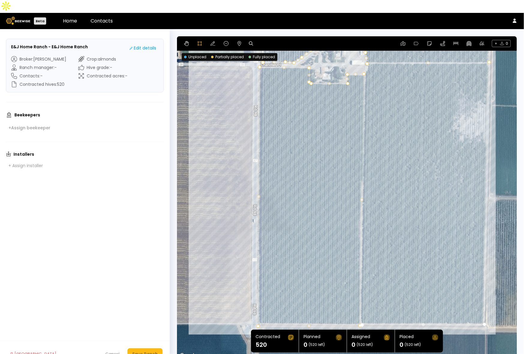
click at [487, 51] on div at bounding box center [346, 197] width 339 height 323
click at [368, 52] on div at bounding box center [346, 197] width 339 height 323
click at [367, 57] on div at bounding box center [346, 197] width 339 height 323
click at [366, 60] on div at bounding box center [346, 197] width 339 height 323
click at [363, 314] on div at bounding box center [346, 197] width 339 height 323
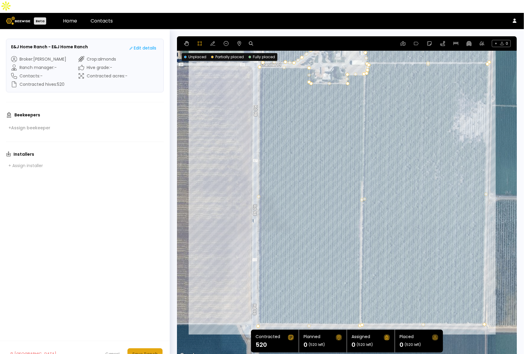
click at [146, 348] on button "Save Ranch" at bounding box center [145, 353] width 35 height 11
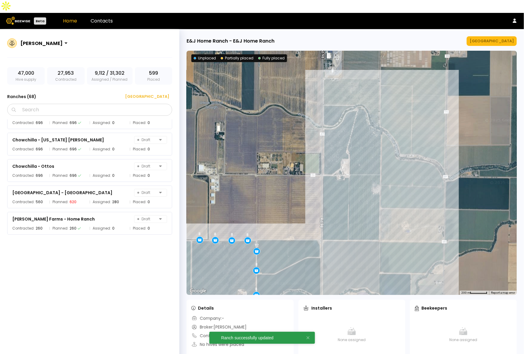
scroll to position [946, 0]
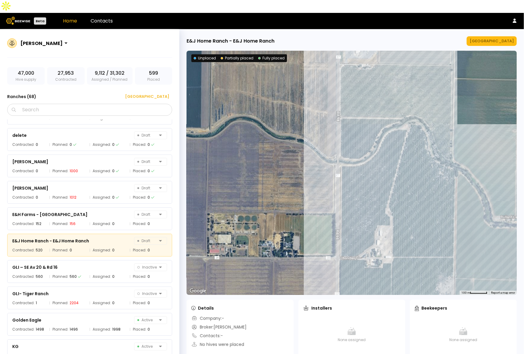
drag, startPoint x: 338, startPoint y: 107, endPoint x: 305, endPoint y: 138, distance: 45.2
click at [305, 138] on div at bounding box center [352, 173] width 330 height 244
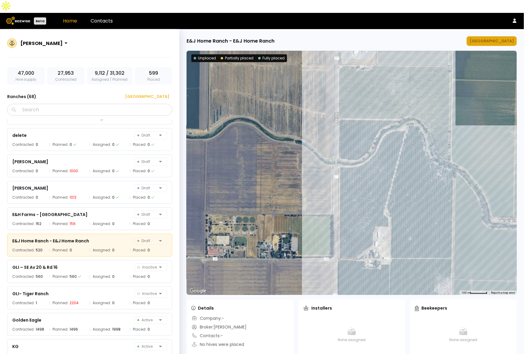
click at [512, 38] on div "[GEOGRAPHIC_DATA]" at bounding box center [492, 41] width 44 height 6
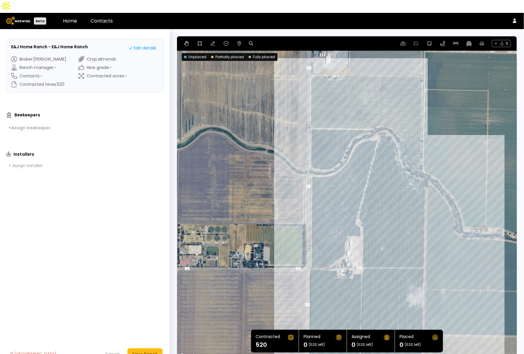
drag, startPoint x: 249, startPoint y: 79, endPoint x: 269, endPoint y: 145, distance: 69.0
click at [269, 145] on div at bounding box center [347, 197] width 340 height 323
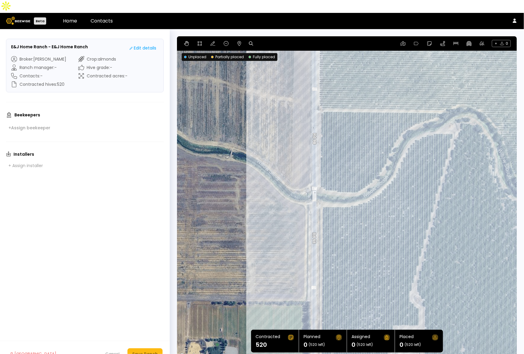
drag, startPoint x: 311, startPoint y: 113, endPoint x: 260, endPoint y: 116, distance: 51.7
click at [261, 125] on div at bounding box center [347, 197] width 340 height 323
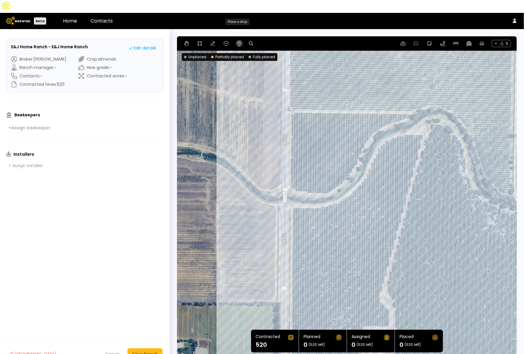
click at [240, 40] on button at bounding box center [239, 43] width 7 height 7
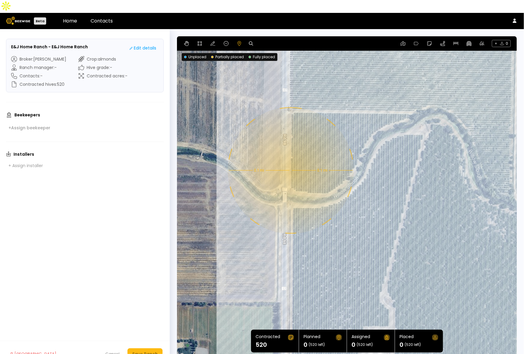
click at [290, 158] on div "0.1 mi 0.1 mi" at bounding box center [347, 197] width 340 height 323
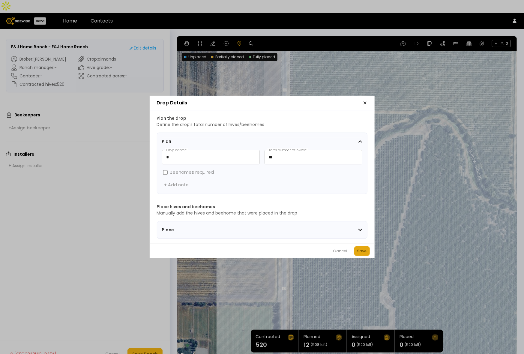
click at [364, 254] on div "Save" at bounding box center [362, 251] width 10 height 6
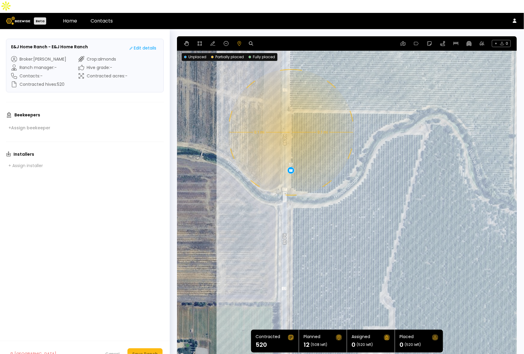
click at [290, 119] on div "0.1 mi 0.1 mi 12" at bounding box center [347, 197] width 340 height 323
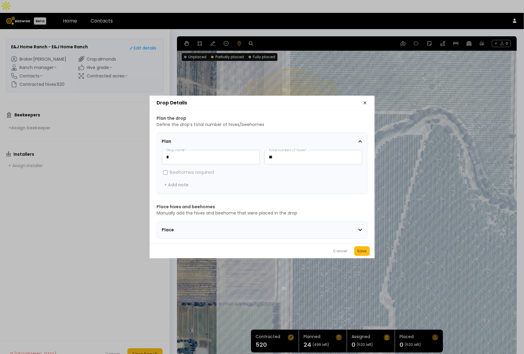
click at [359, 253] on div "Save" at bounding box center [362, 251] width 10 height 6
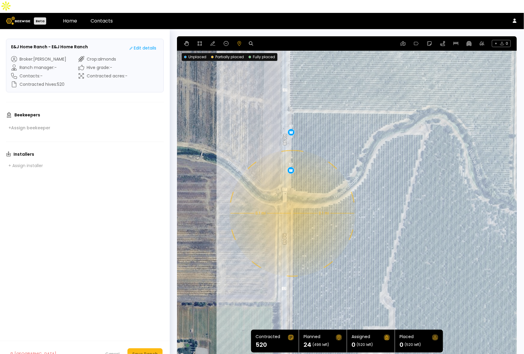
click at [292, 200] on div "0.1 mi 0.1 mi 12 12" at bounding box center [347, 197] width 340 height 323
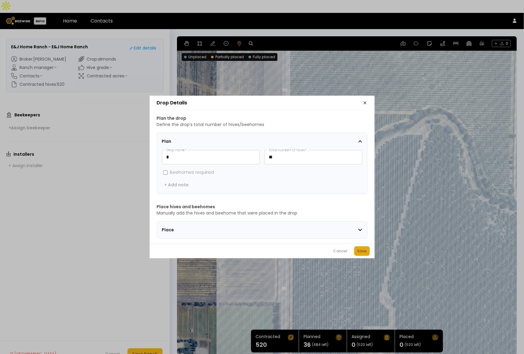
click at [363, 254] on div "Save" at bounding box center [362, 251] width 10 height 6
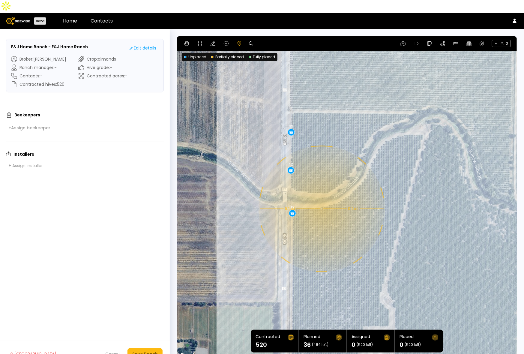
click at [321, 196] on div "0.1 mi 0.1 mi 12 12 12" at bounding box center [347, 197] width 340 height 323
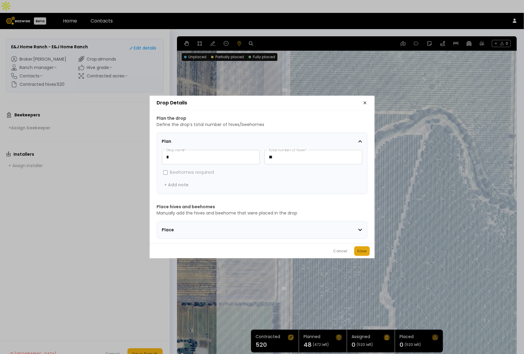
click at [359, 251] on div "Save" at bounding box center [362, 251] width 10 height 6
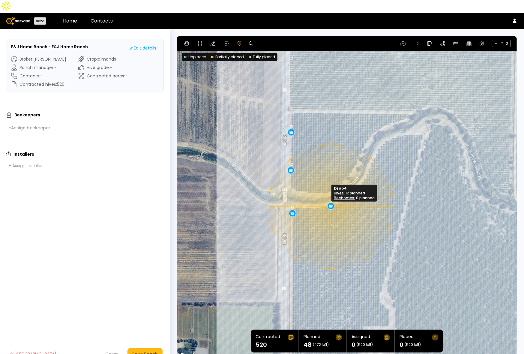
drag, startPoint x: 321, startPoint y: 197, endPoint x: 330, endPoint y: 194, distance: 9.4
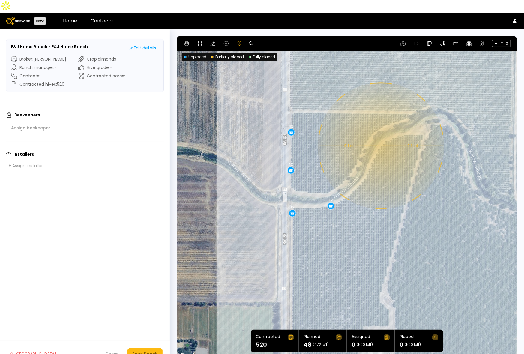
click at [380, 133] on div "0.1 mi 0.1 mi 12 12 12 12" at bounding box center [347, 197] width 340 height 323
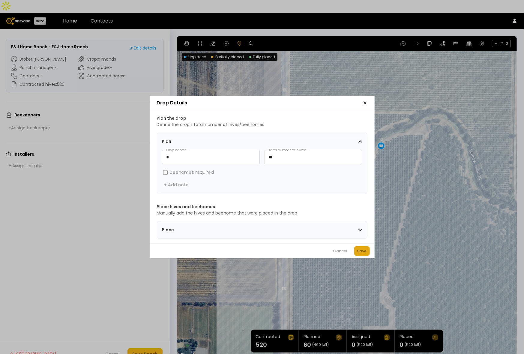
click at [357, 254] on div "Save" at bounding box center [362, 251] width 10 height 6
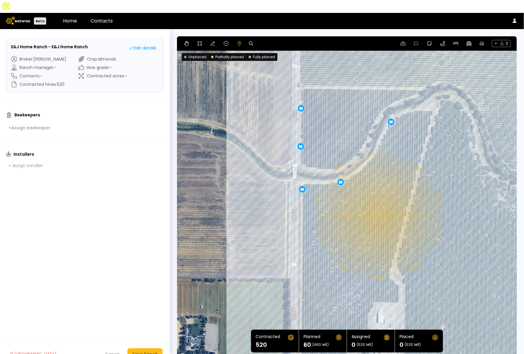
drag, startPoint x: 357, startPoint y: 255, endPoint x: 368, endPoint y: 227, distance: 30.0
click at [368, 227] on div "0.1 mi 0.1 mi 12 12 12 12 12" at bounding box center [347, 197] width 340 height 323
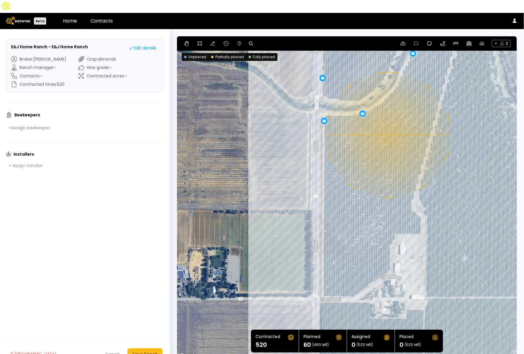
drag, startPoint x: 344, startPoint y: 260, endPoint x: 336, endPoint y: 197, distance: 63.8
click at [365, 190] on div "0.1 mi 0.1 mi 12 12 12 12 12" at bounding box center [347, 197] width 340 height 323
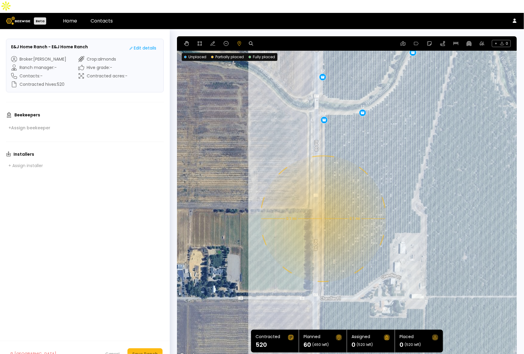
click at [323, 206] on div "0.1 mi 0.1 mi 12 12 12 12 12" at bounding box center [347, 197] width 340 height 323
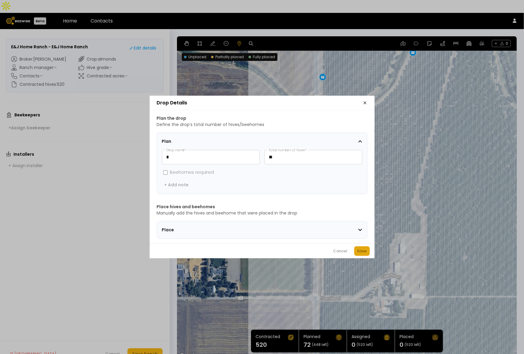
click at [365, 254] on div "Save" at bounding box center [362, 251] width 10 height 6
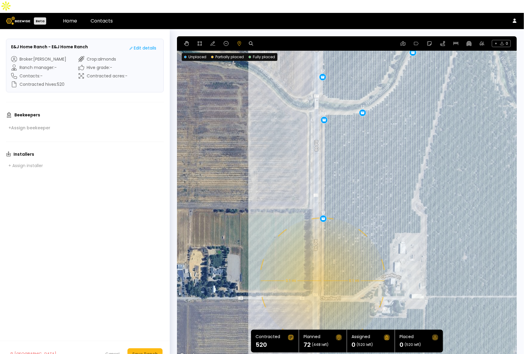
click at [322, 268] on div "0.1 mi 0.1 mi 12 12 12 12 12 12" at bounding box center [347, 197] width 340 height 323
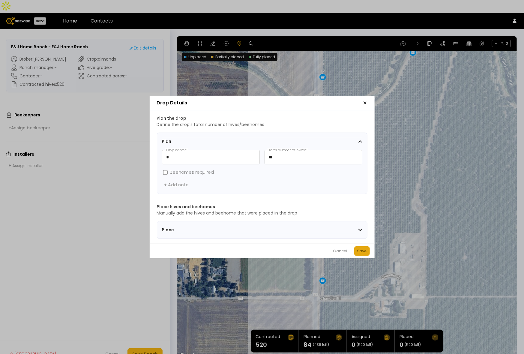
click at [367, 252] on div "Save" at bounding box center [362, 251] width 10 height 6
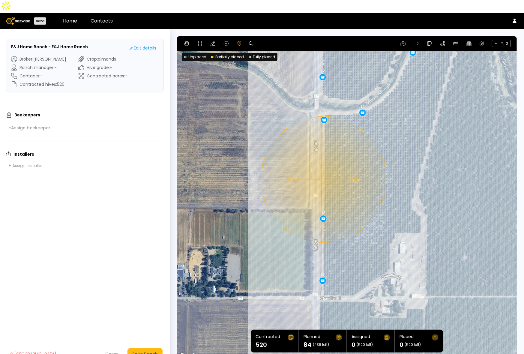
click at [323, 167] on div "0.1 mi 0.1 mi 12 12 12 12 12 12 12" at bounding box center [347, 197] width 340 height 323
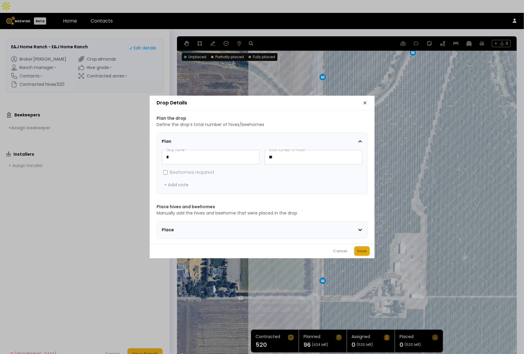
click at [368, 252] on button "Save" at bounding box center [362, 251] width 16 height 10
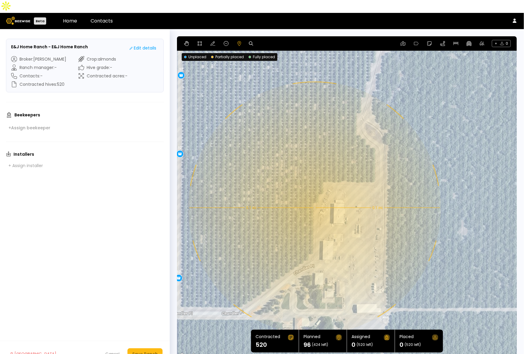
click at [314, 195] on div "0.1 mi 0.1 mi 12 12 12 12 12 12 12 12" at bounding box center [347, 197] width 340 height 323
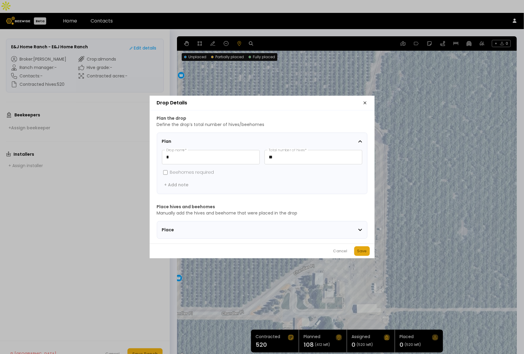
click at [368, 251] on button "Save" at bounding box center [362, 251] width 16 height 10
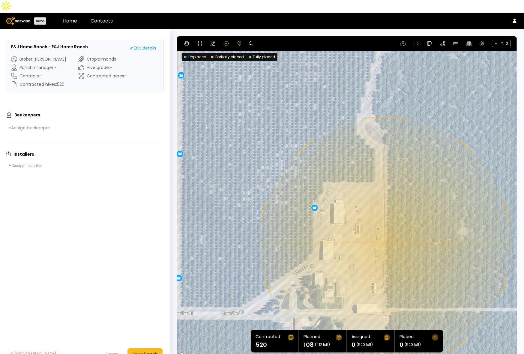
click at [385, 230] on div "0.1 mi 0.1 mi 12 12 12 12 12 12 12 12 12" at bounding box center [347, 197] width 340 height 323
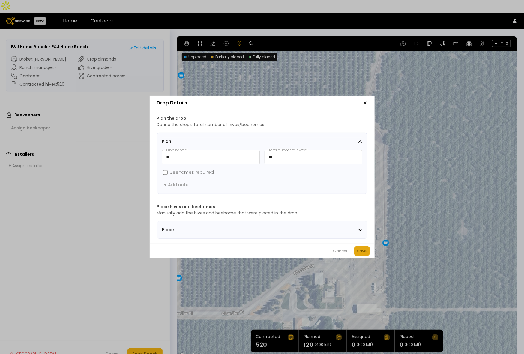
click at [362, 254] on div "Save" at bounding box center [362, 251] width 10 height 6
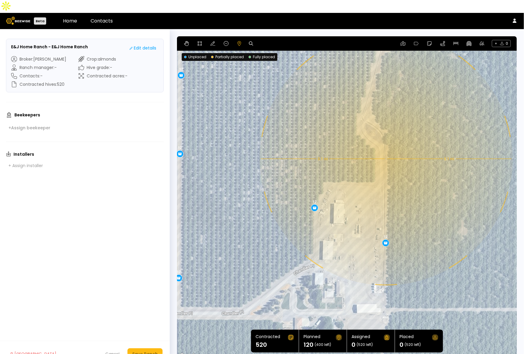
click at [386, 146] on div "0.1 mi 0.1 mi 12 12 12 12 12 12 12 12 12 12" at bounding box center [347, 197] width 340 height 323
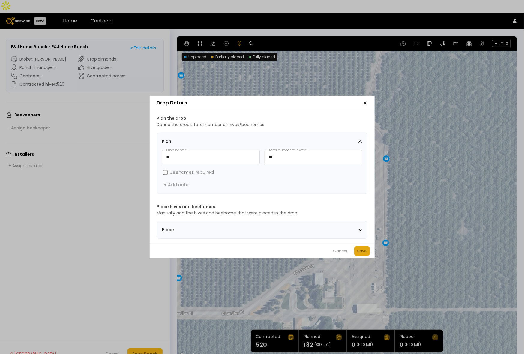
click at [365, 252] on div "Save" at bounding box center [362, 251] width 10 height 6
click at [290, 157] on input "**" at bounding box center [313, 157] width 97 height 14
type input "**"
click at [365, 252] on div "Save" at bounding box center [362, 251] width 10 height 6
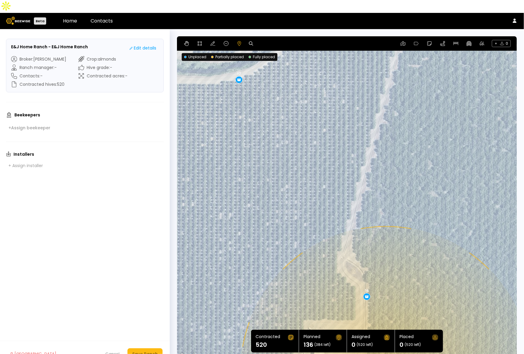
drag, startPoint x: 425, startPoint y: 81, endPoint x: 405, endPoint y: 221, distance: 141.2
click at [405, 221] on div "0.11 mi 0.11 mi 12 12 12 12 12 12 12 12 12 12 16" at bounding box center [347, 197] width 340 height 323
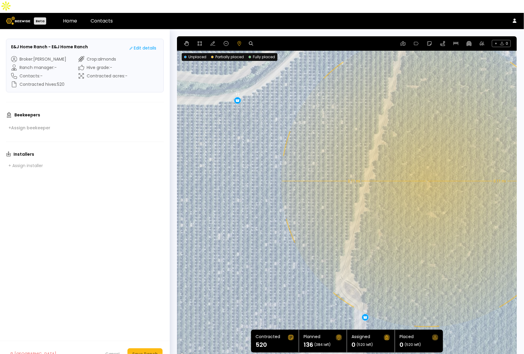
drag, startPoint x: 429, startPoint y: 126, endPoint x: 428, endPoint y: 149, distance: 22.6
click at [428, 149] on div "0.11 mi 0.11 mi 12 12 12 12 12 12 12 12 12 12 16" at bounding box center [347, 197] width 340 height 323
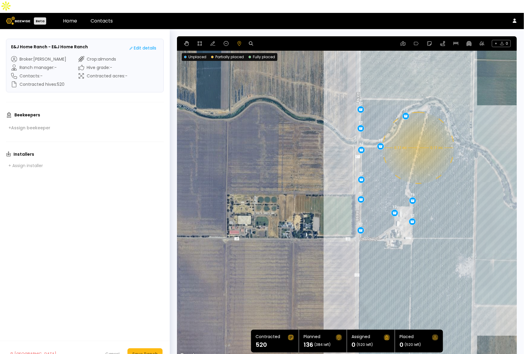
click at [418, 135] on div "0.11 mi 0.11 mi 12 12 12 12 12 12 12 12 12 12 16" at bounding box center [347, 197] width 340 height 323
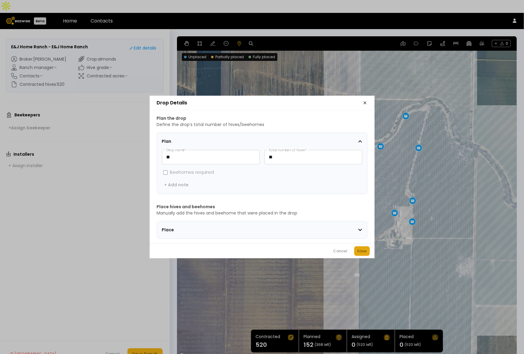
click at [364, 250] on button "Save" at bounding box center [362, 251] width 16 height 10
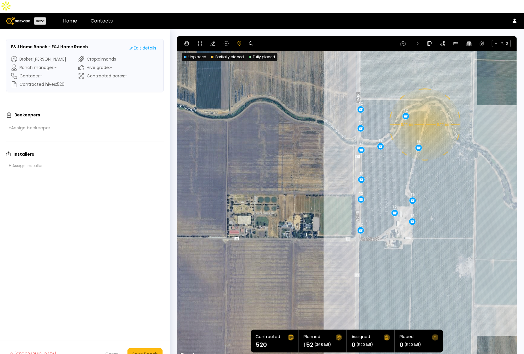
click at [425, 112] on div "0.11 mi 0.11 mi 12 12 12 12 12 12 12 12 12 12 16 16" at bounding box center [347, 197] width 340 height 323
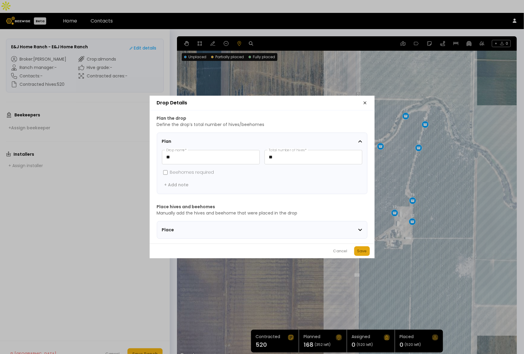
click at [366, 251] on div "Save" at bounding box center [362, 251] width 10 height 6
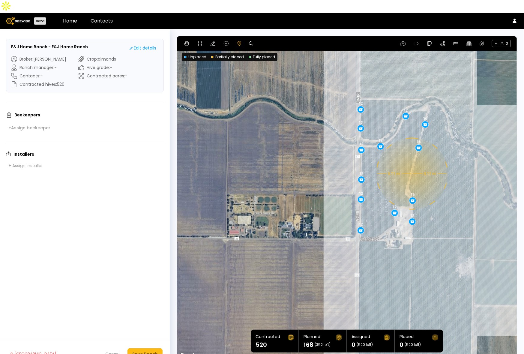
click at [412, 161] on div "0.11 mi 0.11 mi 12 12 12 12 12 12 12 12 12 12 16 16 16" at bounding box center [347, 197] width 340 height 323
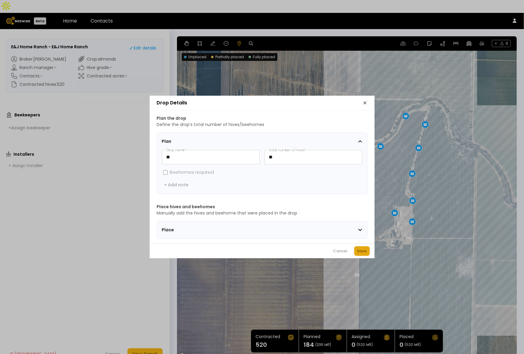
click at [362, 253] on div "Save" at bounding box center [362, 251] width 10 height 6
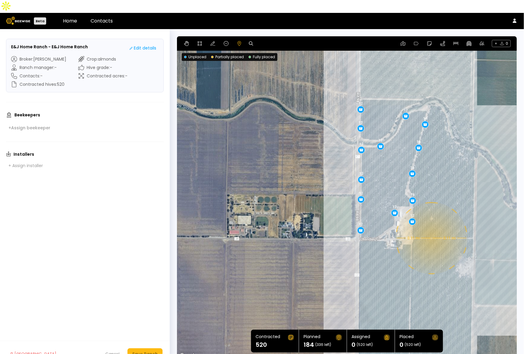
click at [431, 225] on div "0.11 mi 0.11 mi 12 12 12 12 12 12 12 12 12 12 16 16 16 16" at bounding box center [347, 197] width 340 height 323
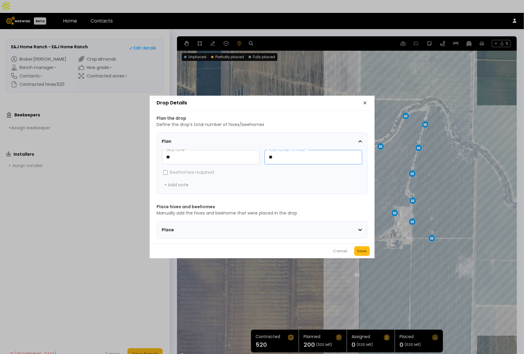
click at [305, 157] on input "**" at bounding box center [313, 157] width 97 height 14
type input "**"
click at [368, 252] on button "Save" at bounding box center [362, 251] width 16 height 10
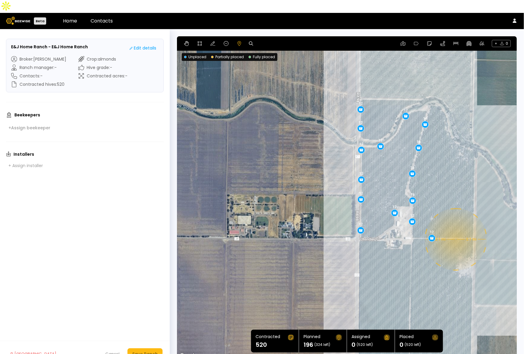
click at [456, 227] on div "0.1 mi 0.1 mi 12 12 12 12 12 12 12 12 12 12 16 16 16 16 12" at bounding box center [347, 197] width 340 height 323
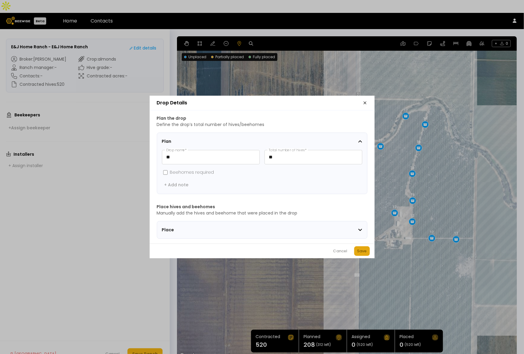
click at [366, 251] on div "Save" at bounding box center [362, 251] width 10 height 6
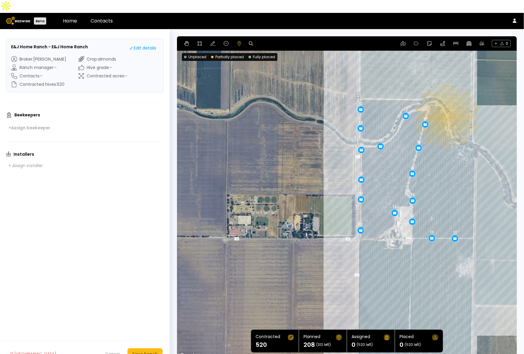
click at [447, 104] on div "0.1 mi 0.1 mi 12 12 12 12 12 12 12 12 12 12 16 16 16 16 12 12" at bounding box center [347, 197] width 340 height 323
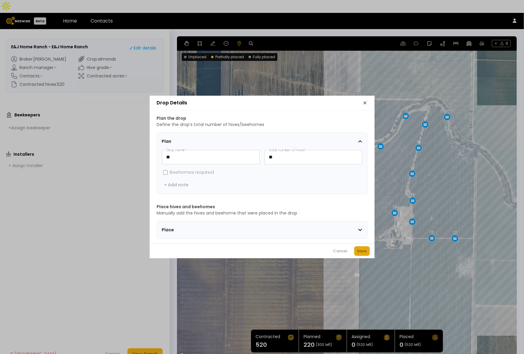
click at [365, 250] on button "Save" at bounding box center [362, 251] width 16 height 10
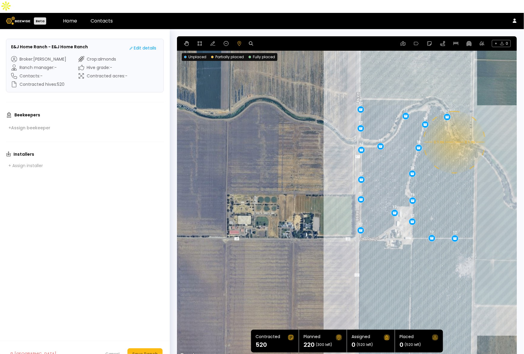
click at [454, 129] on div "0.1 mi 0.1 mi 12 12 12 12 12 12 12 12 12 12 16 16 16 16 12 12 12" at bounding box center [347, 197] width 340 height 323
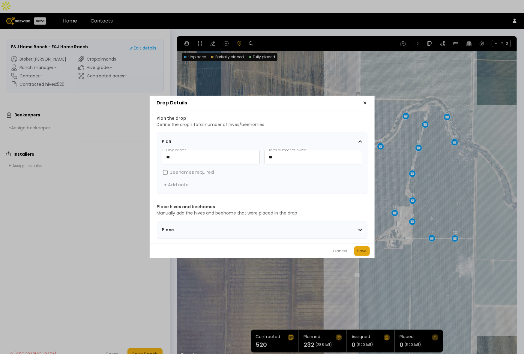
click at [365, 249] on button "Save" at bounding box center [362, 251] width 16 height 10
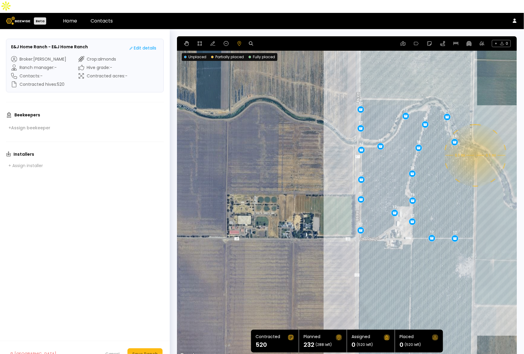
click at [475, 143] on div "0.1 mi 0.1 mi 12 12 12 12 12 12 12 12 12 12 16 16 16 16 12 12 12 12" at bounding box center [347, 197] width 340 height 323
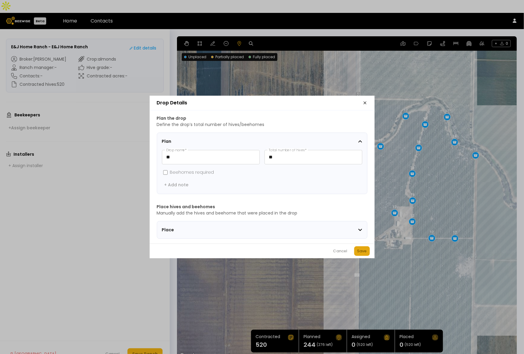
click at [365, 254] on div "Save" at bounding box center [362, 251] width 10 height 6
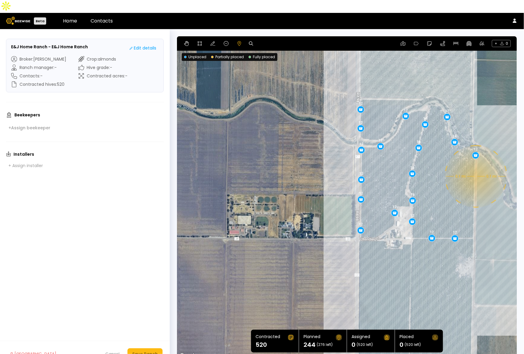
click at [476, 164] on div "0.1 mi 0.1 mi 12 12 12 12 12 12 12 12 12 12 16 16 16 16 12 12 12 12 12" at bounding box center [347, 197] width 340 height 323
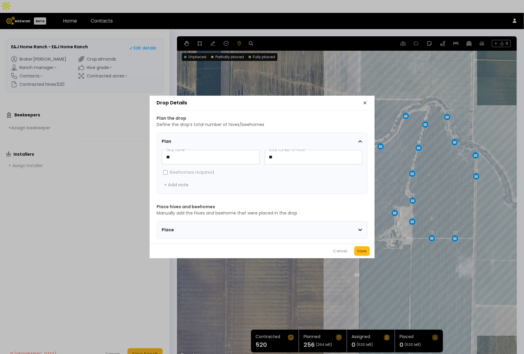
click at [353, 251] on div "Cancel Save" at bounding box center [262, 251] width 225 height 15
click at [365, 251] on div "Save" at bounding box center [362, 251] width 10 height 6
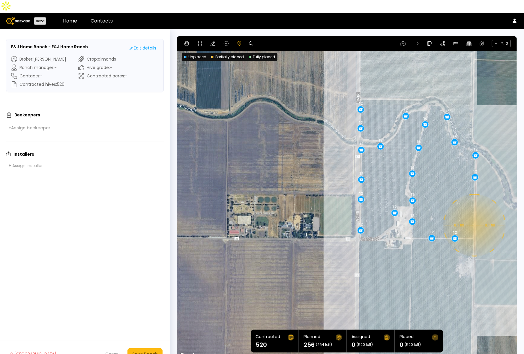
click at [474, 212] on div "0.1 mi 0.1 mi 12 12 12 12 12 12 12 12 12 12 16 16 16 16 12 12 12 12 12 12" at bounding box center [347, 197] width 340 height 323
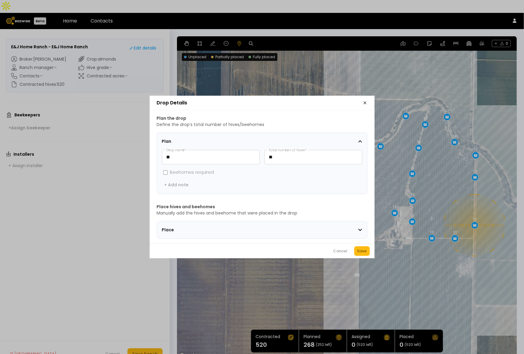
click at [368, 248] on button "Save" at bounding box center [362, 251] width 16 height 10
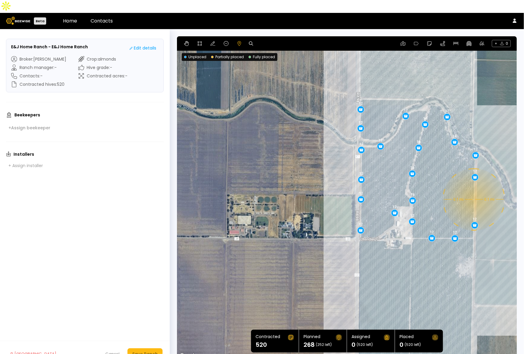
click at [474, 187] on div "0.1 mi 0.1 mi 12 12 12 12 12 12 12 12 12 12 16 16 16 16 12 12 12 12 12 12 12" at bounding box center [347, 197] width 340 height 323
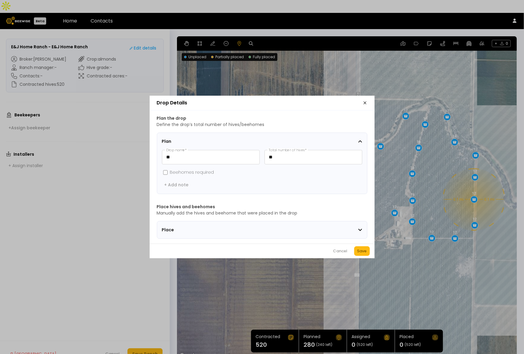
drag, startPoint x: 363, startPoint y: 254, endPoint x: 456, endPoint y: 205, distance: 105.4
click at [363, 253] on div "Save" at bounding box center [362, 251] width 10 height 6
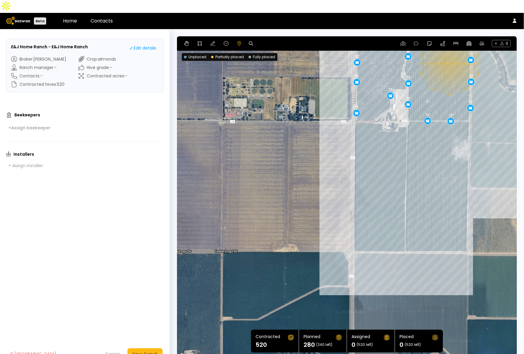
drag, startPoint x: 458, startPoint y: 287, endPoint x: 453, endPoint y: 168, distance: 118.6
click at [453, 168] on div "0.1 mi 0.1 mi 12 12 12 12 12 12 12 12 12 12 16 16 16 16 12 12 12 12 12 12 12 12" at bounding box center [347, 197] width 340 height 323
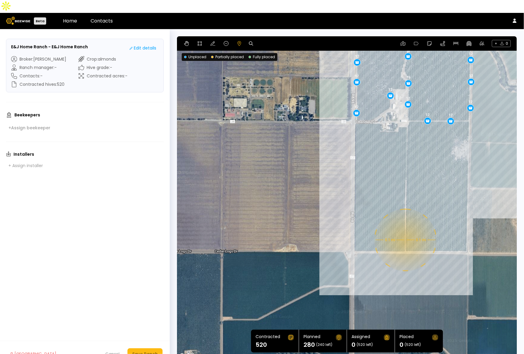
click at [405, 227] on div "0.1 mi 0.1 mi 12 12 12 12 12 12 12 12 12 12 16 16 16 16 12 12 12 12 12 12 12 12" at bounding box center [347, 197] width 340 height 323
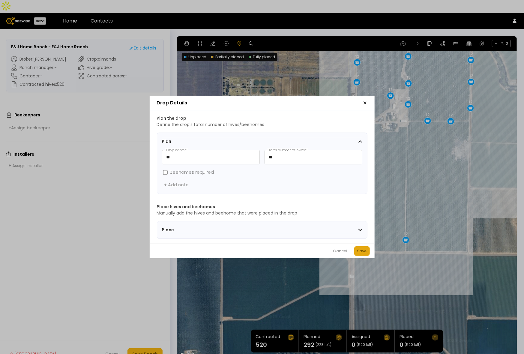
click at [359, 251] on div "Save" at bounding box center [362, 251] width 10 height 6
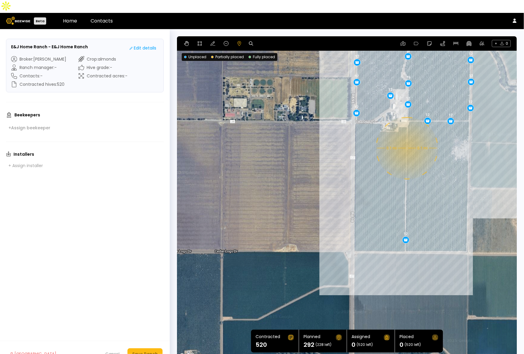
click at [407, 135] on div "0.1 mi 0.1 mi 12 12 12 12 12 12 12 12 12 12 16 16 16 16 12 12 12 12 12 12 12 12…" at bounding box center [347, 197] width 340 height 323
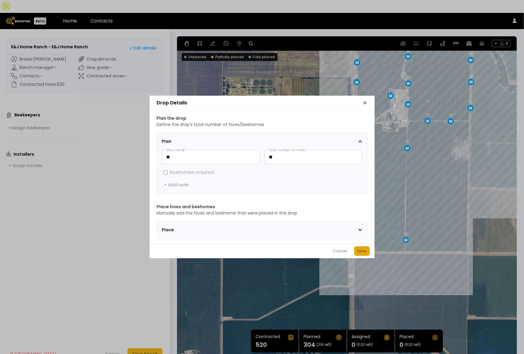
click at [360, 251] on div "Save" at bounding box center [362, 251] width 10 height 6
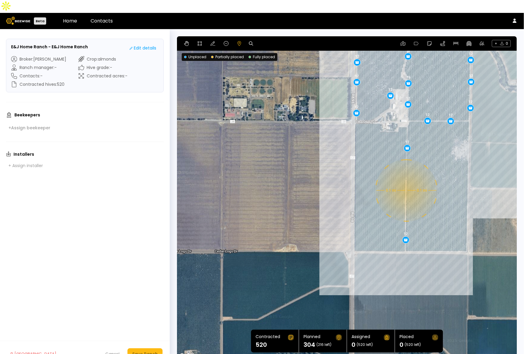
click at [406, 178] on div "0.1 mi 0.1 mi 12 12 12 12 12 12 12 12 12 12 16 16 16 16 12 12 12 12 12 12 12 12…" at bounding box center [347, 197] width 340 height 323
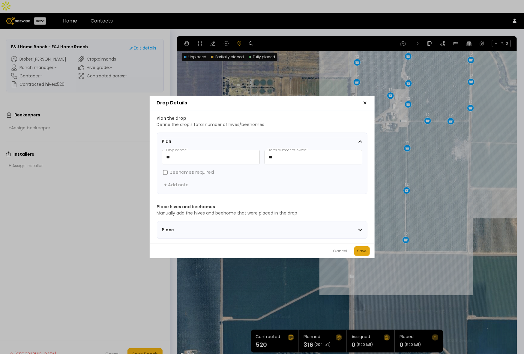
click at [359, 254] on div "Save" at bounding box center [362, 251] width 10 height 6
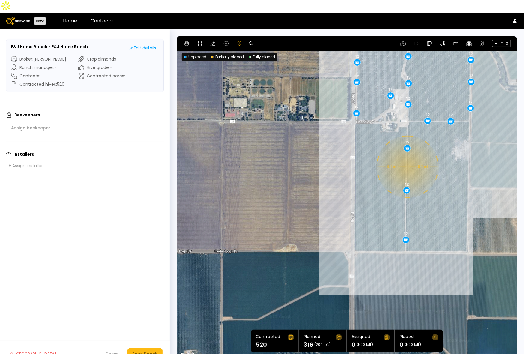
click at [407, 154] on div "0.1 mi 0.1 mi 12 12 12 12 12 12 12 12 12 12 16 16 16 16 12 12 12 12 12 12 12 12…" at bounding box center [347, 197] width 340 height 323
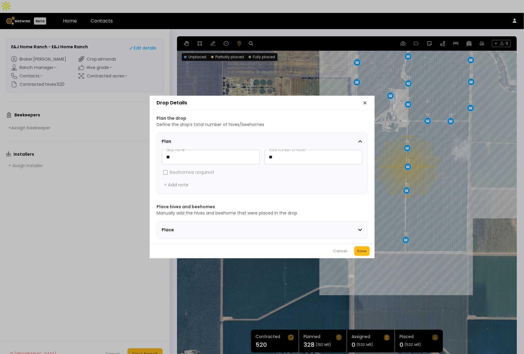
click at [361, 254] on div "Save" at bounding box center [362, 251] width 10 height 6
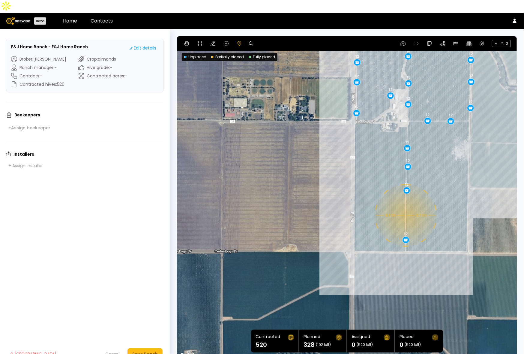
click at [405, 203] on div "0.1 mi 0.1 mi 12 12 12 12 12 12 12 12 12 12 16 16 16 16 12 12 12 12 12 12 12 12…" at bounding box center [347, 197] width 340 height 323
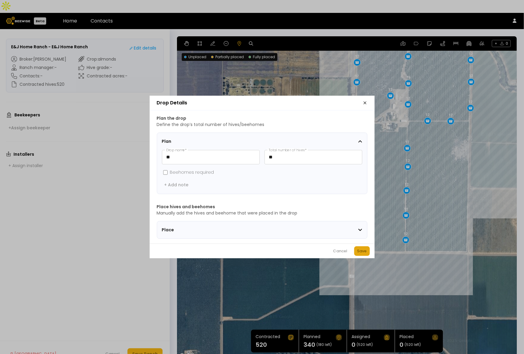
click at [363, 251] on div "Save" at bounding box center [362, 251] width 10 height 6
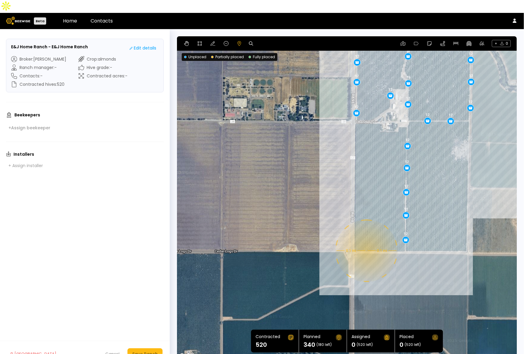
click at [366, 238] on div "0.1 mi 0.1 mi 12 12 12 12 12 12 12 12 12 12 16 16 16 16 12 12 12 12 12 12 12 12…" at bounding box center [347, 197] width 340 height 323
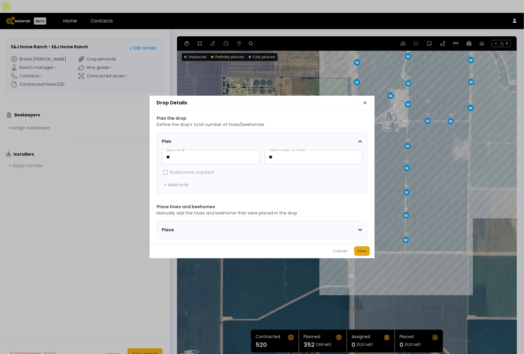
click at [362, 254] on div "Save" at bounding box center [362, 251] width 10 height 6
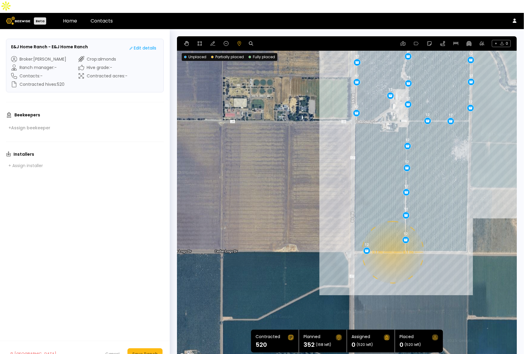
click at [392, 239] on div "0.1 mi 0.1 mi 12 12 12 12 12 12 12 12 12 12 16 16 16 16 12 12 12 12 12 12 12 12…" at bounding box center [347, 197] width 340 height 323
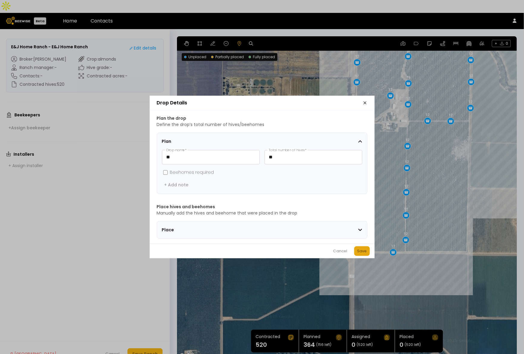
click at [363, 254] on div "Save" at bounding box center [362, 251] width 10 height 6
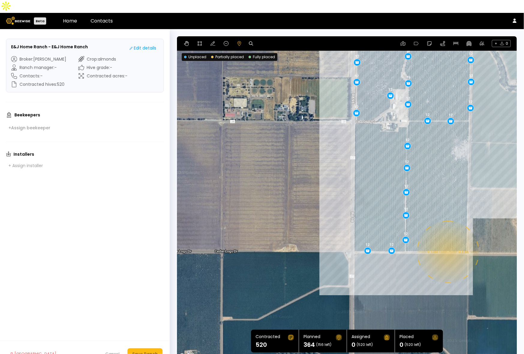
click at [448, 239] on div "0.1 mi 0.1 mi 12 12 12 12 12 12 12 12 12 12 16 16 16 16 12 12 12 12 12 12 12 12…" at bounding box center [347, 197] width 340 height 323
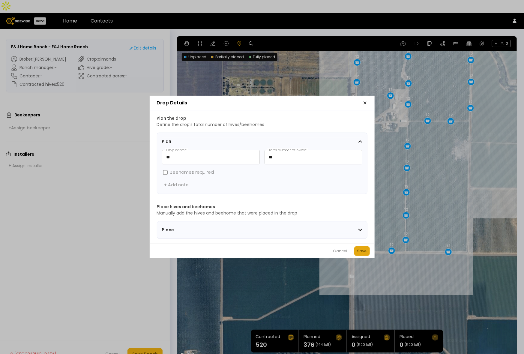
click at [361, 254] on div "Save" at bounding box center [362, 251] width 10 height 6
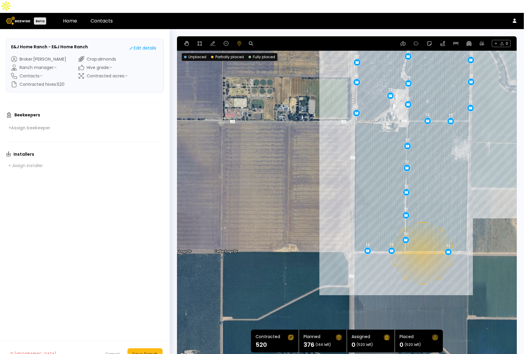
click at [422, 240] on div "0.1 mi 0.1 mi 12 12 12 12 12 12 12 12 12 12 16 16 16 16 12 12 12 12 12 12 12 12…" at bounding box center [347, 197] width 340 height 323
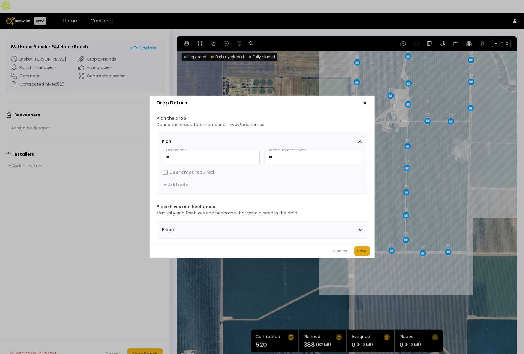
click at [360, 254] on div "Save" at bounding box center [362, 251] width 10 height 6
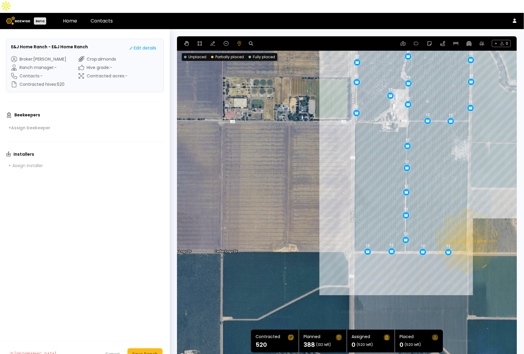
click at [467, 228] on div "0.1 mi 0.1 mi 12 12 12 12 12 12 12 12 12 12 16 16 16 16 12 12 12 12 12 12 12 12…" at bounding box center [347, 197] width 340 height 323
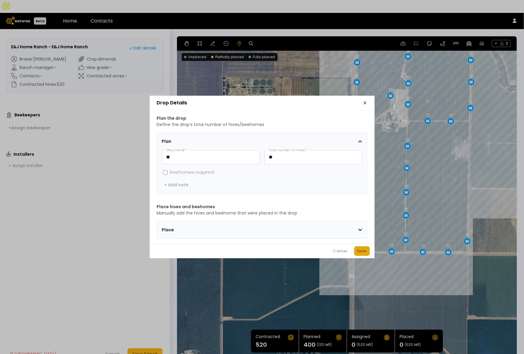
click at [362, 254] on div "Save" at bounding box center [362, 251] width 10 height 6
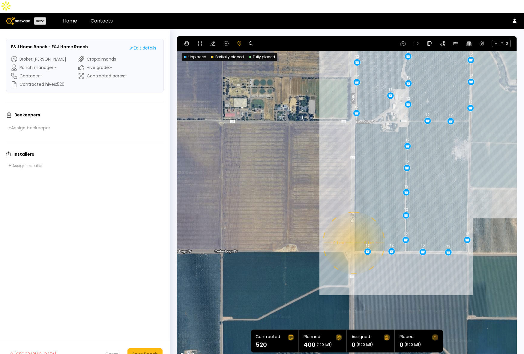
click at [353, 230] on div "0.1 mi 0.1 mi 12 12 12 12 12 12 12 12 12 12 16 16 16 16 12 12 12 12 12 12 12 12…" at bounding box center [347, 197] width 340 height 323
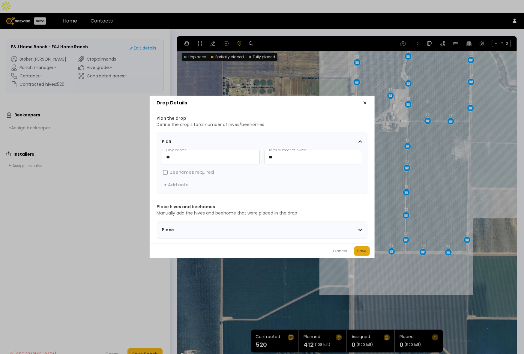
click at [362, 254] on div "Save" at bounding box center [362, 251] width 10 height 6
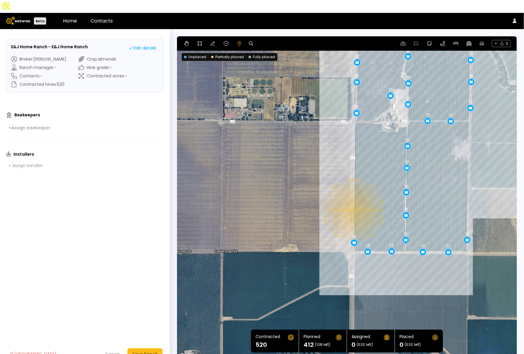
click at [353, 197] on div "0.1 mi 0.1 mi 12 12 12 12 12 12 12 12 12 12 16 16 16 16 12 12 12 12 12 12 12 12…" at bounding box center [347, 197] width 340 height 323
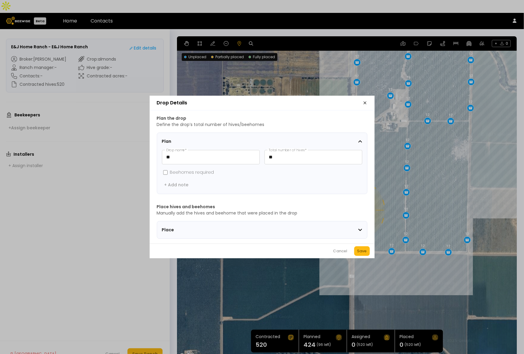
drag, startPoint x: 363, startPoint y: 254, endPoint x: 362, endPoint y: 221, distance: 32.1
click at [363, 252] on div "Save" at bounding box center [362, 251] width 10 height 6
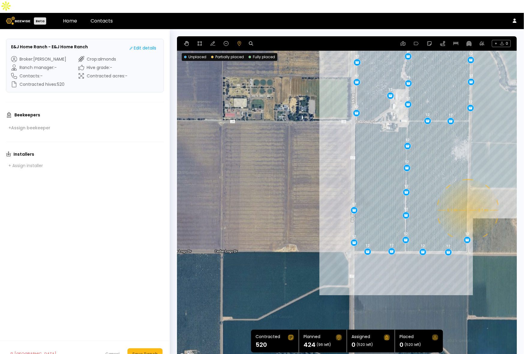
click at [468, 197] on div "0.1 mi 0.1 mi 12 12 12 12 12 12 12 12 12 12 16 16 16 16 12 12 12 12 12 12 12 12…" at bounding box center [347, 197] width 340 height 323
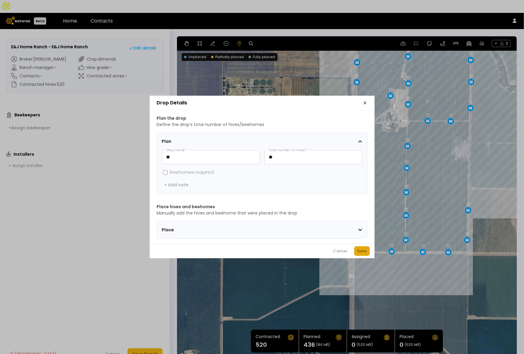
click at [364, 251] on div "Save" at bounding box center [362, 251] width 10 height 6
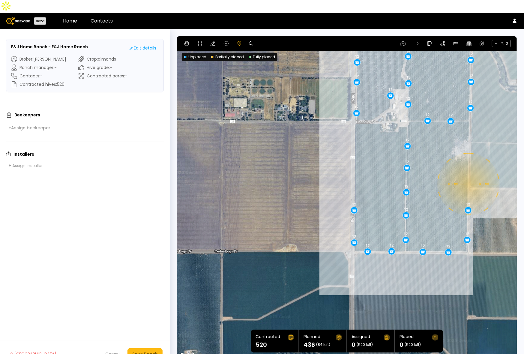
click at [468, 171] on div "0.1 mi 0.1 mi 12 12 12 12 12 12 12 12 12 12 16 16 16 16 12 12 12 12 12 12 12 12…" at bounding box center [347, 197] width 340 height 323
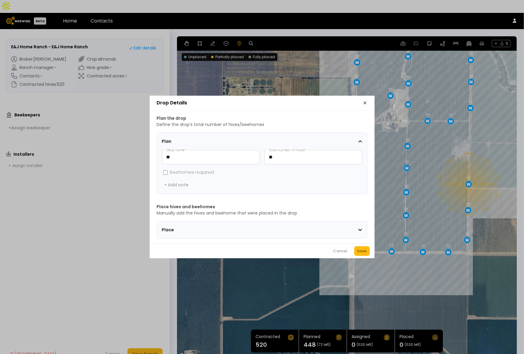
click at [364, 251] on div "Save" at bounding box center [362, 251] width 10 height 6
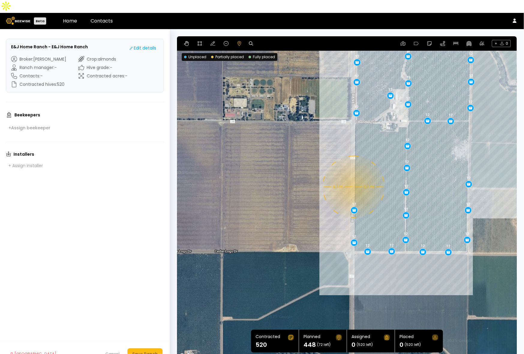
click at [353, 174] on div "0.1 mi 0.1 mi 12 12 12 12 12 12 12 12 12 12 16 16 16 16 12 12 12 12 12 12 12 12…" at bounding box center [347, 197] width 340 height 323
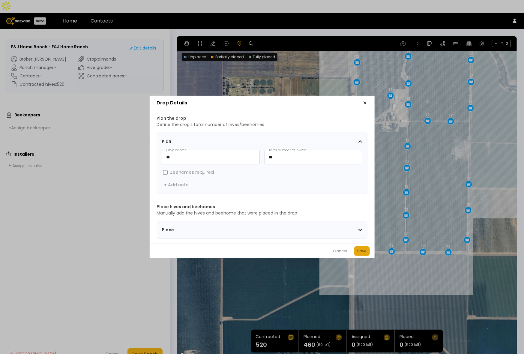
click at [361, 252] on div "Save" at bounding box center [362, 251] width 10 height 6
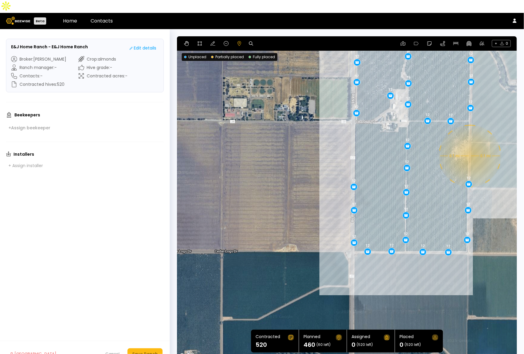
click at [470, 143] on div "0.1 mi 0.1 mi 12 12 12 12 12 12 12 12 12 12 16 16 16 16 12 12 12 12 12 12 12 12…" at bounding box center [347, 197] width 340 height 323
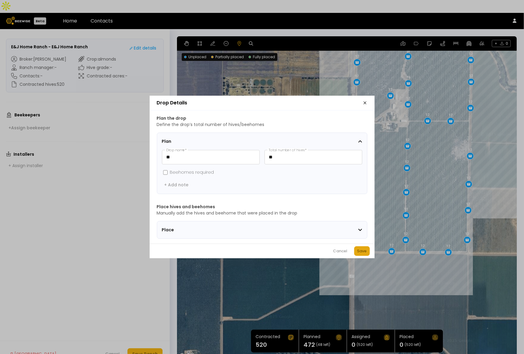
click at [364, 253] on div "Save" at bounding box center [362, 251] width 10 height 6
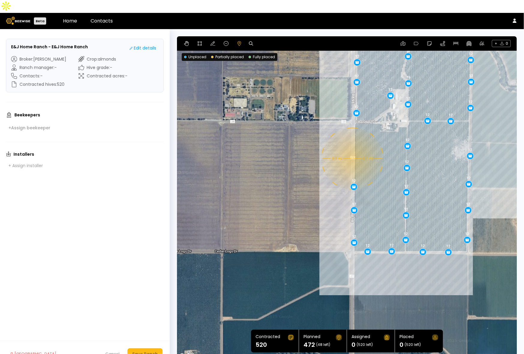
click at [352, 146] on div "0.1 mi 0.1 mi 12 12 12 12 12 12 12 12 12 12 16 16 16 16 12 12 12 12 12 12 12 12…" at bounding box center [347, 197] width 340 height 323
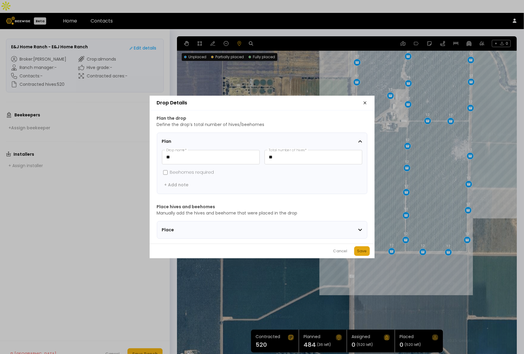
click at [364, 254] on div "Save" at bounding box center [362, 251] width 10 height 6
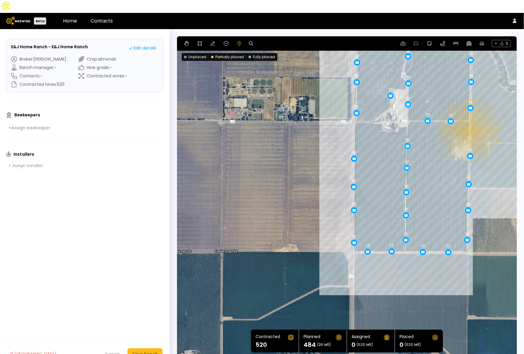
click at [470, 118] on div "0.1 mi 0.1 mi 12 12 12 12 12 12 12 12 12 12 16 16 16 16 12 12 12 12 12 12 12 12…" at bounding box center [347, 197] width 340 height 323
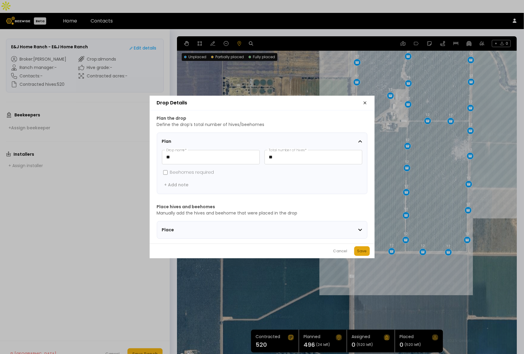
click at [361, 253] on div "Save" at bounding box center [362, 251] width 10 height 6
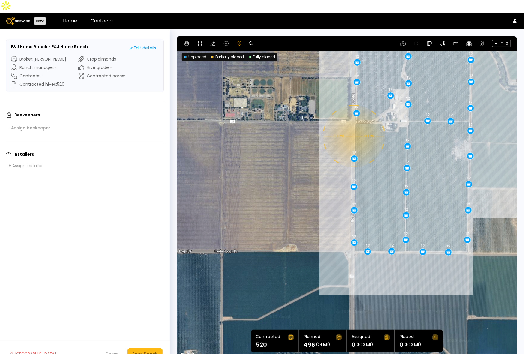
click at [353, 123] on div "0.1 mi 0.1 mi 12 12 12 12 12 12 12 12 12 12 16 16 16 16 12 12 12 12 12 12 12 12…" at bounding box center [347, 197] width 340 height 323
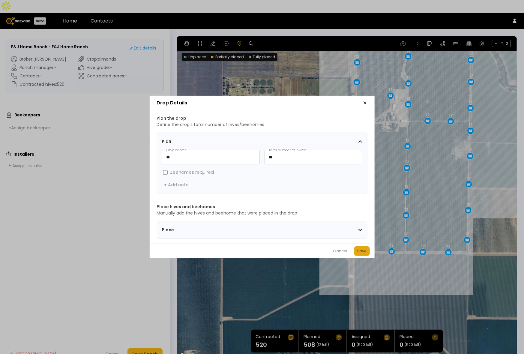
click at [366, 256] on button "Save" at bounding box center [362, 251] width 16 height 10
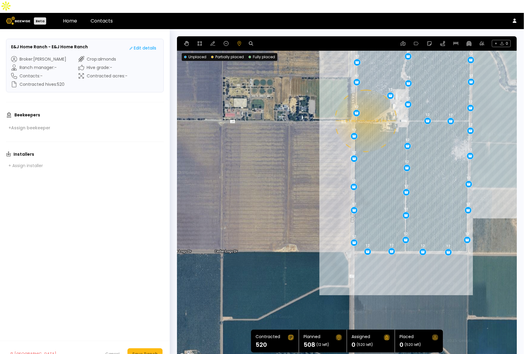
click at [365, 108] on div "0.1 mi 0.1 mi 12 12 12 12 12 12 12 12 12 12 16 16 16 16 12 12 12 12 12 12 12 12…" at bounding box center [347, 197] width 340 height 323
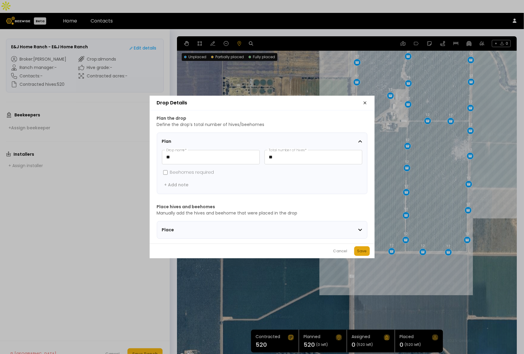
click at [359, 250] on button "Save" at bounding box center [362, 251] width 16 height 10
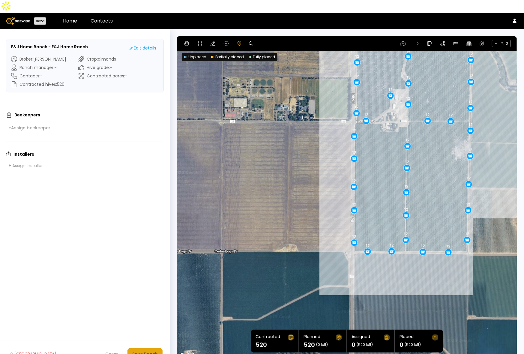
click at [151, 348] on button "Save Ranch" at bounding box center [145, 353] width 35 height 11
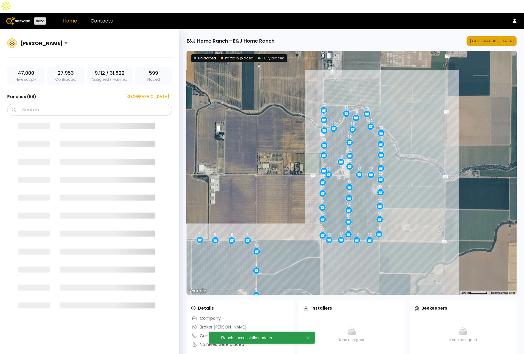
click at [502, 38] on div "[GEOGRAPHIC_DATA]" at bounding box center [492, 41] width 44 height 6
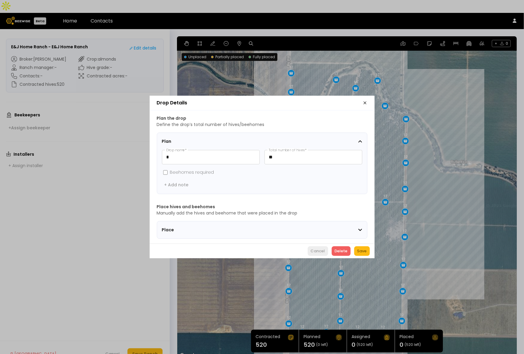
click at [317, 254] on div "Cancel" at bounding box center [318, 251] width 14 height 6
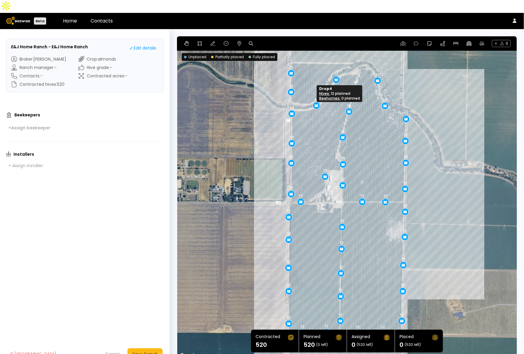
drag, startPoint x: 311, startPoint y: 97, endPoint x: 317, endPoint y: 92, distance: 7.0
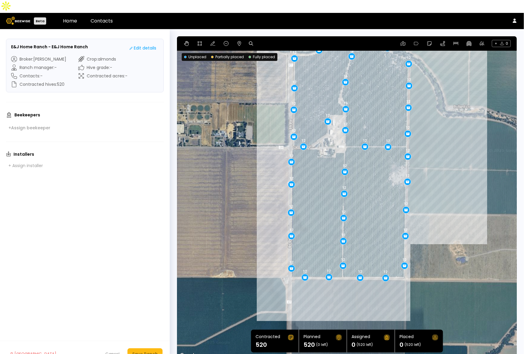
drag, startPoint x: 456, startPoint y: 229, endPoint x: 458, endPoint y: 172, distance: 57.1
click at [458, 172] on div "12 12 12 12 12 12 12 12 12 12 12 16 12 12 12 12 12 12 12 12 12 16 12 16 12 12 1…" at bounding box center [347, 197] width 340 height 323
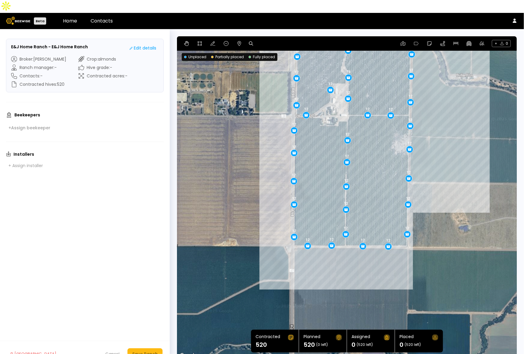
drag, startPoint x: 381, startPoint y: 202, endPoint x: 383, endPoint y: 168, distance: 33.7
click at [383, 168] on div "12 12 12 12 12 12 12 12 12 16 12 12 12 12 12 12 12 12 12 16 12 16 12 12 12 12 1…" at bounding box center [347, 197] width 340 height 323
drag, startPoint x: 408, startPoint y: 189, endPoint x: 408, endPoint y: 186, distance: 3.0
click at [146, 351] on div "Save Ranch" at bounding box center [145, 354] width 26 height 7
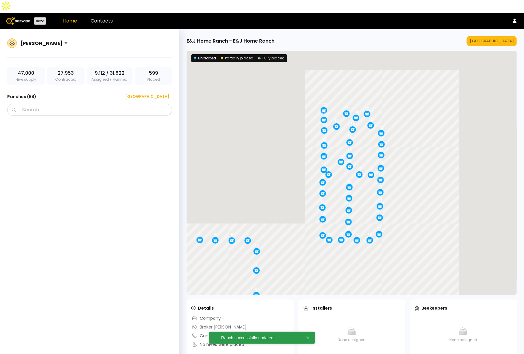
scroll to position [946, 0]
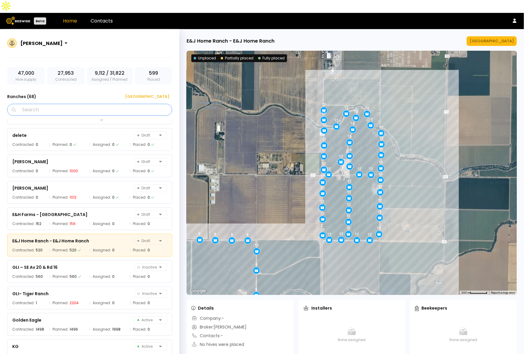
click at [91, 104] on input "Search" at bounding box center [91, 109] width 149 height 11
type input "******"
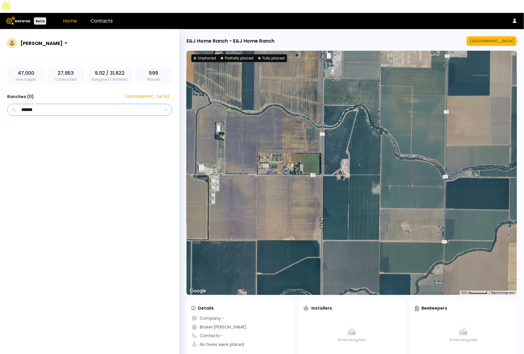
scroll to position [0, 0]
click at [161, 94] on div "[GEOGRAPHIC_DATA]" at bounding box center [145, 97] width 48 height 6
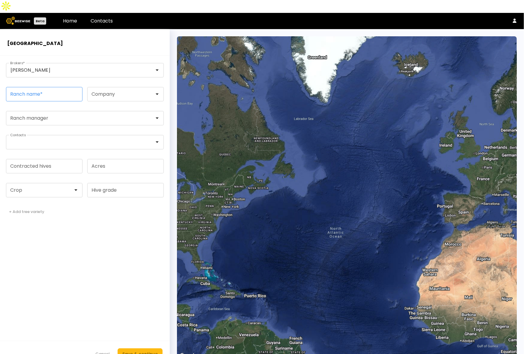
click at [60, 87] on input "Ranch name *" at bounding box center [44, 94] width 76 height 14
paste input "**********"
type input "**********"
click at [51, 188] on div at bounding box center [42, 190] width 63 height 5
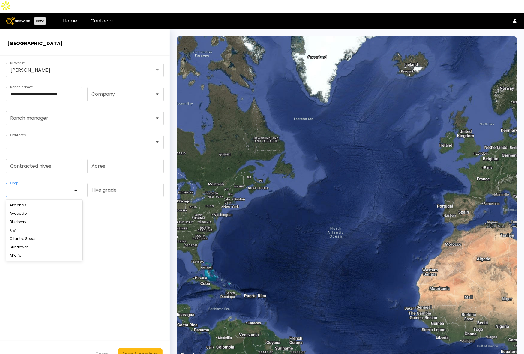
scroll to position [0, 0]
click at [47, 201] on div "Almonds" at bounding box center [44, 205] width 77 height 8
click at [33, 203] on div "Almonds" at bounding box center [44, 205] width 69 height 4
click at [52, 159] on input "Contracted hives" at bounding box center [44, 166] width 76 height 14
type input "***"
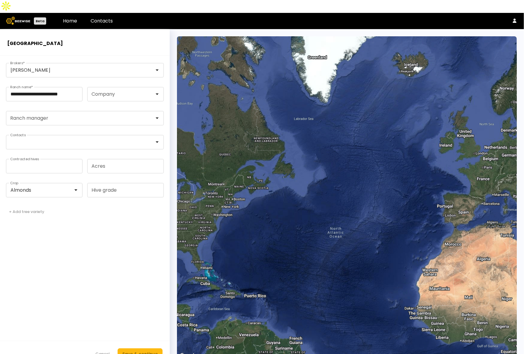
click at [95, 266] on form "**********" at bounding box center [85, 211] width 170 height 311
click at [137, 351] on div "Save & continue" at bounding box center [139, 354] width 35 height 7
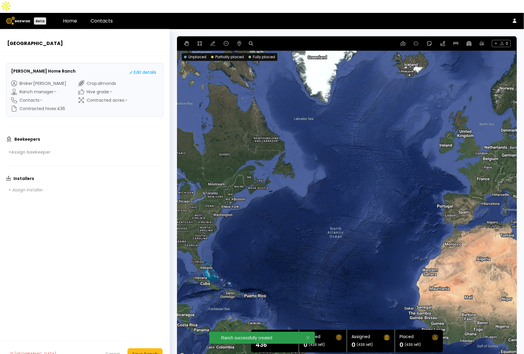
click at [252, 40] on div at bounding box center [253, 43] width 8 height 7
click at [249, 41] on icon at bounding box center [251, 43] width 4 height 4
click at [263, 40] on input at bounding box center [274, 44] width 37 height 8
paste input "**********"
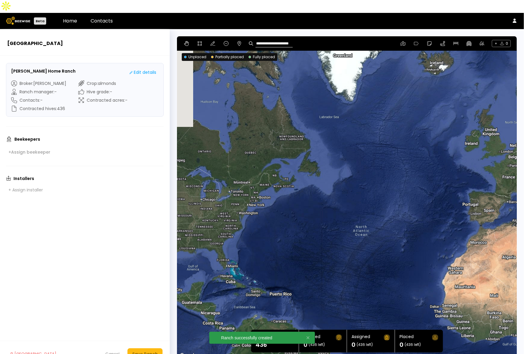
type input "**********"
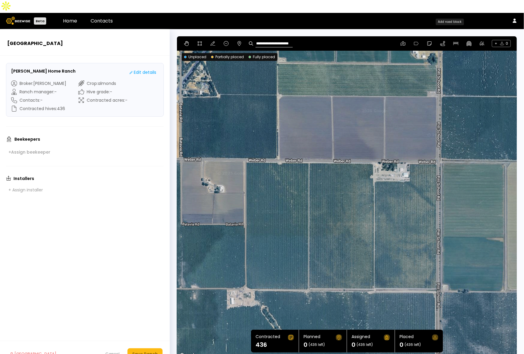
drag, startPoint x: 275, startPoint y: 196, endPoint x: 458, endPoint y: 26, distance: 248.9
click at [458, 36] on section "**********" at bounding box center [347, 197] width 340 height 323
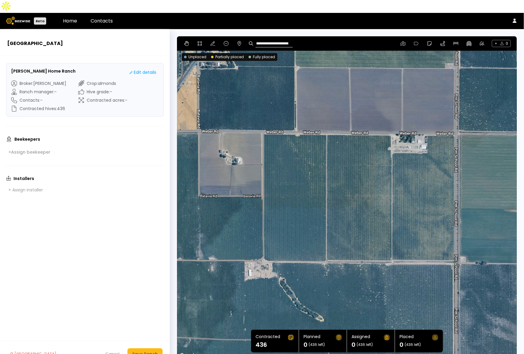
drag, startPoint x: 278, startPoint y: 207, endPoint x: 296, endPoint y: 179, distance: 33.6
click at [296, 179] on div at bounding box center [347, 197] width 340 height 323
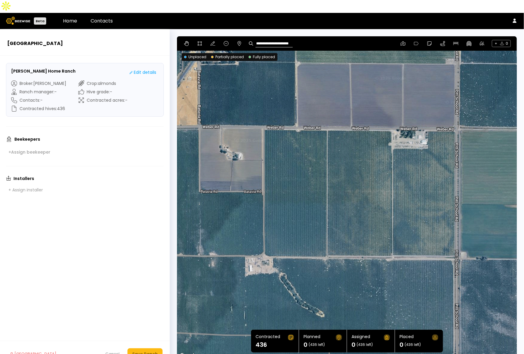
click at [386, 176] on div at bounding box center [347, 197] width 340 height 323
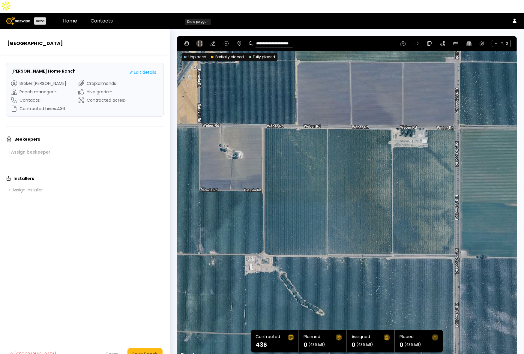
click at [199, 41] on icon at bounding box center [199, 43] width 5 height 5
click at [263, 114] on div at bounding box center [347, 197] width 339 height 323
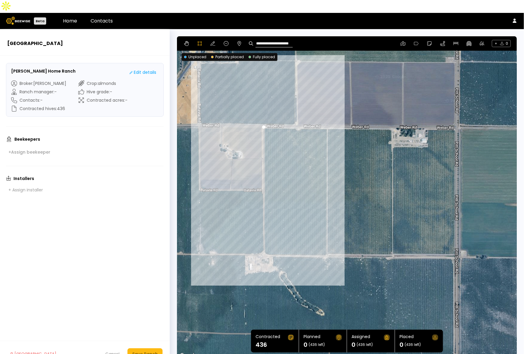
click at [263, 238] on div at bounding box center [347, 197] width 339 height 323
click at [265, 241] on div at bounding box center [347, 197] width 339 height 323
click at [270, 242] on div at bounding box center [347, 197] width 339 height 323
click at [325, 243] on div at bounding box center [347, 197] width 339 height 323
click at [327, 242] on div at bounding box center [347, 197] width 339 height 323
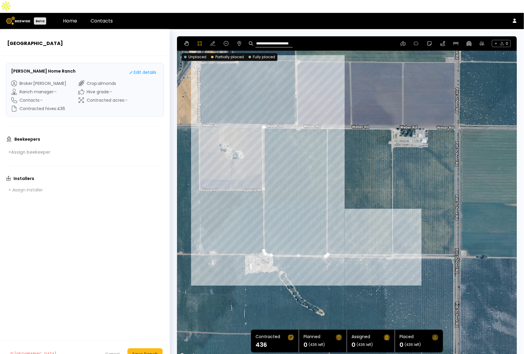
click at [392, 242] on div at bounding box center [347, 197] width 339 height 323
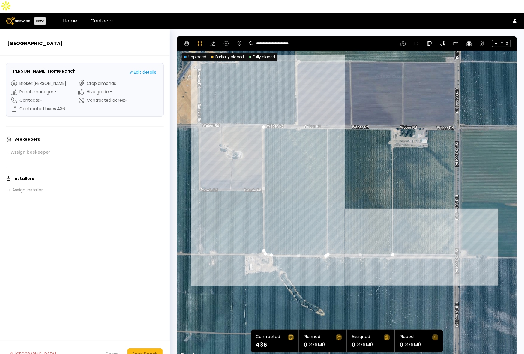
click at [456, 242] on div at bounding box center [347, 197] width 339 height 323
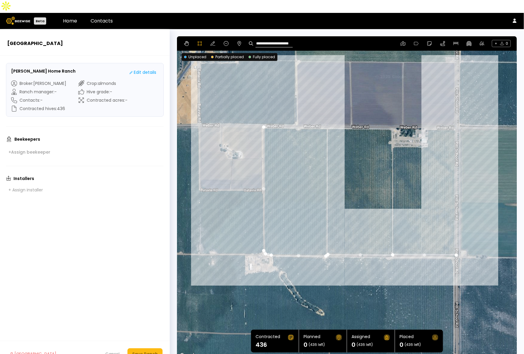
click at [454, 116] on div at bounding box center [347, 197] width 339 height 323
click at [427, 116] on div at bounding box center [347, 197] width 339 height 323
click at [427, 133] on div at bounding box center [347, 197] width 339 height 323
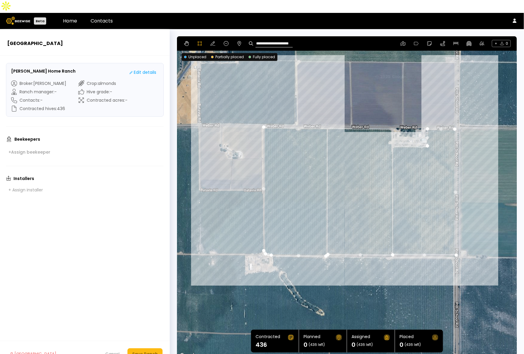
click at [421, 136] on div at bounding box center [347, 197] width 339 height 323
click at [392, 134] on div at bounding box center [347, 197] width 339 height 323
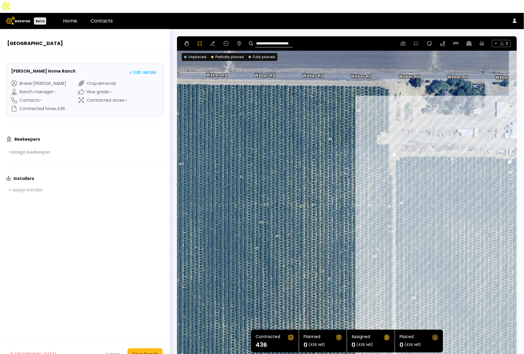
click at [394, 130] on div at bounding box center [346, 197] width 339 height 323
click at [380, 130] on div at bounding box center [346, 197] width 339 height 323
click at [379, 125] on div at bounding box center [346, 197] width 339 height 323
click at [383, 121] on div at bounding box center [346, 197] width 339 height 323
click at [390, 120] on div at bounding box center [346, 197] width 339 height 323
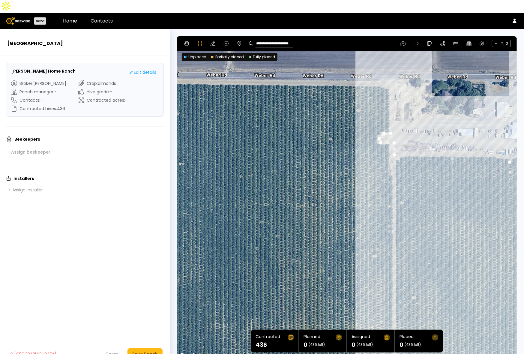
click at [390, 77] on div at bounding box center [346, 197] width 339 height 323
click at [381, 72] on div at bounding box center [346, 197] width 339 height 323
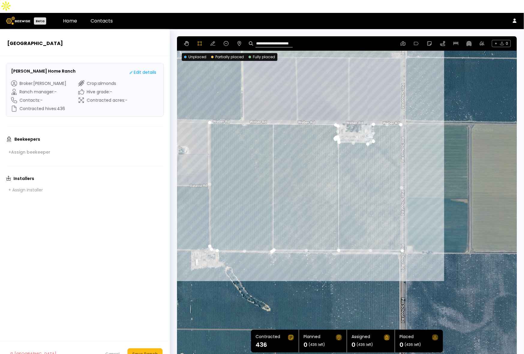
click at [212, 109] on div at bounding box center [347, 197] width 339 height 323
click at [209, 110] on div at bounding box center [347, 197] width 339 height 323
click at [211, 41] on icon at bounding box center [213, 43] width 5 height 5
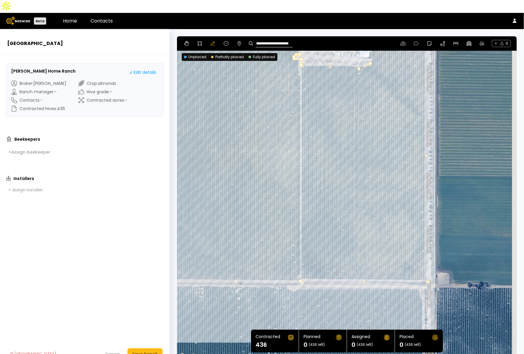
drag, startPoint x: 356, startPoint y: 220, endPoint x: 277, endPoint y: 198, distance: 82.8
click at [277, 198] on div at bounding box center [347, 197] width 340 height 323
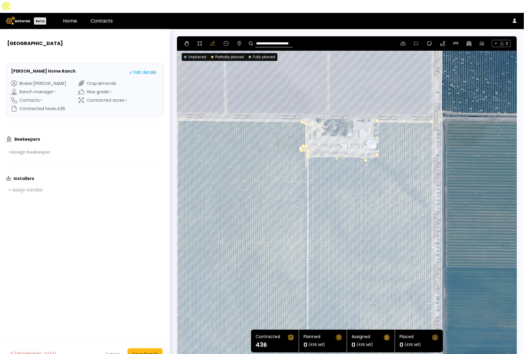
drag, startPoint x: 362, startPoint y: 148, endPoint x: 371, endPoint y: 253, distance: 105.7
click at [371, 253] on div at bounding box center [347, 197] width 340 height 323
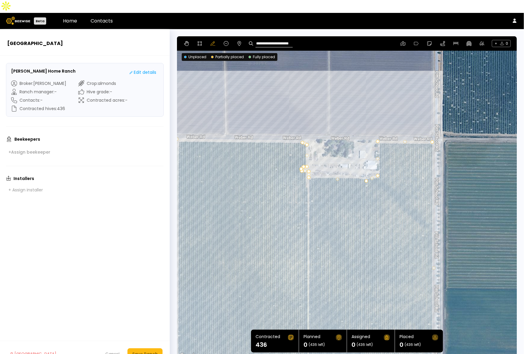
drag, startPoint x: 381, startPoint y: 188, endPoint x: 382, endPoint y: 192, distance: 4.2
click at [382, 192] on div at bounding box center [347, 197] width 340 height 323
drag, startPoint x: 377, startPoint y: 163, endPoint x: 377, endPoint y: 166, distance: 3.3
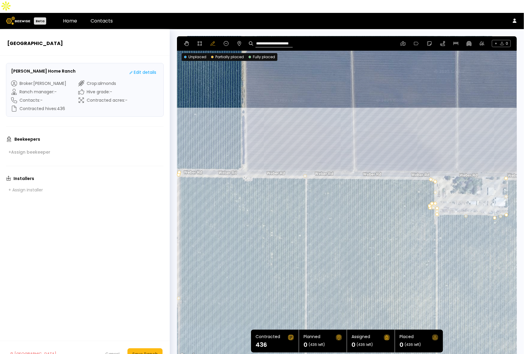
drag, startPoint x: 321, startPoint y: 186, endPoint x: 450, endPoint y: 223, distance: 134.2
click at [450, 223] on div at bounding box center [347, 197] width 340 height 323
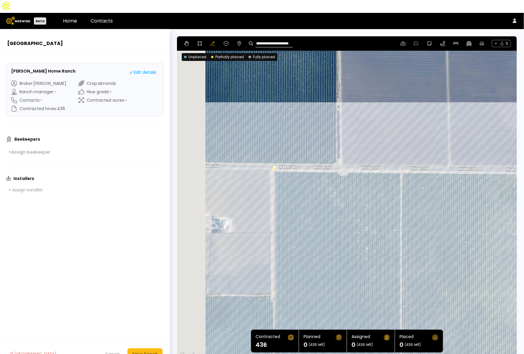
drag, startPoint x: 323, startPoint y: 207, endPoint x: 432, endPoint y: 202, distance: 109.1
click at [432, 202] on div at bounding box center [347, 197] width 340 height 323
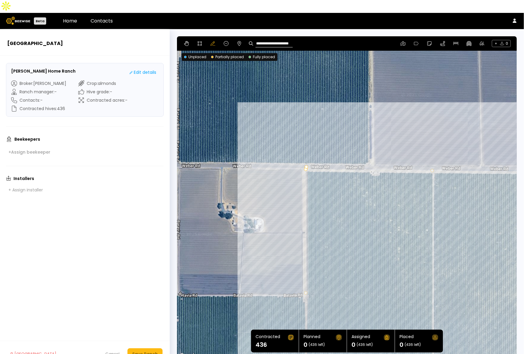
drag, startPoint x: 326, startPoint y: 200, endPoint x: 339, endPoint y: 200, distance: 12.6
click at [339, 200] on div at bounding box center [347, 197] width 340 height 323
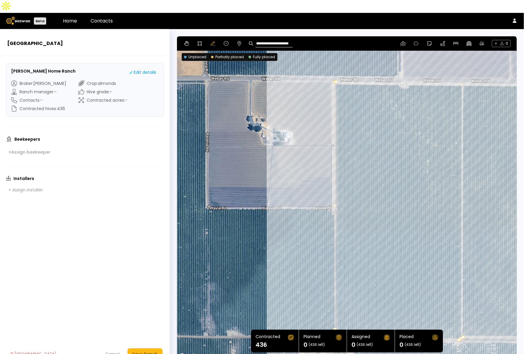
drag, startPoint x: 351, startPoint y: 245, endPoint x: 356, endPoint y: 113, distance: 131.8
click at [359, 117] on div at bounding box center [347, 197] width 340 height 323
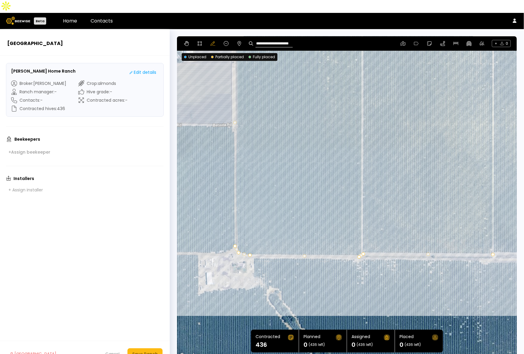
drag, startPoint x: 381, startPoint y: 196, endPoint x: 310, endPoint y: 190, distance: 71.7
click at [299, 194] on div at bounding box center [347, 197] width 340 height 323
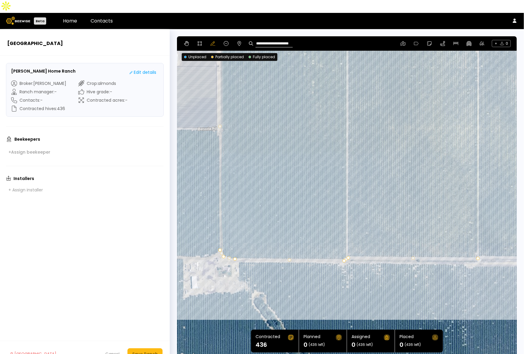
click at [518, 188] on section "**********" at bounding box center [347, 198] width 354 height 338
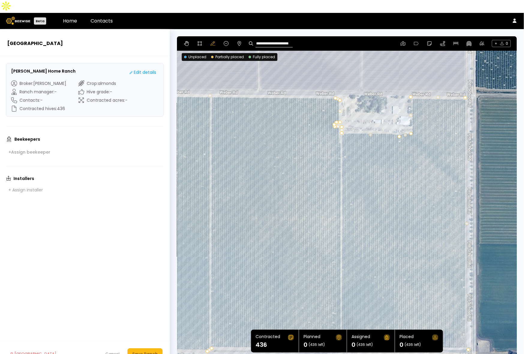
drag, startPoint x: 495, startPoint y: 186, endPoint x: 358, endPoint y: 277, distance: 164.1
click at [358, 277] on div at bounding box center [347, 197] width 340 height 323
click at [144, 348] on button "Save Ranch" at bounding box center [145, 353] width 35 height 11
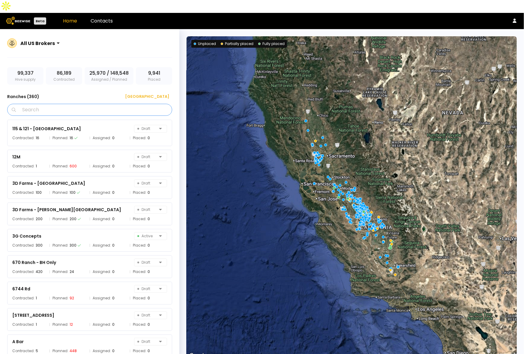
click at [108, 104] on input "Search" at bounding box center [91, 109] width 149 height 11
type input "******"
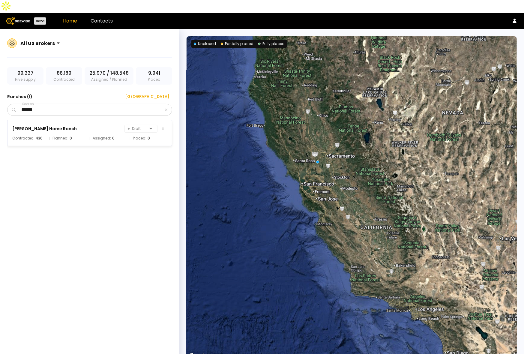
click at [78, 125] on div "Freese - Freese Home Ranch Draft" at bounding box center [89, 129] width 155 height 8
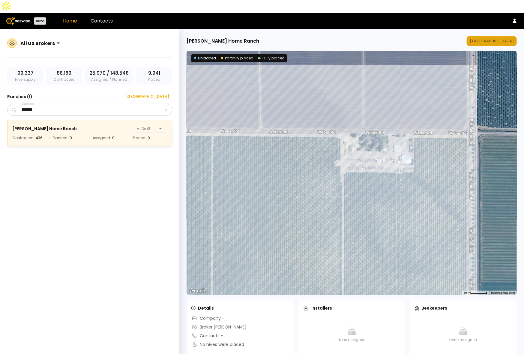
click at [489, 38] on div "[GEOGRAPHIC_DATA]" at bounding box center [492, 41] width 44 height 6
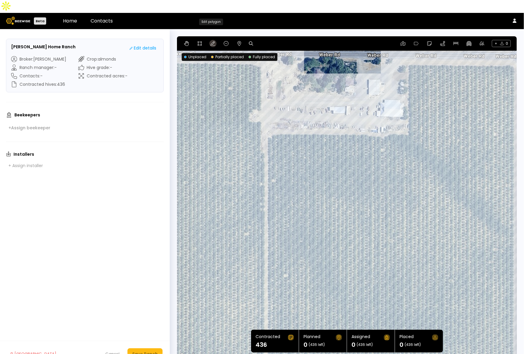
click at [215, 41] on icon at bounding box center [213, 43] width 5 height 5
drag, startPoint x: 380, startPoint y: 128, endPoint x: 381, endPoint y: 122, distance: 5.1
drag, startPoint x: 269, startPoint y: 121, endPoint x: 272, endPoint y: 122, distance: 3.5
click at [137, 348] on button "Save Ranch" at bounding box center [145, 353] width 35 height 11
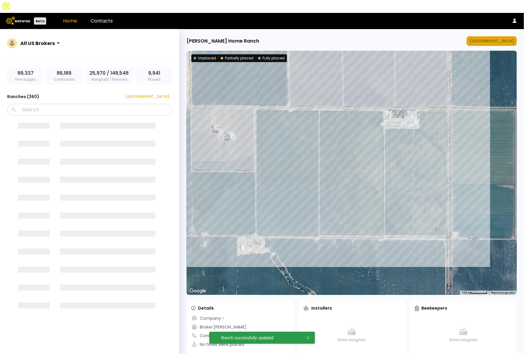
click at [502, 38] on div "[GEOGRAPHIC_DATA]" at bounding box center [492, 41] width 44 height 6
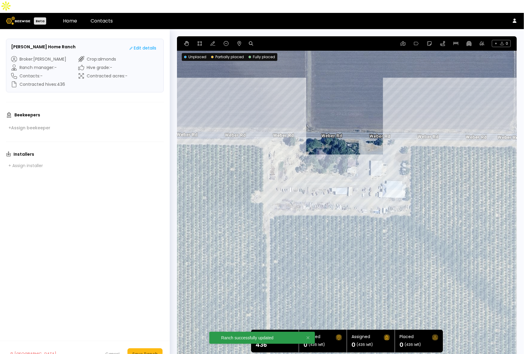
drag, startPoint x: 451, startPoint y: 105, endPoint x: 418, endPoint y: 271, distance: 168.7
click at [418, 270] on div at bounding box center [347, 197] width 340 height 323
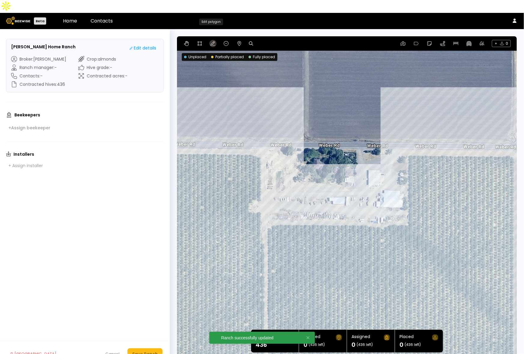
click at [211, 41] on icon at bounding box center [213, 43] width 5 height 5
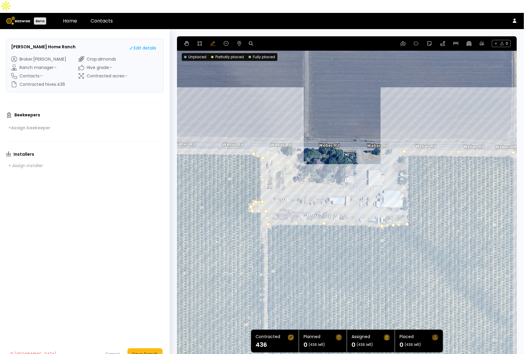
drag, startPoint x: 405, startPoint y: 212, endPoint x: 408, endPoint y: 212, distance: 3.0
drag, startPoint x: 404, startPoint y: 138, endPoint x: 408, endPoint y: 140, distance: 4.2
click at [149, 351] on div "Save Ranch" at bounding box center [145, 354] width 26 height 7
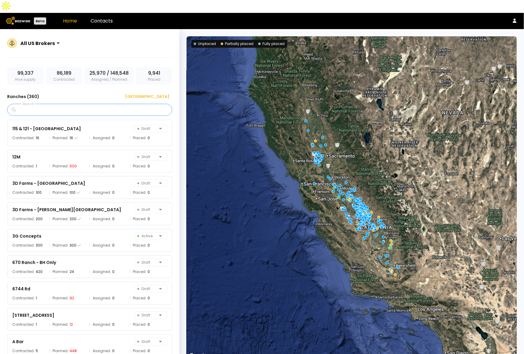
click at [104, 104] on input "Search" at bounding box center [91, 109] width 149 height 11
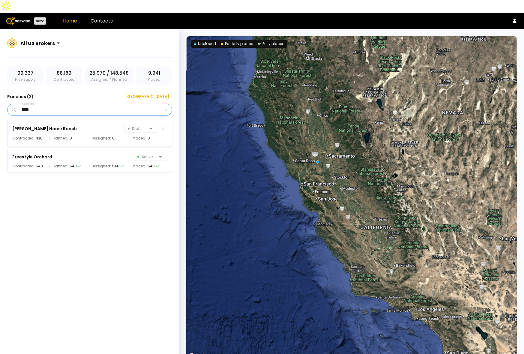
type input "****"
click at [26, 121] on div "Freese - Freese Home Ranch Draft Contracted: 436 Planned: 0 Assigned: 0 Placed:…" at bounding box center [89, 133] width 165 height 26
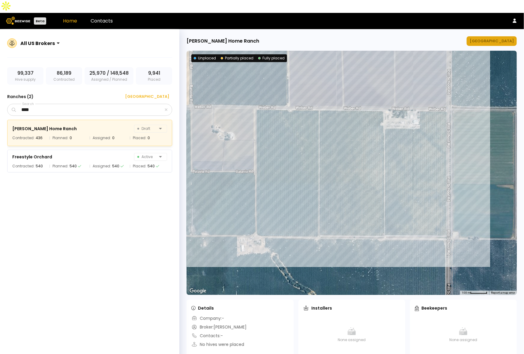
click at [500, 38] on div "[GEOGRAPHIC_DATA]" at bounding box center [492, 41] width 44 height 6
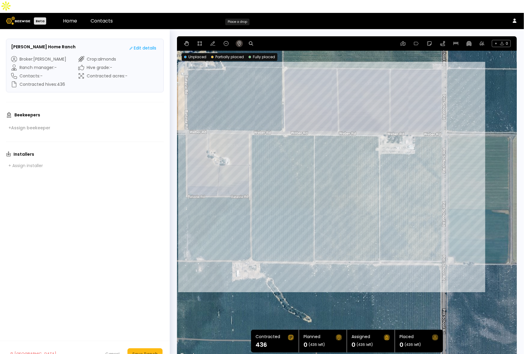
click at [239, 41] on icon at bounding box center [239, 43] width 5 height 5
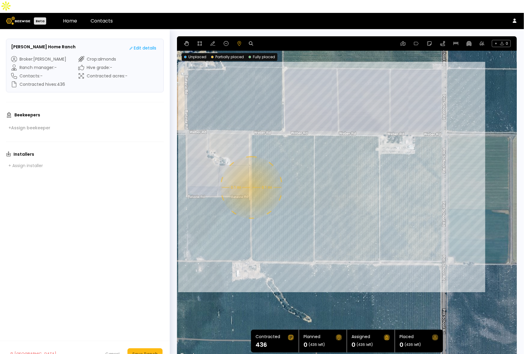
click at [251, 175] on div "0.1 mi 0.1 mi" at bounding box center [347, 197] width 340 height 323
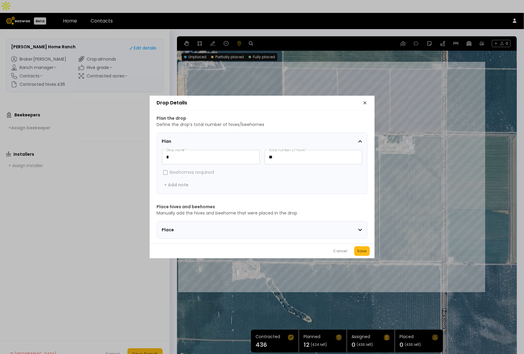
click at [357, 254] on div "Save" at bounding box center [362, 251] width 10 height 6
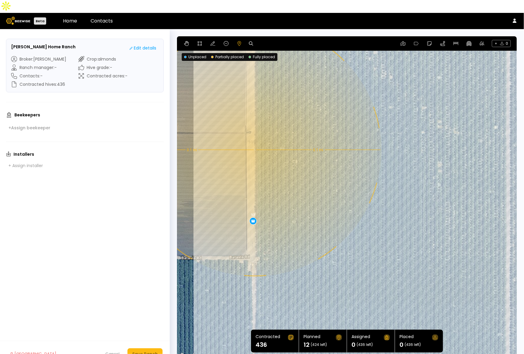
click at [254, 137] on div "0.1 mi 0.1 mi 12" at bounding box center [347, 197] width 340 height 323
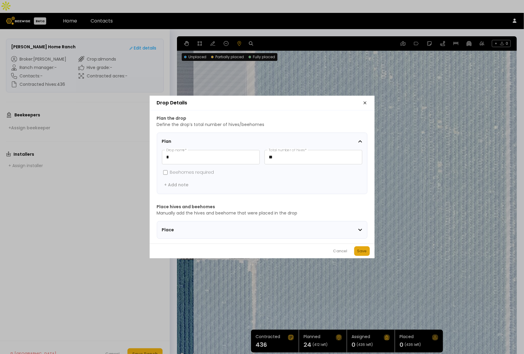
click at [367, 252] on div "Save" at bounding box center [362, 251] width 10 height 6
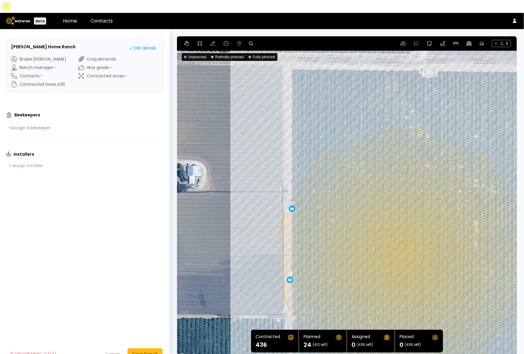
drag, startPoint x: 329, startPoint y: 124, endPoint x: 371, endPoint y: 194, distance: 81.5
click at [371, 194] on div "0.1 mi 0.1 mi 12 12" at bounding box center [347, 197] width 340 height 323
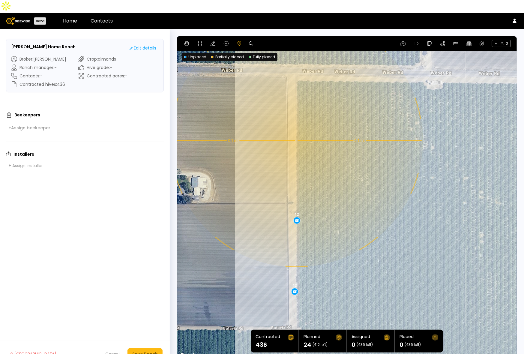
click at [296, 128] on div "0.1 mi 0.1 mi 12 12" at bounding box center [347, 197] width 340 height 323
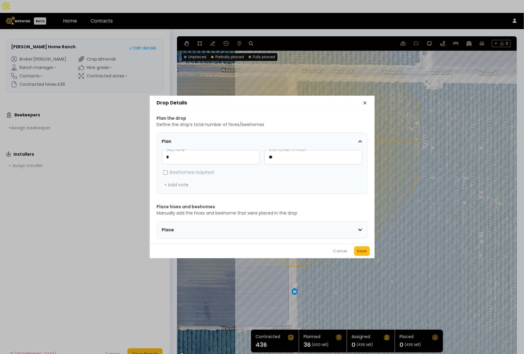
click at [361, 253] on div "Save" at bounding box center [362, 251] width 10 height 6
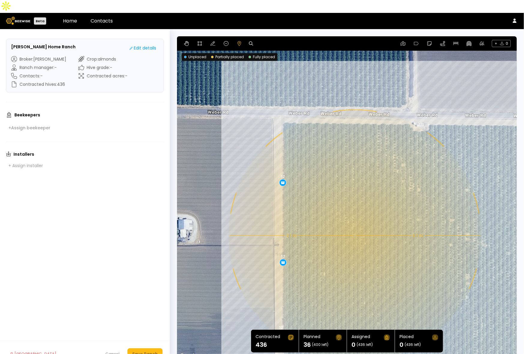
drag, startPoint x: 382, startPoint y: 138, endPoint x: 368, endPoint y: 181, distance: 45.1
click at [368, 181] on div "0.1 mi 0.1 mi 12 12 12" at bounding box center [347, 197] width 340 height 323
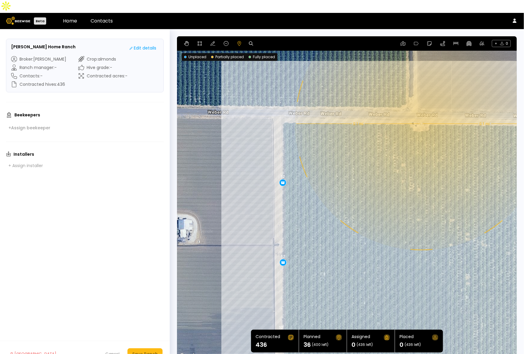
click at [421, 111] on div "0.1 mi 0.1 mi 12 12 12" at bounding box center [347, 197] width 340 height 323
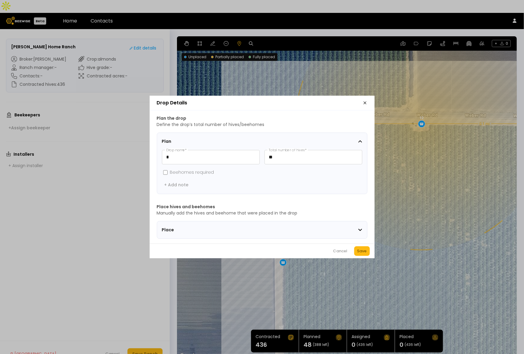
click at [365, 253] on div "Save" at bounding box center [362, 251] width 10 height 6
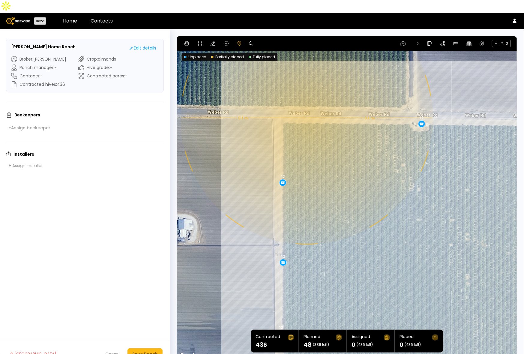
click at [306, 105] on div "0.1 mi 0.1 mi 12 12 12 12" at bounding box center [347, 197] width 340 height 323
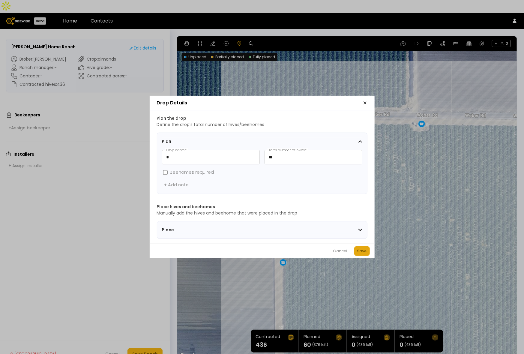
click at [359, 252] on div "Save" at bounding box center [362, 251] width 10 height 6
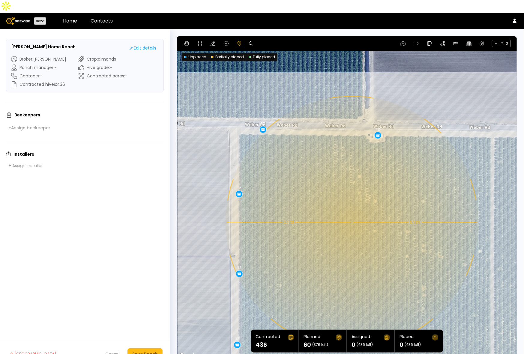
drag, startPoint x: 441, startPoint y: 187, endPoint x: 359, endPoint y: 203, distance: 83.4
click at [359, 203] on div "0.1 mi 0.1 mi 12 12 12 12 12" at bounding box center [347, 197] width 340 height 323
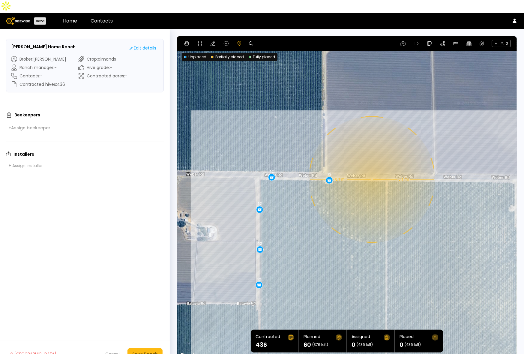
click at [371, 167] on div "0.1 mi 0.1 mi 12 12 12 12 12" at bounding box center [347, 197] width 340 height 323
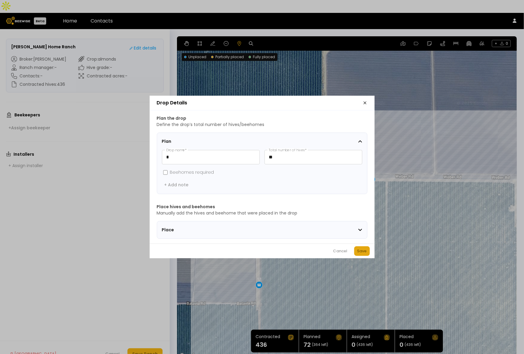
click at [361, 256] on button "Save" at bounding box center [362, 251] width 16 height 10
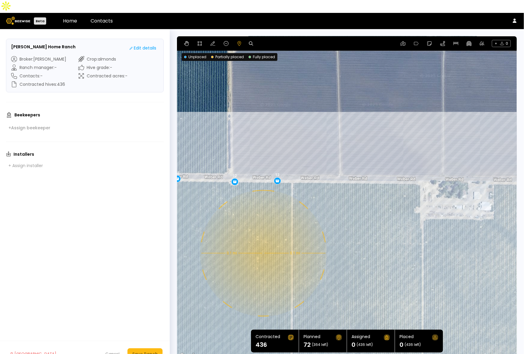
drag, startPoint x: 453, startPoint y: 237, endPoint x: 357, endPoint y: 239, distance: 95.1
click at [357, 239] on div "0.1 mi 0.1 mi 12 12 12 12 12 12" at bounding box center [347, 197] width 340 height 323
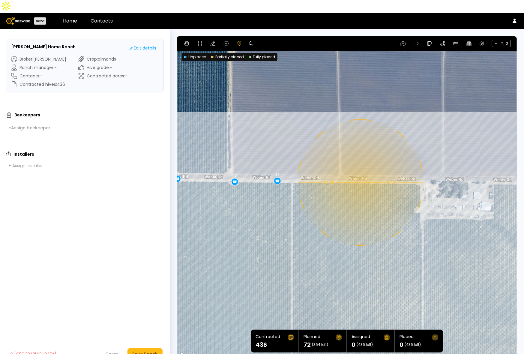
click at [360, 170] on div "0.1 mi 0.1 mi 12 12 12 12 12 12" at bounding box center [347, 197] width 340 height 323
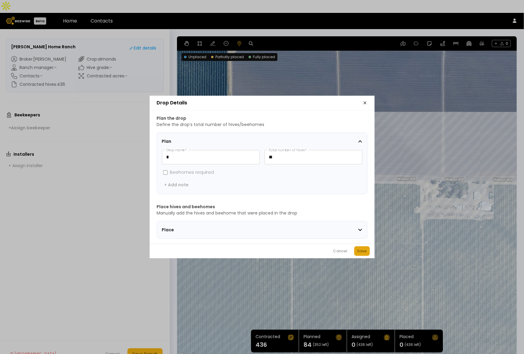
click at [365, 251] on div "Save" at bounding box center [362, 251] width 10 height 6
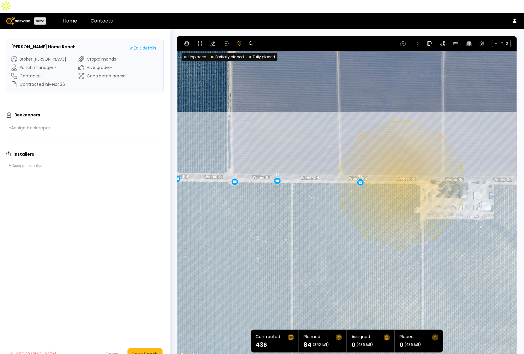
click at [401, 171] on div "0.1 mi 0.1 mi 12 12 12 12 12 12 12" at bounding box center [347, 197] width 340 height 323
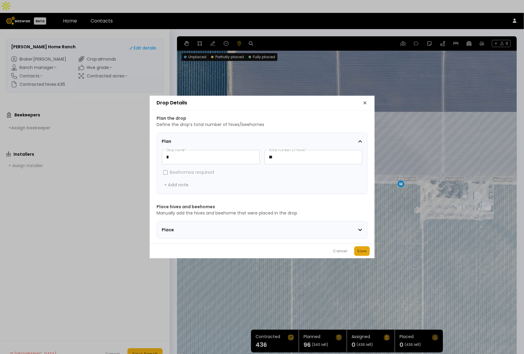
click at [359, 252] on div "Save" at bounding box center [362, 251] width 10 height 6
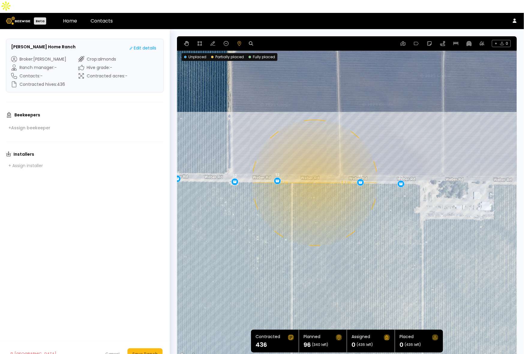
click at [314, 170] on div "0.1 mi 0.1 mi 12 12 12 12 12 12 12 12" at bounding box center [347, 197] width 340 height 323
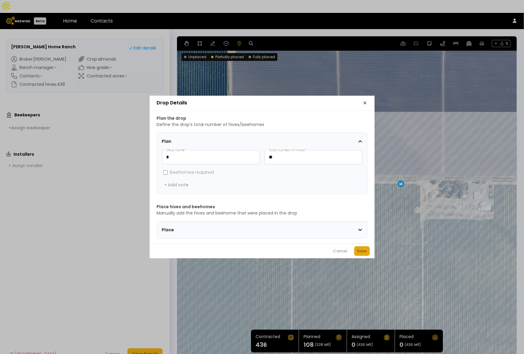
click at [362, 250] on button "Save" at bounding box center [362, 251] width 16 height 10
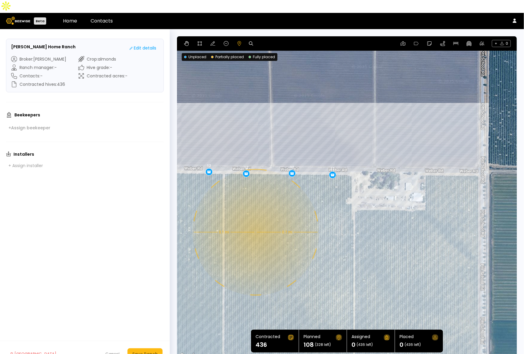
drag, startPoint x: 393, startPoint y: 238, endPoint x: 323, endPoint y: 228, distance: 70.3
click at [323, 228] on div "0.1 mi 0.1 mi 12 12 12 12 12 12 12 12 12" at bounding box center [347, 197] width 340 height 323
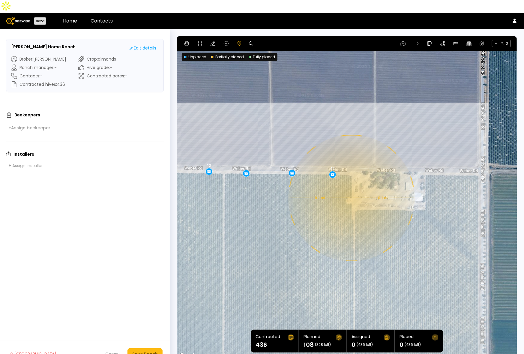
click at [351, 185] on div "0.1 mi 0.1 mi 12 12 12 12 12 12 12 12 12" at bounding box center [347, 197] width 340 height 323
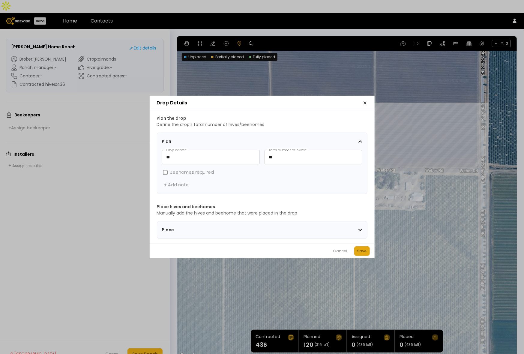
click at [367, 251] on div "Save" at bounding box center [362, 251] width 10 height 6
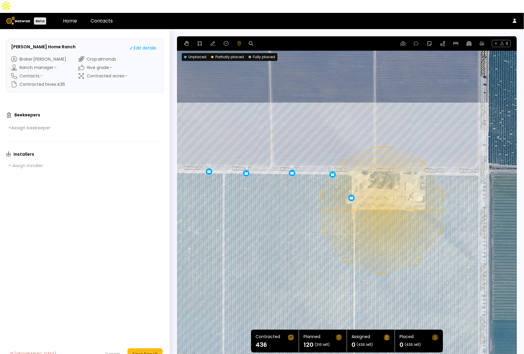
click at [382, 197] on div "0.1 mi 0.1 mi 12 12 12 12 12 12 12 12 12 12" at bounding box center [347, 197] width 340 height 323
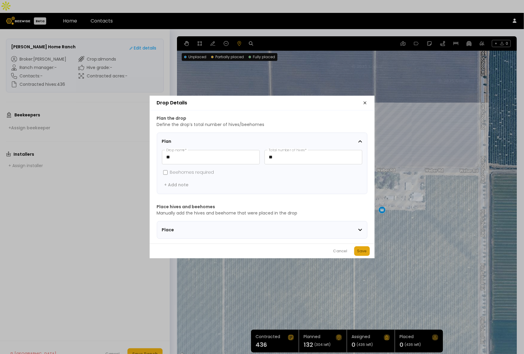
click at [365, 254] on div "Save" at bounding box center [362, 251] width 10 height 6
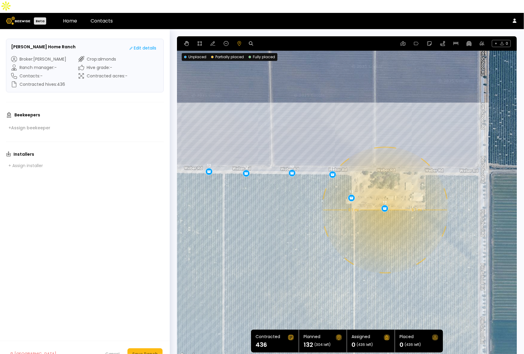
drag, startPoint x: 382, startPoint y: 199, endPoint x: 385, endPoint y: 197, distance: 3.1
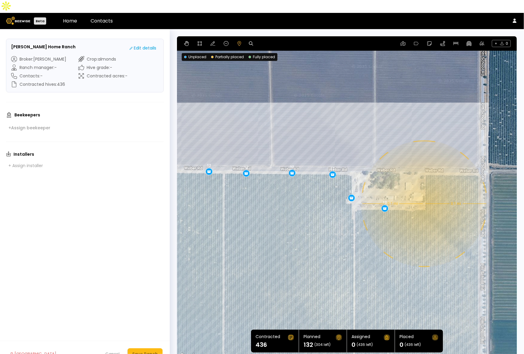
click at [424, 191] on div "0.1 mi 0.1 mi 12 12 12 12 12 12 12 12 12 12 12" at bounding box center [347, 197] width 340 height 323
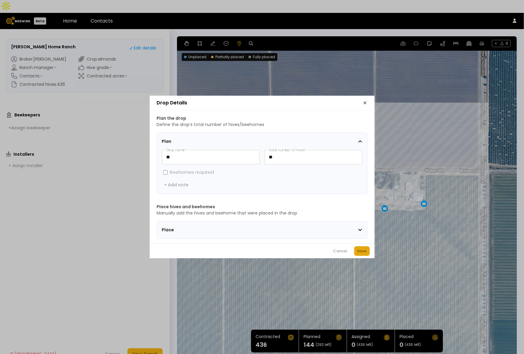
click at [366, 251] on div "Save" at bounding box center [362, 251] width 10 height 6
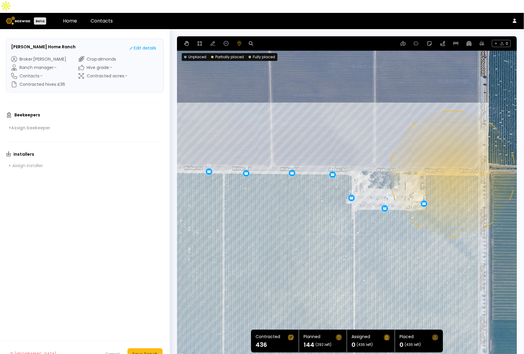
click at [452, 161] on div "0.1 mi 0.1 mi 12 12 12 12 12 12 12 12 12 12 12 12" at bounding box center [347, 197] width 340 height 323
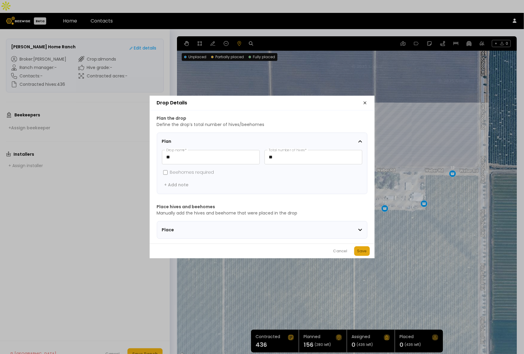
click at [368, 252] on button "Save" at bounding box center [362, 251] width 16 height 10
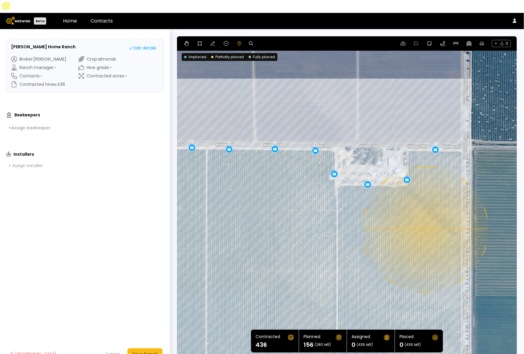
drag, startPoint x: 459, startPoint y: 265, endPoint x: 442, endPoint y: 240, distance: 30.0
click at [442, 240] on div "0.1 mi 0.1 mi 12 12 12 12 12 12 12 12 12 12 12 12 12" at bounding box center [347, 197] width 340 height 323
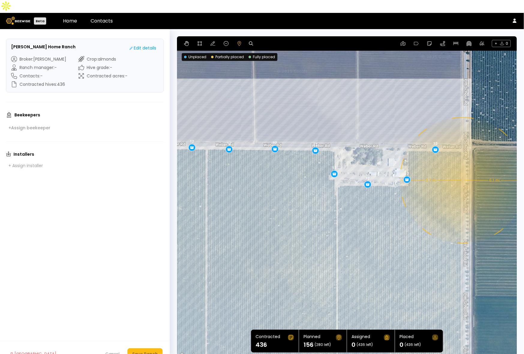
click at [462, 167] on div "0.1 mi 0.1 mi 12 12 12 12 12 12 12 12 12 12 12 12 12" at bounding box center [347, 197] width 340 height 323
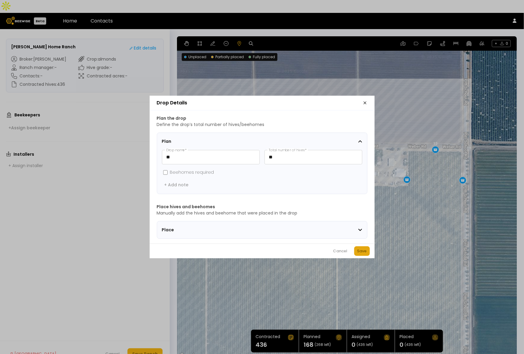
click at [367, 251] on div "Save" at bounding box center [362, 251] width 10 height 6
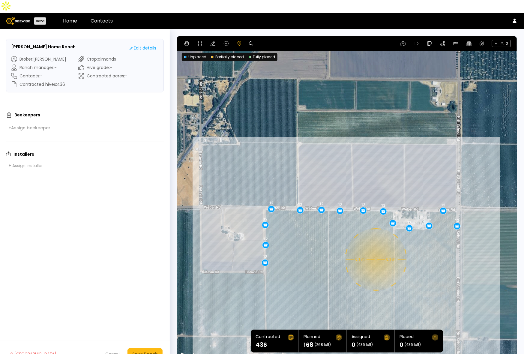
drag, startPoint x: 305, startPoint y: 256, endPoint x: 341, endPoint y: 251, distance: 36.0
click at [341, 251] on div "0.1 mi 0.1 mi 12 12 12 12 12 12 12 12 12 12 12 12 12 12" at bounding box center [347, 197] width 340 height 323
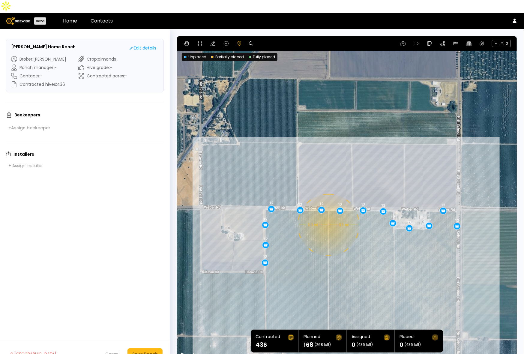
click at [328, 212] on div "0.1 mi 0.1 mi 12 12 12 12 12 12 12 12 12 12 12 12 12 12" at bounding box center [347, 197] width 340 height 323
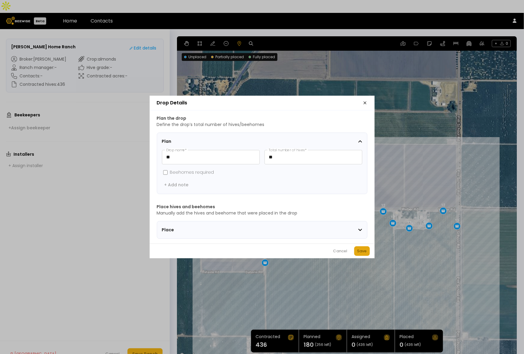
click at [362, 254] on div "Save" at bounding box center [362, 251] width 10 height 6
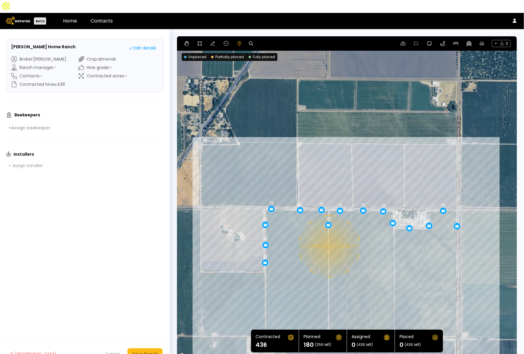
click at [329, 233] on div "0.1 mi 0.1 mi 12 12 12 12 12 12 12 12 12 12 12 12 12 12 12" at bounding box center [347, 197] width 340 height 323
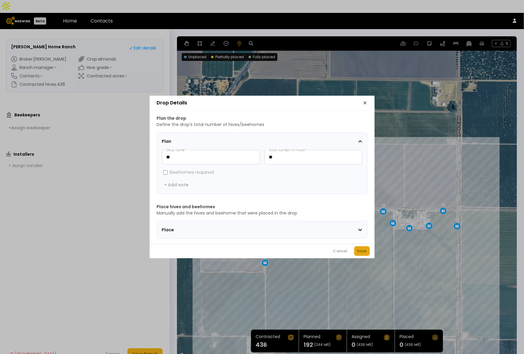
click at [362, 248] on button "Save" at bounding box center [362, 251] width 16 height 10
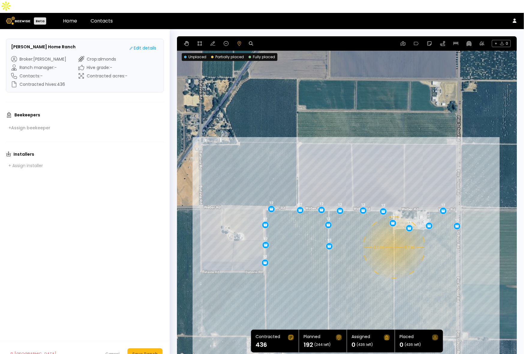
click at [394, 235] on div "0.1 mi 0.1 mi 12 12 12 12 12 12 12 12 12 12 12 12 12 12 12 12" at bounding box center [347, 197] width 340 height 323
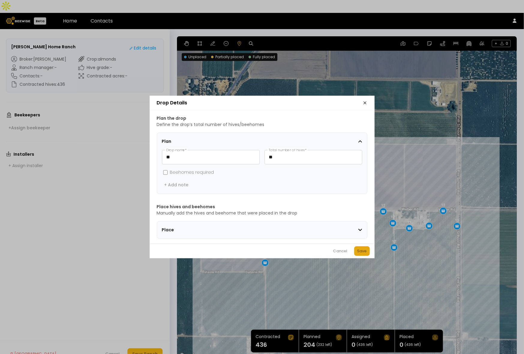
click at [361, 251] on div "Save" at bounding box center [362, 251] width 10 height 6
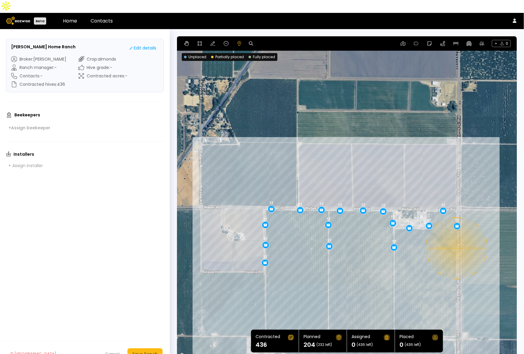
click at [456, 236] on div "0.1 mi 0.1 mi 12 12 12 12 12 12 12 12 12 12 12 12 12 12 12 12 12" at bounding box center [347, 197] width 340 height 323
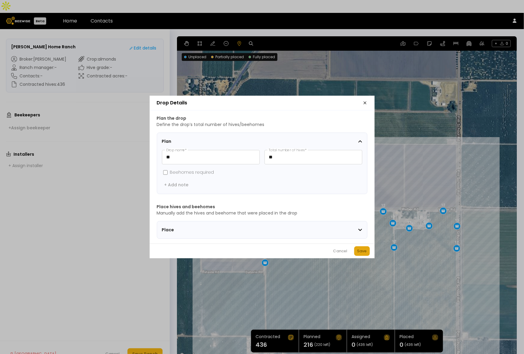
click at [362, 253] on div "Save" at bounding box center [362, 251] width 10 height 6
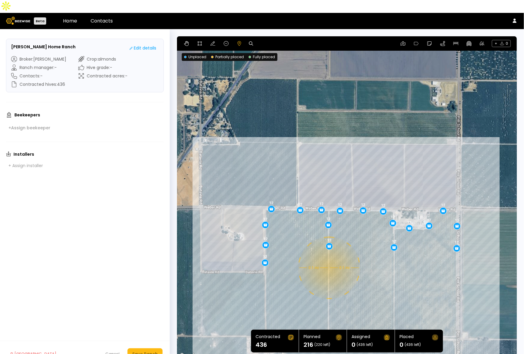
click at [329, 255] on div "0.1 mi 0.1 mi 12 12 12 12 12 12 12 12 12 12 12 12 12 12 12 12 12 12" at bounding box center [347, 197] width 340 height 323
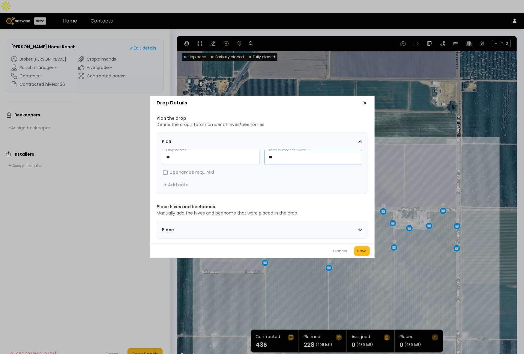
click at [281, 155] on input "**" at bounding box center [313, 157] width 97 height 14
type input "**"
click at [365, 254] on div "Save" at bounding box center [362, 251] width 10 height 6
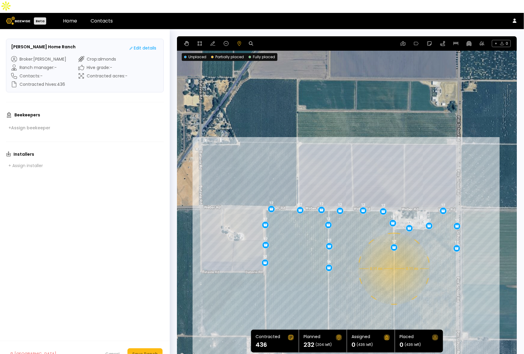
click at [394, 256] on div "0.11 mi 0.11 mi 12 12 12 12 12 12 12 12 12 12 12 12 12 12 12 12 12 12 16" at bounding box center [347, 197] width 340 height 323
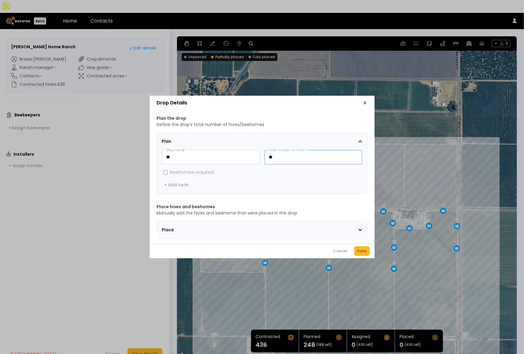
click at [287, 157] on input "**" at bounding box center [313, 157] width 97 height 14
type input "**"
click at [363, 252] on div "Save" at bounding box center [362, 251] width 10 height 6
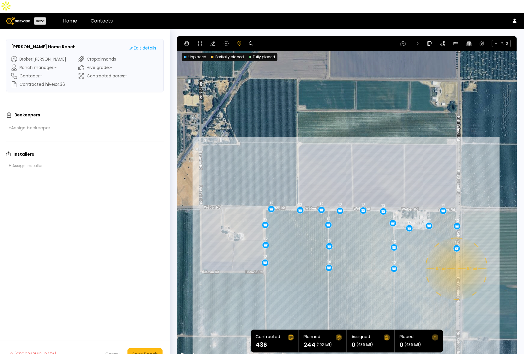
click at [456, 256] on div "0.1 mi 0.1 mi 12 12 12 12 12 12 12 12 12 12 12 12 12 12 12 12 12 12 16 12" at bounding box center [347, 197] width 340 height 323
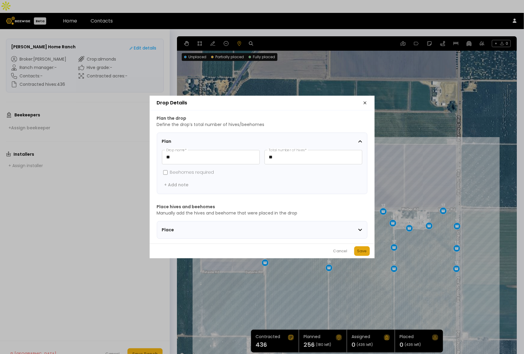
click at [368, 251] on button "Save" at bounding box center [362, 251] width 16 height 10
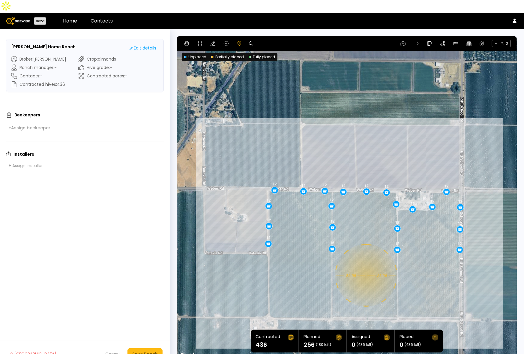
drag, startPoint x: 359, startPoint y: 301, endPoint x: 362, endPoint y: 281, distance: 19.8
click at [362, 281] on div "0.1 mi 0.1 mi 12 12 12 12 12 12 12 12 12 12 12 12 12 12 12 12 12 12 16 12 12" at bounding box center [347, 197] width 340 height 323
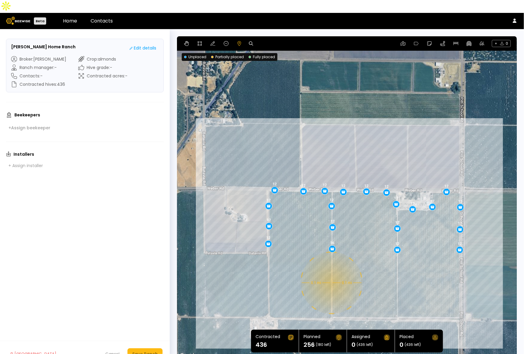
click at [331, 270] on div "0.1 mi 0.1 mi 12 12 12 12 12 12 12 12 12 12 12 12 12 12 12 12 12 12 16 12 12" at bounding box center [347, 197] width 340 height 323
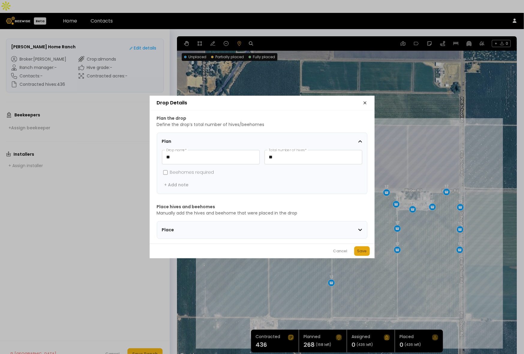
click at [362, 254] on div "Save" at bounding box center [362, 251] width 10 height 6
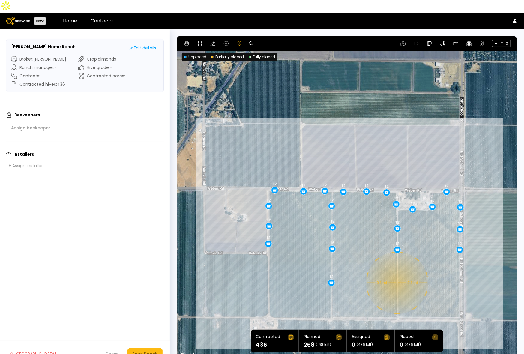
click at [397, 270] on div "0.1 mi 0.1 mi 12 12 12 12 12 12 12 12 12 12 12 12 12 12 12 12 12 12 16 12 12 12" at bounding box center [347, 197] width 340 height 323
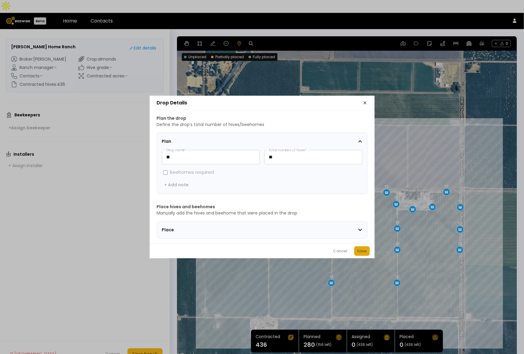
click at [358, 251] on div "Save" at bounding box center [362, 251] width 10 height 6
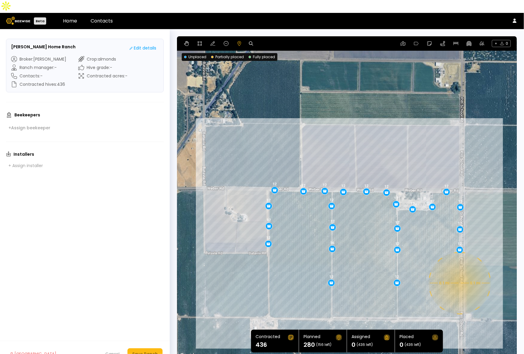
click at [459, 270] on div "0.1 mi 0.1 mi 12 12 12 12 12 12 12 12 12 12 12 12 12 12 12 12 12 12 16 12 12 12…" at bounding box center [347, 197] width 340 height 323
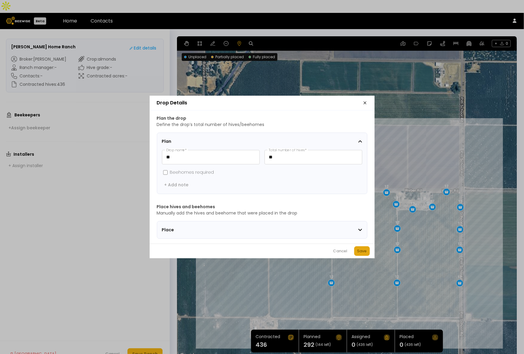
click at [363, 251] on div "Save" at bounding box center [362, 251] width 10 height 6
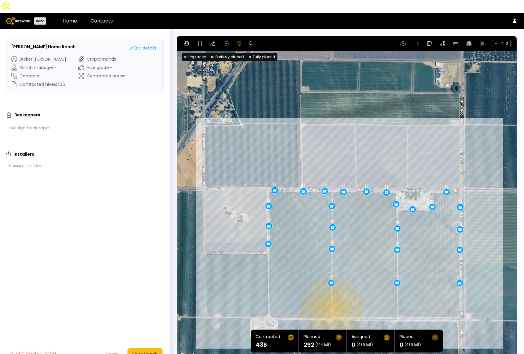
click at [332, 295] on div "0.1 mi 0.1 mi 12 12 12 12 12 12 12 12 12 12 12 12 12 12 12 12 12 12 16 12 12 12…" at bounding box center [347, 197] width 340 height 323
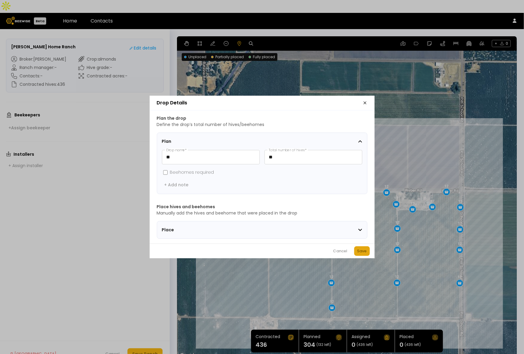
click at [364, 254] on div "Save" at bounding box center [362, 251] width 10 height 6
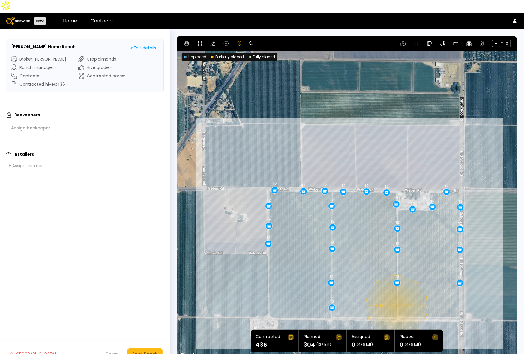
click at [396, 293] on div "0.1 mi 0.1 mi 12 12 12 12 12 12 12 12 12 12 12 12 12 12 12 12 12 12 16 12 12 12…" at bounding box center [347, 197] width 340 height 323
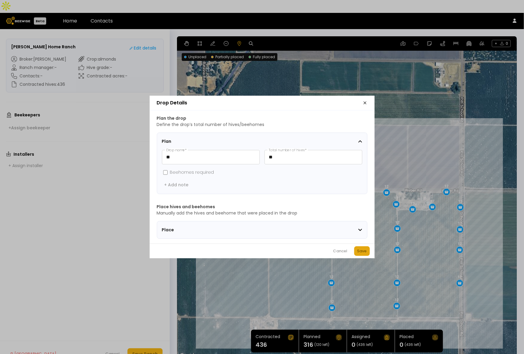
click at [359, 252] on div "Save" at bounding box center [362, 251] width 10 height 6
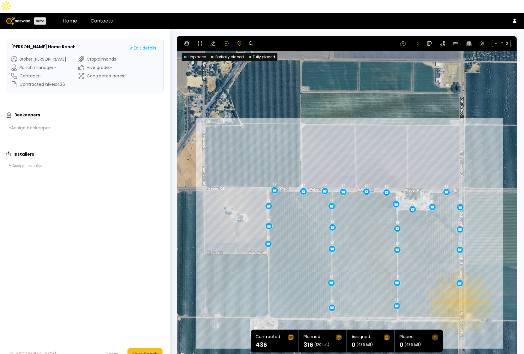
click at [461, 290] on div "0.1 mi 0.1 mi 12 12 12 12 12 12 12 12 12 12 12 12 12 12 12 12 12 12 16 12 12 12…" at bounding box center [347, 197] width 340 height 323
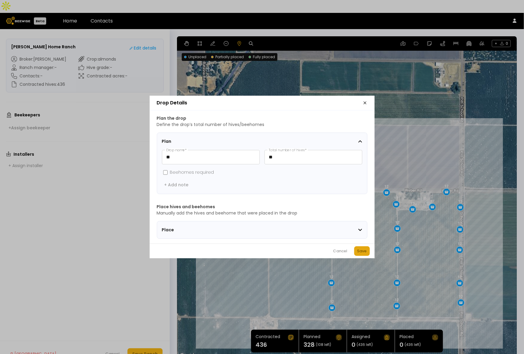
click at [364, 254] on div "Save" at bounding box center [362, 251] width 10 height 6
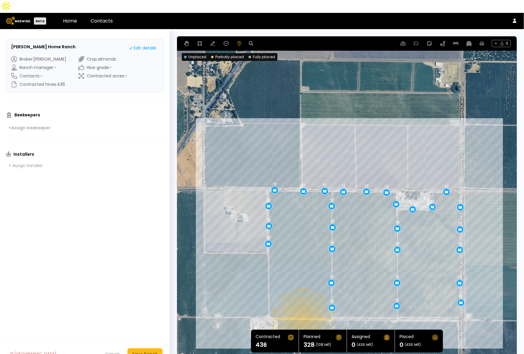
click at [302, 306] on div "0.1 mi 0.1 mi 12 12 12 12 12 12 12 12 12 12 12 12 12 12 12 12 12 12 16 12 12 12…" at bounding box center [347, 197] width 340 height 323
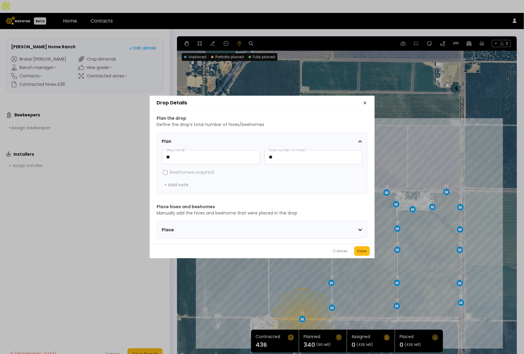
click at [361, 254] on div "Save" at bounding box center [362, 251] width 10 height 6
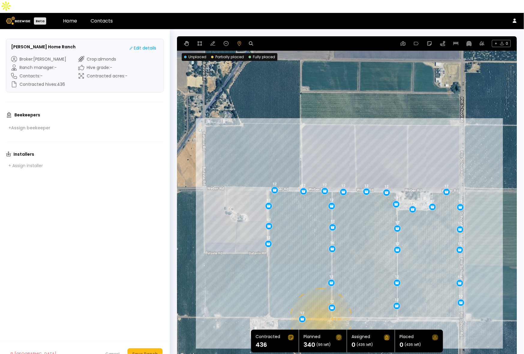
click at [320, 306] on div "0.1 mi 0.1 mi 12 12 12 12 12 12 12 12 12 12 12 12 12 12 12 12 12 12 16 12 12 12…" at bounding box center [347, 197] width 340 height 323
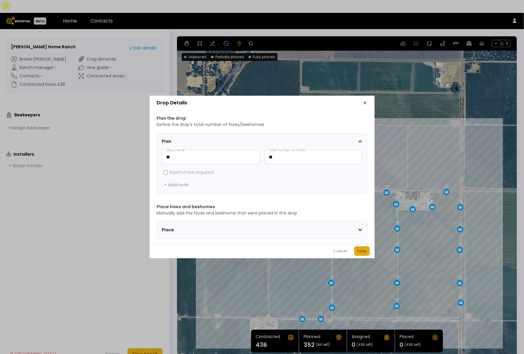
click at [361, 253] on div "Save" at bounding box center [362, 251] width 10 height 6
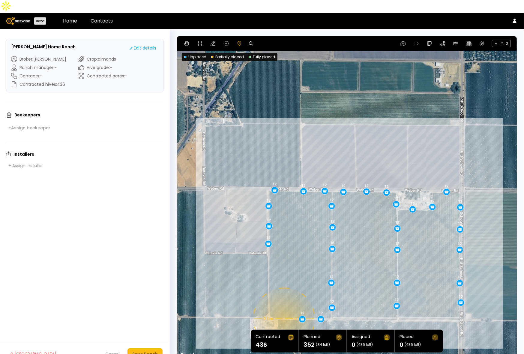
click at [284, 306] on div "0.1 mi 0.1 mi 12 12 12 12 12 12 12 12 12 12 12 12 12 12 12 12 12 12 16 12 12 12…" at bounding box center [347, 197] width 340 height 323
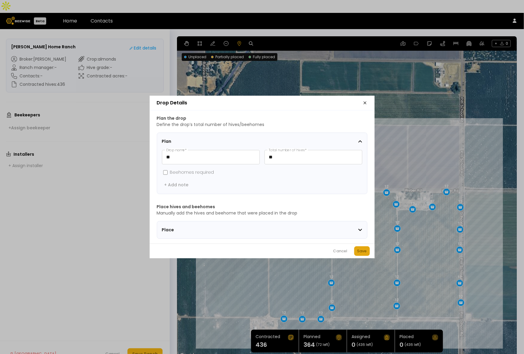
click at [358, 254] on div "Save" at bounding box center [362, 251] width 10 height 6
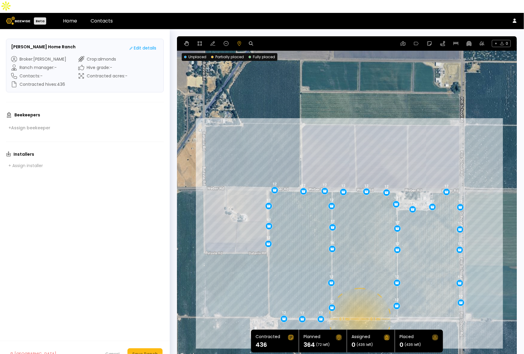
click at [359, 306] on div "0.1 mi 0.1 mi 12 12 12 12 12 12 12 12 12 12 12 12 12 12 12 12 12 12 16 12 12 12…" at bounding box center [347, 197] width 340 height 323
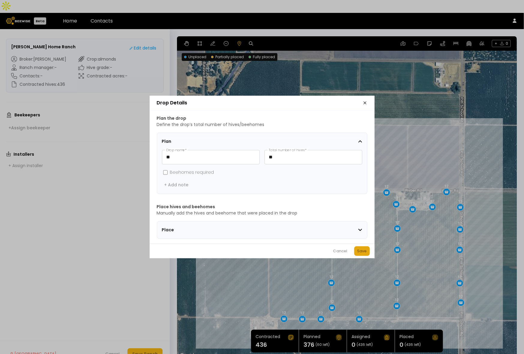
click at [364, 254] on div "Save" at bounding box center [362, 251] width 10 height 6
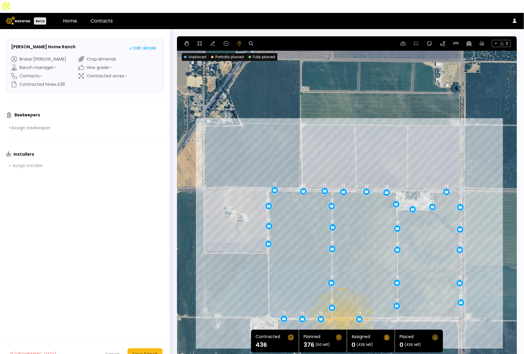
click at [341, 307] on div "0.1 mi 0.1 mi 12 12 12 12 12 12 12 12 12 12 12 12 12 12 12 12 12 12 16 12 12 12…" at bounding box center [347, 197] width 340 height 323
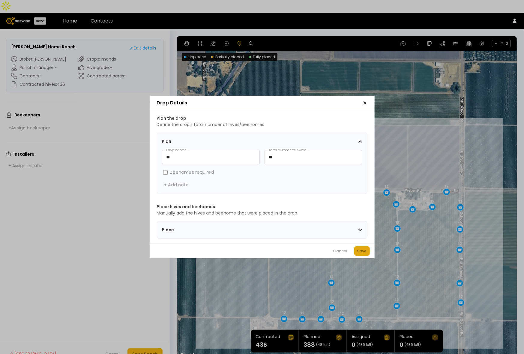
click at [364, 256] on button "Save" at bounding box center [362, 251] width 16 height 10
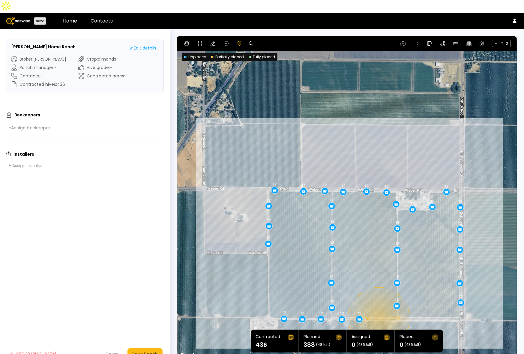
click at [379, 305] on div "0.1 mi 0.1 mi 12 12 12 12 12 12 12 12 12 12 12 12 12 12 12 12 12 12 16 12 12 12…" at bounding box center [347, 197] width 340 height 323
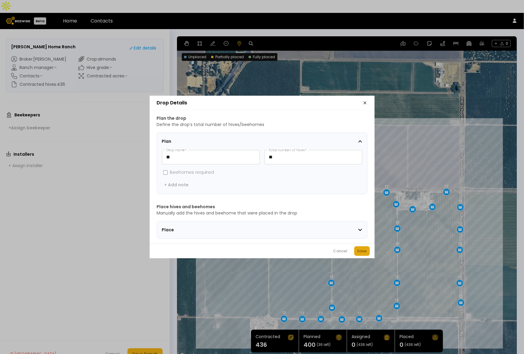
click at [362, 256] on button "Save" at bounding box center [362, 251] width 16 height 10
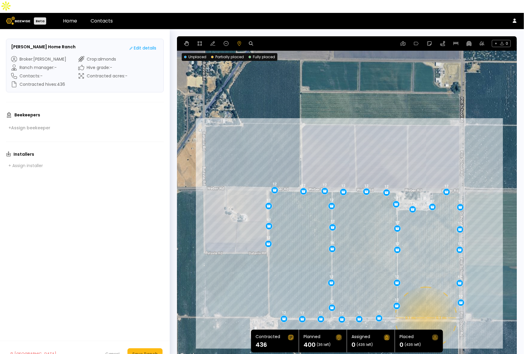
click at [426, 305] on div "0.1 mi 0.1 mi 12 12 12 12 12 12 12 12 12 12 12 12 12 12 12 12 12 12 16 12 12 12…" at bounding box center [347, 197] width 340 height 323
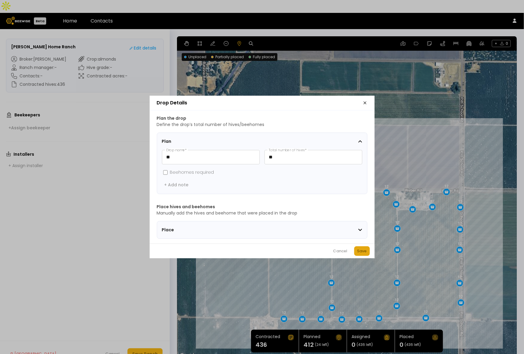
click at [366, 254] on div "Save" at bounding box center [362, 251] width 10 height 6
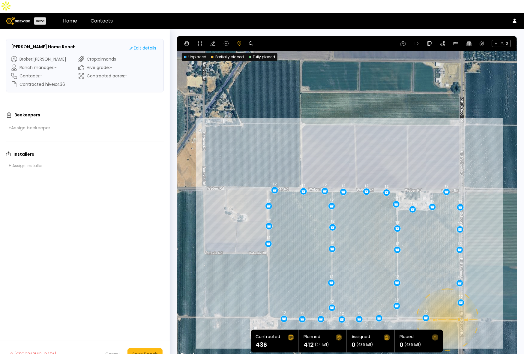
click at [447, 307] on div "0.1 mi 0.1 mi 12 12 12 12 12 12 12 12 12 12 12 12 12 12 12 12 12 12 16 12 12 12…" at bounding box center [347, 197] width 340 height 323
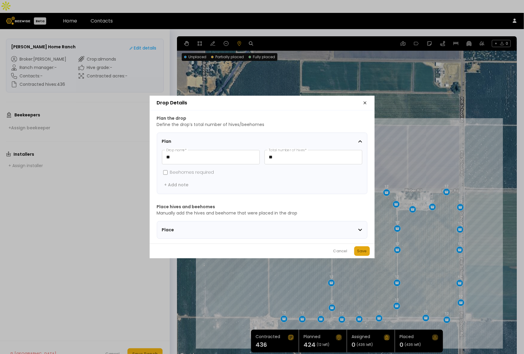
click at [362, 254] on div "Save" at bounding box center [362, 251] width 10 height 6
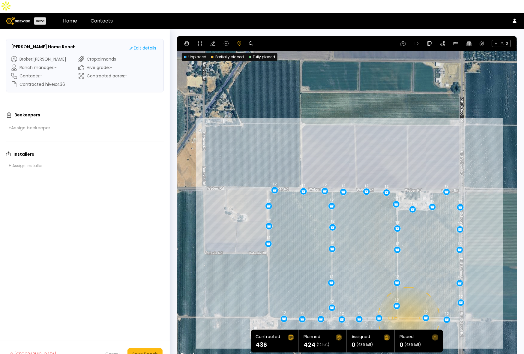
click at [408, 305] on div "0.1 mi 0.1 mi 12 12 12 12 12 12 12 12 12 12 12 12 12 12 12 12 12 12 16 12 12 12…" at bounding box center [347, 197] width 340 height 323
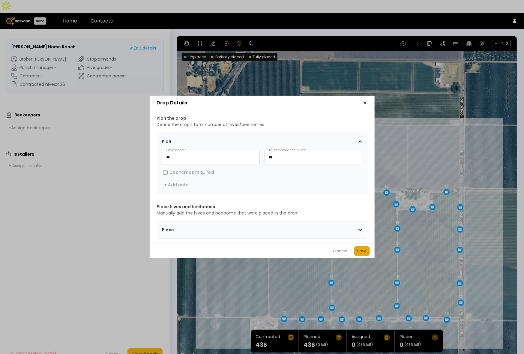
click at [358, 254] on div "Save" at bounding box center [362, 251] width 10 height 6
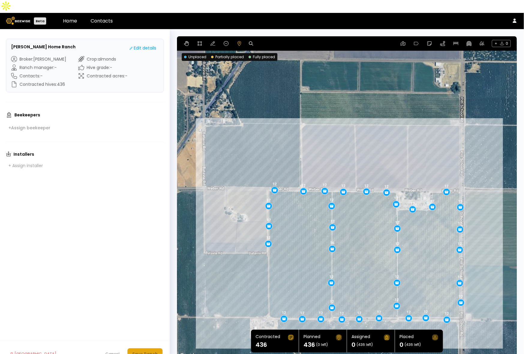
click at [148, 351] on div "Save Ranch" at bounding box center [145, 354] width 26 height 7
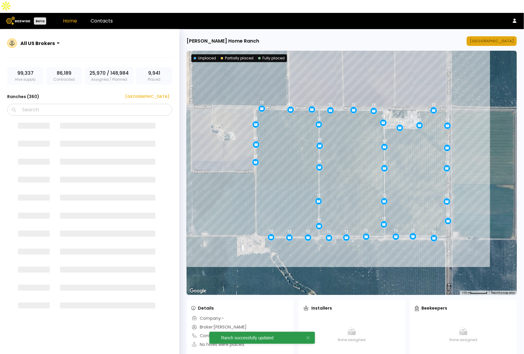
click at [498, 38] on div "[GEOGRAPHIC_DATA]" at bounding box center [492, 41] width 44 height 6
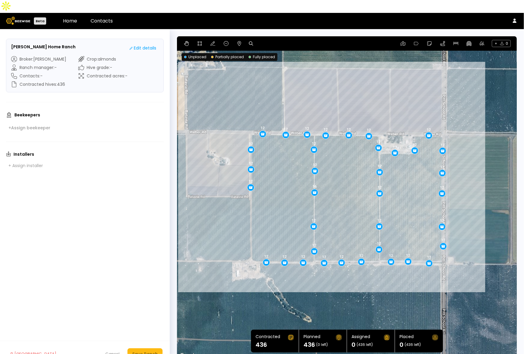
drag, startPoint x: 257, startPoint y: 122, endPoint x: 263, endPoint y: 122, distance: 6.0
drag, startPoint x: 314, startPoint y: 213, endPoint x: 314, endPoint y: 209, distance: 4.2
drag, startPoint x: 314, startPoint y: 236, endPoint x: 313, endPoint y: 230, distance: 6.4
drag, startPoint x: 379, startPoint y: 214, endPoint x: 379, endPoint y: 206, distance: 7.5
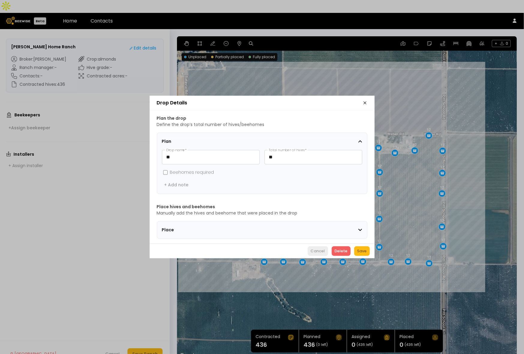
click at [313, 253] on div "Cancel" at bounding box center [318, 251] width 14 height 6
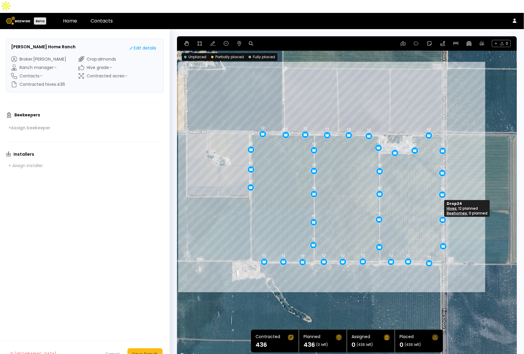
drag, startPoint x: 441, startPoint y: 213, endPoint x: 442, endPoint y: 206, distance: 6.9
click at [146, 351] on div "Save Ranch" at bounding box center [145, 354] width 26 height 7
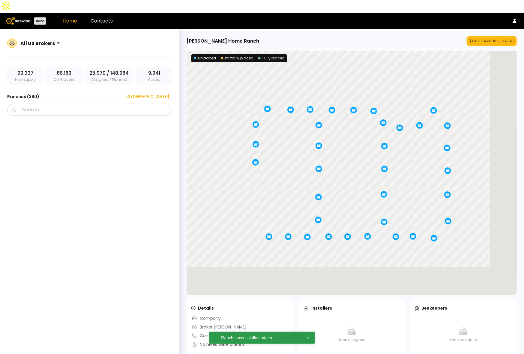
scroll to position [3322, 0]
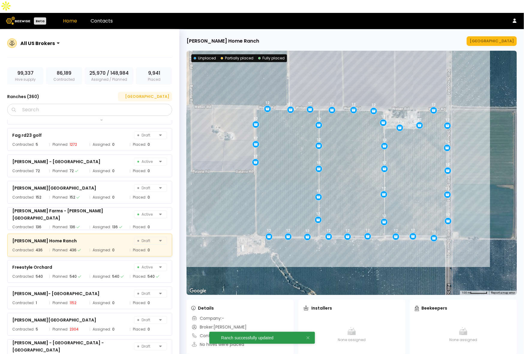
click at [152, 94] on div "[GEOGRAPHIC_DATA]" at bounding box center [145, 97] width 48 height 6
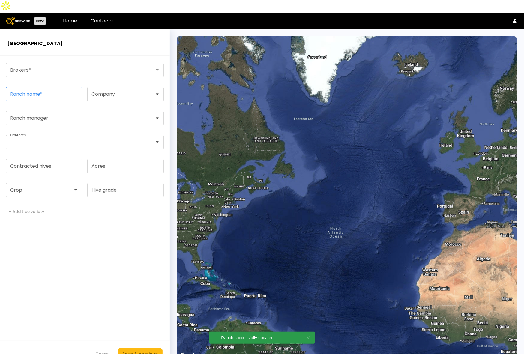
click at [49, 87] on input "Ranch name *" at bounding box center [44, 94] width 76 height 14
paste input "**********"
type input "**********"
click at [54, 63] on div at bounding box center [82, 70] width 152 height 14
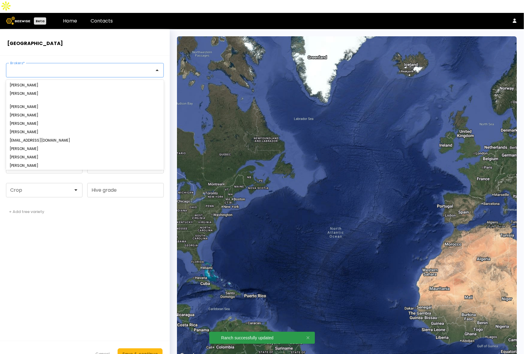
type input "*"
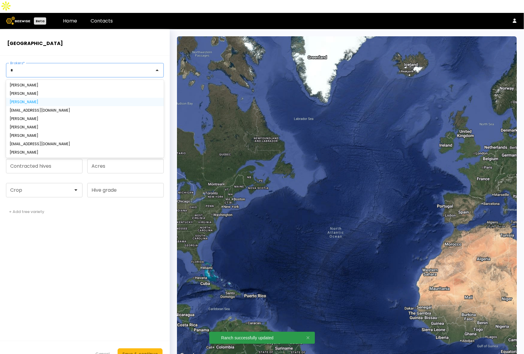
click at [37, 98] on div "[PERSON_NAME]" at bounding box center [85, 102] width 158 height 8
click at [61, 98] on div "[PERSON_NAME]" at bounding box center [85, 102] width 158 height 8
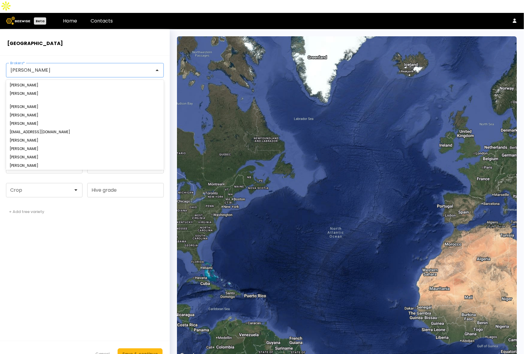
click at [57, 63] on div "[PERSON_NAME]" at bounding box center [85, 70] width 158 height 14
type input "*"
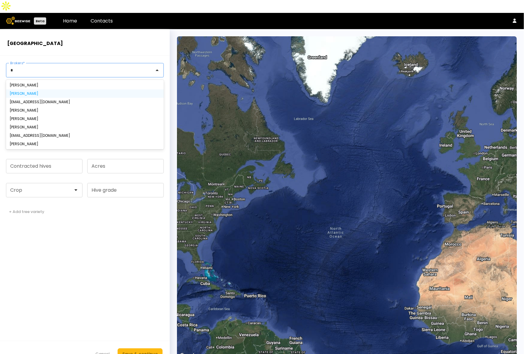
click at [29, 92] on div "[PERSON_NAME]" at bounding box center [85, 94] width 151 height 4
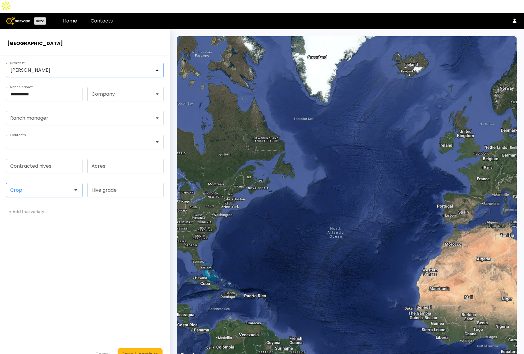
click at [31, 188] on div at bounding box center [42, 190] width 63 height 5
click at [29, 201] on div "Almonds" at bounding box center [44, 205] width 77 height 8
click at [23, 203] on div "Almonds" at bounding box center [44, 205] width 69 height 4
click at [44, 159] on input "Contracted hives" at bounding box center [44, 166] width 76 height 14
type input "***"
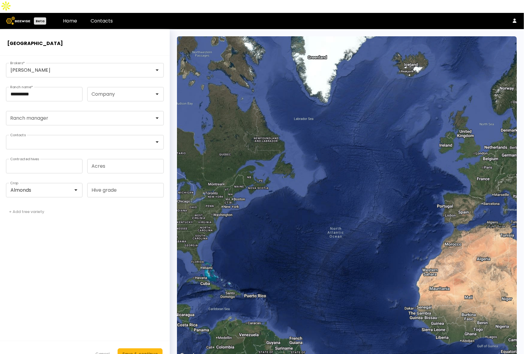
click at [156, 249] on form "**********" at bounding box center [85, 211] width 170 height 311
click at [155, 348] on button "Save & continue" at bounding box center [140, 353] width 45 height 11
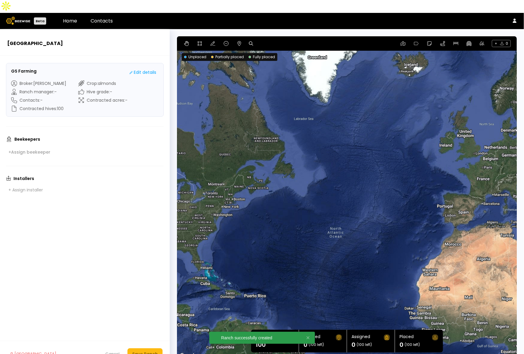
click at [253, 41] on icon at bounding box center [251, 43] width 4 height 4
click at [267, 40] on input at bounding box center [274, 44] width 37 height 8
paste input "**********"
type input "**********"
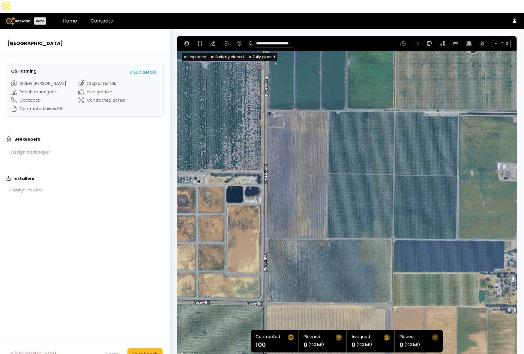
drag, startPoint x: 267, startPoint y: 149, endPoint x: 339, endPoint y: 138, distance: 72.6
click at [339, 138] on div at bounding box center [347, 197] width 340 height 323
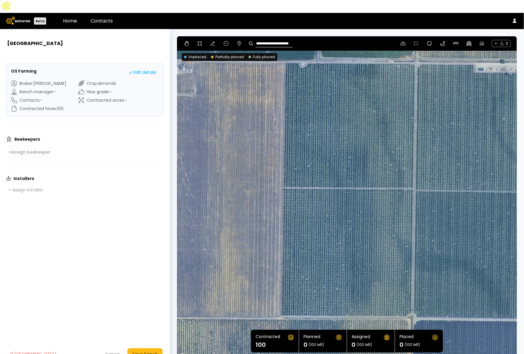
drag, startPoint x: 341, startPoint y: 152, endPoint x: 358, endPoint y: 131, distance: 26.4
click at [358, 131] on div at bounding box center [347, 197] width 340 height 323
click at [195, 36] on div "**********" at bounding box center [347, 43] width 340 height 14
click at [200, 41] on icon at bounding box center [200, 43] width 4 height 4
click at [284, 48] on div at bounding box center [346, 197] width 339 height 323
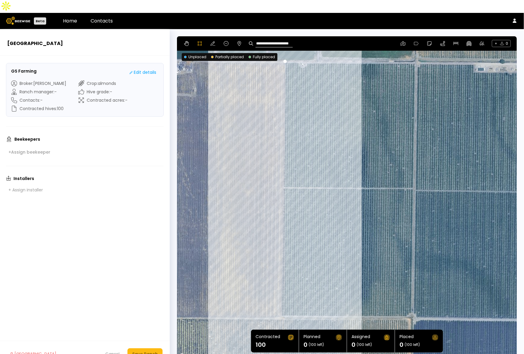
click at [280, 304] on div at bounding box center [346, 197] width 339 height 323
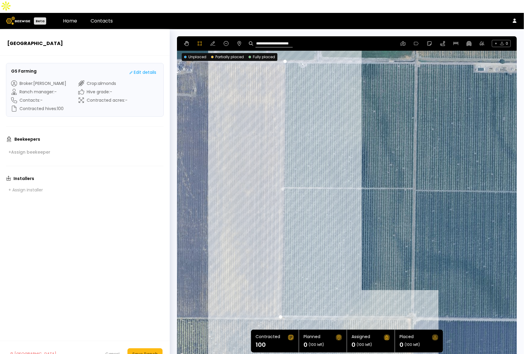
click at [405, 304] on div at bounding box center [346, 197] width 339 height 323
click at [412, 299] on div at bounding box center [346, 197] width 339 height 323
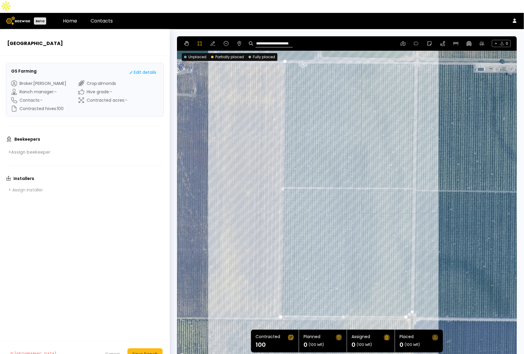
click at [415, 49] on div at bounding box center [346, 197] width 339 height 323
click at [284, 49] on div at bounding box center [346, 197] width 339 height 323
click at [140, 348] on button "Save Ranch" at bounding box center [145, 353] width 35 height 11
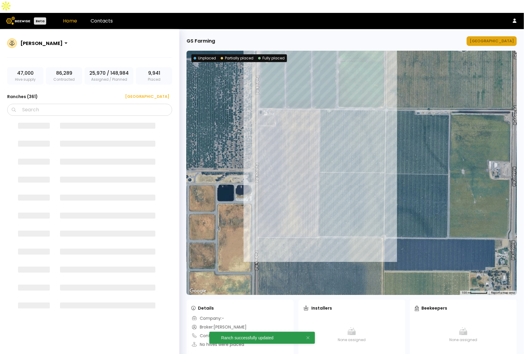
click at [503, 38] on div "[GEOGRAPHIC_DATA]" at bounding box center [492, 41] width 44 height 6
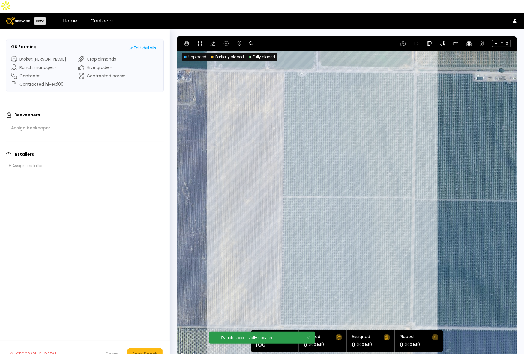
click at [239, 157] on div at bounding box center [347, 197] width 340 height 323
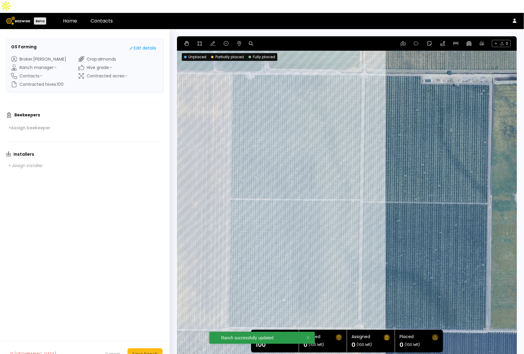
drag, startPoint x: 251, startPoint y: 133, endPoint x: 198, endPoint y: 134, distance: 53.1
click at [198, 134] on div at bounding box center [347, 197] width 340 height 323
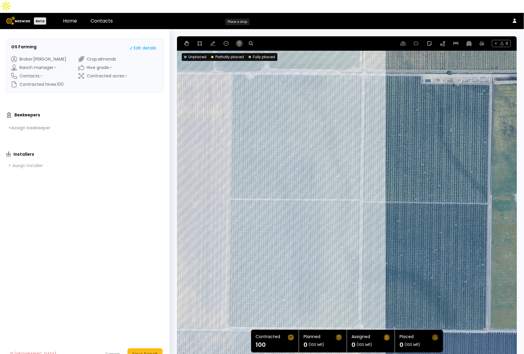
click at [237, 41] on icon at bounding box center [239, 43] width 5 height 5
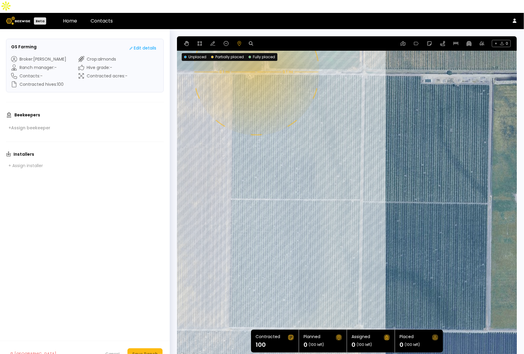
click at [256, 59] on div "0.1 mi 0.1 mi" at bounding box center [347, 197] width 340 height 323
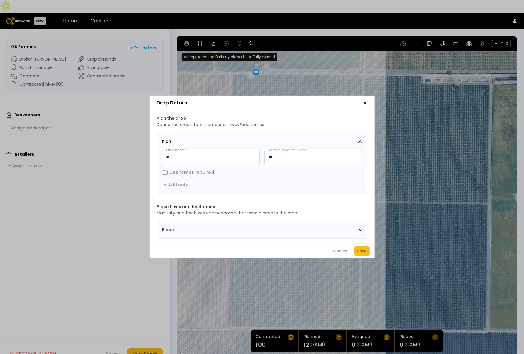
drag, startPoint x: 293, startPoint y: 157, endPoint x: 263, endPoint y: 154, distance: 30.4
click at [263, 154] on div "* Drop name * ** Total number of hives *" at bounding box center [262, 157] width 200 height 14
type input "*"
click at [368, 252] on button "Save" at bounding box center [362, 251] width 16 height 10
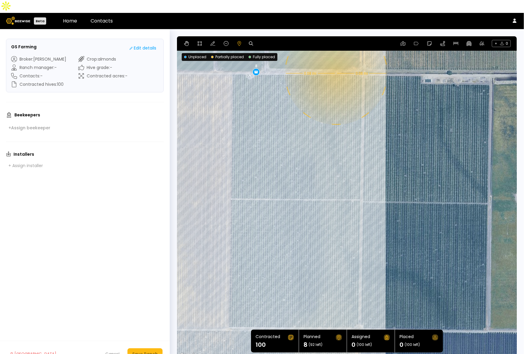
click at [335, 60] on div "0.08 mi 0.08 mi 8" at bounding box center [347, 197] width 340 height 323
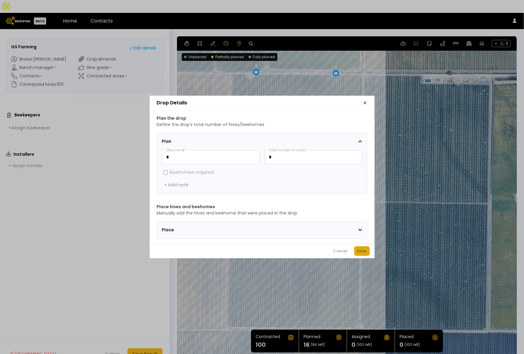
click at [364, 252] on div "Save" at bounding box center [362, 251] width 10 height 6
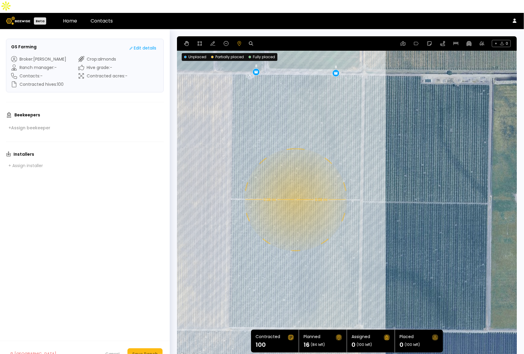
click at [295, 187] on div "0.08 mi 0.08 mi 8 8" at bounding box center [347, 197] width 340 height 323
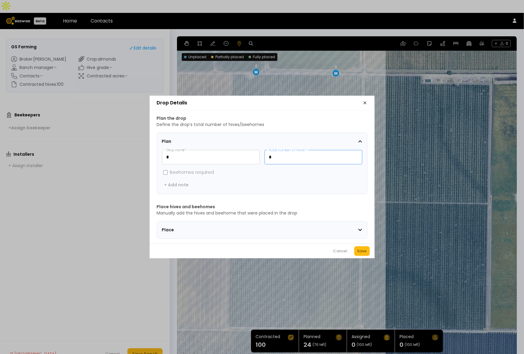
drag, startPoint x: 281, startPoint y: 155, endPoint x: 266, endPoint y: 154, distance: 15.0
click at [266, 154] on input "*" at bounding box center [313, 157] width 97 height 14
type input "**"
click at [363, 254] on div "Save" at bounding box center [362, 251] width 10 height 6
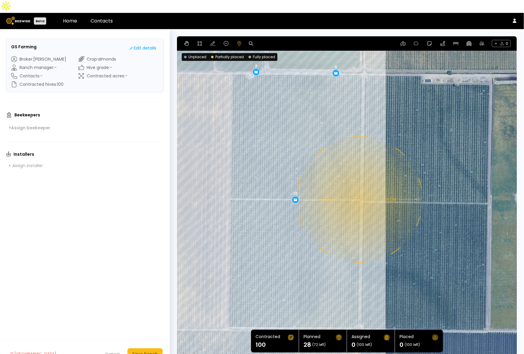
click at [359, 187] on div "0.1 mi 0.1 mi 8 8 12" at bounding box center [347, 197] width 340 height 323
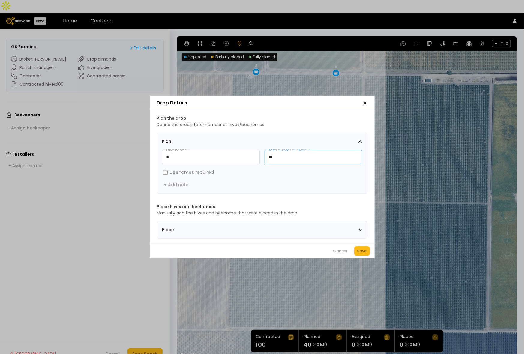
drag, startPoint x: 295, startPoint y: 152, endPoint x: 267, endPoint y: 152, distance: 27.3
click at [267, 152] on input "**" at bounding box center [313, 157] width 97 height 14
type input "*"
click at [364, 252] on div "Save" at bounding box center [362, 251] width 10 height 6
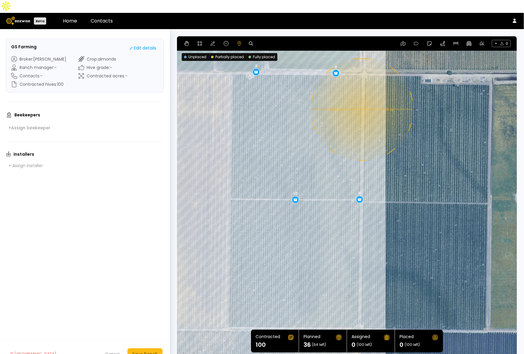
click at [362, 97] on div "0.08 mi 0.08 mi 8 8 12 8" at bounding box center [347, 197] width 340 height 323
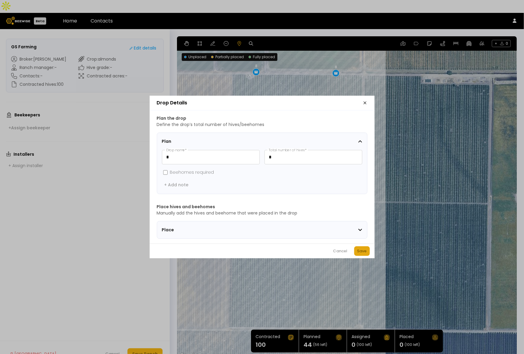
click at [360, 251] on div "Save" at bounding box center [362, 251] width 10 height 6
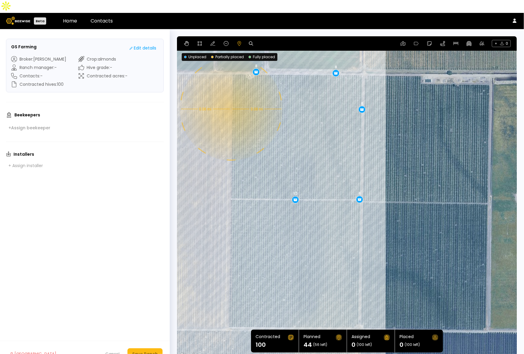
click at [230, 96] on div "0.08 mi 0.08 mi 8 8 12 8 8" at bounding box center [347, 197] width 340 height 323
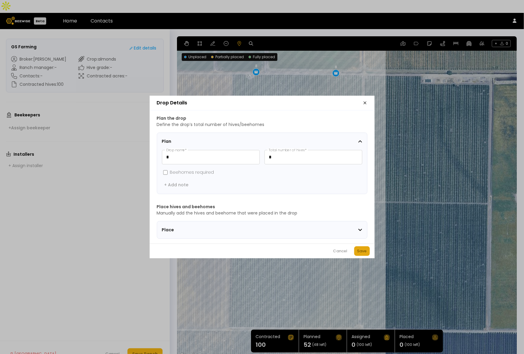
click at [367, 254] on div "Save" at bounding box center [362, 251] width 10 height 6
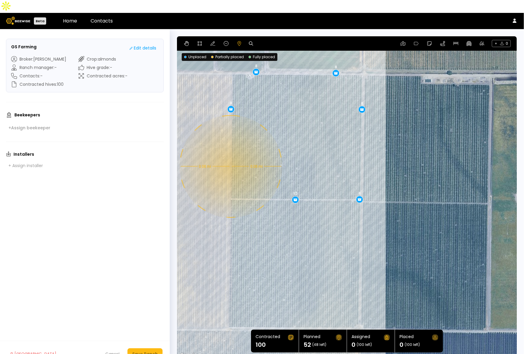
click at [230, 154] on div "0.08 mi 0.08 mi 8 8 12 8 8 8" at bounding box center [347, 197] width 340 height 323
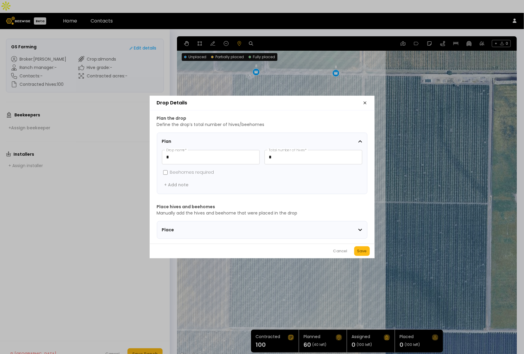
click at [354, 248] on div "Cancel Save" at bounding box center [262, 251] width 225 height 15
click at [366, 251] on div "Save" at bounding box center [362, 251] width 10 height 6
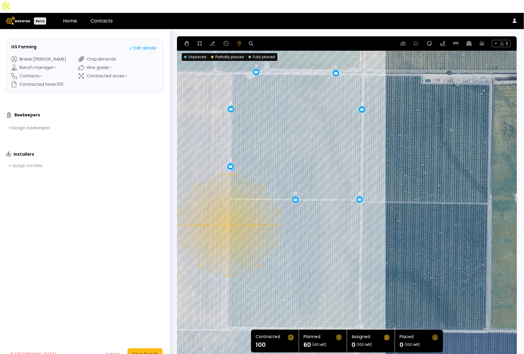
click at [228, 212] on div "0.08 mi 0.08 mi 8 8 12 8 8 8 8" at bounding box center [347, 197] width 340 height 323
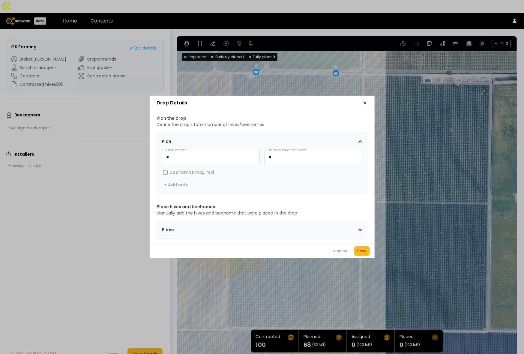
click at [368, 250] on button "Save" at bounding box center [362, 251] width 16 height 10
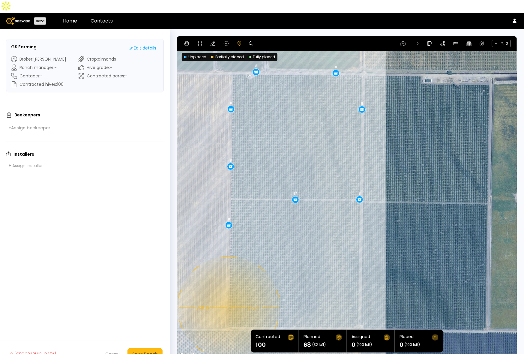
click at [228, 295] on div "0.08 mi 0.08 mi 8 8 12 8 8 8 8 8" at bounding box center [347, 197] width 340 height 323
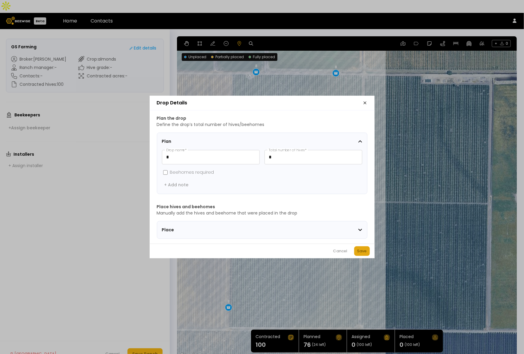
click at [359, 252] on div "Save" at bounding box center [362, 251] width 10 height 6
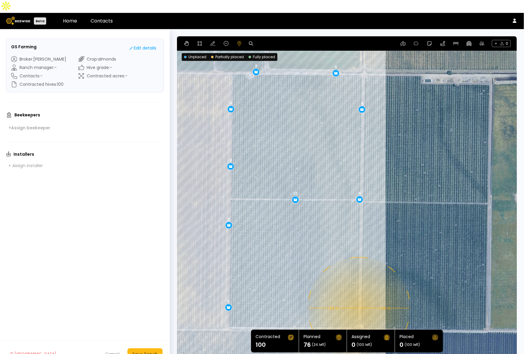
click at [359, 296] on div "0.08 mi 0.08 mi 8 8 12 8 8 8 8 8 8" at bounding box center [347, 197] width 340 height 323
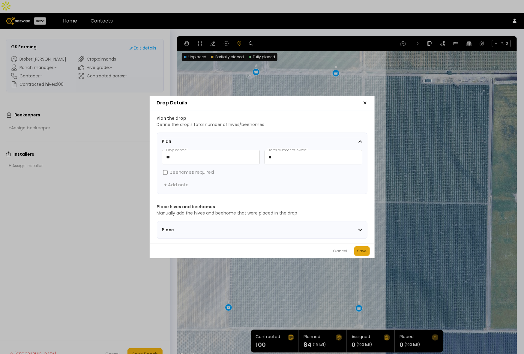
click at [357, 253] on div "Save" at bounding box center [362, 251] width 10 height 6
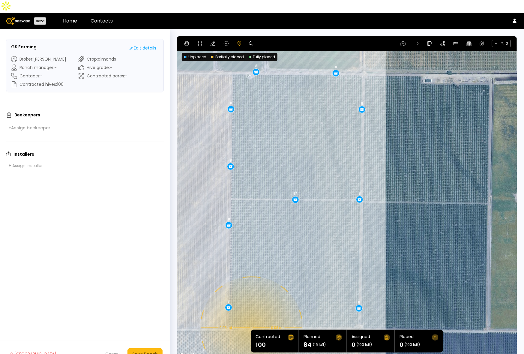
click at [251, 315] on div "0.08 mi 0.08 mi 8 8 12 8 8 8 8 8 8 8" at bounding box center [347, 197] width 340 height 323
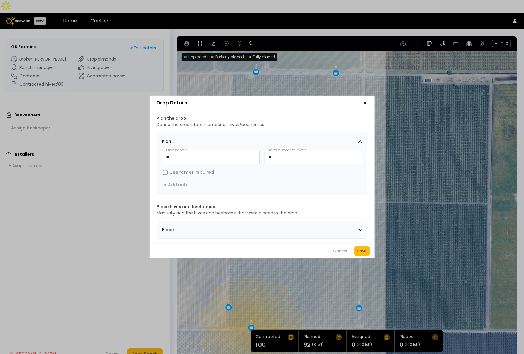
drag, startPoint x: 366, startPoint y: 254, endPoint x: 362, endPoint y: 257, distance: 4.7
click at [365, 254] on div "Save" at bounding box center [362, 251] width 10 height 6
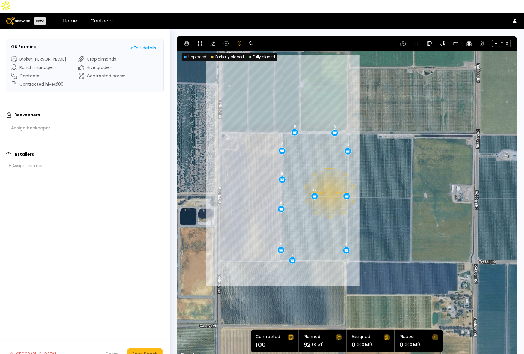
drag, startPoint x: 314, startPoint y: 276, endPoint x: 313, endPoint y: 239, distance: 36.7
click at [321, 227] on div "0.08 mi 0.08 mi 8 8 12 8 8 8 8 8 8 8 8" at bounding box center [347, 197] width 340 height 323
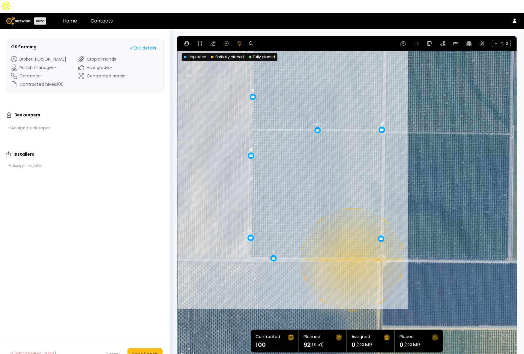
click at [352, 247] on div "0.08 mi 0.08 mi 8 8 12 8 8 8 8 8 8 8 8" at bounding box center [347, 197] width 340 height 323
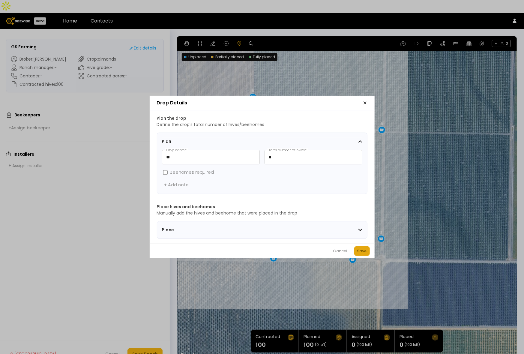
click at [364, 254] on div "Save" at bounding box center [362, 251] width 10 height 6
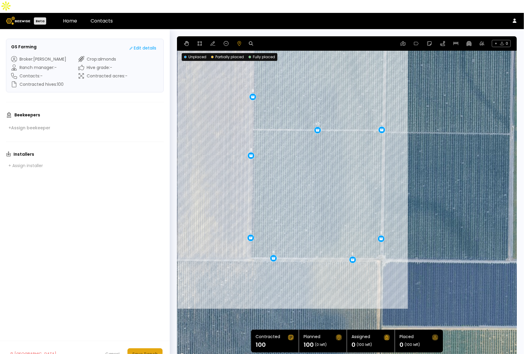
click at [148, 351] on div "Save Ranch" at bounding box center [145, 354] width 26 height 7
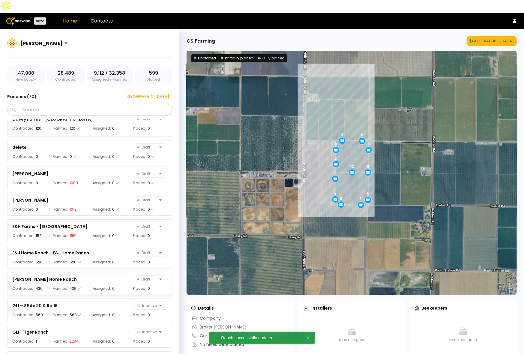
scroll to position [1078, 0]
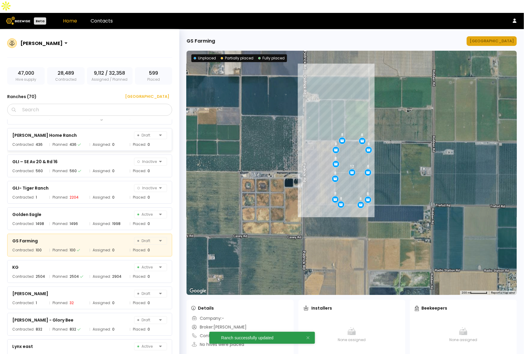
click at [507, 38] on div "[GEOGRAPHIC_DATA]" at bounding box center [492, 41] width 44 height 6
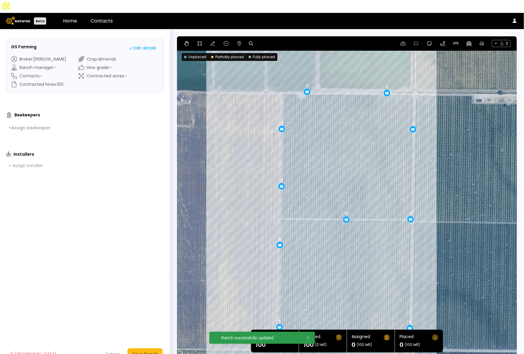
drag, startPoint x: 482, startPoint y: 135, endPoint x: 481, endPoint y: 158, distance: 22.8
click at [481, 158] on div "12 8 8 8 8 8 8 8 8 8 8 8" at bounding box center [347, 197] width 340 height 323
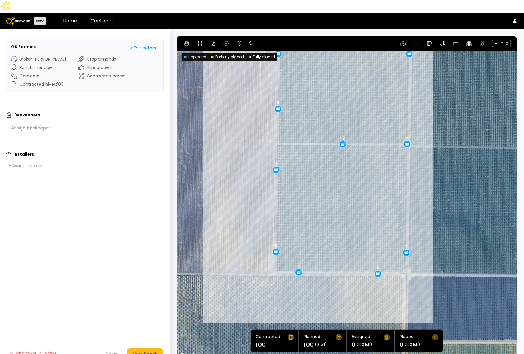
drag, startPoint x: 458, startPoint y: 263, endPoint x: 454, endPoint y: 187, distance: 76.6
click at [454, 187] on div "12 8 8 8 8 8 8 8 8 8 8 8" at bounding box center [347, 197] width 340 height 323
drag, startPoint x: 273, startPoint y: 237, endPoint x: 273, endPoint y: 232, distance: 5.7
drag, startPoint x: 407, startPoint y: 239, endPoint x: 407, endPoint y: 230, distance: 8.4
click at [146, 348] on button "Save Ranch" at bounding box center [145, 353] width 35 height 11
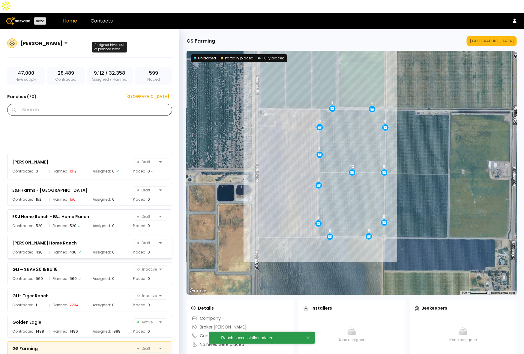
scroll to position [1078, 0]
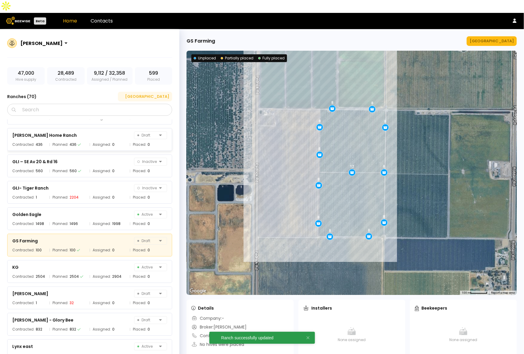
click at [157, 92] on button "[GEOGRAPHIC_DATA]" at bounding box center [145, 97] width 54 height 10
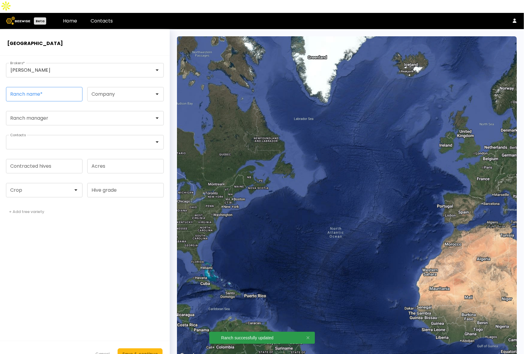
click at [53, 87] on input "Ranch name *" at bounding box center [44, 94] width 76 height 14
paste input "**********"
type input "**********"
click at [15, 255] on form "**********" at bounding box center [85, 211] width 170 height 311
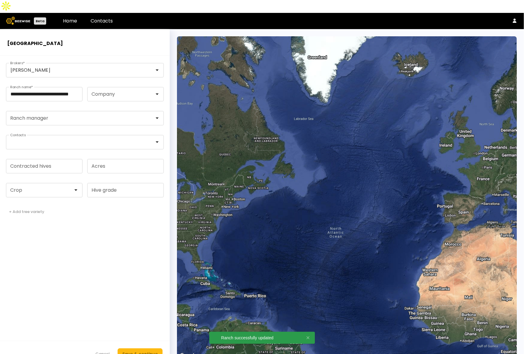
scroll to position [0, 0]
click at [26, 188] on div at bounding box center [42, 190] width 63 height 5
click at [28, 203] on div "Almonds" at bounding box center [44, 205] width 69 height 4
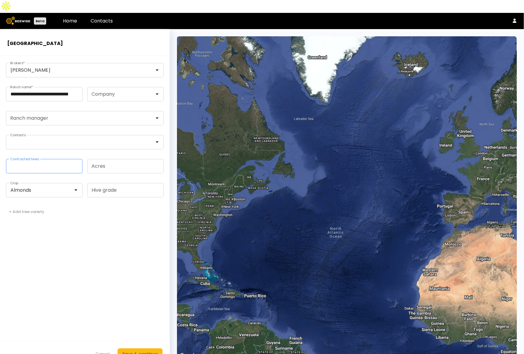
click at [38, 159] on input "Contracted hives" at bounding box center [44, 166] width 76 height 14
type input "***"
click at [121, 303] on form "**********" at bounding box center [85, 211] width 170 height 311
click at [146, 351] on div "Save & continue" at bounding box center [139, 354] width 35 height 7
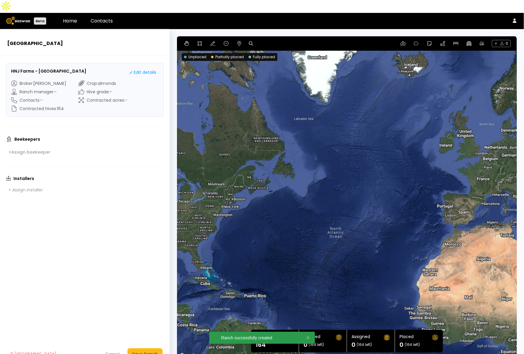
click at [252, 41] on icon at bounding box center [251, 43] width 4 height 4
click at [276, 40] on input at bounding box center [274, 44] width 37 height 8
paste input "**********"
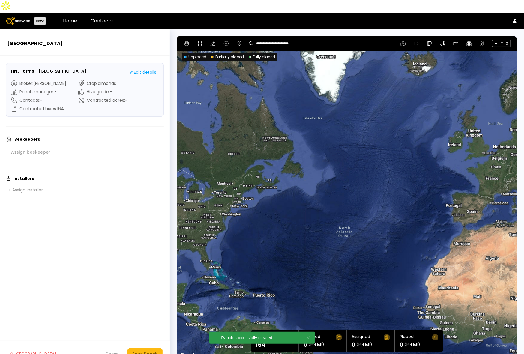
type input "**********"
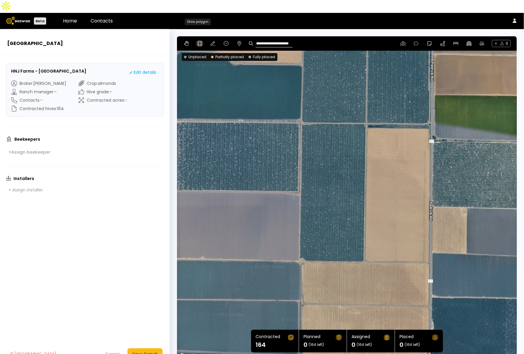
click at [199, 41] on icon at bounding box center [199, 43] width 5 height 5
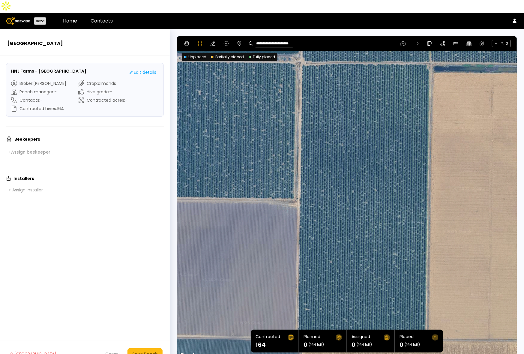
drag, startPoint x: 387, startPoint y: 179, endPoint x: 389, endPoint y: 125, distance: 54.6
click at [389, 125] on div at bounding box center [346, 197] width 339 height 323
click at [300, 50] on div at bounding box center [346, 197] width 339 height 323
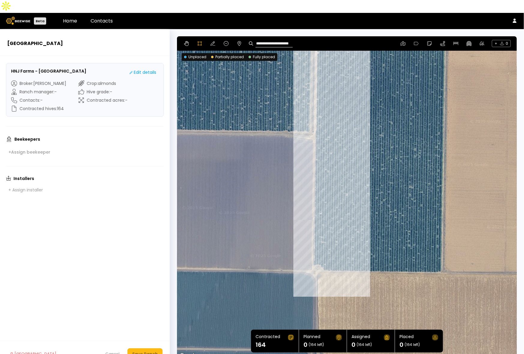
drag, startPoint x: 325, startPoint y: 283, endPoint x: 342, endPoint y: 214, distance: 70.9
click at [342, 214] on div at bounding box center [346, 197] width 339 height 323
click at [314, 252] on div at bounding box center [346, 197] width 339 height 323
click at [317, 252] on div at bounding box center [346, 197] width 339 height 323
click at [321, 255] on div at bounding box center [346, 197] width 339 height 323
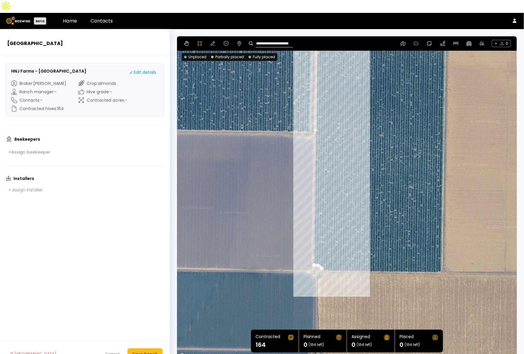
click at [322, 257] on div at bounding box center [346, 197] width 339 height 323
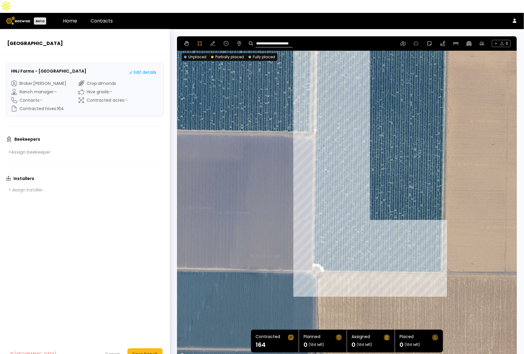
click at [440, 260] on div at bounding box center [346, 197] width 339 height 323
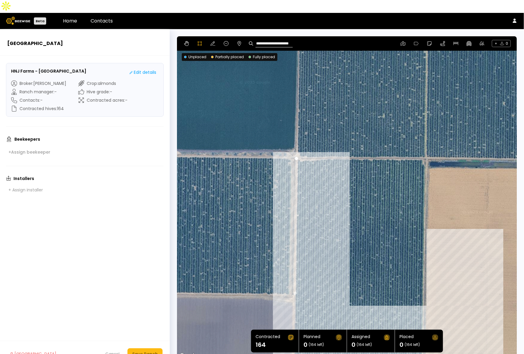
drag, startPoint x: 479, startPoint y: 96, endPoint x: 454, endPoint y: 252, distance: 157.7
click at [457, 260] on div at bounding box center [346, 197] width 339 height 323
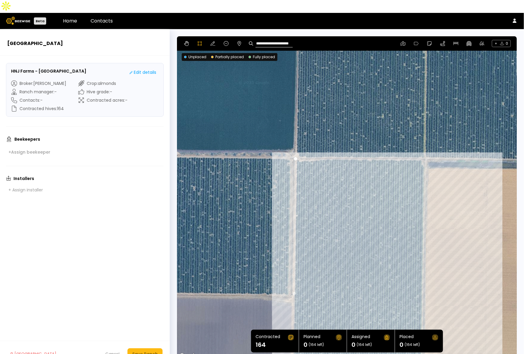
click at [424, 146] on div at bounding box center [346, 197] width 339 height 323
click at [296, 146] on div at bounding box center [346, 197] width 339 height 323
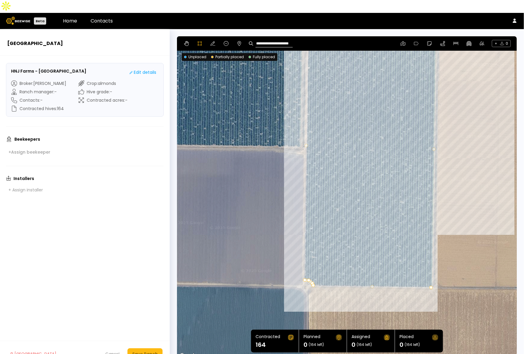
drag, startPoint x: 233, startPoint y: 274, endPoint x: 245, endPoint y: 125, distance: 149.1
click at [245, 125] on div at bounding box center [346, 197] width 339 height 323
click at [146, 351] on div "Save Ranch" at bounding box center [145, 354] width 26 height 7
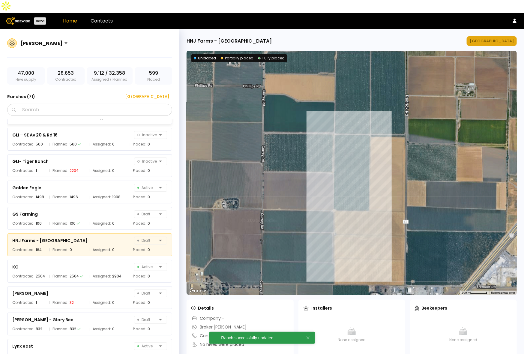
scroll to position [1105, 0]
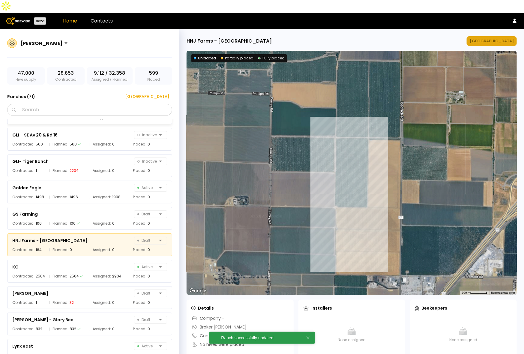
click at [503, 38] on div "[GEOGRAPHIC_DATA]" at bounding box center [492, 41] width 44 height 6
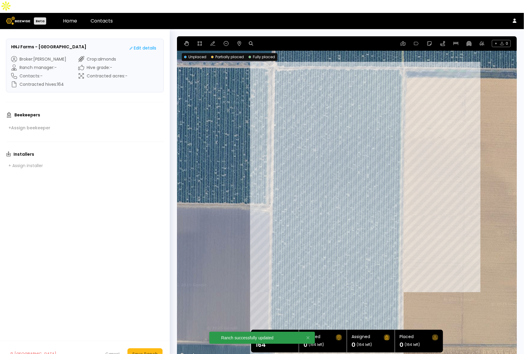
drag, startPoint x: 469, startPoint y: 141, endPoint x: 457, endPoint y: 150, distance: 14.9
click at [457, 150] on div at bounding box center [347, 197] width 340 height 323
click at [238, 41] on icon at bounding box center [240, 43] width 4 height 5
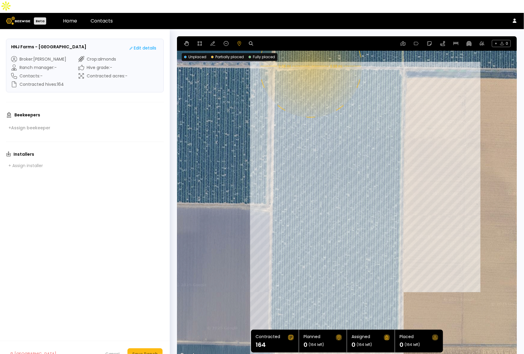
click at [310, 53] on div "0.08 mi 0.08 mi" at bounding box center [347, 197] width 340 height 323
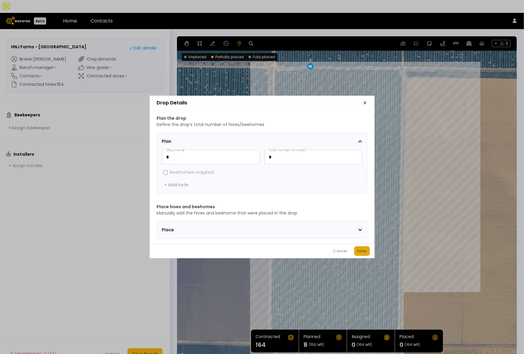
click at [361, 254] on div "Save" at bounding box center [362, 251] width 10 height 6
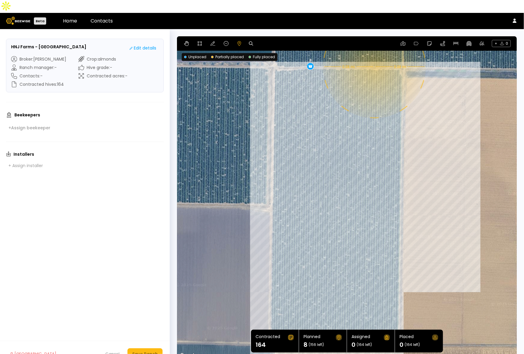
click at [374, 53] on div "0.08 mi 0.08 mi 8" at bounding box center [347, 197] width 340 height 323
click at [374, 55] on div "0.08 mi 0.08 mi 8" at bounding box center [347, 197] width 340 height 323
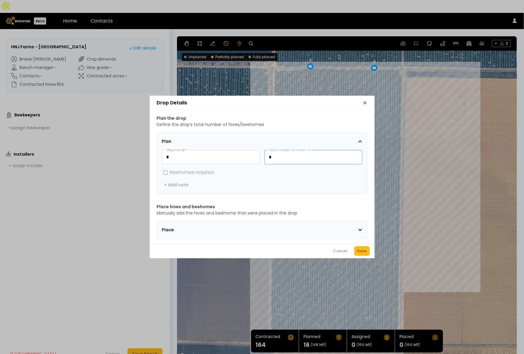
drag, startPoint x: 278, startPoint y: 151, endPoint x: 265, endPoint y: 151, distance: 12.9
click at [265, 151] on input "*" at bounding box center [313, 157] width 97 height 14
type input "**"
click at [359, 254] on div "Save" at bounding box center [362, 251] width 10 height 6
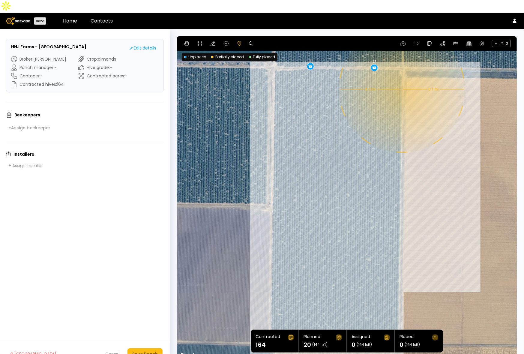
click at [401, 77] on div "0.1 mi 0.1 mi 8 12" at bounding box center [347, 197] width 340 height 323
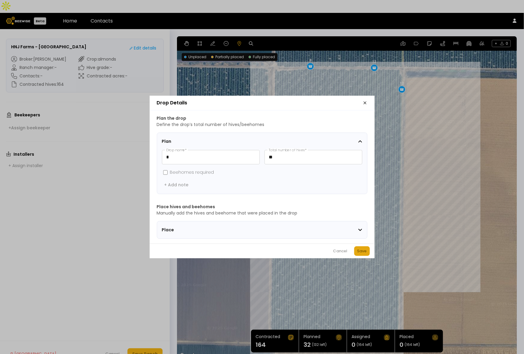
click at [361, 254] on div "Save" at bounding box center [362, 251] width 10 height 6
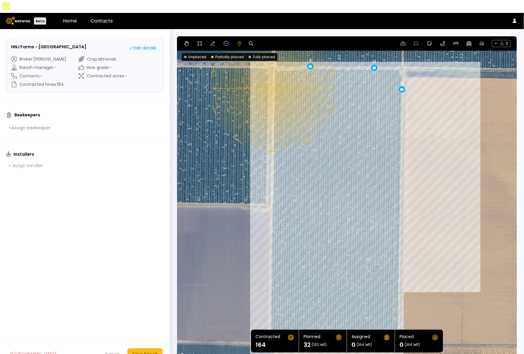
click at [272, 76] on div "0.1 mi 0.1 mi 8 12 12" at bounding box center [347, 197] width 340 height 323
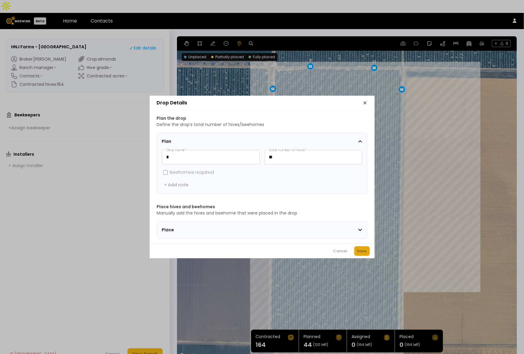
click at [360, 253] on div "Save" at bounding box center [362, 251] width 10 height 6
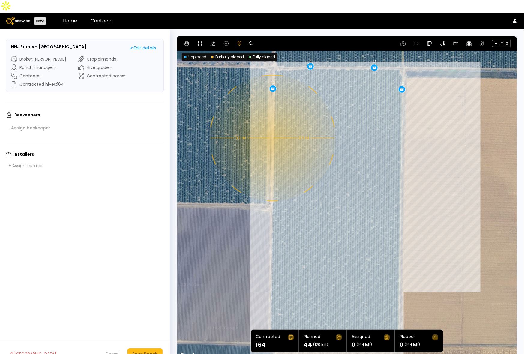
click at [272, 125] on div "0.1 mi 0.1 mi 8 12 12 12" at bounding box center [347, 197] width 340 height 323
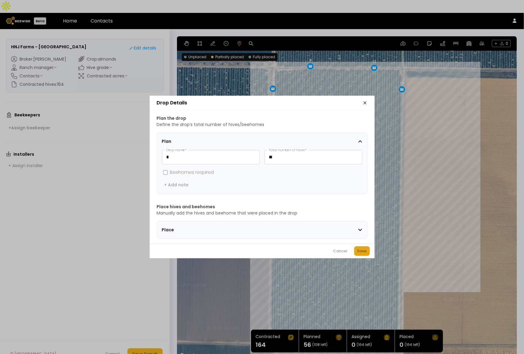
click at [365, 252] on div "Save" at bounding box center [362, 251] width 10 height 6
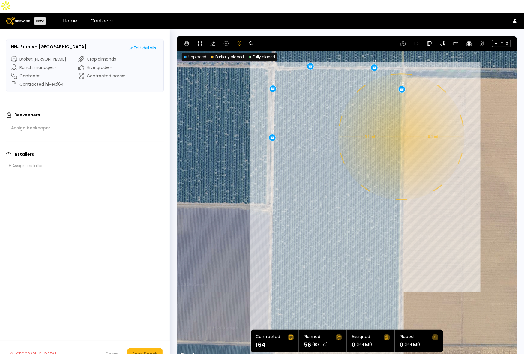
click at [401, 124] on div "0.1 mi 0.1 mi 8 12 12 12 12" at bounding box center [347, 197] width 340 height 323
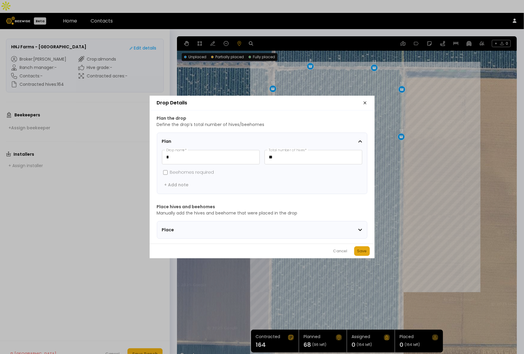
click at [364, 251] on div "Save" at bounding box center [362, 251] width 10 height 6
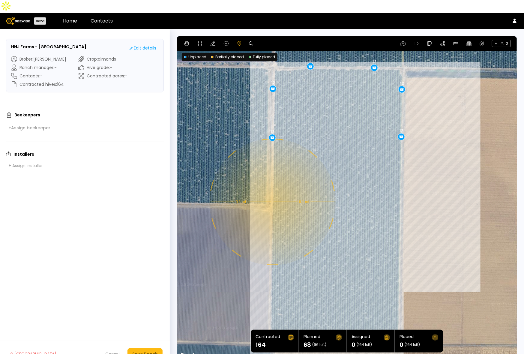
click at [272, 188] on div "0.1 mi 0.1 mi 8 12 12 12 12 12" at bounding box center [347, 197] width 340 height 323
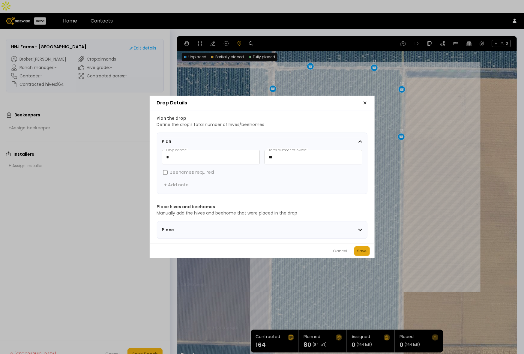
click at [363, 254] on div "Save" at bounding box center [362, 251] width 10 height 6
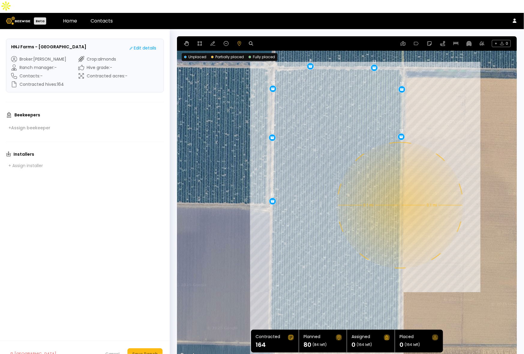
click at [400, 192] on div "0.1 mi 0.1 mi 8 12 12 12 12 12 12" at bounding box center [347, 197] width 340 height 323
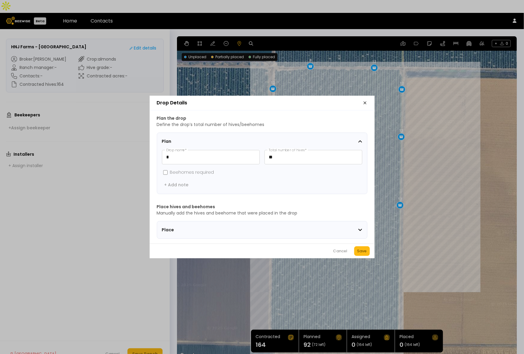
click at [368, 248] on div "Cancel Save" at bounding box center [262, 251] width 225 height 15
click at [361, 248] on button "Save" at bounding box center [362, 251] width 16 height 10
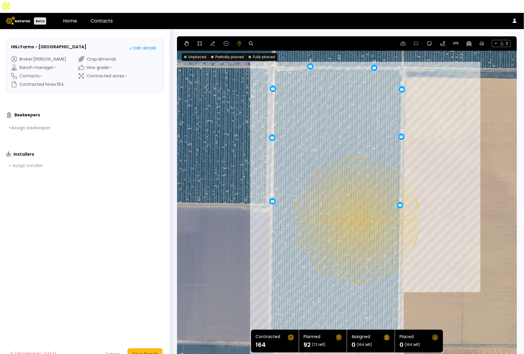
drag, startPoint x: 344, startPoint y: 254, endPoint x: 356, endPoint y: 207, distance: 48.5
click at [356, 207] on div "0.1 mi 0.1 mi 8 12 12 12 12 12 12 12" at bounding box center [347, 197] width 340 height 323
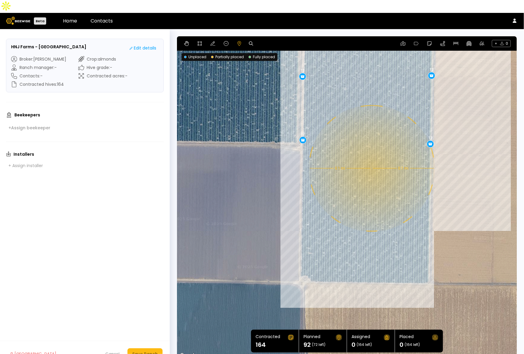
drag, startPoint x: 311, startPoint y: 278, endPoint x: 341, endPoint y: 217, distance: 68.3
click at [341, 217] on div "0.1 mi 0.1 mi 8 12 12 12 12 12 12 12" at bounding box center [347, 197] width 340 height 323
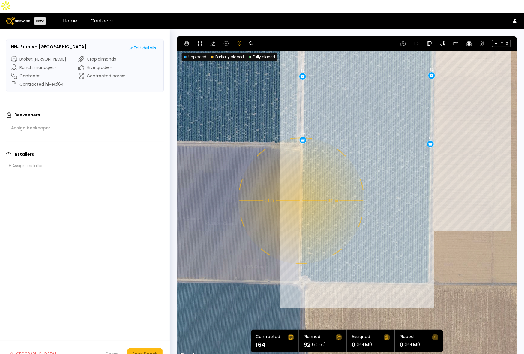
click at [301, 188] on div "0.1 mi 0.1 mi 8 12 12 12 12 12 12 12" at bounding box center [347, 197] width 340 height 323
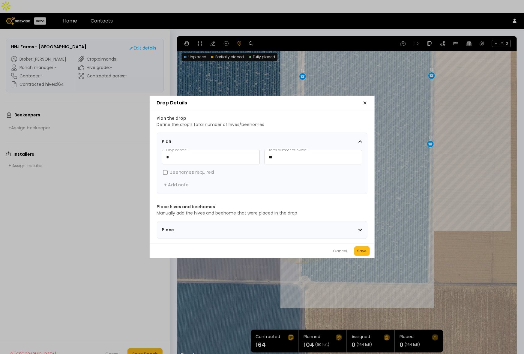
click at [366, 252] on div "Save" at bounding box center [362, 251] width 10 height 6
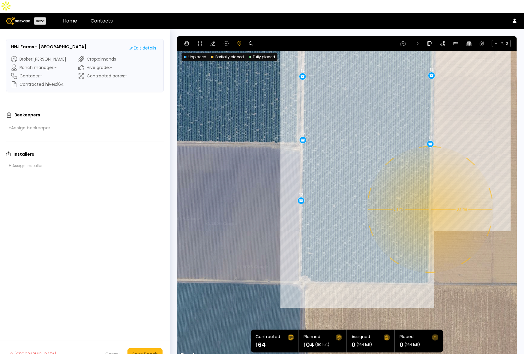
click at [430, 197] on div "0.1 mi 0.1 mi 8 12 12 12 12 12 12 12 12" at bounding box center [347, 197] width 340 height 323
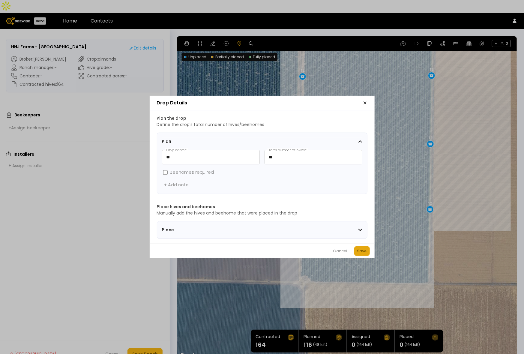
click at [365, 250] on button "Save" at bounding box center [362, 251] width 16 height 10
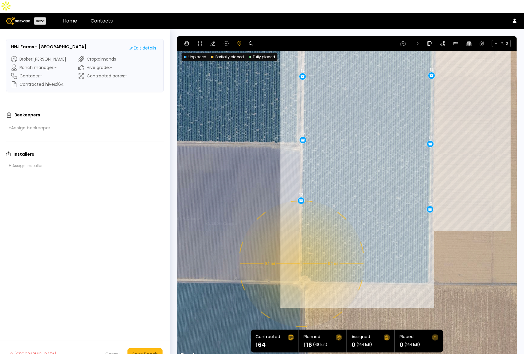
click at [301, 251] on div "0.1 mi 0.1 mi 8 12 12 12 12 12 12 12 12 12" at bounding box center [347, 197] width 340 height 323
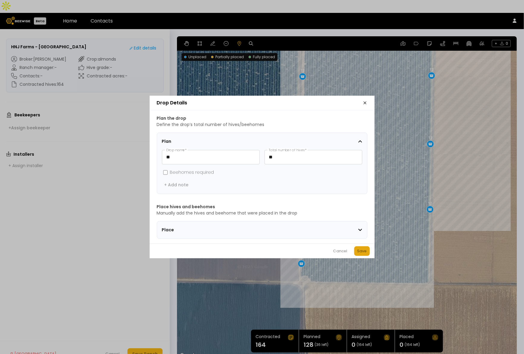
click at [368, 253] on button "Save" at bounding box center [362, 251] width 16 height 10
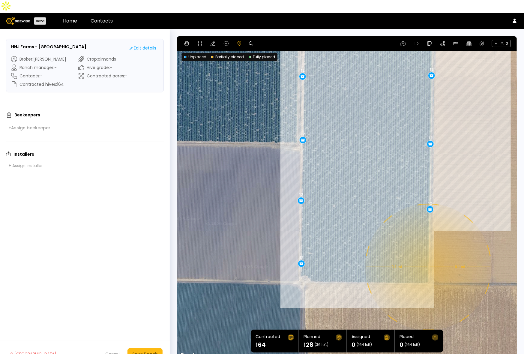
click at [428, 254] on div "0.1 mi 0.1 mi 8 12 12 12 12 12 12 12 12 12 12" at bounding box center [347, 197] width 340 height 323
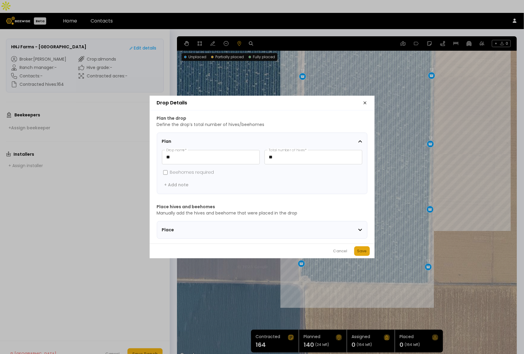
click at [365, 253] on div "Save" at bounding box center [362, 251] width 10 height 6
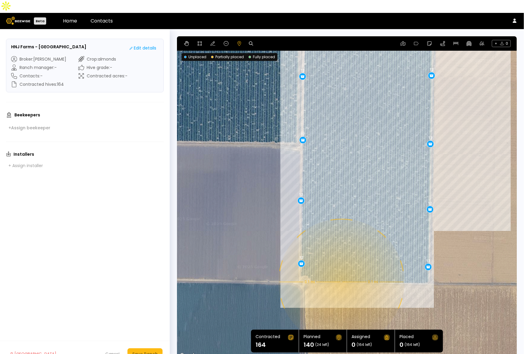
click at [341, 269] on div "0.1 mi 0.1 mi 8 12 12 12 12 12 12 12 12 12 12 12" at bounding box center [347, 197] width 340 height 323
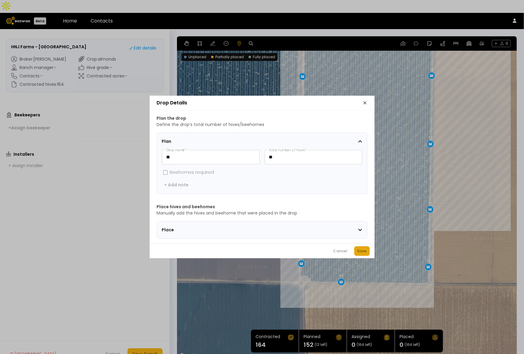
click at [363, 253] on div "Save" at bounding box center [362, 251] width 10 height 6
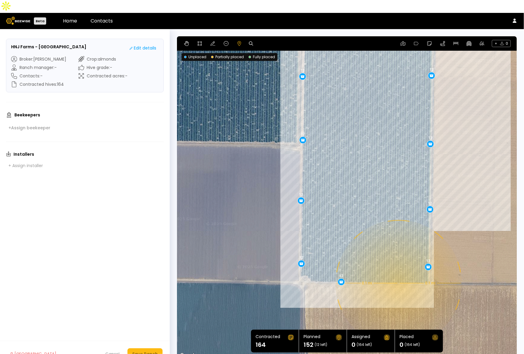
click at [398, 270] on div "0.1 mi 0.1 mi 8 12 12 12 12 12 12 12 12 12 12 12 12" at bounding box center [347, 197] width 340 height 323
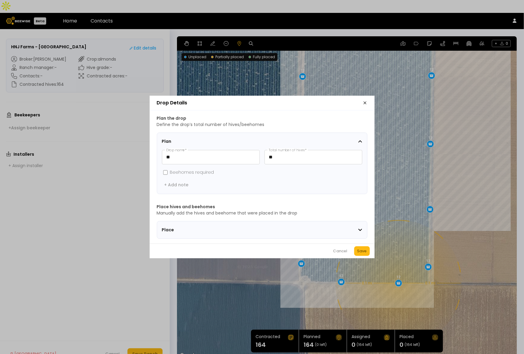
click at [359, 254] on div "Save" at bounding box center [362, 251] width 10 height 6
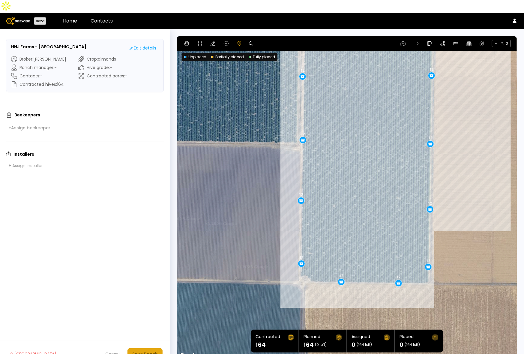
click at [144, 351] on div "Save Ranch" at bounding box center [145, 354] width 26 height 7
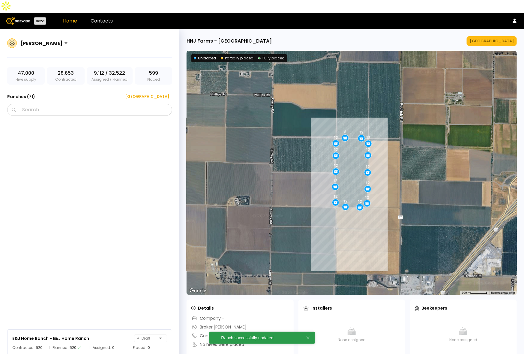
scroll to position [1105, 0]
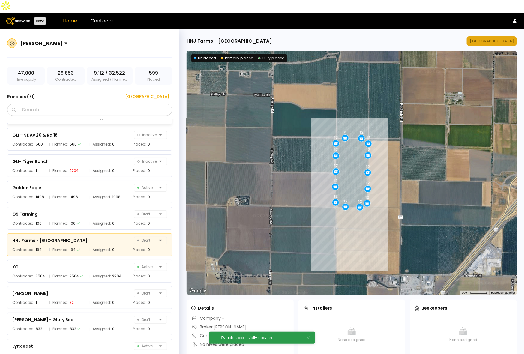
click at [503, 38] on div "[GEOGRAPHIC_DATA]" at bounding box center [492, 41] width 44 height 6
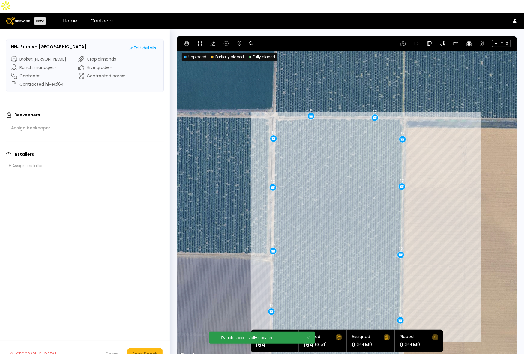
drag, startPoint x: 462, startPoint y: 118, endPoint x: 453, endPoint y: 178, distance: 60.5
click at [453, 178] on div "12 12 12 12 12 12 12 12 12 12 12 12 12 8" at bounding box center [347, 197] width 340 height 323
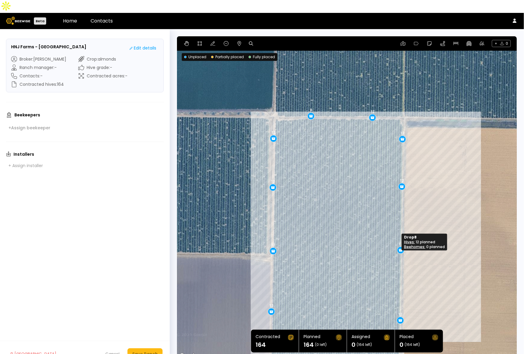
drag, startPoint x: 401, startPoint y: 239, endPoint x: 401, endPoint y: 234, distance: 4.8
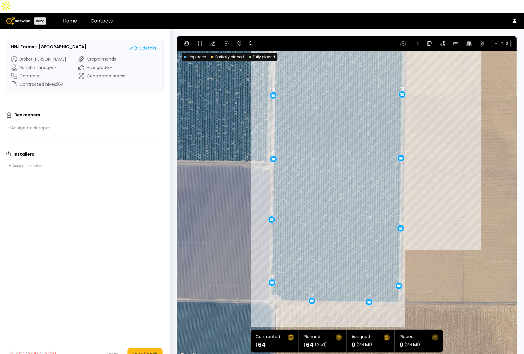
drag, startPoint x: 360, startPoint y: 286, endPoint x: 360, endPoint y: 193, distance: 92.7
click at [360, 193] on div "12 12 12 12 12 12 12 12 12 12 12 8 12 12" at bounding box center [347, 197] width 340 height 323
drag, startPoint x: 399, startPoint y: 212, endPoint x: 398, endPoint y: 207, distance: 5.5
drag, startPoint x: 272, startPoint y: 268, endPoint x: 272, endPoint y: 263, distance: 4.5
drag, startPoint x: 397, startPoint y: 271, endPoint x: 397, endPoint y: 263, distance: 8.4
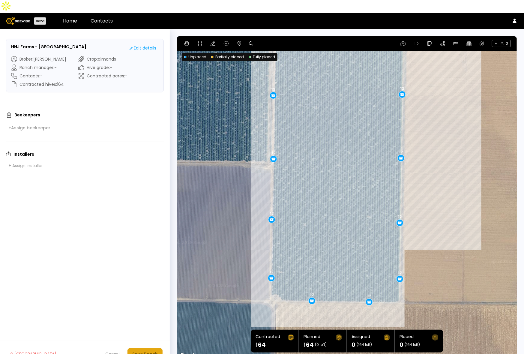
click at [144, 351] on div "Save Ranch" at bounding box center [145, 354] width 26 height 7
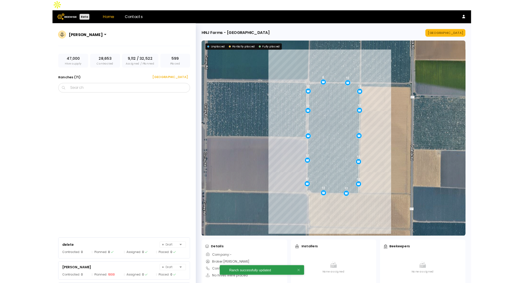
scroll to position [1105, 0]
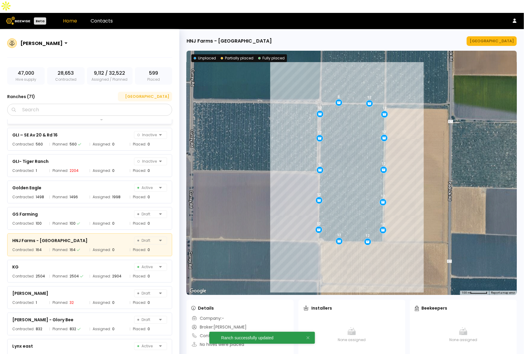
click at [155, 94] on div "[GEOGRAPHIC_DATA]" at bounding box center [145, 97] width 48 height 6
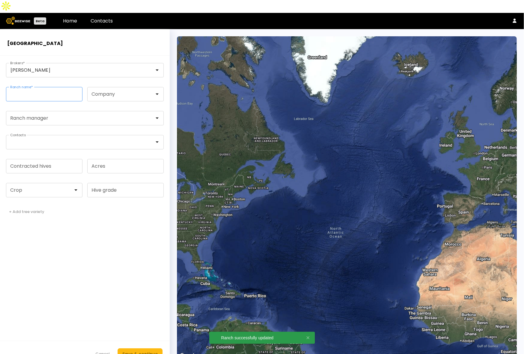
click at [29, 87] on input "Ranch name *" at bounding box center [44, 94] width 76 height 14
paste input "**********"
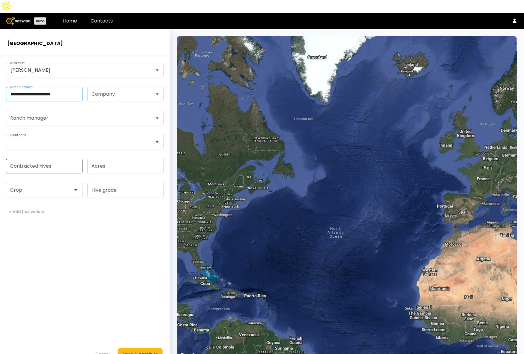
type input "**********"
click at [26, 159] on input "Contracted hives" at bounding box center [44, 166] width 76 height 14
type input "**"
click at [35, 183] on div at bounding box center [41, 190] width 71 height 14
click at [32, 201] on div "Almonds" at bounding box center [44, 205] width 77 height 8
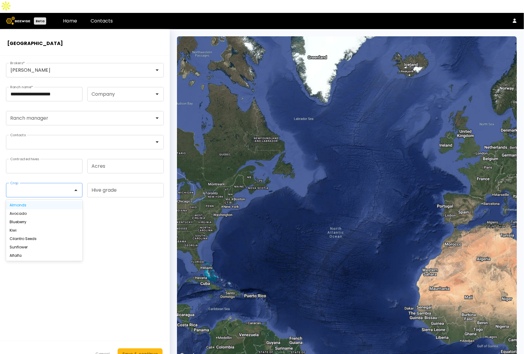
click at [23, 203] on div "Almonds" at bounding box center [44, 205] width 69 height 4
click at [125, 245] on form "**********" at bounding box center [85, 211] width 170 height 311
click at [143, 351] on div "Save & continue" at bounding box center [139, 354] width 35 height 7
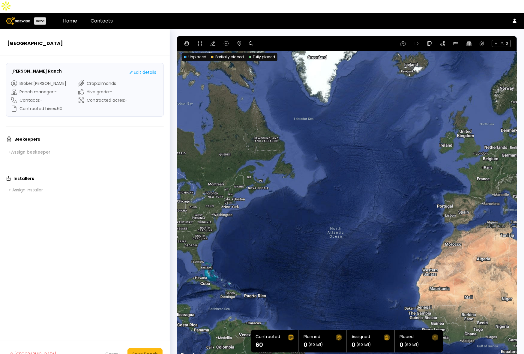
click at [250, 41] on icon at bounding box center [251, 43] width 4 height 4
click at [261, 40] on input at bounding box center [274, 44] width 37 height 8
paste input "**********"
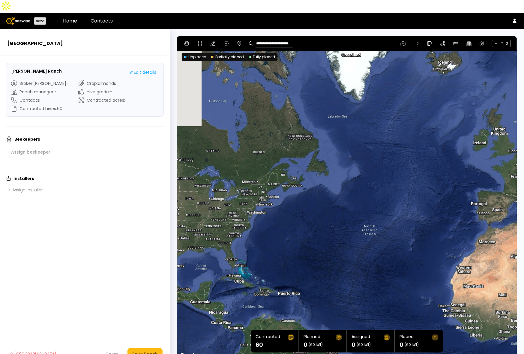
type input "**********"
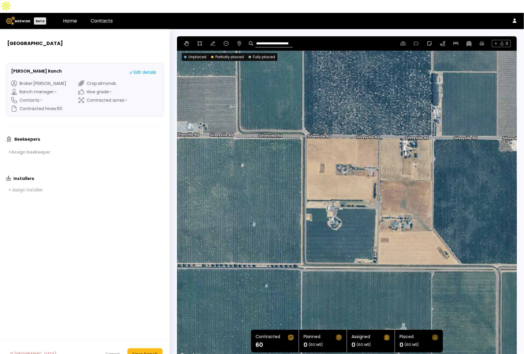
drag, startPoint x: 236, startPoint y: 228, endPoint x: 268, endPoint y: 198, distance: 43.3
click at [268, 198] on div at bounding box center [347, 197] width 340 height 323
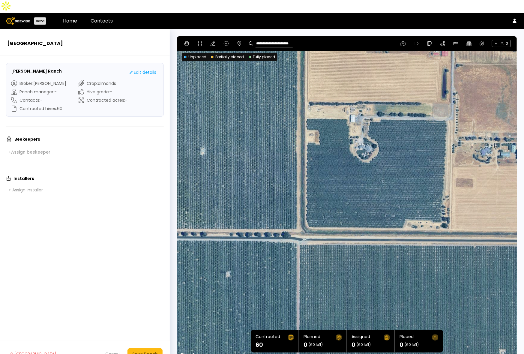
drag, startPoint x: 439, startPoint y: 210, endPoint x: 429, endPoint y: 185, distance: 27.5
click at [429, 185] on div at bounding box center [347, 197] width 340 height 323
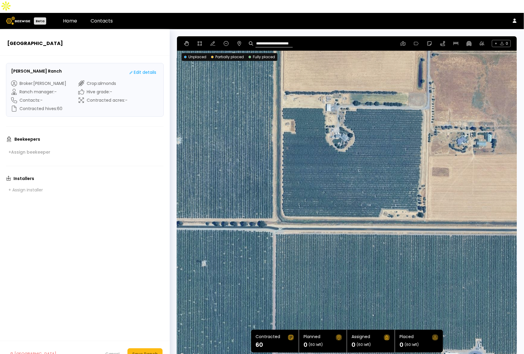
drag, startPoint x: 404, startPoint y: 179, endPoint x: 388, endPoint y: 174, distance: 17.0
click at [388, 174] on div at bounding box center [347, 197] width 340 height 323
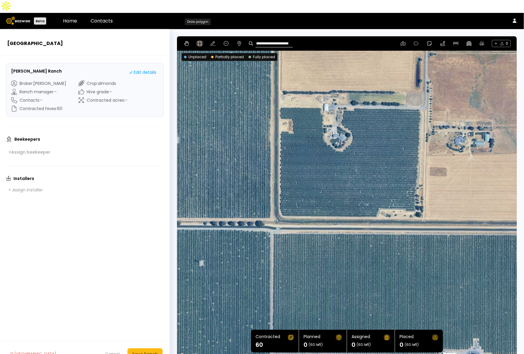
click at [200, 40] on button at bounding box center [199, 43] width 7 height 7
click at [279, 118] on div at bounding box center [347, 197] width 339 height 323
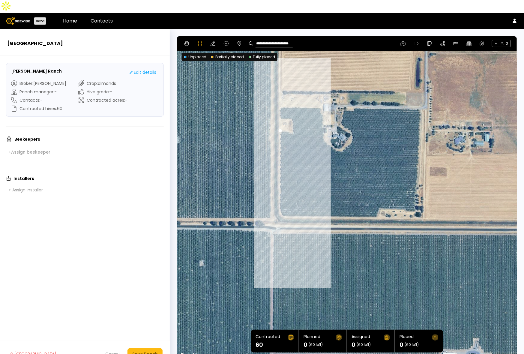
click at [278, 195] on div at bounding box center [347, 197] width 339 height 323
click at [281, 203] on div at bounding box center [347, 197] width 339 height 323
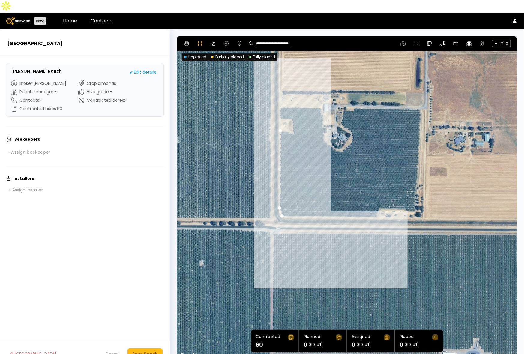
click at [377, 205] on div at bounding box center [347, 197] width 339 height 323
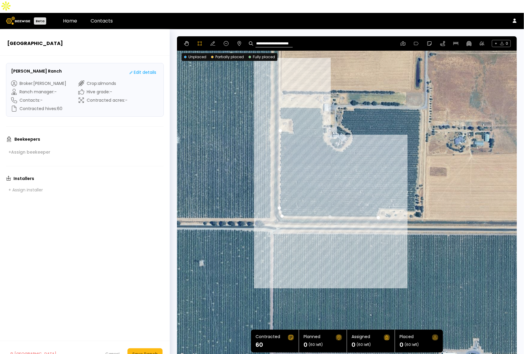
click at [380, 197] on div at bounding box center [347, 197] width 339 height 323
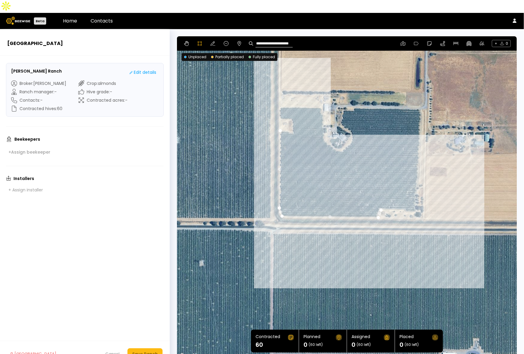
click at [404, 197] on div at bounding box center [347, 197] width 339 height 323
click at [406, 200] on div at bounding box center [347, 197] width 339 height 323
click at [415, 199] on div at bounding box center [347, 197] width 339 height 323
click at [416, 176] on div at bounding box center [347, 197] width 339 height 323
click at [416, 165] on div at bounding box center [347, 197] width 339 height 323
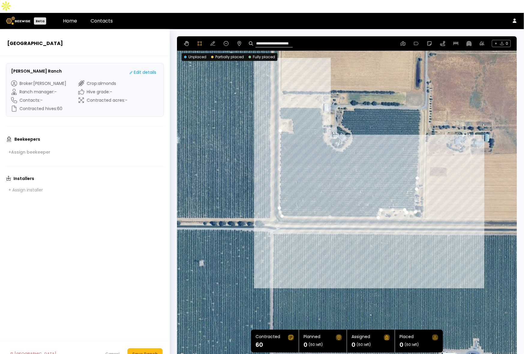
click at [419, 144] on div at bounding box center [347, 197] width 339 height 323
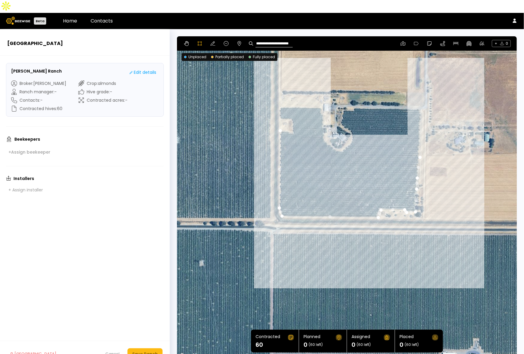
click at [420, 98] on div at bounding box center [347, 197] width 339 height 323
click at [418, 95] on div at bounding box center [347, 197] width 339 height 323
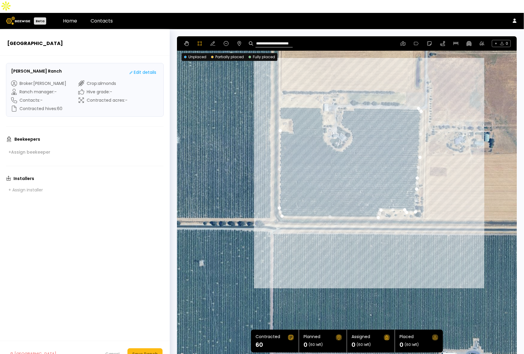
click at [355, 95] on div at bounding box center [347, 197] width 339 height 323
click at [353, 98] on div at bounding box center [347, 197] width 339 height 323
click at [344, 97] on div at bounding box center [347, 197] width 339 height 323
click at [341, 107] on div at bounding box center [347, 197] width 339 height 323
click at [340, 110] on div at bounding box center [347, 197] width 339 height 323
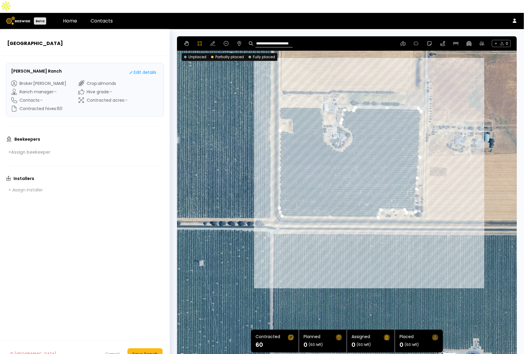
click at [342, 113] on div at bounding box center [347, 197] width 339 height 323
click at [347, 116] on div at bounding box center [347, 197] width 339 height 323
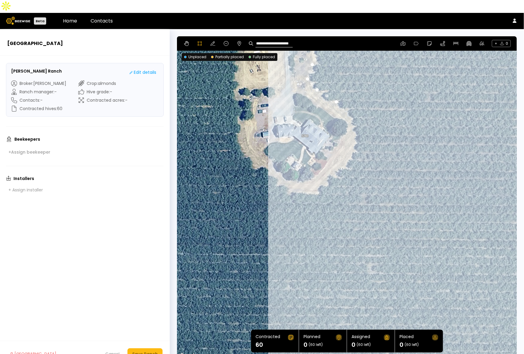
click at [341, 100] on div at bounding box center [347, 197] width 339 height 323
click at [346, 101] on div at bounding box center [347, 197] width 339 height 323
click at [352, 113] on div at bounding box center [347, 197] width 339 height 323
click at [354, 122] on div at bounding box center [347, 197] width 339 height 323
click at [354, 134] on div at bounding box center [347, 197] width 339 height 323
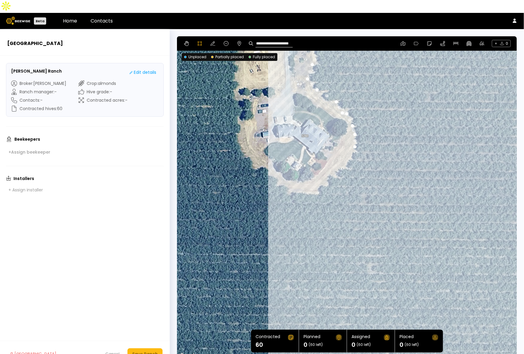
click at [350, 141] on div at bounding box center [347, 197] width 339 height 323
click at [341, 148] on div at bounding box center [347, 197] width 339 height 323
click at [335, 157] on div at bounding box center [347, 197] width 339 height 323
click at [321, 164] on div at bounding box center [347, 197] width 339 height 323
click at [317, 171] on div at bounding box center [347, 197] width 339 height 323
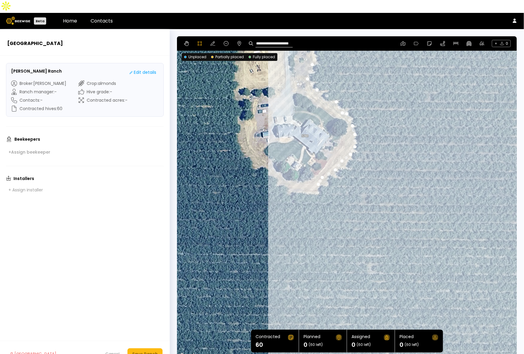
click at [314, 177] on div at bounding box center [347, 197] width 339 height 323
click at [294, 177] on div at bounding box center [347, 197] width 339 height 323
click at [281, 172] on div at bounding box center [347, 197] width 339 height 323
click at [272, 161] on div at bounding box center [347, 197] width 339 height 323
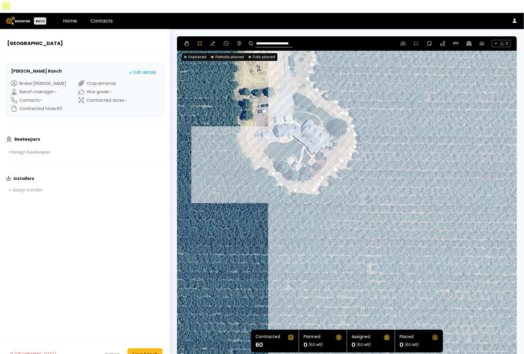
click at [266, 152] on div at bounding box center [347, 197] width 339 height 323
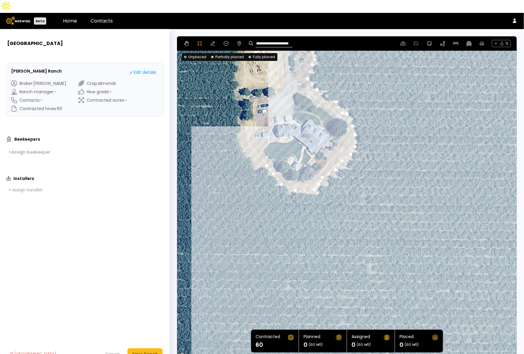
click at [254, 153] on div at bounding box center [347, 197] width 339 height 323
click at [250, 142] on div at bounding box center [347, 197] width 339 height 323
click at [244, 137] on div at bounding box center [347, 197] width 339 height 323
click at [239, 124] on div at bounding box center [347, 197] width 339 height 323
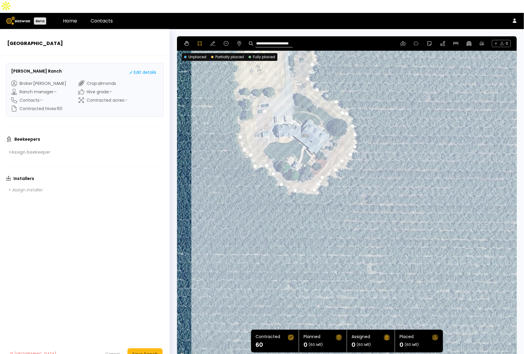
click at [242, 115] on div at bounding box center [347, 197] width 339 height 323
click at [242, 110] on div at bounding box center [347, 197] width 339 height 323
click at [252, 109] on div at bounding box center [347, 197] width 339 height 323
click at [238, 90] on div at bounding box center [347, 197] width 339 height 323
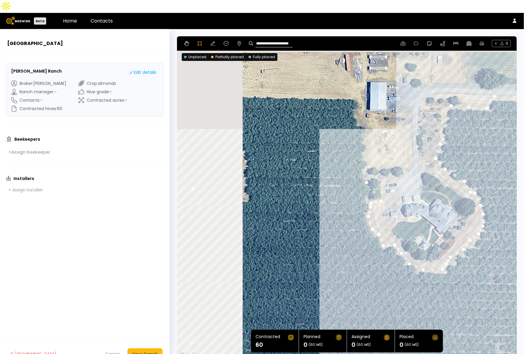
drag, startPoint x: 245, startPoint y: 73, endPoint x: 401, endPoint y: 172, distance: 185.1
click at [403, 172] on div at bounding box center [347, 197] width 339 height 323
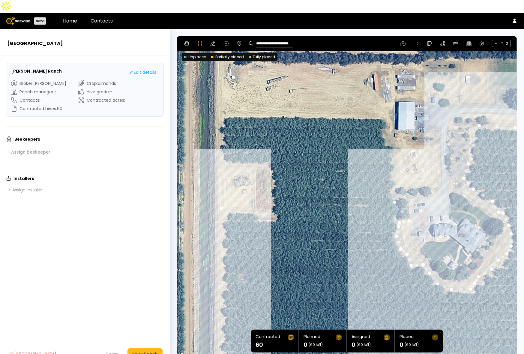
click at [391, 163] on div at bounding box center [347, 197] width 339 height 323
click at [391, 148] on div at bounding box center [347, 197] width 339 height 323
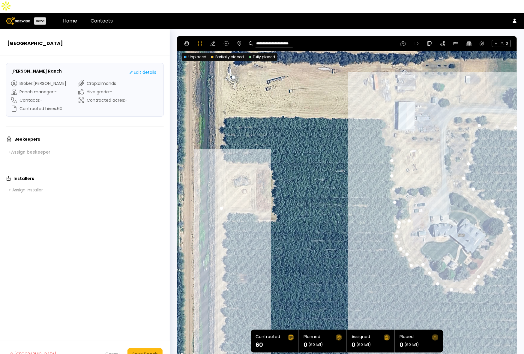
click at [392, 137] on div at bounding box center [347, 197] width 339 height 323
click at [386, 130] on div at bounding box center [347, 197] width 339 height 323
click at [383, 120] on div at bounding box center [347, 197] width 339 height 323
click at [385, 110] on div at bounding box center [347, 197] width 339 height 323
click at [383, 105] on div at bounding box center [347, 197] width 339 height 323
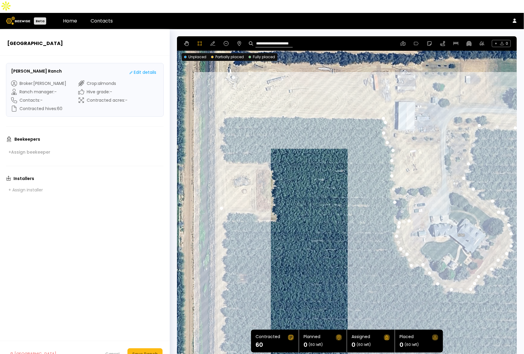
click at [221, 103] on div at bounding box center [347, 197] width 339 height 323
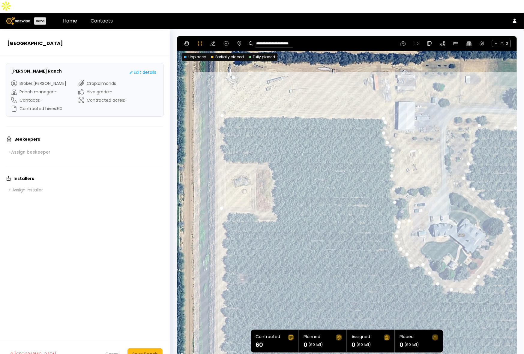
click at [221, 109] on div at bounding box center [347, 197] width 339 height 323
click at [216, 115] on div at bounding box center [347, 197] width 339 height 323
click at [220, 122] on div at bounding box center [347, 197] width 339 height 323
click at [222, 129] on div at bounding box center [347, 197] width 339 height 323
click at [218, 134] on div at bounding box center [347, 197] width 339 height 323
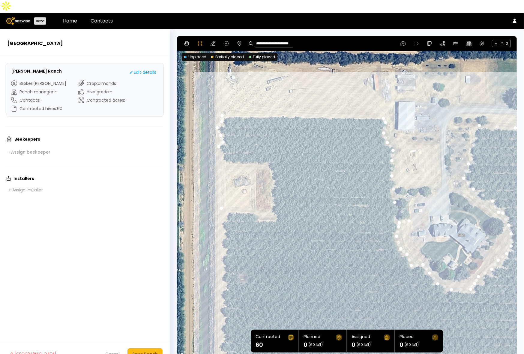
drag, startPoint x: 221, startPoint y: 141, endPoint x: 222, endPoint y: 148, distance: 6.4
click at [221, 142] on div at bounding box center [347, 197] width 339 height 323
click at [223, 149] on div at bounding box center [347, 197] width 339 height 323
click at [231, 152] on div at bounding box center [347, 197] width 339 height 323
click at [266, 151] on div at bounding box center [347, 197] width 339 height 323
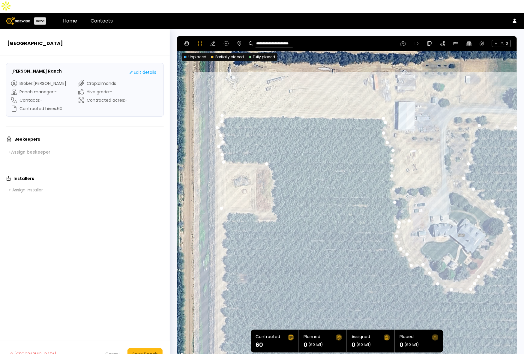
click at [270, 160] on div at bounding box center [347, 197] width 339 height 323
click at [270, 167] on div at bounding box center [347, 197] width 339 height 323
click at [272, 172] on div at bounding box center [347, 197] width 339 height 323
click at [272, 178] on div at bounding box center [347, 197] width 339 height 323
click at [272, 190] on div at bounding box center [347, 197] width 339 height 323
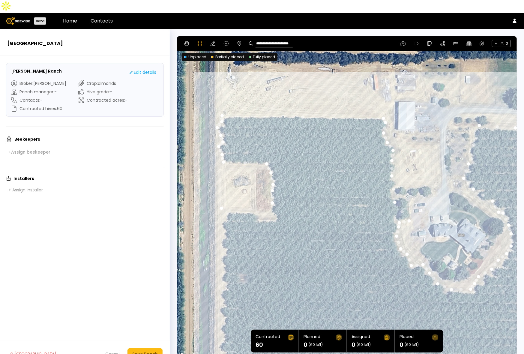
click at [270, 195] on div at bounding box center [347, 197] width 339 height 323
click at [272, 202] on div at bounding box center [347, 197] width 339 height 323
click at [275, 206] on div at bounding box center [347, 197] width 339 height 323
click at [260, 207] on div at bounding box center [347, 197] width 339 height 323
click at [254, 201] on div at bounding box center [347, 197] width 339 height 323
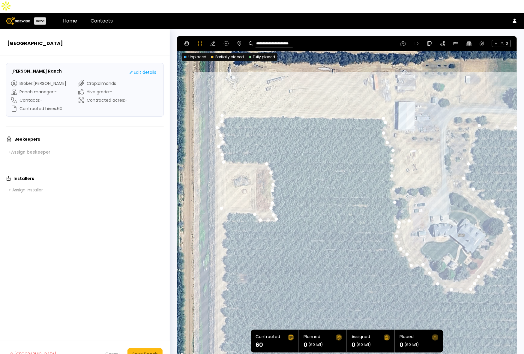
click at [221, 197] on div at bounding box center [347, 197] width 339 height 323
click at [211, 41] on icon at bounding box center [213, 43] width 5 height 5
drag, startPoint x: 221, startPoint y: 197, endPoint x: 221, endPoint y: 202, distance: 4.9
drag, startPoint x: 407, startPoint y: 207, endPoint x: 394, endPoint y: 203, distance: 14.6
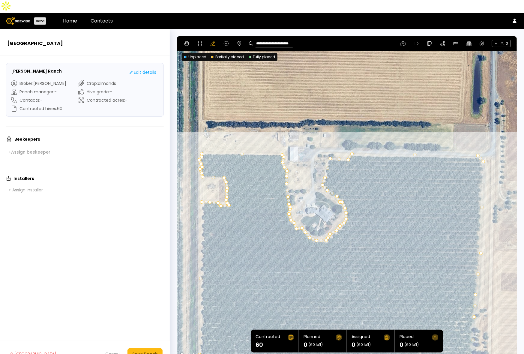
drag, startPoint x: 432, startPoint y: 268, endPoint x: 356, endPoint y: 229, distance: 85.1
click at [356, 229] on div at bounding box center [347, 197] width 340 height 323
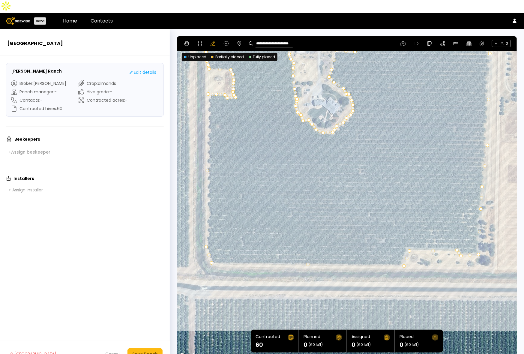
drag, startPoint x: 428, startPoint y: 266, endPoint x: 434, endPoint y: 157, distance: 109.4
click at [434, 157] on div at bounding box center [347, 197] width 340 height 323
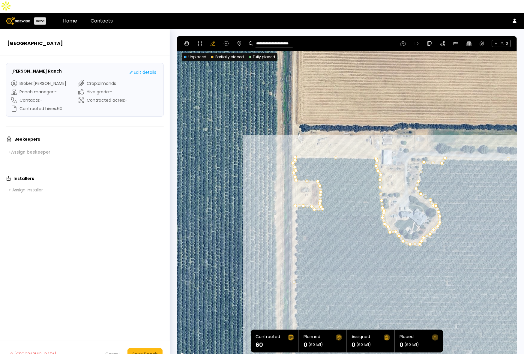
drag, startPoint x: 263, startPoint y: 128, endPoint x: 341, endPoint y: 183, distance: 95.2
click at [350, 242] on div at bounding box center [347, 197] width 340 height 323
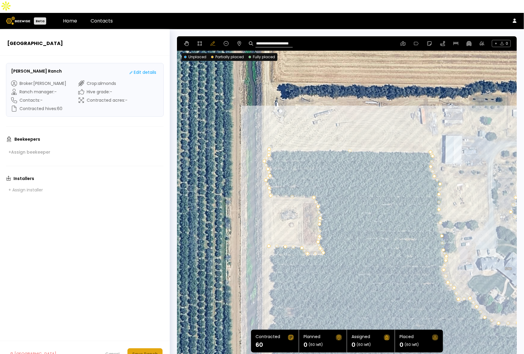
click at [147, 348] on button "Save Ranch" at bounding box center [145, 353] width 35 height 11
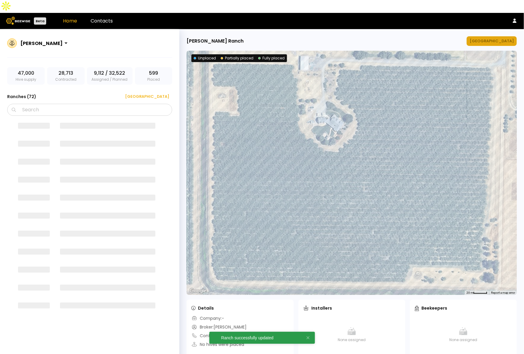
click at [504, 36] on button "[GEOGRAPHIC_DATA]" at bounding box center [492, 41] width 50 height 10
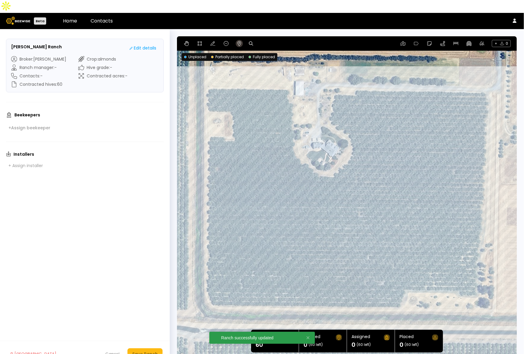
click at [243, 36] on div "+ 0" at bounding box center [347, 43] width 340 height 14
click at [236, 40] on button at bounding box center [239, 43] width 7 height 7
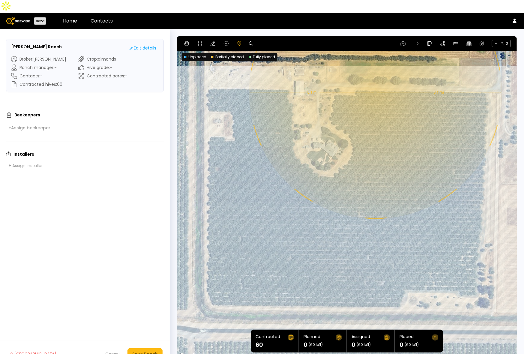
click at [375, 80] on div "0.1 mi 0.1 mi" at bounding box center [347, 197] width 340 height 323
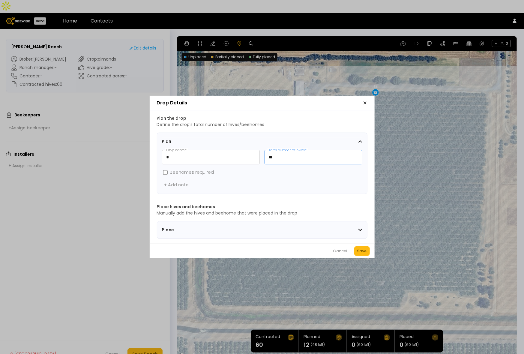
drag, startPoint x: 296, startPoint y: 155, endPoint x: 265, endPoint y: 152, distance: 31.3
click at [265, 152] on input "**" at bounding box center [313, 157] width 97 height 14
type input "*"
click at [368, 251] on button "Save" at bounding box center [362, 251] width 16 height 10
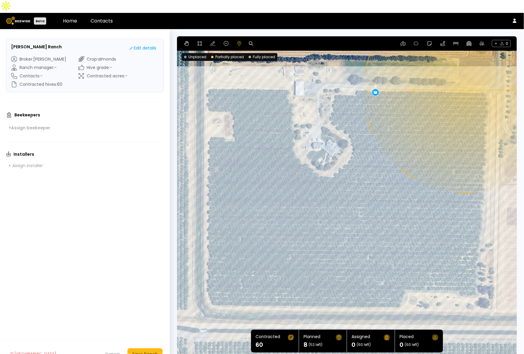
click at [467, 77] on div "0.08 mi 0.08 mi 8" at bounding box center [347, 197] width 340 height 323
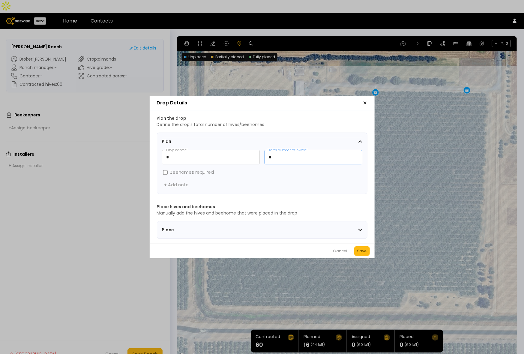
drag, startPoint x: 287, startPoint y: 155, endPoint x: 267, endPoint y: 154, distance: 20.1
click at [267, 154] on input "*" at bounding box center [313, 157] width 97 height 14
type input "**"
click at [358, 254] on div "Save" at bounding box center [362, 251] width 10 height 6
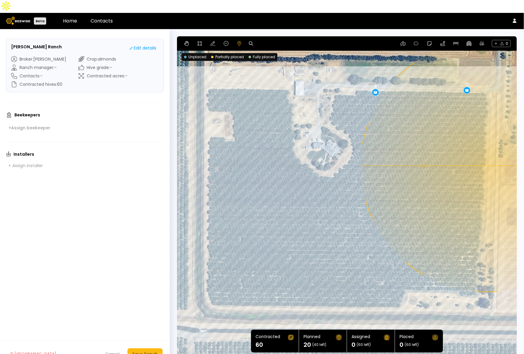
click at [486, 153] on div "0.1 mi 0.1 mi 8 12" at bounding box center [347, 197] width 340 height 323
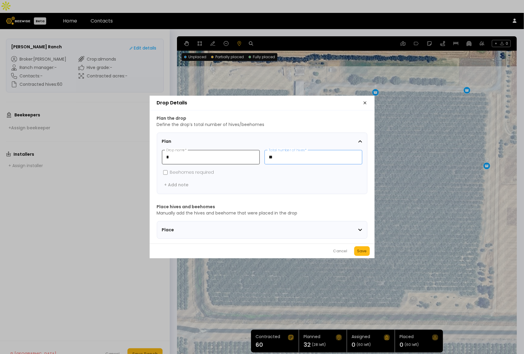
drag, startPoint x: 279, startPoint y: 157, endPoint x: 253, endPoint y: 154, distance: 26.6
click at [253, 154] on div "* Drop name * ** Total number of hives *" at bounding box center [262, 157] width 200 height 14
type input "*"
click at [366, 254] on div "Save" at bounding box center [362, 251] width 10 height 6
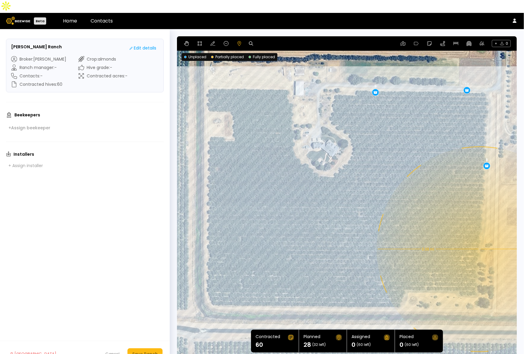
click at [479, 236] on div "0.08 mi 0.08 mi 8 12 8" at bounding box center [347, 197] width 340 height 323
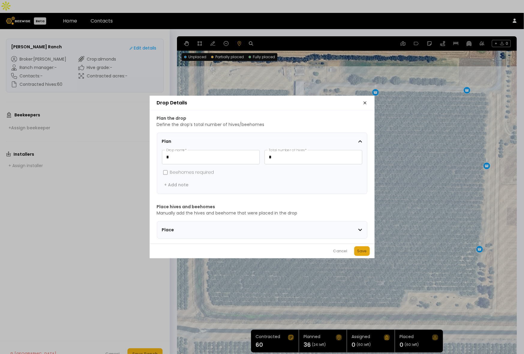
click at [365, 251] on div "Save" at bounding box center [362, 251] width 10 height 6
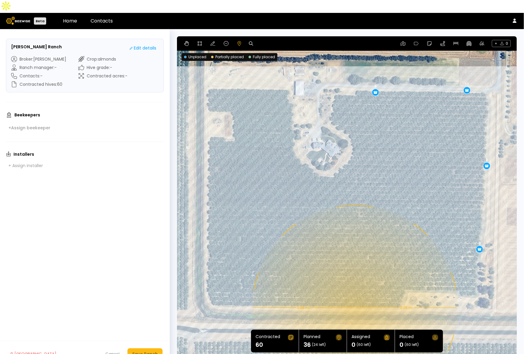
click at [354, 295] on div "0.08 mi 0.08 mi 8 12 8 8" at bounding box center [347, 197] width 340 height 323
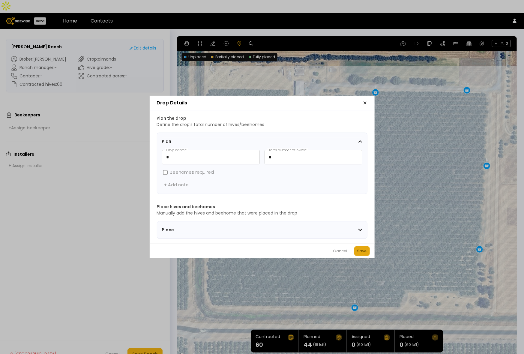
click at [361, 251] on div "Save" at bounding box center [362, 251] width 10 height 6
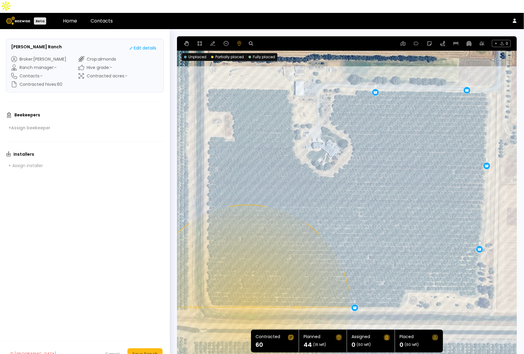
click at [247, 295] on div "0.08 mi 0.08 mi 8 12 8 8 8" at bounding box center [347, 197] width 340 height 323
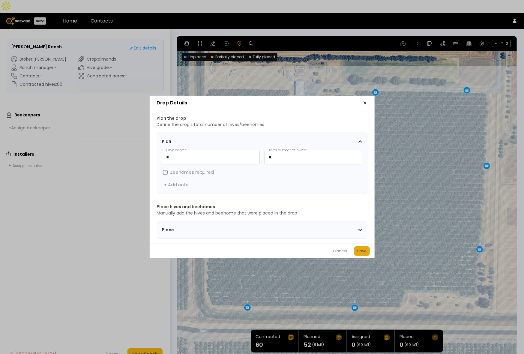
click at [363, 254] on div "Save" at bounding box center [362, 251] width 10 height 6
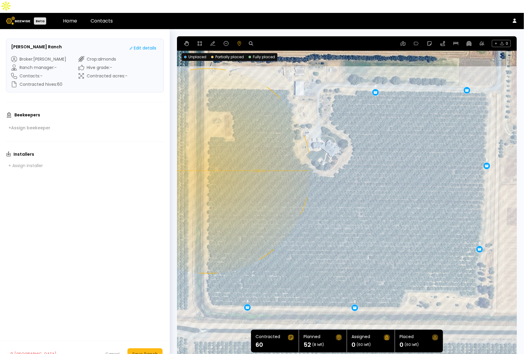
click at [207, 158] on div "0.08 mi 0.08 mi 8 12 8 8 8 8" at bounding box center [347, 197] width 340 height 323
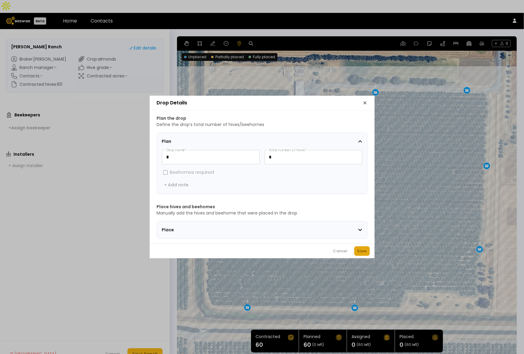
click at [362, 252] on div "Save" at bounding box center [362, 251] width 10 height 6
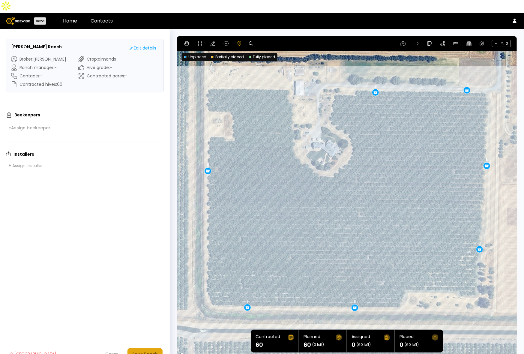
click at [150, 351] on div "Save Ranch" at bounding box center [145, 354] width 26 height 7
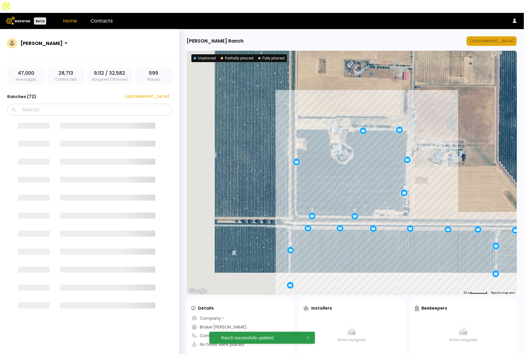
click at [501, 38] on div "[GEOGRAPHIC_DATA]" at bounding box center [492, 41] width 44 height 6
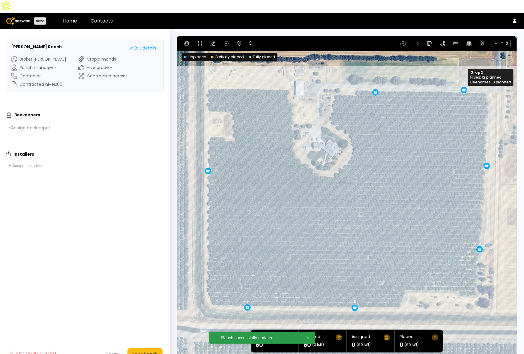
drag, startPoint x: 464, startPoint y: 78, endPoint x: 461, endPoint y: 78, distance: 3.0
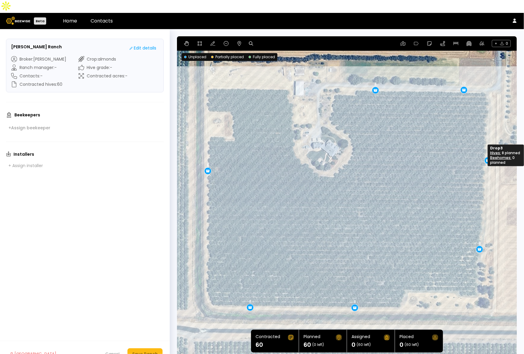
drag, startPoint x: 485, startPoint y: 149, endPoint x: 486, endPoint y: 144, distance: 5.5
click at [155, 351] on div "Save Ranch" at bounding box center [145, 354] width 26 height 7
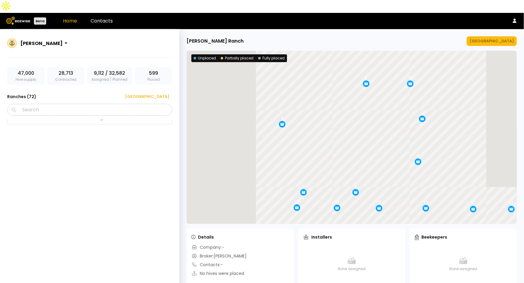
scroll to position [1131, 0]
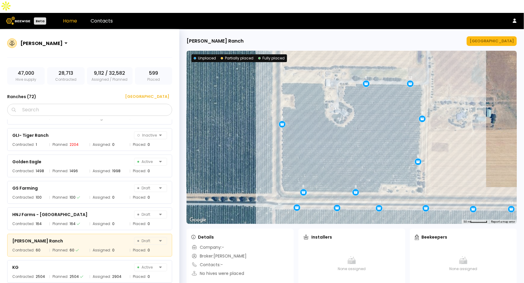
click at [158, 78] on div "Sharon Shin 47,000 Hive supply 28,713 Contracted 9,112 / 32,582 Assigned / Plan…" at bounding box center [89, 169] width 179 height 281
click at [162, 94] on div "[GEOGRAPHIC_DATA]" at bounding box center [145, 97] width 48 height 6
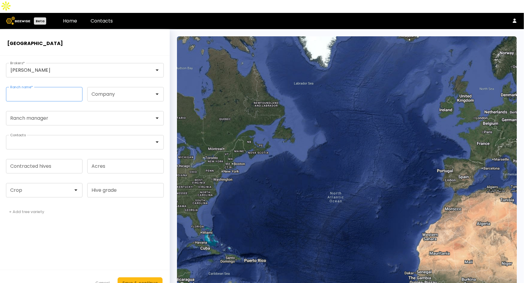
click at [34, 87] on input "Ranch name *" at bounding box center [44, 94] width 76 height 14
paste input "**********"
type input "**********"
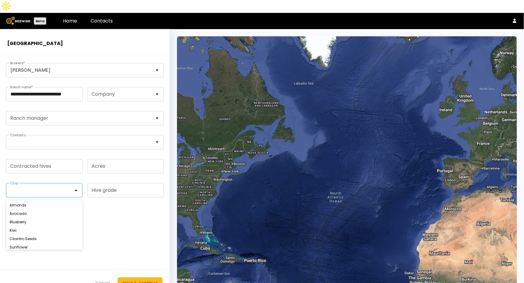
click at [44, 188] on div at bounding box center [42, 190] width 63 height 5
click at [37, 203] on div "Almonds" at bounding box center [44, 205] width 69 height 4
click at [50, 159] on input "Contracted hives" at bounding box center [44, 166] width 76 height 14
click at [43, 159] on input "Contracted hives" at bounding box center [44, 166] width 76 height 14
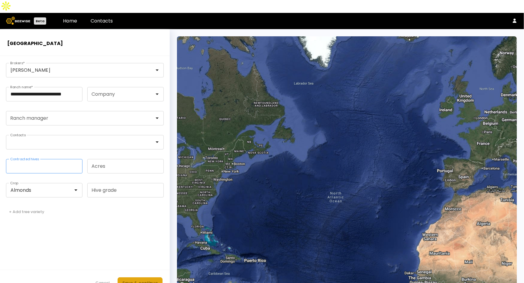
type input "***"
click at [147, 280] on div "Save & continue" at bounding box center [139, 283] width 35 height 7
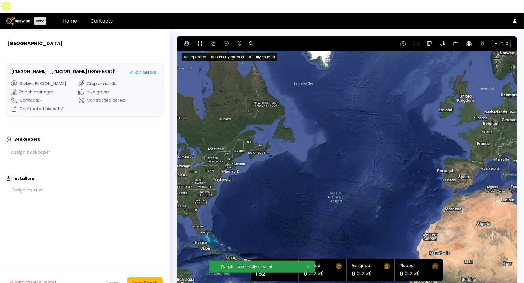
click at [248, 36] on div "+ 0" at bounding box center [347, 43] width 340 height 14
click at [254, 40] on div at bounding box center [253, 43] width 8 height 7
click at [252, 41] on icon at bounding box center [251, 43] width 4 height 4
click at [275, 40] on input at bounding box center [274, 44] width 37 height 8
paste input "**********"
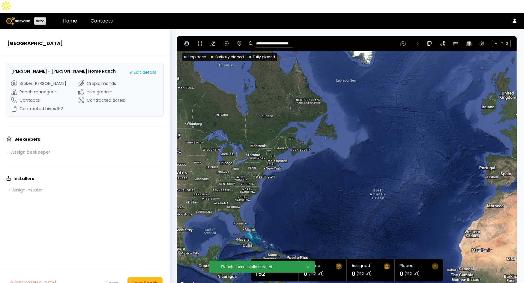
type input "**********"
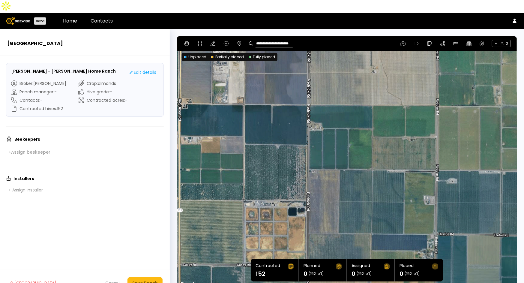
drag, startPoint x: 416, startPoint y: 161, endPoint x: 402, endPoint y: 134, distance: 29.9
click at [396, 122] on div at bounding box center [347, 162] width 340 height 252
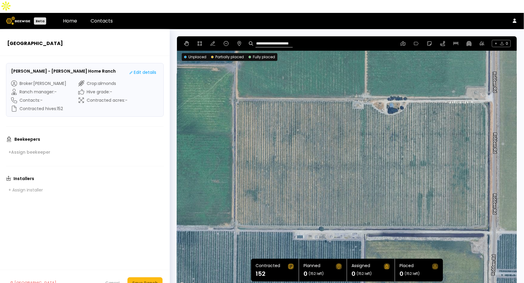
drag, startPoint x: 376, startPoint y: 102, endPoint x: 384, endPoint y: 178, distance: 75.8
click at [384, 178] on div at bounding box center [347, 162] width 340 height 252
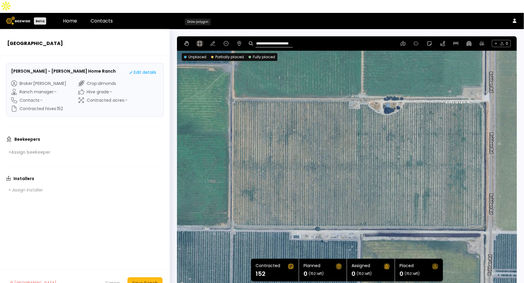
click at [200, 41] on icon at bounding box center [199, 43] width 5 height 5
click at [235, 86] on div at bounding box center [347, 162] width 339 height 253
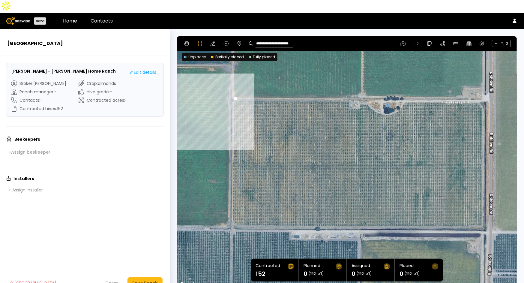
click at [233, 89] on div at bounding box center [347, 162] width 339 height 253
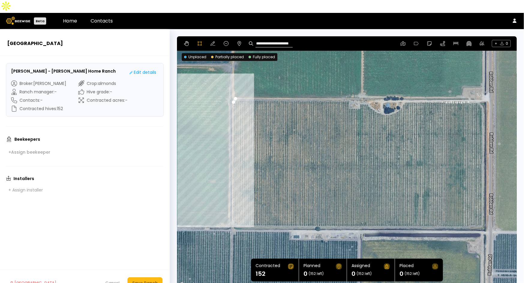
click at [232, 206] on div at bounding box center [347, 162] width 339 height 253
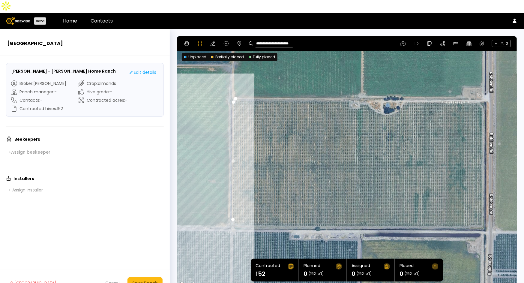
click at [236, 211] on div at bounding box center [347, 162] width 339 height 253
click at [239, 212] on div at bounding box center [347, 162] width 339 height 253
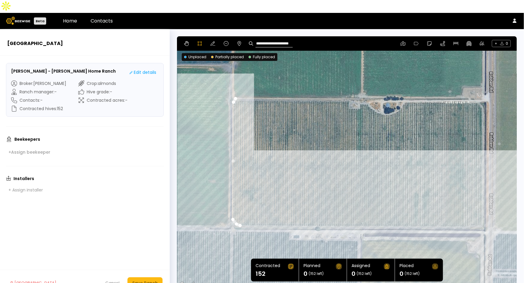
click at [480, 215] on div at bounding box center [347, 162] width 339 height 253
click at [482, 211] on div at bounding box center [347, 162] width 339 height 253
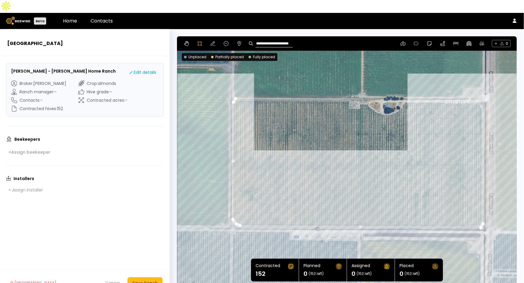
click at [483, 95] on div at bounding box center [347, 162] width 339 height 253
click at [475, 89] on div at bounding box center [347, 162] width 339 height 253
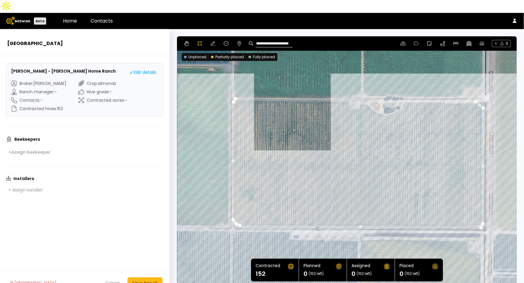
click at [404, 89] on div at bounding box center [347, 162] width 339 height 253
click at [401, 95] on div at bounding box center [347, 162] width 339 height 253
click at [396, 98] on div at bounding box center [347, 162] width 339 height 253
click at [391, 101] on div at bounding box center [347, 162] width 339 height 253
click at [387, 102] on div at bounding box center [347, 162] width 339 height 253
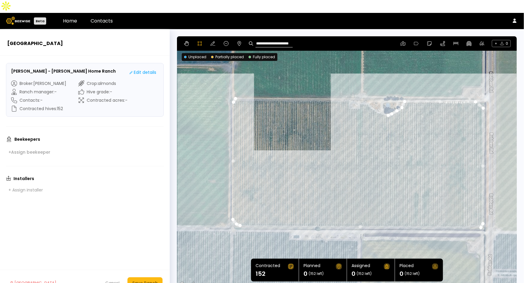
click at [383, 101] on div at bounding box center [347, 162] width 339 height 253
click at [377, 100] on div at bounding box center [347, 162] width 339 height 253
click at [373, 95] on div at bounding box center [347, 162] width 339 height 253
click at [369, 92] on div at bounding box center [347, 162] width 339 height 253
click at [365, 89] on div at bounding box center [347, 162] width 339 height 253
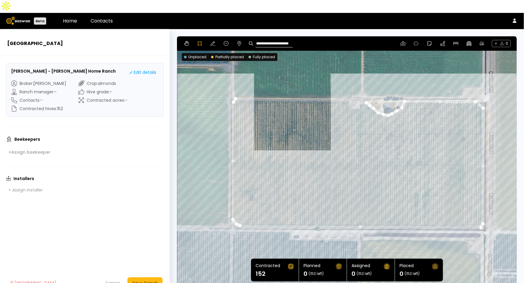
click at [359, 91] on div at bounding box center [347, 162] width 339 height 253
click at [359, 96] on div at bounding box center [347, 162] width 339 height 253
click at [347, 96] on div at bounding box center [347, 162] width 339 height 253
click at [347, 89] on div at bounding box center [347, 162] width 339 height 253
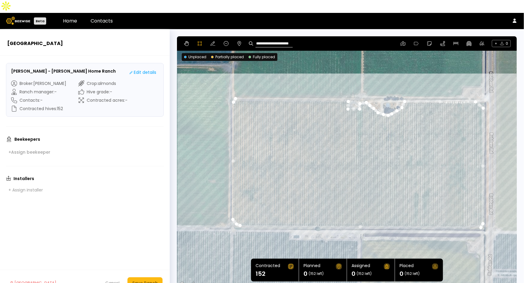
click at [234, 86] on div at bounding box center [347, 162] width 339 height 253
click at [213, 41] on icon at bounding box center [213, 43] width 5 height 5
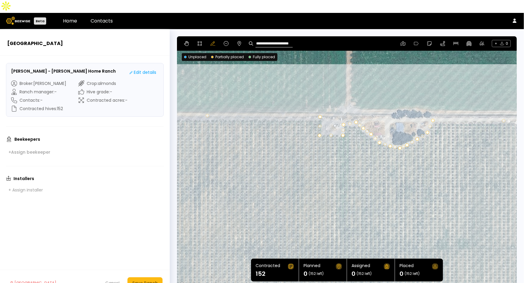
drag, startPoint x: 405, startPoint y: 95, endPoint x: 395, endPoint y: 167, distance: 72.5
click at [395, 167] on div at bounding box center [347, 162] width 340 height 252
drag, startPoint x: 356, startPoint y: 109, endPoint x: 356, endPoint y: 112, distance: 3.3
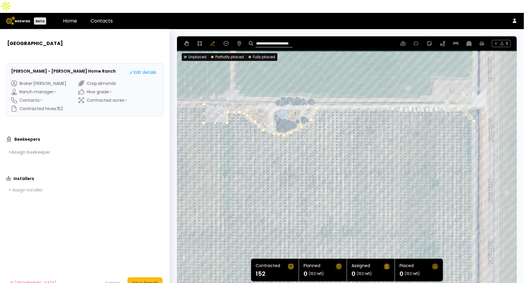
drag, startPoint x: 467, startPoint y: 170, endPoint x: 350, endPoint y: 156, distance: 117.5
click at [350, 156] on div at bounding box center [347, 162] width 340 height 252
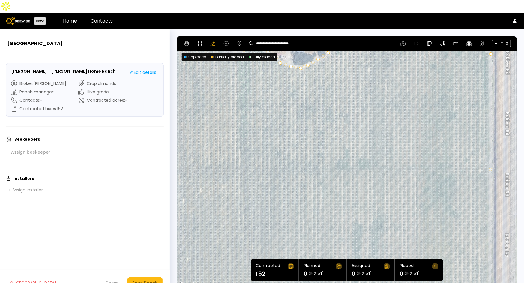
drag, startPoint x: 384, startPoint y: 187, endPoint x: 410, endPoint y: 17, distance: 171.5
click at [410, 29] on section "**********" at bounding box center [347, 162] width 354 height 267
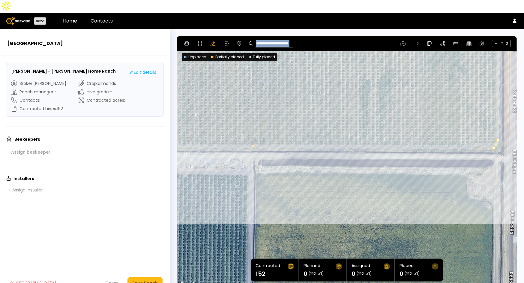
drag, startPoint x: 372, startPoint y: 34, endPoint x: 373, endPoint y: 70, distance: 36.3
click at [411, 55] on section "**********" at bounding box center [347, 162] width 340 height 252
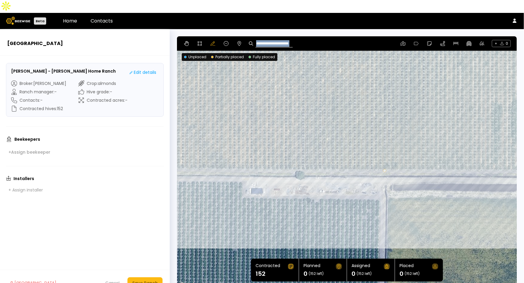
drag, startPoint x: 311, startPoint y: 87, endPoint x: 343, endPoint y: 107, distance: 37.9
click at [448, 114] on div at bounding box center [347, 162] width 340 height 252
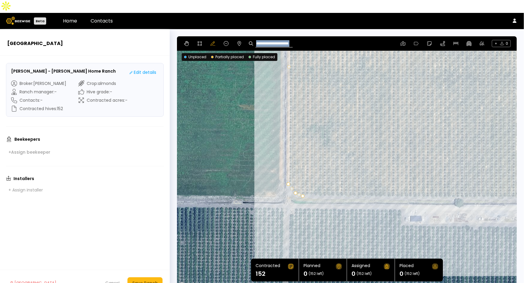
drag, startPoint x: 219, startPoint y: 95, endPoint x: 374, endPoint y: 121, distance: 156.7
click at [374, 121] on div at bounding box center [347, 162] width 340 height 252
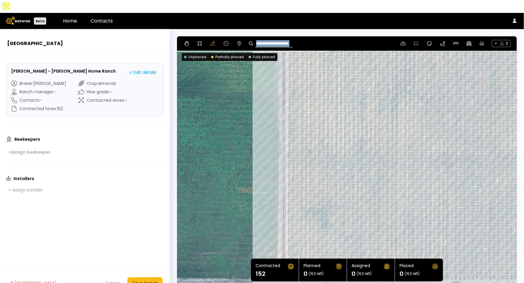
drag, startPoint x: 350, startPoint y: 97, endPoint x: 346, endPoint y: 177, distance: 80.8
click at [348, 194] on div at bounding box center [347, 162] width 340 height 252
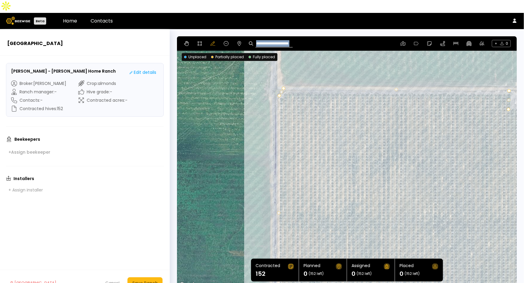
drag, startPoint x: 346, startPoint y: 112, endPoint x: 337, endPoint y: 143, distance: 32.4
click at [337, 143] on div at bounding box center [347, 162] width 340 height 252
click at [142, 277] on button "Save Ranch" at bounding box center [145, 282] width 35 height 11
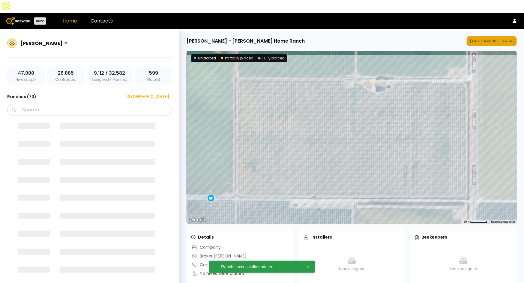
click at [491, 38] on div "[GEOGRAPHIC_DATA]" at bounding box center [492, 41] width 44 height 6
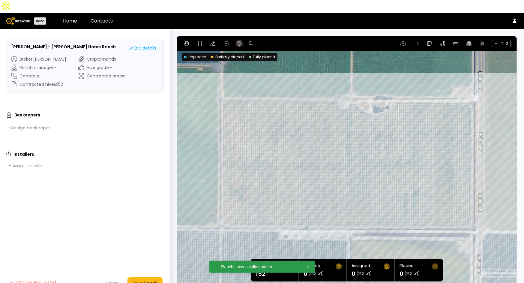
click at [239, 41] on icon at bounding box center [239, 43] width 5 height 5
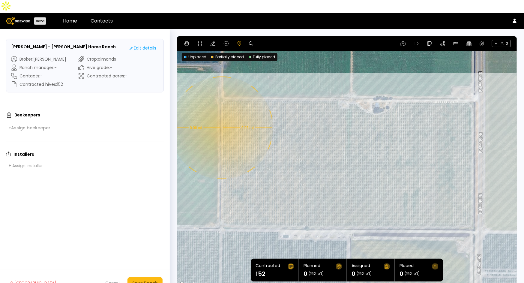
click at [221, 115] on div "0.08 mi 0.08 mi" at bounding box center [347, 162] width 340 height 252
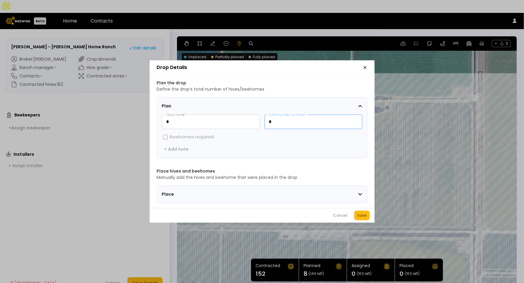
drag, startPoint x: 299, startPoint y: 119, endPoint x: 265, endPoint y: 117, distance: 34.8
click at [265, 117] on input "*" at bounding box center [313, 122] width 97 height 14
type input "**"
click at [365, 218] on div "Save" at bounding box center [362, 215] width 10 height 6
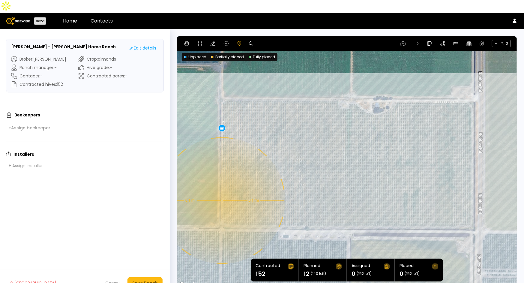
click at [221, 188] on div "0.1 mi 0.1 mi 12" at bounding box center [347, 162] width 340 height 252
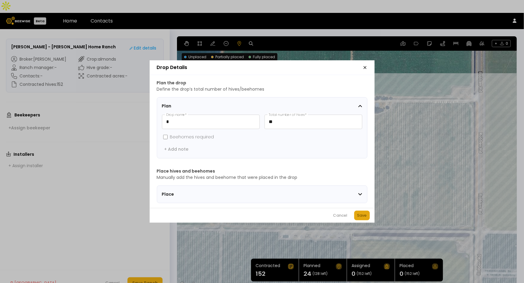
click at [367, 215] on div "Save" at bounding box center [362, 215] width 10 height 6
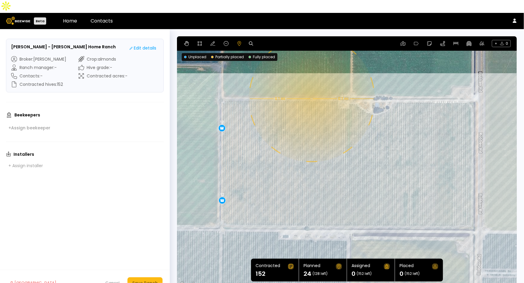
click at [311, 86] on div "0.1 mi 0.1 mi 12 12" at bounding box center [347, 162] width 340 height 252
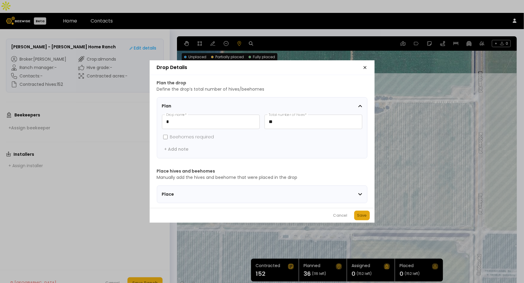
click at [365, 218] on div "Save" at bounding box center [362, 215] width 10 height 6
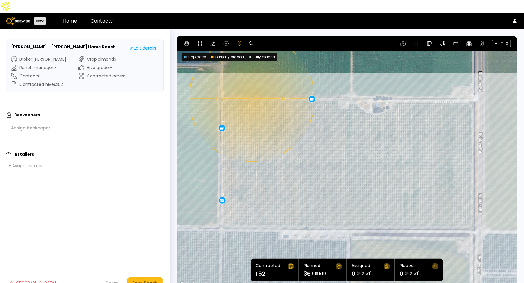
click at [251, 86] on div "0.1 mi 0.1 mi 12 12 12" at bounding box center [347, 162] width 340 height 252
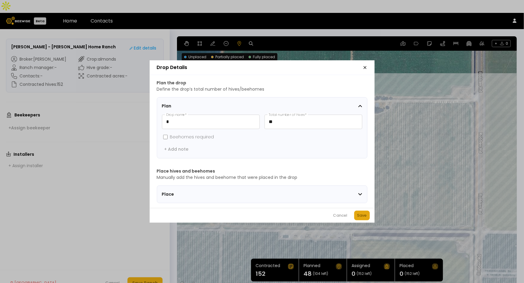
click at [360, 218] on div "Save" at bounding box center [362, 215] width 10 height 6
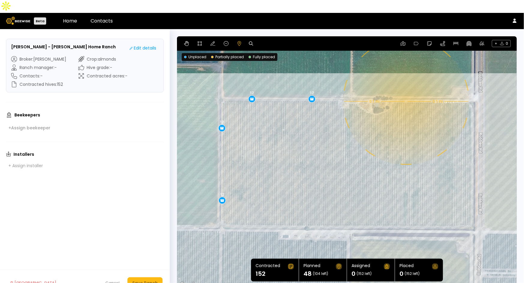
click at [406, 89] on div "0.1 mi 0.1 mi 12 12 12 12" at bounding box center [347, 162] width 340 height 252
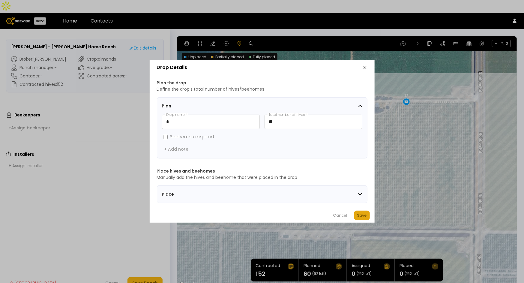
click at [362, 218] on div "Save" at bounding box center [362, 215] width 10 height 6
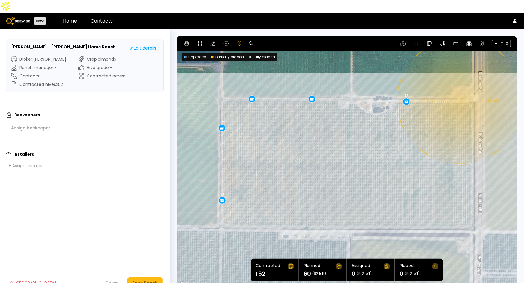
click at [460, 88] on div "0.1 mi 0.1 mi 12 12 12 12 12" at bounding box center [347, 162] width 340 height 252
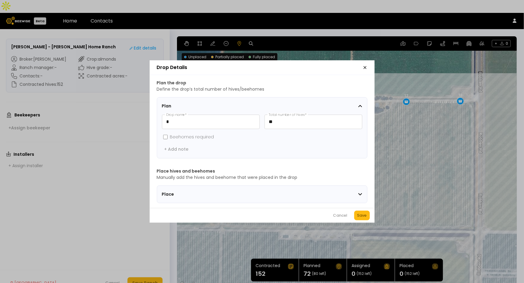
click at [362, 212] on div "Cancel Save" at bounding box center [262, 215] width 225 height 15
click at [371, 222] on div "Cancel Save" at bounding box center [262, 215] width 225 height 15
click at [362, 218] on div "Save" at bounding box center [362, 215] width 10 height 6
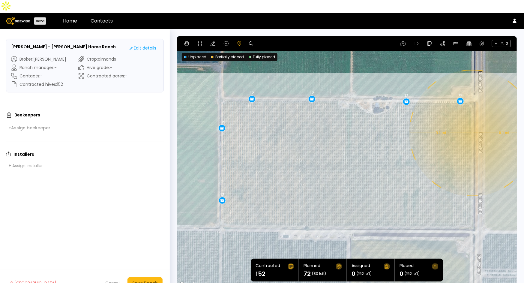
click at [472, 120] on div "0.1 mi 0.1 mi 12 12 12 12 12 12" at bounding box center [347, 162] width 340 height 252
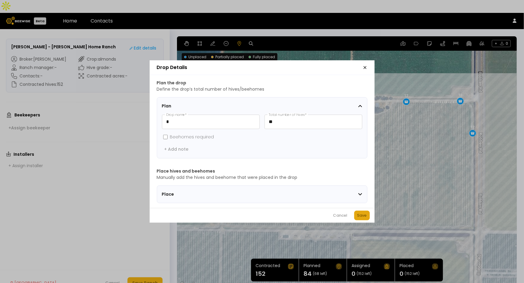
click at [364, 218] on div "Save" at bounding box center [362, 215] width 10 height 6
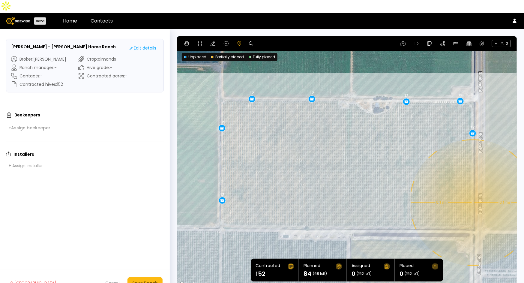
click at [473, 190] on div "0.1 mi 0.1 mi 12 12 12 12 12 12 12" at bounding box center [347, 162] width 340 height 252
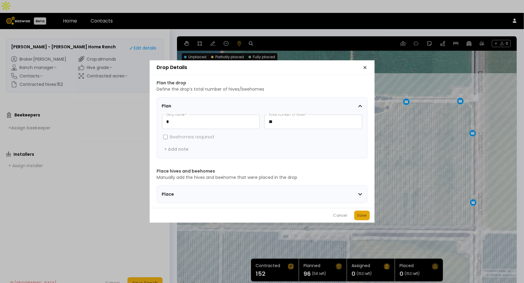
click at [360, 217] on div "Save" at bounding box center [362, 215] width 10 height 6
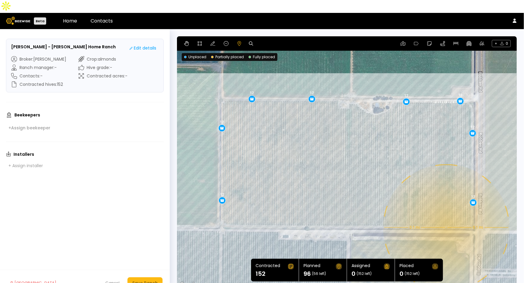
click at [446, 215] on div "0.1 mi 0.1 mi 12 12 12 12 12 12 12 12" at bounding box center [347, 162] width 340 height 252
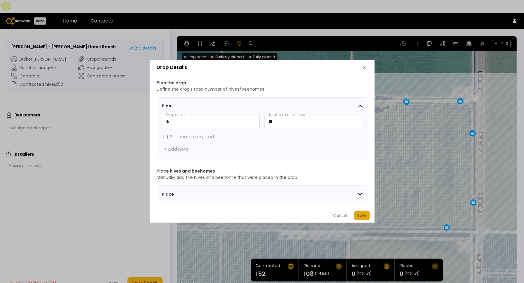
click at [365, 218] on div "Save" at bounding box center [362, 215] width 10 height 6
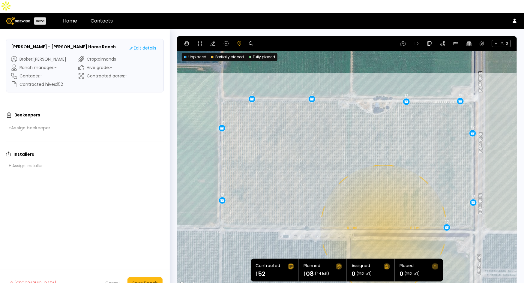
click at [383, 215] on div "0.1 mi 0.1 mi 12 12 12 12 12 12 12 12 12" at bounding box center [347, 162] width 340 height 252
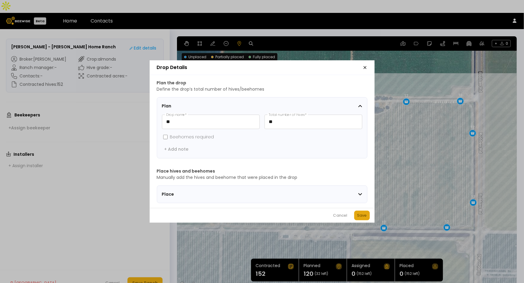
click at [362, 218] on div "Save" at bounding box center [362, 215] width 10 height 6
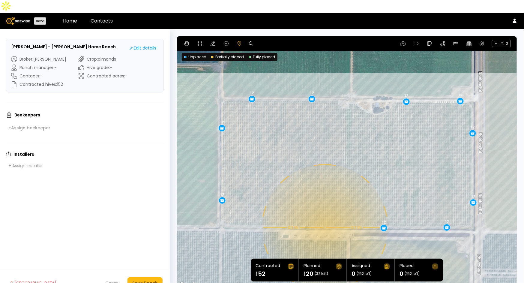
click at [324, 215] on div "0.1 mi 0.1 mi 12 12 12 12 12 12 12 12 12 12" at bounding box center [347, 162] width 340 height 252
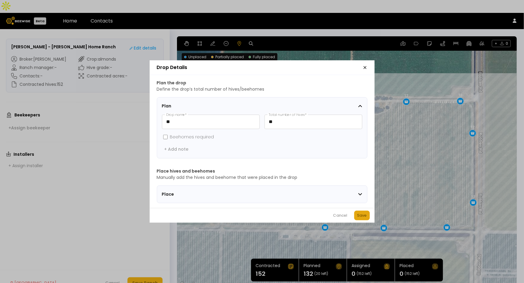
click at [362, 218] on div "Save" at bounding box center [362, 215] width 10 height 6
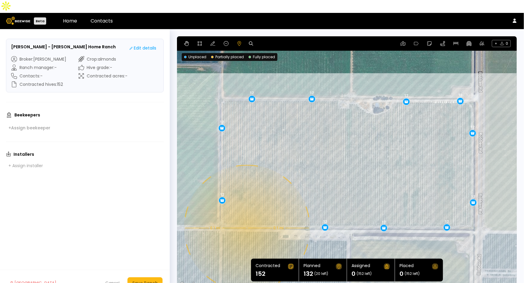
click at [246, 215] on div "0.1 mi 0.1 mi 12 12 12 12 12 12 12 12 12 12 12" at bounding box center [347, 162] width 340 height 252
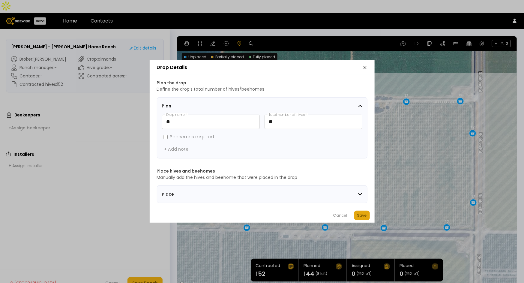
click at [360, 217] on div "Save" at bounding box center [362, 215] width 10 height 6
click at [288, 117] on input "**" at bounding box center [313, 122] width 97 height 14
type input "**"
click at [365, 215] on div "Save" at bounding box center [362, 215] width 10 height 6
click at [299, 119] on input "**" at bounding box center [313, 122] width 97 height 14
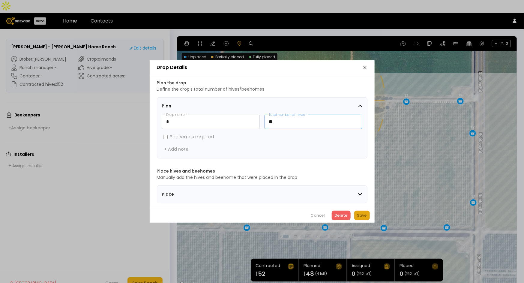
type input "**"
click at [367, 216] on div "Save" at bounding box center [362, 215] width 10 height 6
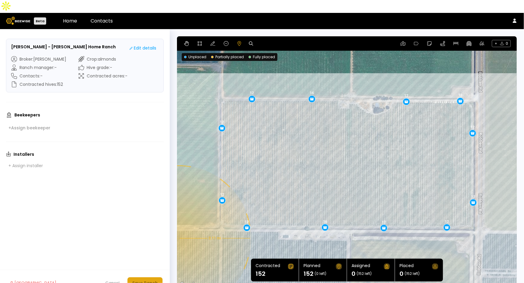
click at [149, 280] on div "Save Ranch" at bounding box center [145, 283] width 26 height 7
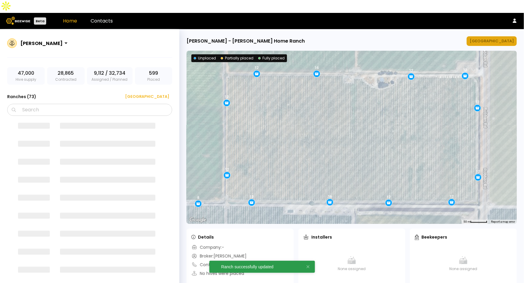
click at [511, 38] on div "[GEOGRAPHIC_DATA]" at bounding box center [492, 41] width 44 height 6
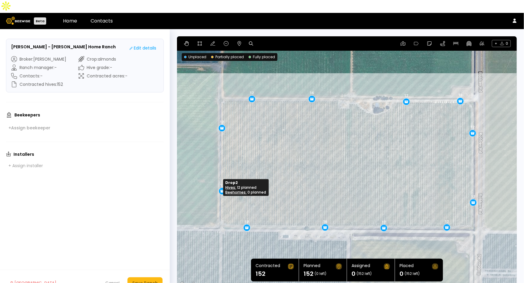
drag, startPoint x: 222, startPoint y: 185, endPoint x: 222, endPoint y: 176, distance: 9.3
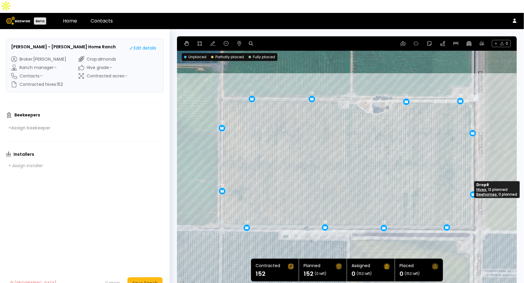
drag, startPoint x: 473, startPoint y: 188, endPoint x: 473, endPoint y: 179, distance: 8.1
click at [149, 280] on div "Save Ranch" at bounding box center [145, 283] width 26 height 7
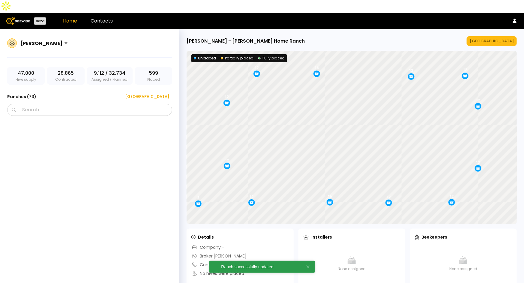
scroll to position [1193, 0]
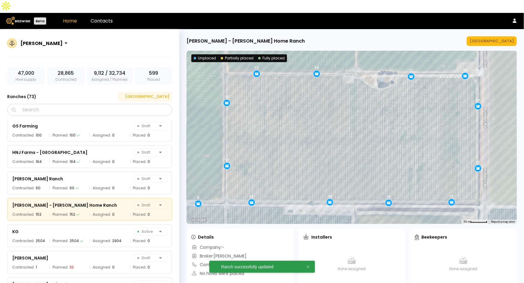
click at [151, 94] on div "[GEOGRAPHIC_DATA]" at bounding box center [145, 97] width 48 height 6
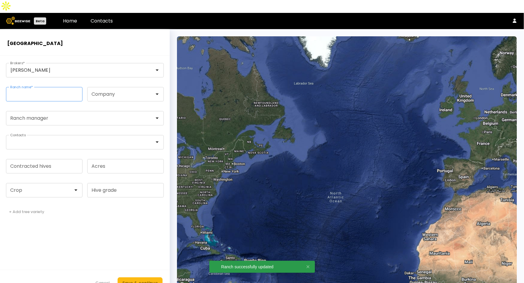
click at [38, 87] on input "Ranch name *" at bounding box center [44, 94] width 76 height 14
paste input "**********"
type input "**********"
click at [41, 159] on input "Contracted hives" at bounding box center [44, 166] width 76 height 14
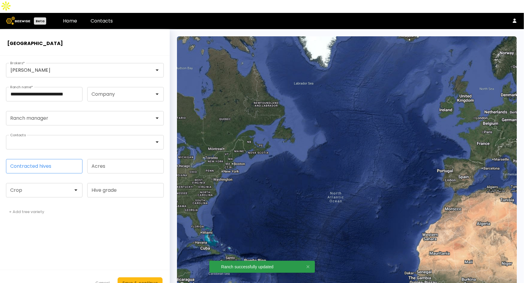
scroll to position [0, 0]
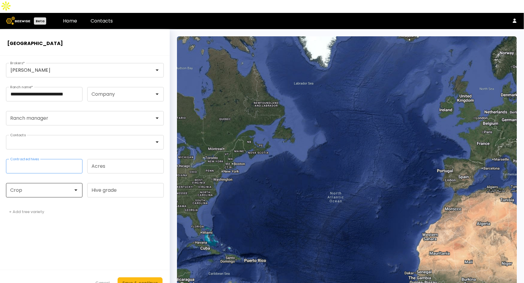
type input "**"
click at [39, 188] on div at bounding box center [42, 190] width 63 height 5
click at [32, 203] on div "Almonds" at bounding box center [44, 205] width 69 height 4
click at [143, 280] on div "Save & continue" at bounding box center [139, 283] width 35 height 7
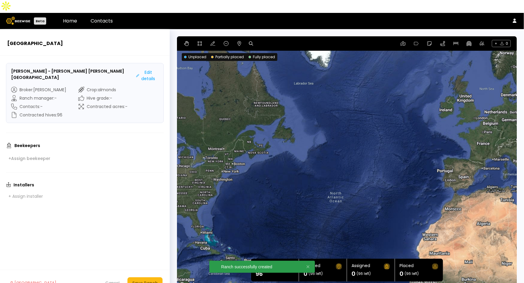
click at [252, 41] on icon at bounding box center [251, 43] width 4 height 4
click at [278, 40] on input at bounding box center [274, 44] width 37 height 8
paste input "**********"
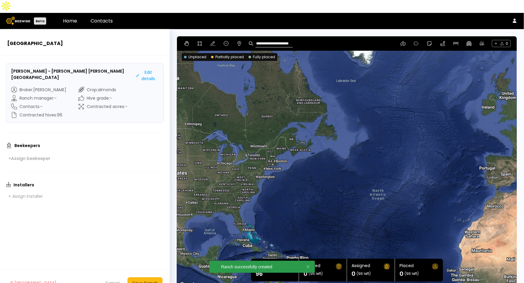
type input "**********"
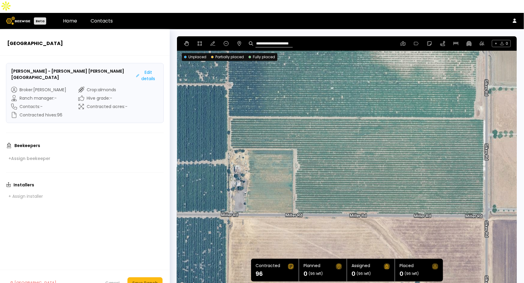
drag, startPoint x: 435, startPoint y: 113, endPoint x: 378, endPoint y: 66, distance: 73.1
click at [378, 66] on div at bounding box center [347, 162] width 340 height 252
click at [198, 41] on icon at bounding box center [200, 43] width 4 height 4
click at [229, 107] on div at bounding box center [346, 162] width 339 height 253
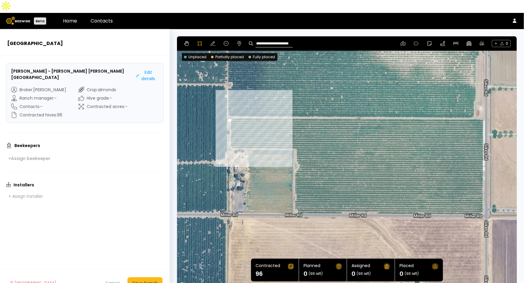
click at [230, 132] on div at bounding box center [346, 162] width 339 height 253
click at [232, 137] on div at bounding box center [346, 162] width 339 height 253
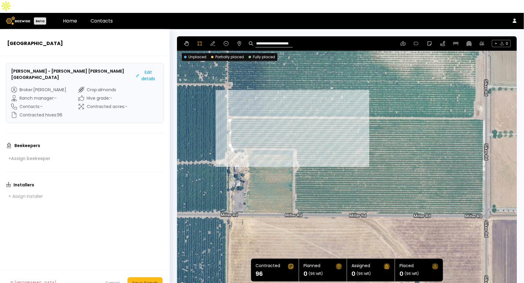
click at [295, 136] on div at bounding box center [346, 162] width 339 height 253
click at [295, 149] on div at bounding box center [346, 162] width 339 height 253
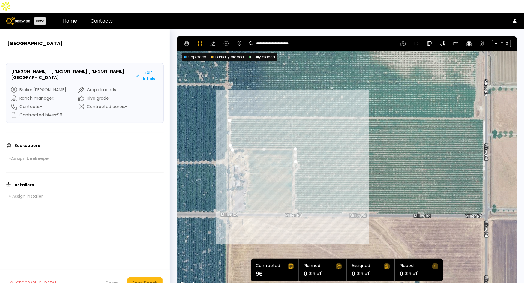
click at [299, 153] on div at bounding box center [346, 162] width 339 height 253
click at [296, 158] on div at bounding box center [346, 162] width 339 height 253
click at [294, 161] on div at bounding box center [346, 162] width 339 height 253
click at [294, 201] on div at bounding box center [346, 162] width 339 height 253
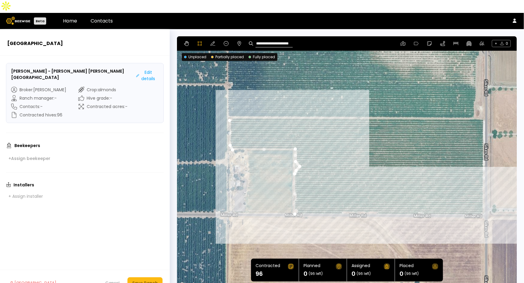
click at [483, 202] on div at bounding box center [346, 162] width 339 height 253
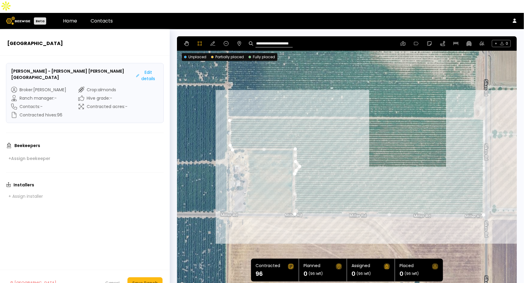
click at [483, 106] on div at bounding box center [346, 162] width 339 height 253
click at [471, 106] on div at bounding box center [346, 162] width 339 height 253
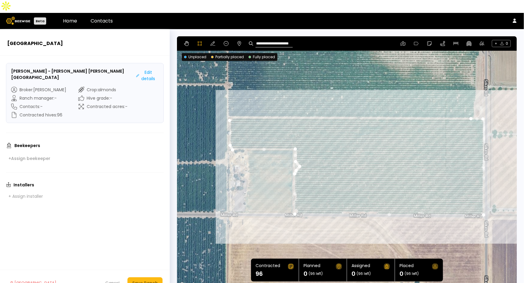
click at [228, 107] on div at bounding box center [346, 162] width 339 height 253
click at [214, 41] on icon at bounding box center [213, 43] width 5 height 5
click at [146, 280] on div "Save Ranch" at bounding box center [145, 283] width 26 height 7
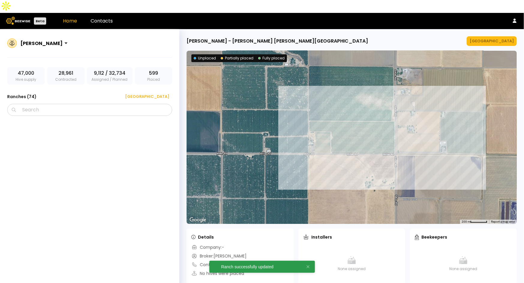
scroll to position [1219, 0]
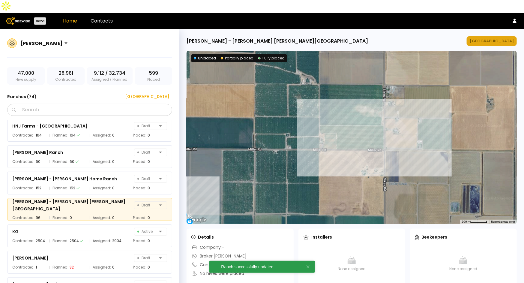
click at [493, 38] on div "[GEOGRAPHIC_DATA]" at bounding box center [492, 41] width 44 height 6
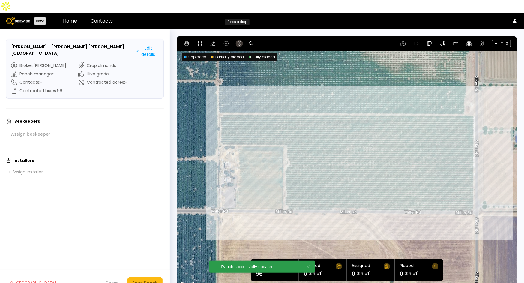
click at [236, 40] on button at bounding box center [239, 43] width 7 height 7
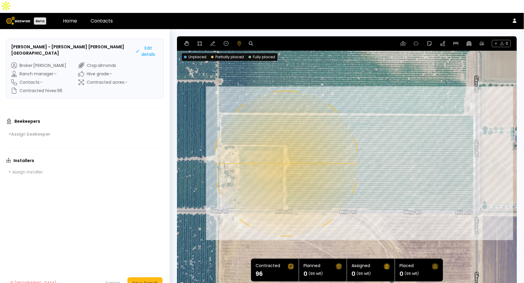
click at [286, 151] on div "0.11 mi 0.11 mi" at bounding box center [347, 162] width 340 height 252
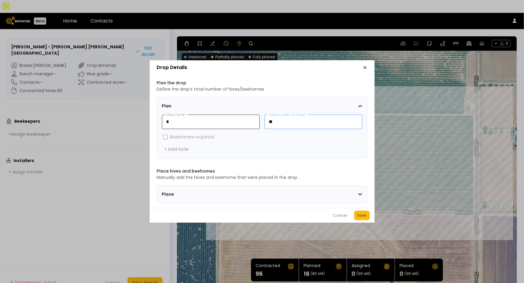
drag, startPoint x: 288, startPoint y: 121, endPoint x: 256, endPoint y: 117, distance: 32.6
click at [256, 117] on div "* Drop name * ** Total number of hives *" at bounding box center [262, 122] width 200 height 14
type input "**"
click at [360, 218] on div "Save" at bounding box center [362, 215] width 10 height 6
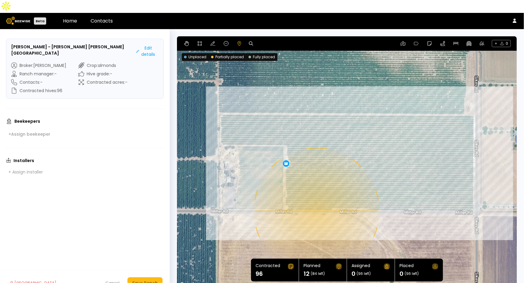
click at [316, 198] on div "0.1 mi 0.1 mi 12" at bounding box center [347, 162] width 340 height 252
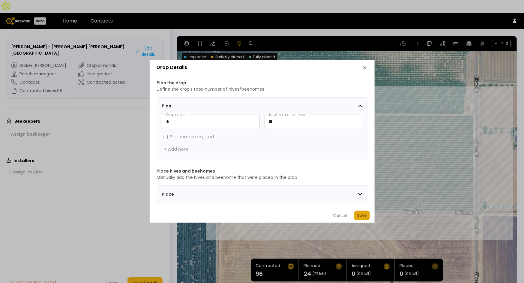
click at [359, 220] on button "Save" at bounding box center [362, 216] width 16 height 10
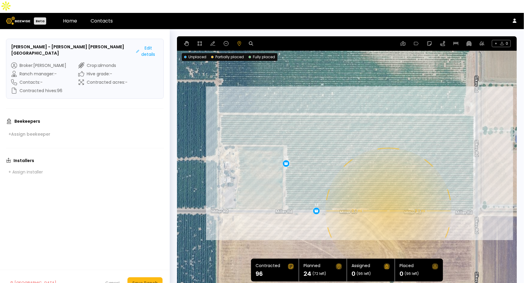
click at [388, 198] on div "0.1 mi 0.1 mi 12 12" at bounding box center [347, 162] width 340 height 252
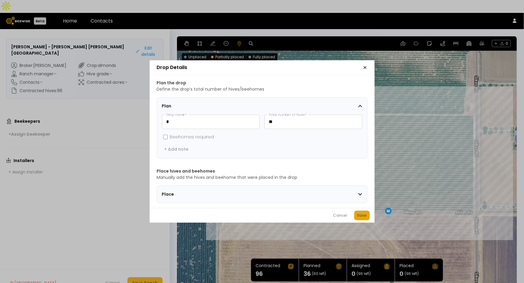
click at [362, 218] on div "Save" at bounding box center [362, 215] width 10 height 6
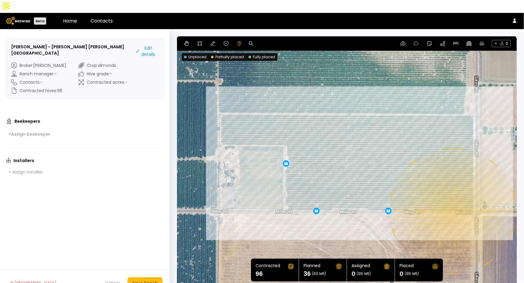
click at [452, 198] on div "0.1 mi 0.1 mi 12 12 12" at bounding box center [347, 162] width 340 height 252
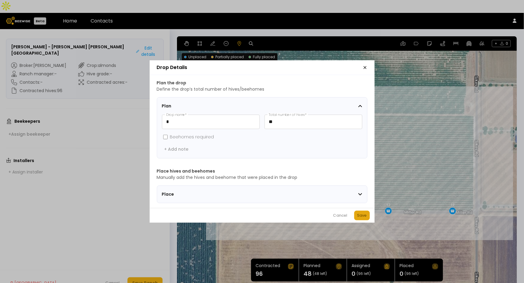
click at [362, 217] on div "Save" at bounding box center [362, 215] width 10 height 6
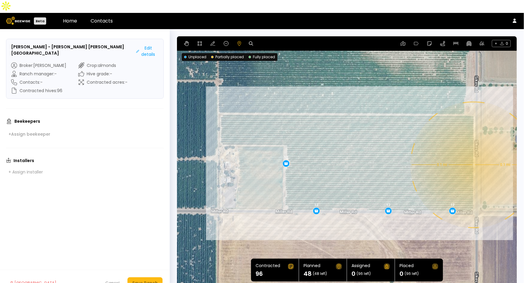
click at [473, 152] on div "0.1 mi 0.1 mi 12 12 12 12" at bounding box center [347, 162] width 340 height 252
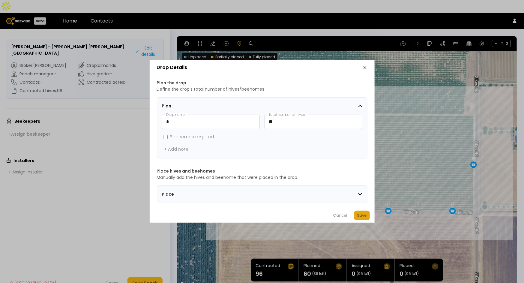
click at [364, 218] on div "Save" at bounding box center [362, 215] width 10 height 6
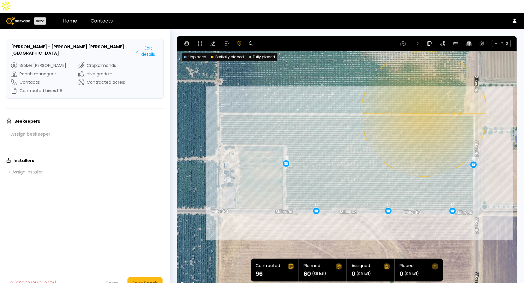
click at [424, 101] on div "0.1 mi 0.1 mi 12 12 12 12 12" at bounding box center [347, 162] width 340 height 252
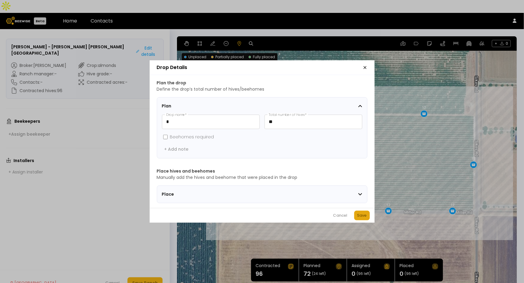
click at [358, 217] on div "Save" at bounding box center [362, 215] width 10 height 6
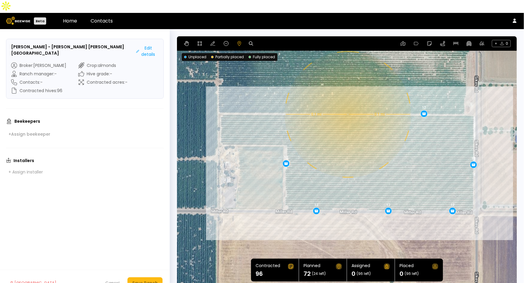
click at [347, 101] on div "0.1 mi 0.1 mi 12 12 12 12 12 12" at bounding box center [347, 162] width 340 height 252
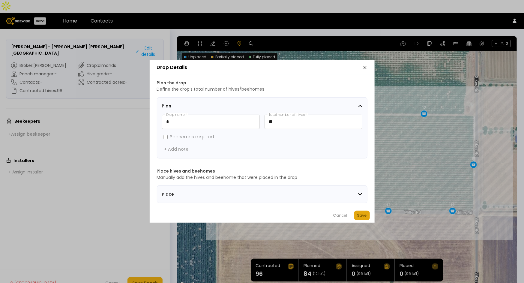
click at [361, 218] on div "Save" at bounding box center [362, 215] width 10 height 6
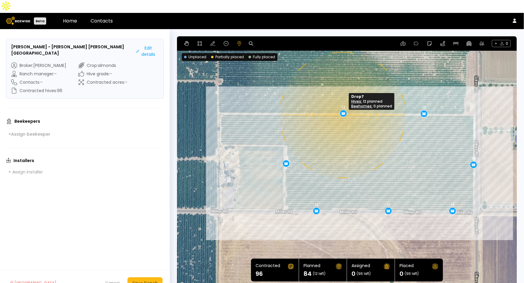
drag, startPoint x: 347, startPoint y: 103, endPoint x: 342, endPoint y: 102, distance: 4.6
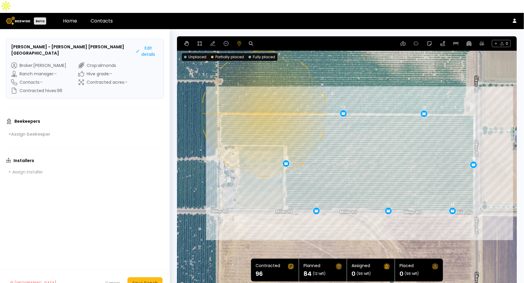
click at [263, 101] on div "0.1 mi 0.1 mi 12 12 12 12 12 12 12" at bounding box center [347, 162] width 340 height 252
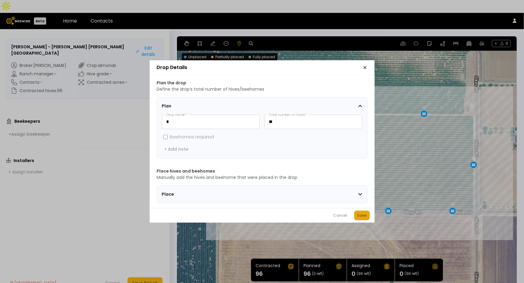
click at [364, 218] on div "Save" at bounding box center [362, 215] width 10 height 6
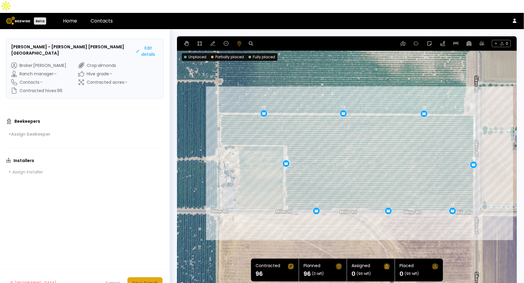
click at [142, 277] on button "Save Ranch" at bounding box center [145, 282] width 35 height 11
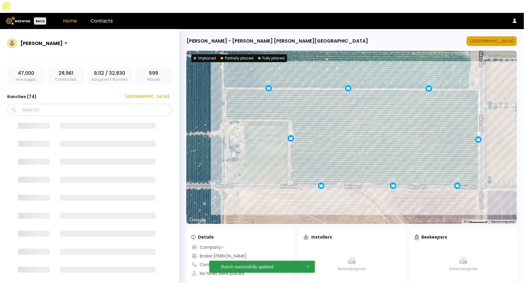
click at [504, 38] on div "[GEOGRAPHIC_DATA]" at bounding box center [492, 41] width 44 height 6
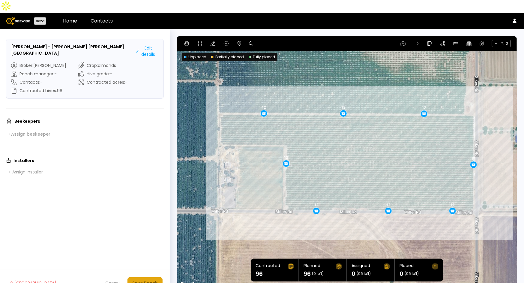
click at [155, 280] on div "Save Ranch" at bounding box center [145, 283] width 26 height 7
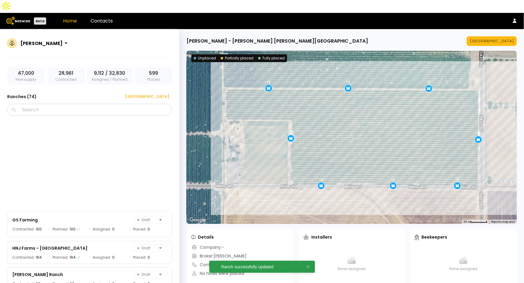
scroll to position [1219, 0]
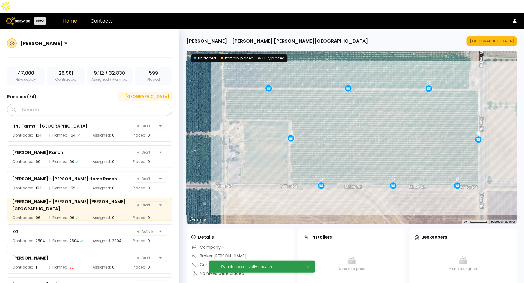
click at [160, 94] on div "[GEOGRAPHIC_DATA]" at bounding box center [145, 97] width 48 height 6
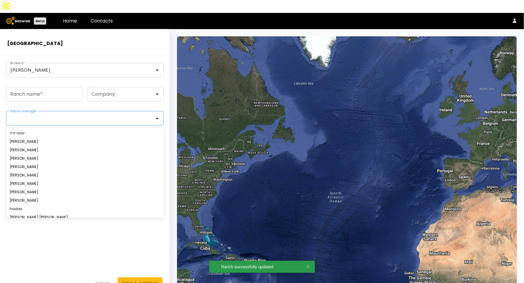
click at [47, 116] on div at bounding box center [83, 118] width 144 height 5
click at [42, 87] on input "Ranch name *" at bounding box center [44, 94] width 76 height 14
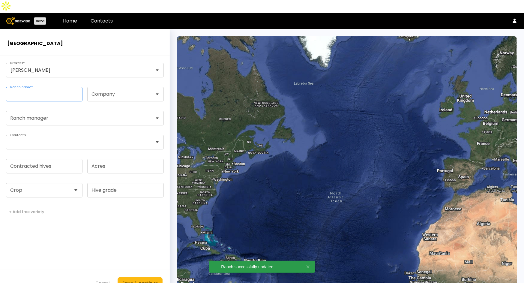
paste input "**********"
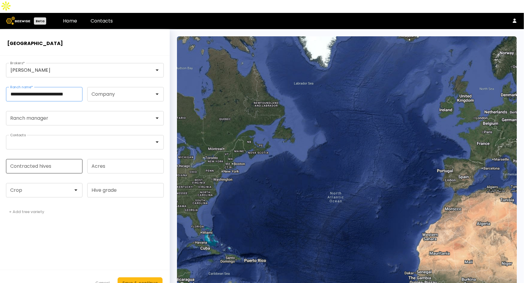
type input "**********"
drag, startPoint x: 63, startPoint y: 157, endPoint x: 67, endPoint y: 152, distance: 6.3
click at [63, 159] on input "Contracted hives" at bounding box center [44, 166] width 76 height 14
type input "**"
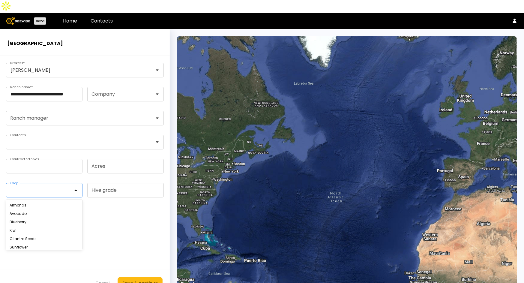
click at [68, 188] on div at bounding box center [42, 190] width 63 height 5
click at [45, 203] on div "Almonds" at bounding box center [44, 205] width 69 height 4
click at [142, 277] on button "Save & continue" at bounding box center [140, 282] width 45 height 11
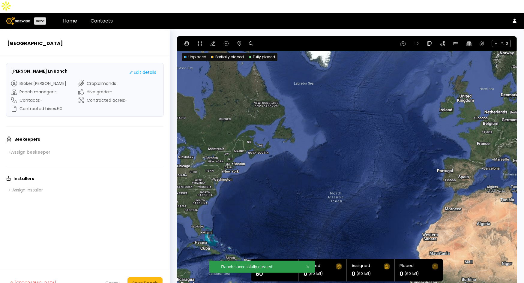
click at [251, 41] on icon at bounding box center [251, 43] width 4 height 4
click at [269, 40] on input at bounding box center [274, 44] width 37 height 8
paste input "**********"
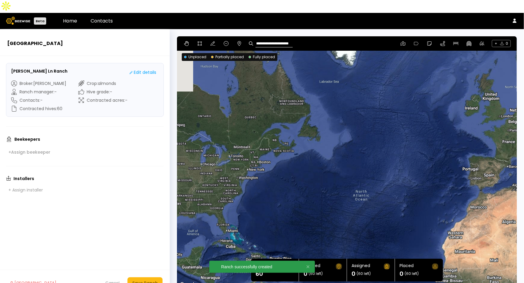
type input "**********"
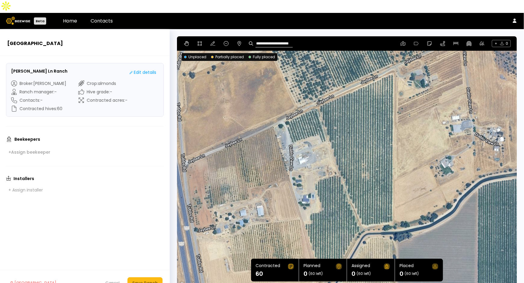
drag, startPoint x: 438, startPoint y: 174, endPoint x: 429, endPoint y: 145, distance: 30.8
click at [429, 145] on div at bounding box center [347, 162] width 340 height 252
click at [369, 14] on header "Beta Home Contacts" at bounding box center [262, 21] width 524 height 16
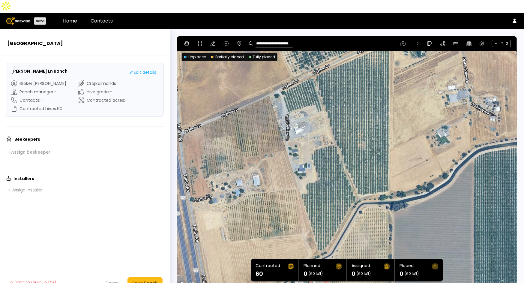
drag, startPoint x: 407, startPoint y: 195, endPoint x: 404, endPoint y: 164, distance: 31.5
click at [404, 164] on div at bounding box center [347, 162] width 340 height 252
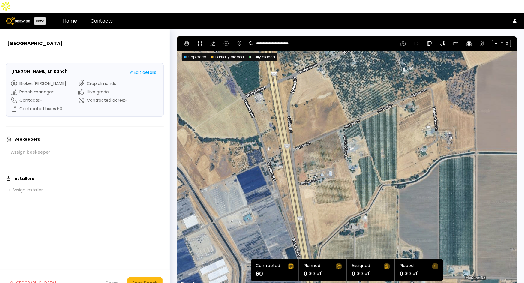
drag, startPoint x: 411, startPoint y: 152, endPoint x: 412, endPoint y: 145, distance: 6.9
click at [412, 145] on div at bounding box center [347, 162] width 340 height 252
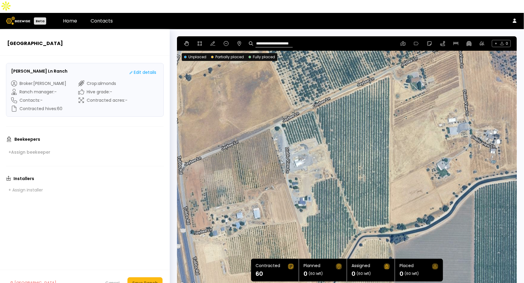
drag, startPoint x: 420, startPoint y: 111, endPoint x: 428, endPoint y: 137, distance: 27.2
click at [428, 137] on div at bounding box center [347, 162] width 340 height 252
click at [200, 41] on icon at bounding box center [199, 43] width 5 height 5
click at [281, 110] on div at bounding box center [347, 162] width 339 height 253
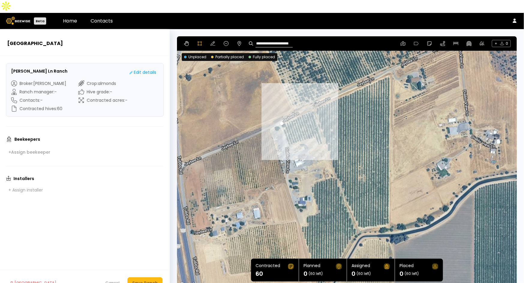
click at [311, 98] on div at bounding box center [347, 162] width 339 height 253
click at [322, 128] on div at bounding box center [347, 162] width 339 height 253
click at [318, 131] on div at bounding box center [347, 162] width 339 height 253
click at [314, 124] on div at bounding box center [347, 162] width 339 height 253
click at [309, 126] on div at bounding box center [347, 162] width 339 height 253
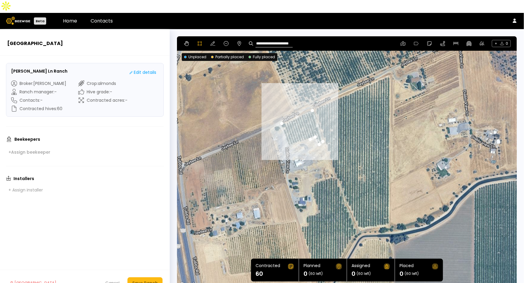
click at [305, 126] on div at bounding box center [347, 162] width 339 height 253
click at [299, 129] on div at bounding box center [347, 162] width 339 height 253
click at [294, 130] on div at bounding box center [347, 162] width 339 height 253
click at [288, 133] on div at bounding box center [347, 162] width 339 height 253
click at [281, 111] on div at bounding box center [347, 162] width 339 height 253
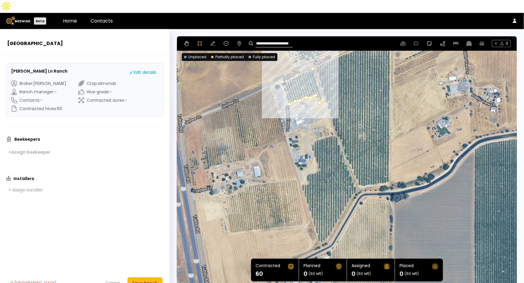
drag, startPoint x: 368, startPoint y: 161, endPoint x: 368, endPoint y: 118, distance: 42.6
click at [368, 118] on div at bounding box center [347, 162] width 339 height 253
click at [319, 230] on div at bounding box center [347, 162] width 339 height 253
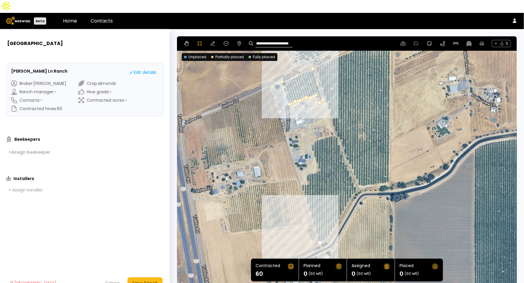
click at [327, 224] on div at bounding box center [347, 162] width 339 height 253
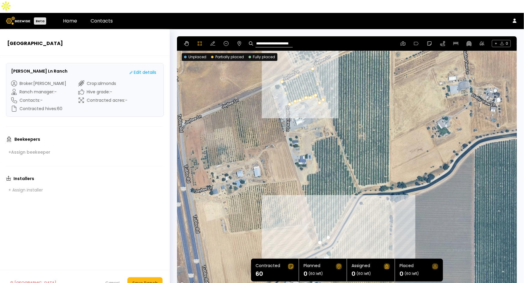
click at [334, 215] on div at bounding box center [347, 162] width 339 height 253
click at [338, 206] on div at bounding box center [347, 162] width 339 height 253
click at [344, 194] on div at bounding box center [347, 162] width 339 height 253
click at [348, 188] on div at bounding box center [347, 162] width 339 height 253
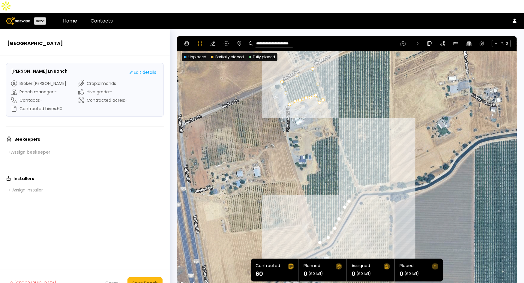
click at [352, 184] on div at bounding box center [347, 162] width 339 height 253
click at [358, 179] on div at bounding box center [347, 162] width 339 height 253
click at [344, 144] on div at bounding box center [347, 162] width 339 height 253
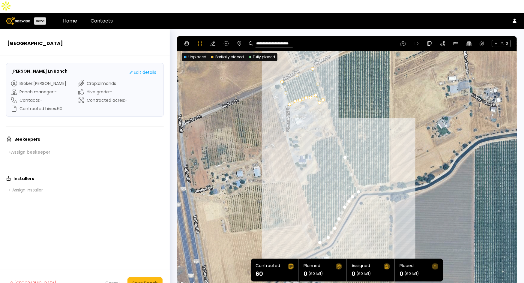
click at [340, 134] on div at bounding box center [347, 162] width 339 height 253
click at [337, 124] on div at bounding box center [347, 162] width 339 height 253
click at [332, 122] on div at bounding box center [347, 162] width 339 height 253
click at [320, 125] on div at bounding box center [347, 162] width 339 height 253
click at [313, 127] on div at bounding box center [347, 162] width 339 height 253
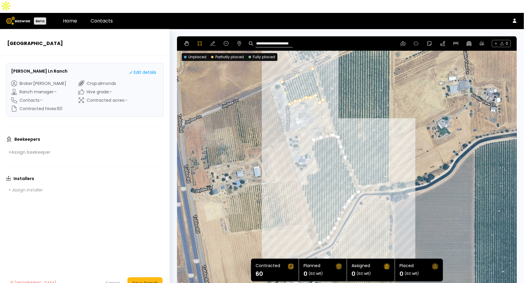
click at [310, 134] on div at bounding box center [347, 162] width 339 height 253
click at [311, 139] on div at bounding box center [347, 162] width 339 height 253
click at [315, 149] on div at bounding box center [347, 162] width 339 height 253
click at [317, 154] on div at bounding box center [347, 162] width 339 height 253
click at [317, 158] on div at bounding box center [347, 162] width 339 height 253
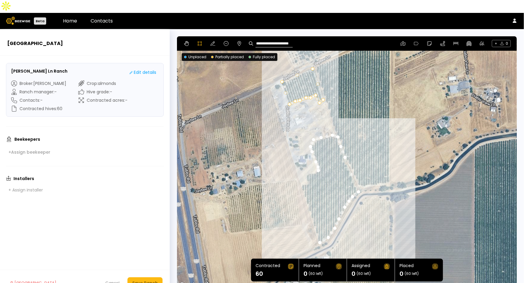
click at [313, 160] on div at bounding box center [347, 162] width 339 height 253
click at [307, 161] on div at bounding box center [347, 162] width 339 height 253
click at [305, 165] on div at bounding box center [347, 162] width 339 height 253
click at [307, 171] on div at bounding box center [347, 162] width 339 height 253
click at [307, 173] on div at bounding box center [347, 162] width 339 height 253
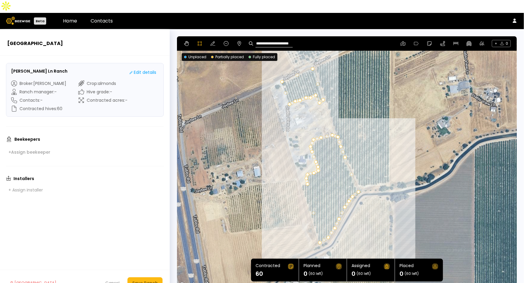
click at [304, 172] on div at bounding box center [347, 162] width 339 height 253
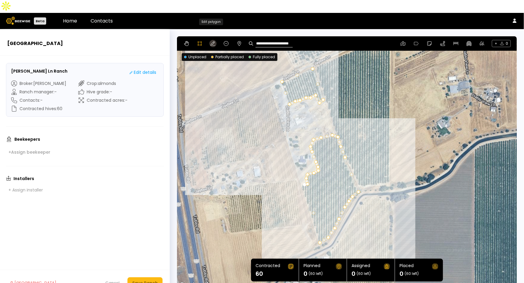
click at [212, 40] on button at bounding box center [212, 43] width 7 height 7
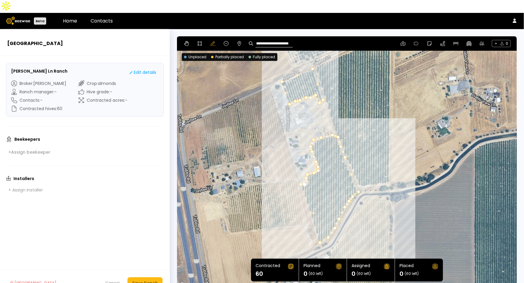
drag, startPoint x: 308, startPoint y: 171, endPoint x: 301, endPoint y: 172, distance: 7.5
drag, startPoint x: 305, startPoint y: 173, endPoint x: 312, endPoint y: 176, distance: 7.8
click at [317, 185] on img "Undo last edit" at bounding box center [309, 189] width 27 height 8
click at [303, 183] on div at bounding box center [304, 184] width 3 height 3
click at [304, 183] on div at bounding box center [304, 184] width 3 height 3
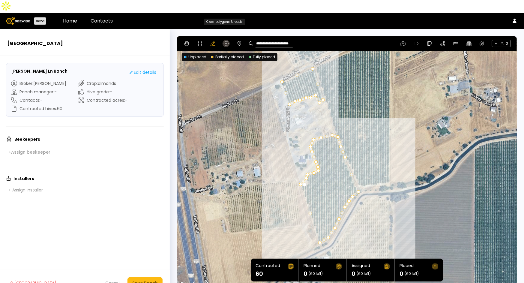
click at [225, 41] on icon at bounding box center [226, 43] width 5 height 5
click at [300, 169] on div at bounding box center [347, 162] width 340 height 252
click at [302, 170] on div at bounding box center [347, 162] width 340 height 252
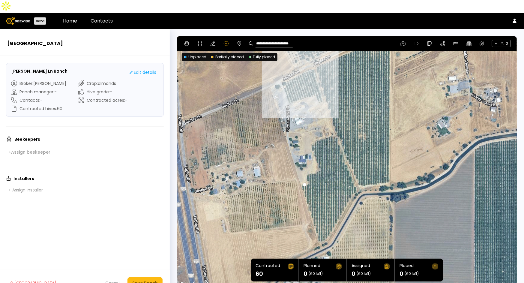
click at [305, 183] on div at bounding box center [304, 184] width 3 height 3
drag, startPoint x: 323, startPoint y: 171, endPoint x: 302, endPoint y: 173, distance: 21.1
click at [323, 171] on div at bounding box center [347, 162] width 340 height 252
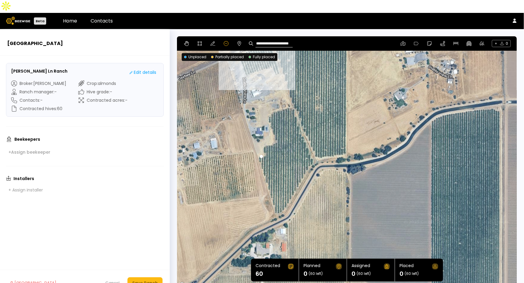
drag, startPoint x: 286, startPoint y: 167, endPoint x: 240, endPoint y: 138, distance: 53.9
click at [240, 138] on div at bounding box center [347, 162] width 340 height 252
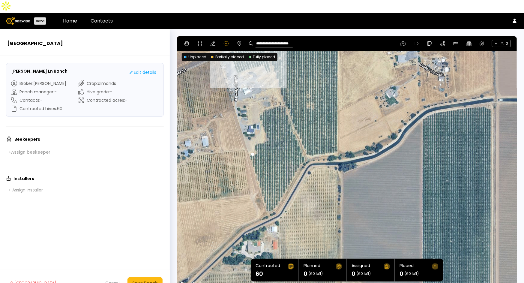
click at [280, 143] on div at bounding box center [347, 162] width 340 height 252
click at [201, 41] on icon at bounding box center [199, 43] width 5 height 5
click at [252, 149] on div at bounding box center [346, 162] width 339 height 253
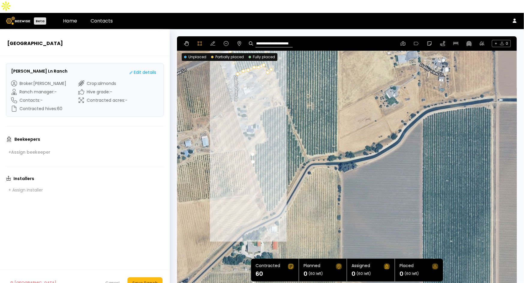
click at [266, 200] on div at bounding box center [346, 162] width 339 height 253
click at [276, 196] on div at bounding box center [346, 162] width 339 height 253
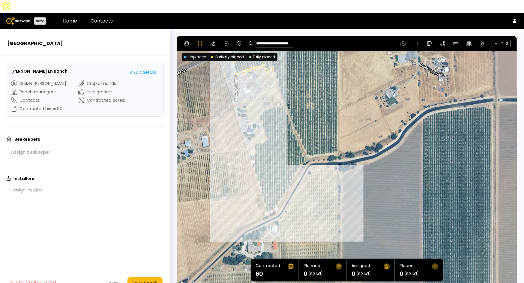
click at [284, 180] on div at bounding box center [346, 162] width 339 height 253
click at [291, 169] on div at bounding box center [346, 162] width 339 height 253
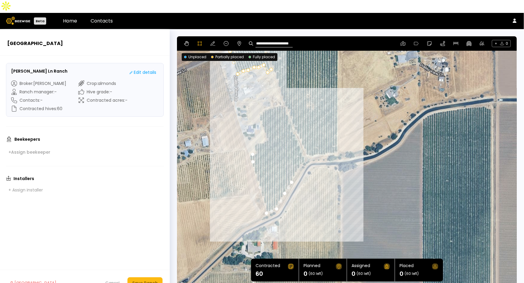
click at [299, 156] on div at bounding box center [346, 162] width 339 height 253
click at [303, 150] on div at bounding box center [346, 162] width 339 height 253
click at [307, 147] on div at bounding box center [346, 162] width 339 height 253
click at [290, 106] on div at bounding box center [346, 162] width 339 height 253
click at [286, 94] on div at bounding box center [346, 162] width 339 height 253
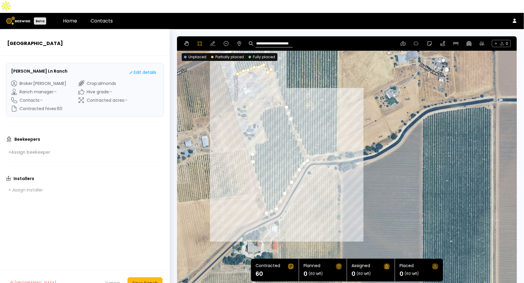
click at [281, 91] on div at bounding box center [346, 162] width 339 height 253
click at [269, 95] on div at bounding box center [346, 162] width 339 height 253
click at [263, 97] on div at bounding box center [346, 162] width 339 height 253
click at [257, 102] on div at bounding box center [346, 162] width 339 height 253
click at [259, 108] on div at bounding box center [346, 162] width 339 height 253
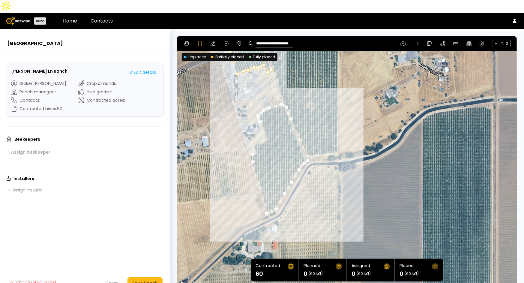
click at [263, 116] on div at bounding box center [346, 162] width 339 height 253
click at [266, 121] on div at bounding box center [346, 162] width 339 height 253
click at [266, 126] on div at bounding box center [346, 162] width 339 height 253
click at [263, 129] on div at bounding box center [346, 162] width 339 height 253
click at [259, 130] on div at bounding box center [346, 162] width 339 height 253
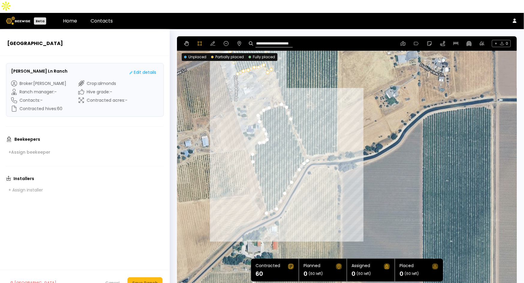
click at [254, 130] on div at bounding box center [346, 162] width 339 height 253
click at [254, 136] on div at bounding box center [346, 162] width 339 height 253
click at [254, 140] on div at bounding box center [346, 162] width 339 height 253
click at [252, 142] on div at bounding box center [346, 162] width 339 height 253
click at [253, 149] on div at bounding box center [346, 162] width 339 height 253
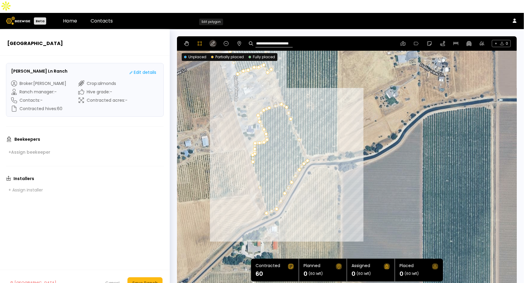
click at [211, 41] on icon at bounding box center [213, 43] width 5 height 5
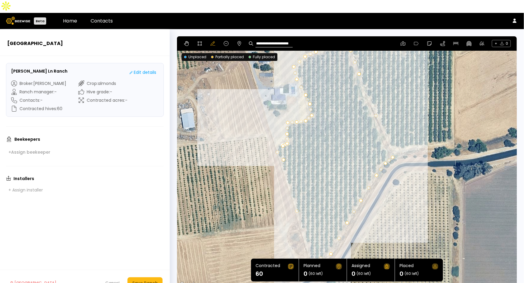
drag, startPoint x: 284, startPoint y: 140, endPoint x: 277, endPoint y: 139, distance: 7.2
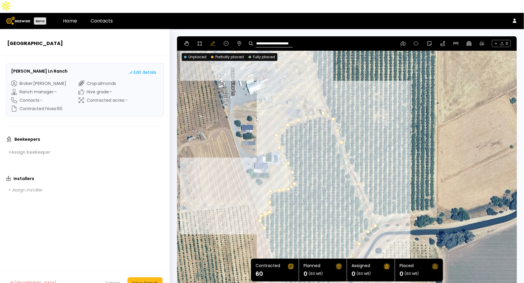
drag, startPoint x: 421, startPoint y: 176, endPoint x: 401, endPoint y: 245, distance: 72.5
click at [404, 248] on section "**********" at bounding box center [347, 162] width 340 height 252
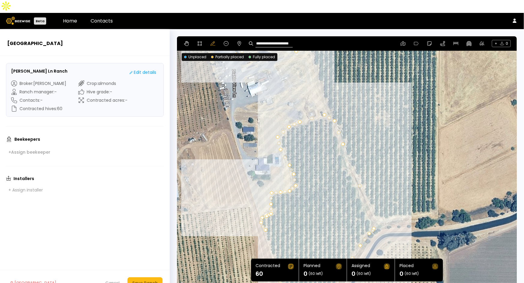
drag, startPoint x: 376, startPoint y: 214, endPoint x: 373, endPoint y: 215, distance: 3.4
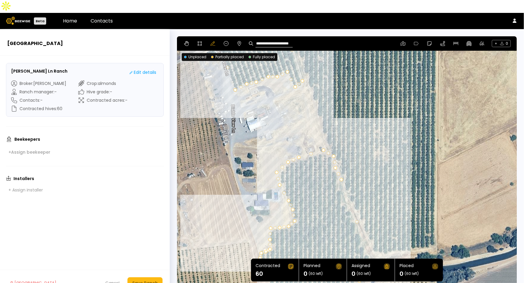
drag, startPoint x: 375, startPoint y: 83, endPoint x: 374, endPoint y: 119, distance: 36.0
click at [374, 119] on div at bounding box center [347, 162] width 340 height 252
drag, startPoint x: 334, startPoint y: 143, endPoint x: 331, endPoint y: 144, distance: 3.1
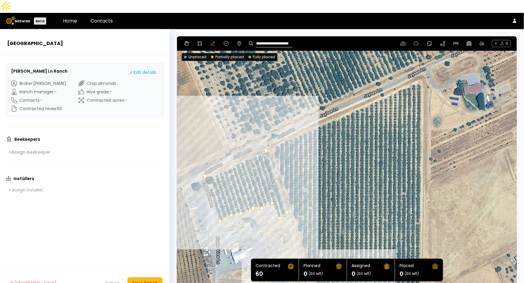
drag, startPoint x: 380, startPoint y: 92, endPoint x: 365, endPoint y: 226, distance: 134.4
click at [365, 226] on div at bounding box center [347, 162] width 340 height 252
click at [201, 41] on icon at bounding box center [199, 43] width 5 height 5
click at [275, 135] on div at bounding box center [346, 162] width 339 height 253
click at [287, 127] on div at bounding box center [346, 162] width 339 height 253
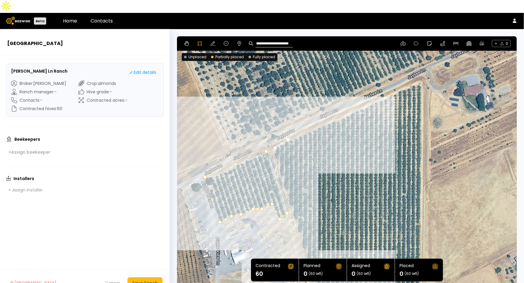
click at [317, 115] on div at bounding box center [346, 162] width 339 height 253
click at [362, 95] on div at bounding box center [346, 162] width 339 height 253
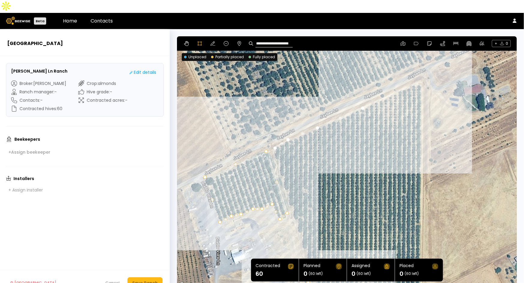
click at [404, 76] on div at bounding box center [346, 162] width 339 height 253
click at [413, 71] on div at bounding box center [346, 162] width 339 height 253
click at [422, 73] on div at bounding box center [346, 162] width 339 height 253
click at [421, 101] on div at bounding box center [346, 162] width 339 height 253
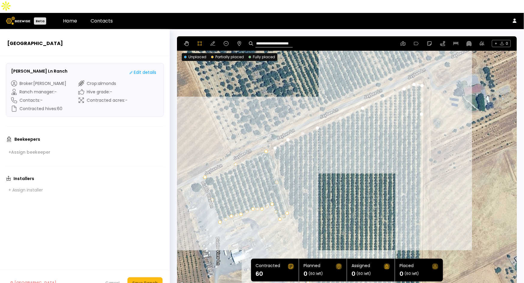
click at [421, 185] on div at bounding box center [346, 162] width 339 height 253
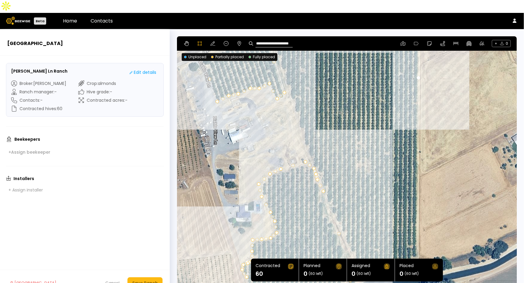
drag, startPoint x: 435, startPoint y: 221, endPoint x: 433, endPoint y: 101, distance: 120.7
click at [433, 101] on div at bounding box center [346, 162] width 339 height 253
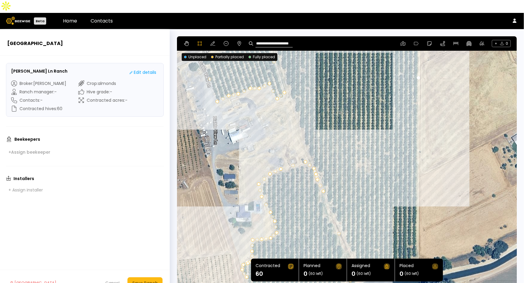
click at [418, 147] on div at bounding box center [346, 162] width 339 height 253
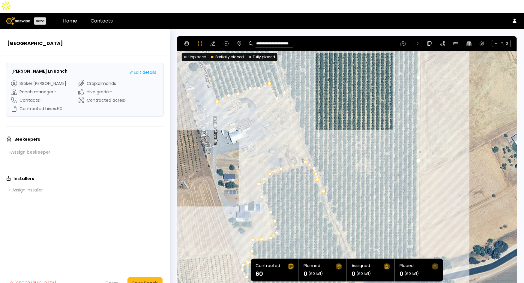
click at [416, 209] on div at bounding box center [346, 162] width 339 height 253
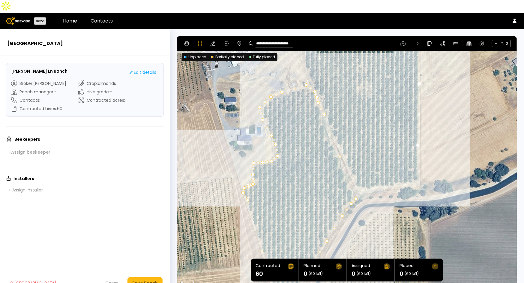
drag, startPoint x: 445, startPoint y: 219, endPoint x: 446, endPoint y: 142, distance: 77.7
click at [446, 142] on div at bounding box center [346, 162] width 339 height 253
click at [418, 169] on div at bounding box center [346, 162] width 339 height 253
click at [409, 172] on div at bounding box center [346, 162] width 339 height 253
click at [395, 173] on div at bounding box center [346, 162] width 339 height 253
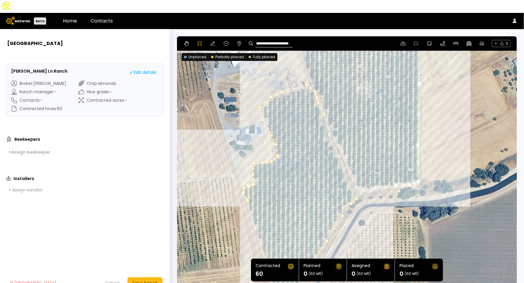
click at [385, 174] on div at bounding box center [346, 162] width 339 height 253
click at [374, 175] on div at bounding box center [346, 162] width 339 height 253
click at [365, 178] on div at bounding box center [346, 162] width 339 height 253
click at [356, 174] on div at bounding box center [346, 162] width 339 height 253
click at [354, 163] on div at bounding box center [346, 162] width 339 height 253
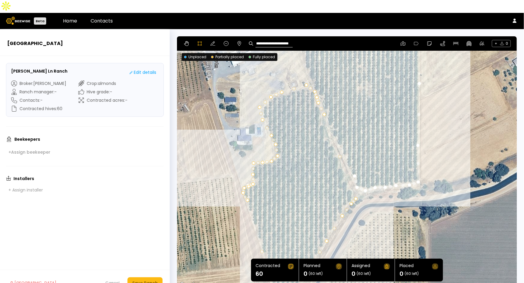
drag, startPoint x: 347, startPoint y: 152, endPoint x: 346, endPoint y: 149, distance: 3.7
click at [347, 152] on div at bounding box center [346, 162] width 339 height 253
click at [341, 139] on div at bounding box center [346, 162] width 339 height 253
click at [337, 127] on div at bounding box center [346, 162] width 339 height 253
click at [332, 119] on div at bounding box center [346, 162] width 339 height 253
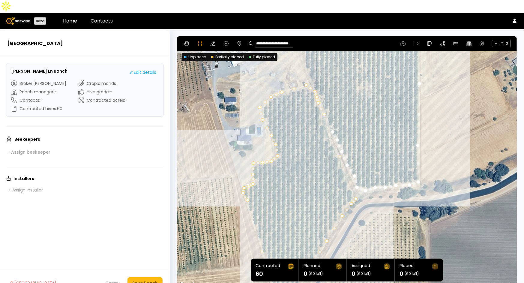
click at [327, 101] on div at bounding box center [346, 162] width 339 height 253
click at [325, 93] on div at bounding box center [346, 162] width 339 height 253
click at [323, 83] on div at bounding box center [346, 162] width 339 height 253
click at [318, 77] on div at bounding box center [346, 162] width 339 height 253
click at [314, 74] on div at bounding box center [346, 162] width 339 height 253
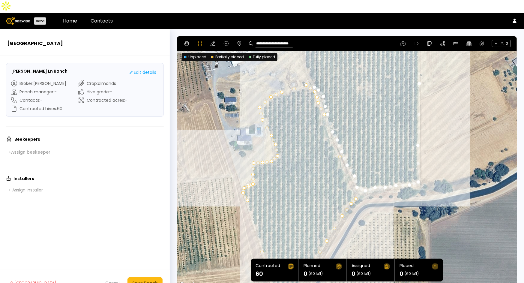
click at [312, 68] on div at bounding box center [346, 162] width 339 height 253
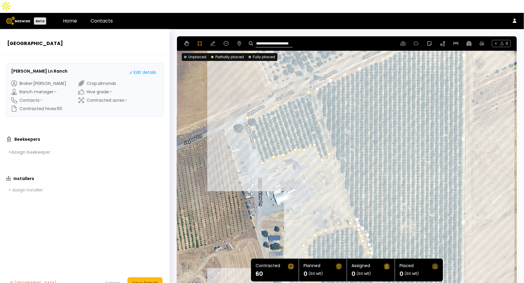
drag, startPoint x: 333, startPoint y: 65, endPoint x: 371, endPoint y: 203, distance: 143.3
click at [377, 205] on div at bounding box center [346, 162] width 339 height 253
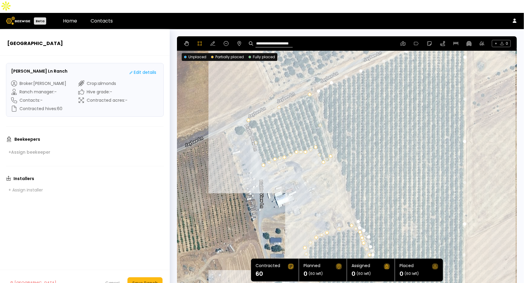
click at [352, 195] on div at bounding box center [347, 162] width 339 height 253
click at [344, 175] on div at bounding box center [347, 162] width 339 height 253
click at [340, 158] on div at bounding box center [347, 162] width 339 height 253
click at [336, 146] on div at bounding box center [347, 162] width 339 height 253
click at [332, 133] on div at bounding box center [347, 162] width 339 height 253
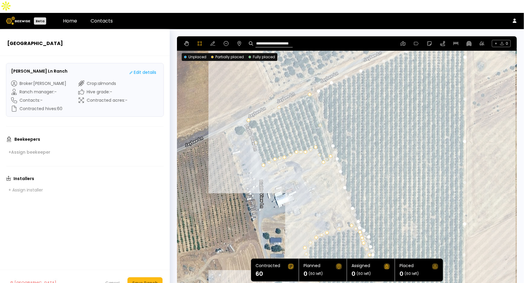
click at [327, 114] on div at bounding box center [347, 162] width 339 height 253
click at [323, 103] on div at bounding box center [347, 162] width 339 height 253
click at [318, 89] on div at bounding box center [347, 162] width 339 height 253
click at [318, 79] on div at bounding box center [347, 162] width 339 height 253
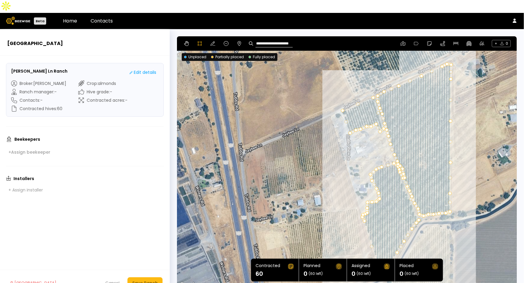
drag, startPoint x: 503, startPoint y: 194, endPoint x: 475, endPoint y: 149, distance: 52.6
click at [475, 149] on div at bounding box center [347, 162] width 339 height 253
click at [156, 280] on div "Save Ranch" at bounding box center [145, 283] width 26 height 7
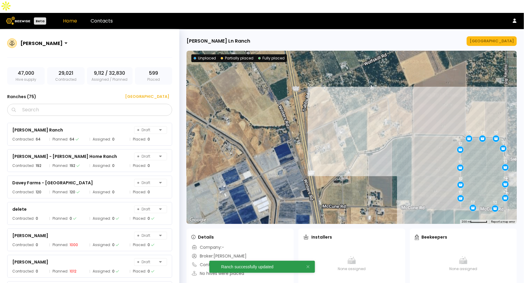
scroll to position [1246, 0]
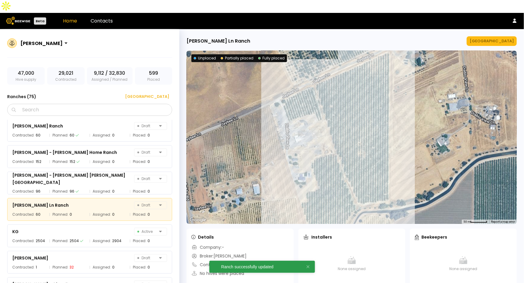
drag, startPoint x: 349, startPoint y: 77, endPoint x: 444, endPoint y: 131, distance: 108.9
click at [444, 131] on div at bounding box center [352, 137] width 330 height 173
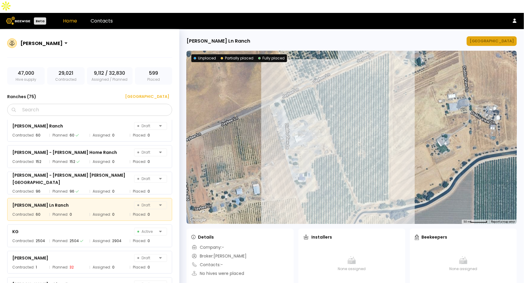
click at [509, 38] on div "[GEOGRAPHIC_DATA]" at bounding box center [492, 41] width 44 height 6
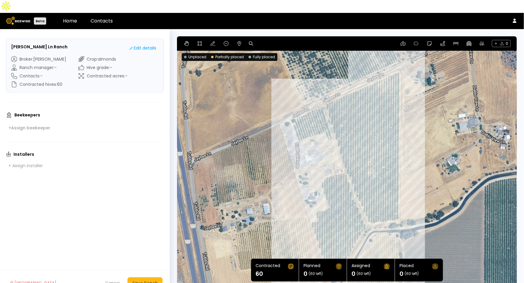
drag, startPoint x: 453, startPoint y: 86, endPoint x: 451, endPoint y: 101, distance: 15.5
click at [451, 101] on div at bounding box center [347, 162] width 340 height 252
click at [203, 40] on button at bounding box center [199, 43] width 7 height 7
click at [227, 41] on icon at bounding box center [226, 43] width 5 height 5
click at [240, 41] on icon at bounding box center [239, 43] width 5 height 5
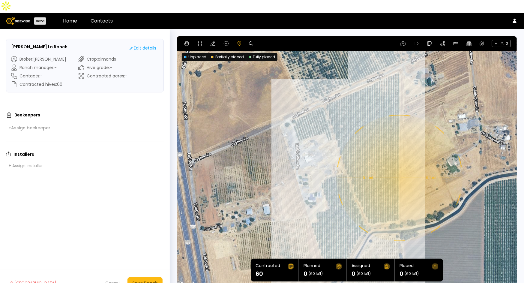
click at [399, 165] on div "0.1 mi 0.1 mi" at bounding box center [347, 162] width 340 height 252
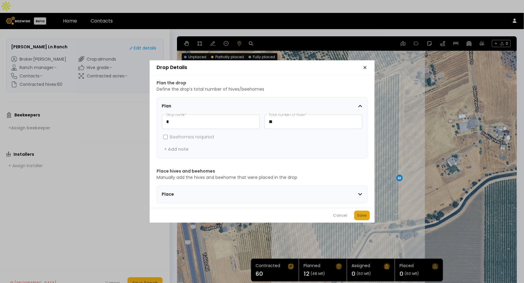
click at [358, 217] on div "Save" at bounding box center [362, 215] width 10 height 6
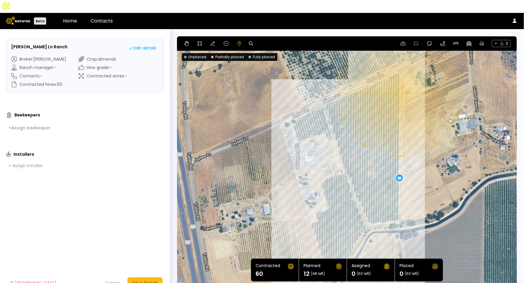
click at [399, 80] on div "0.1 mi 0.1 mi 12" at bounding box center [347, 162] width 340 height 252
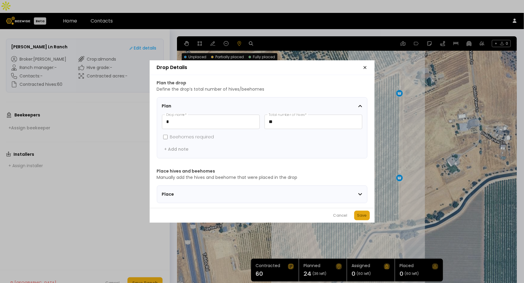
click at [368, 218] on button "Save" at bounding box center [362, 216] width 16 height 10
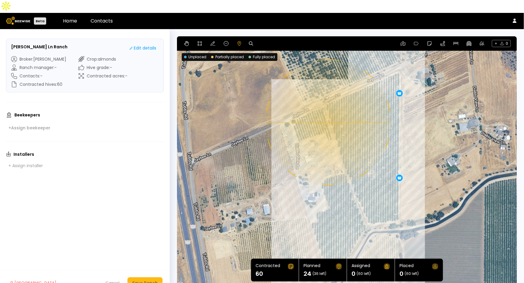
click at [328, 110] on div "0.1 mi 0.1 mi 12 12" at bounding box center [347, 162] width 340 height 252
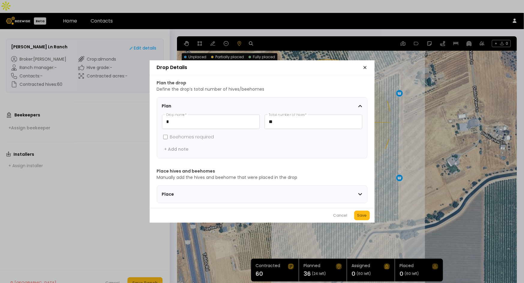
click at [361, 220] on button "Save" at bounding box center [362, 216] width 16 height 10
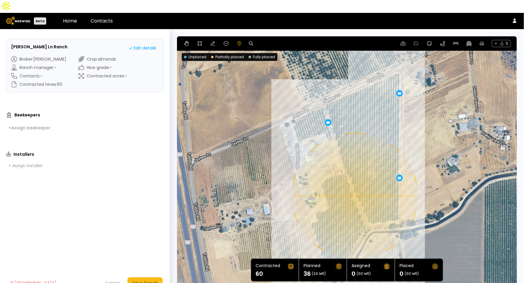
click at [354, 183] on div "0.1 mi 0.1 mi 12 12 12" at bounding box center [347, 162] width 340 height 252
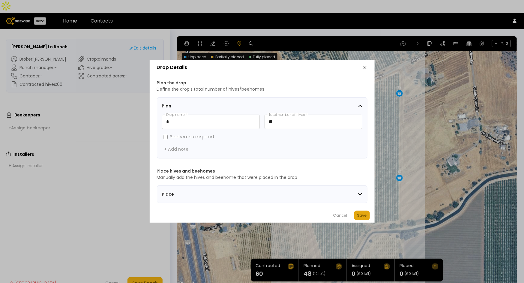
click at [365, 216] on div "Save" at bounding box center [362, 215] width 10 height 6
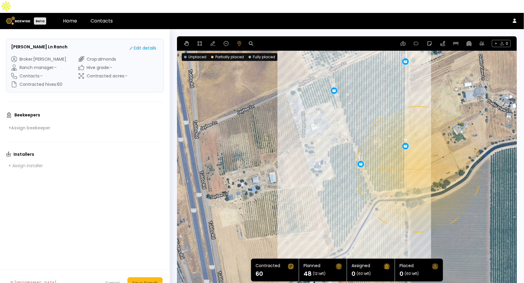
drag, startPoint x: 405, startPoint y: 222, endPoint x: 412, endPoint y: 189, distance: 33.7
click at [412, 189] on div "0.1 mi 0.1 mi 12 12 12 12" at bounding box center [347, 162] width 340 height 252
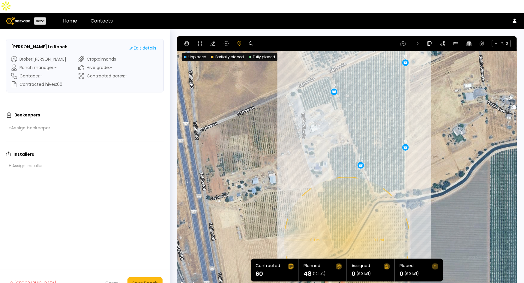
click at [347, 227] on div "0.1 mi 0.1 mi 12 12 12 12" at bounding box center [347, 162] width 340 height 252
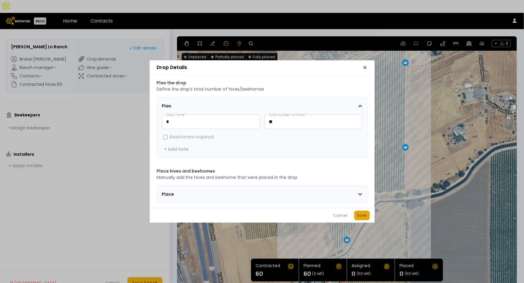
click at [366, 218] on div "Save" at bounding box center [362, 215] width 10 height 6
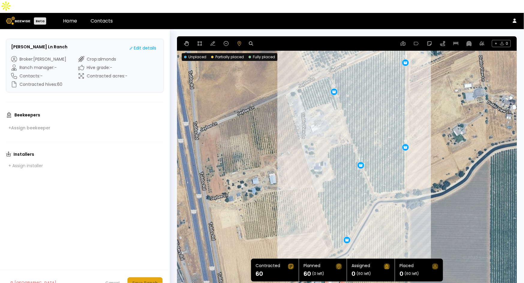
click at [149, 280] on div "Save Ranch" at bounding box center [145, 283] width 26 height 7
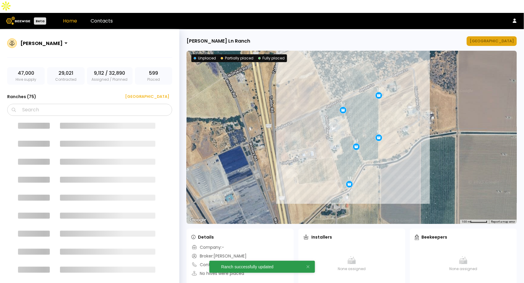
click at [492, 36] on button "[GEOGRAPHIC_DATA]" at bounding box center [492, 41] width 50 height 10
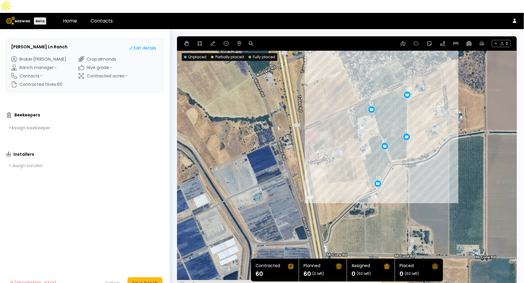
drag, startPoint x: 440, startPoint y: 239, endPoint x: 405, endPoint y: 185, distance: 63.9
click at [425, 167] on div "12 12 12 12 12" at bounding box center [347, 162] width 340 height 252
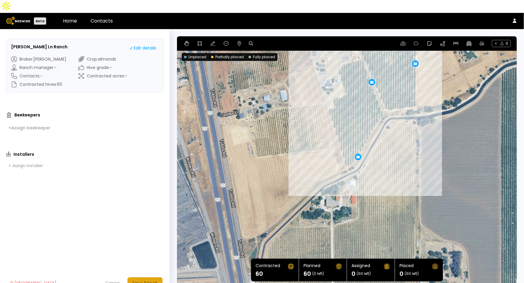
click at [149, 277] on button "Save Ranch" at bounding box center [145, 282] width 35 height 11
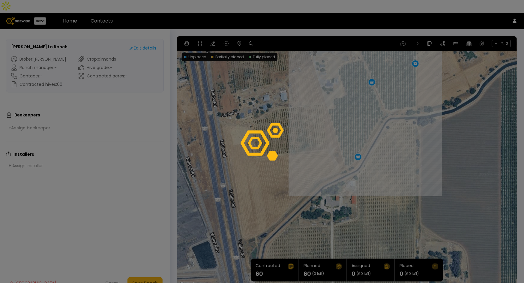
click at [149, 268] on div at bounding box center [262, 141] width 524 height 283
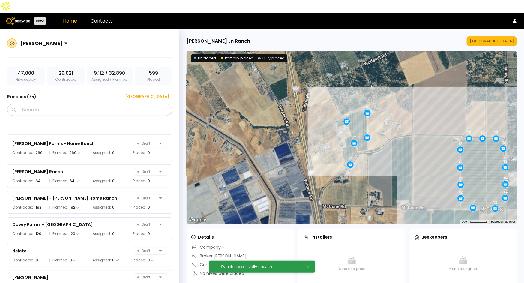
scroll to position [1246, 0]
